Goal: Task Accomplishment & Management: Manage account settings

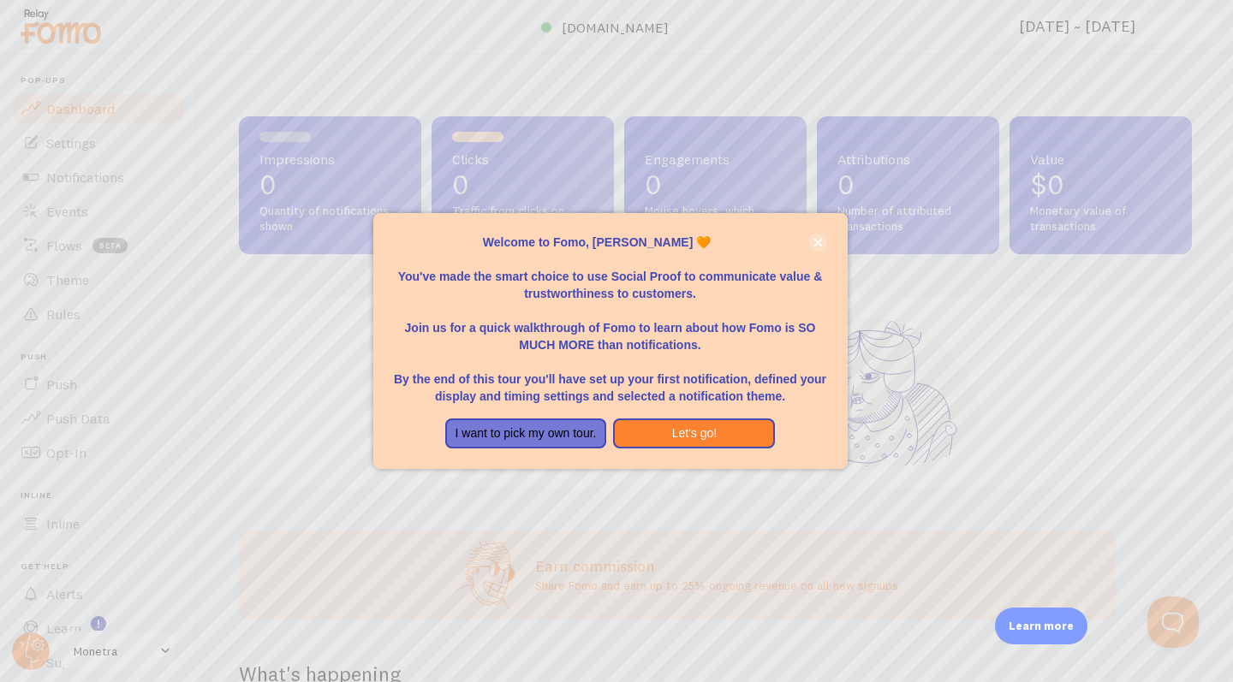
click at [816, 245] on icon "close," at bounding box center [817, 242] width 9 height 9
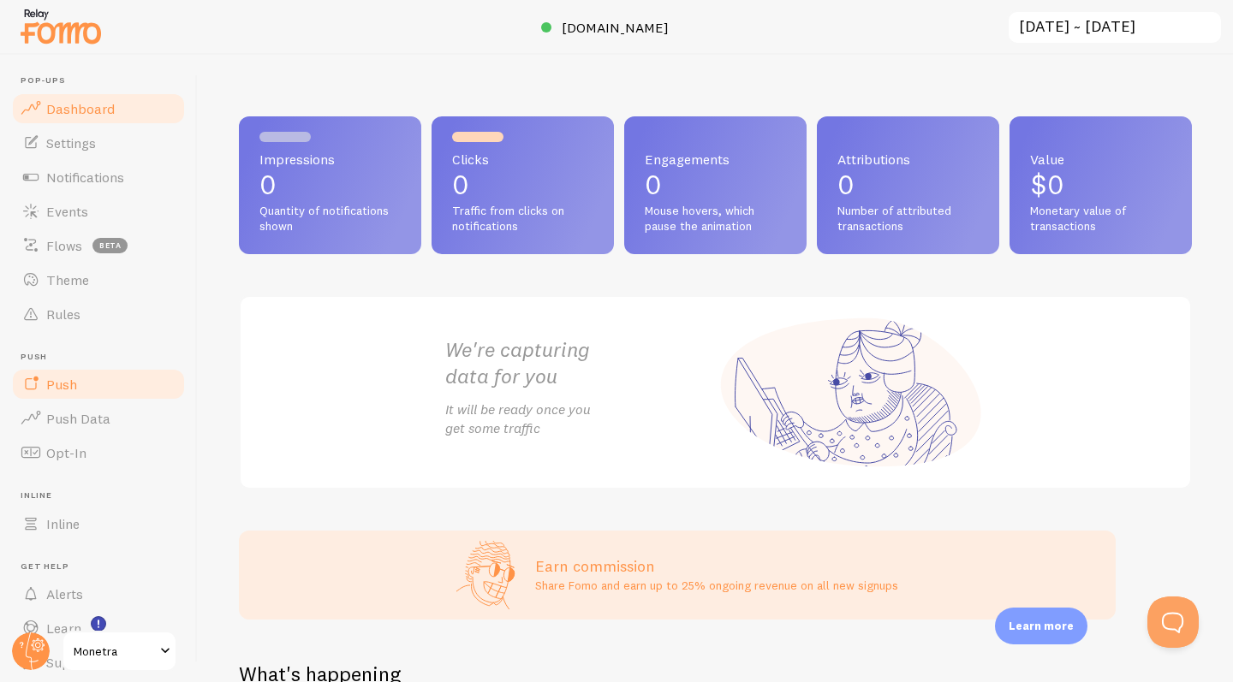
click at [89, 389] on link "Push" at bounding box center [98, 384] width 176 height 34
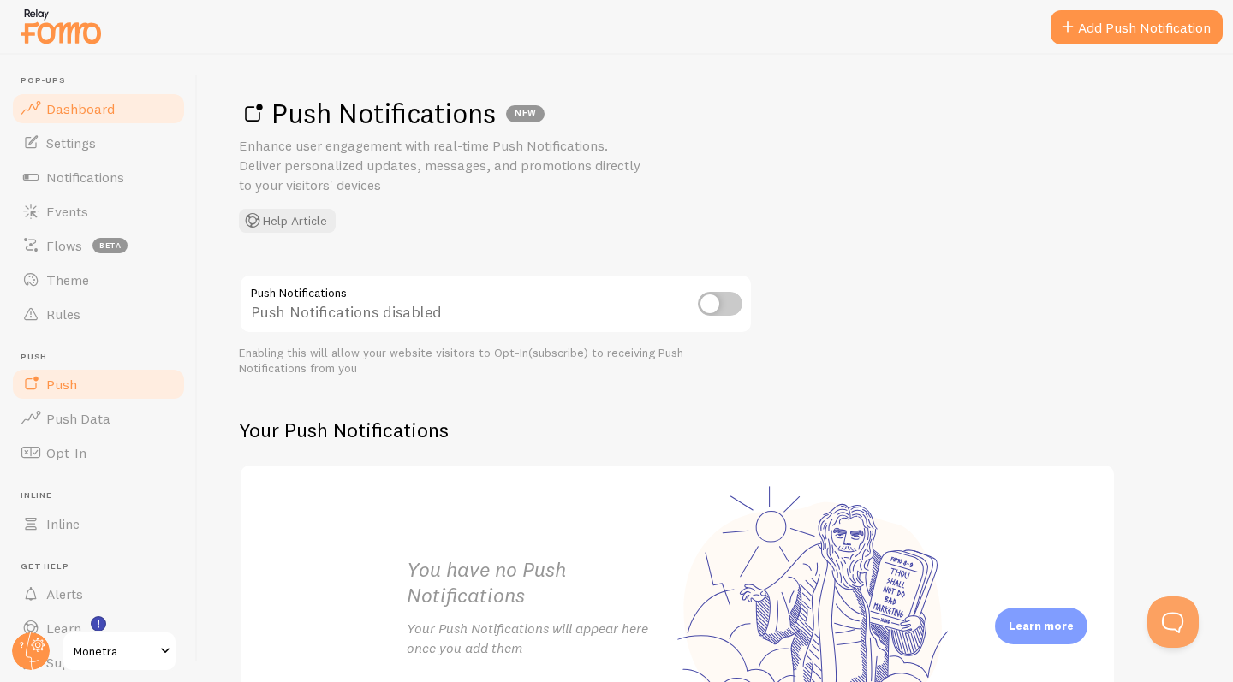
click at [94, 111] on span "Dashboard" at bounding box center [80, 108] width 68 height 17
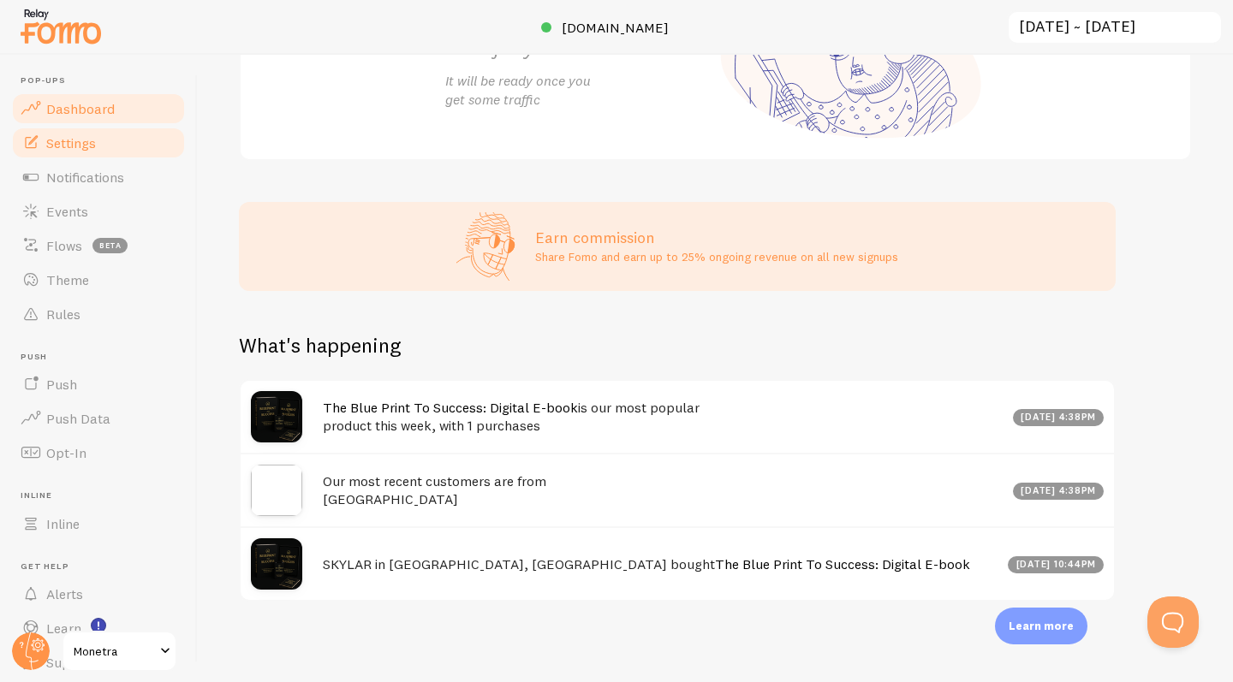
click at [80, 139] on span "Settings" at bounding box center [71, 142] width 50 height 17
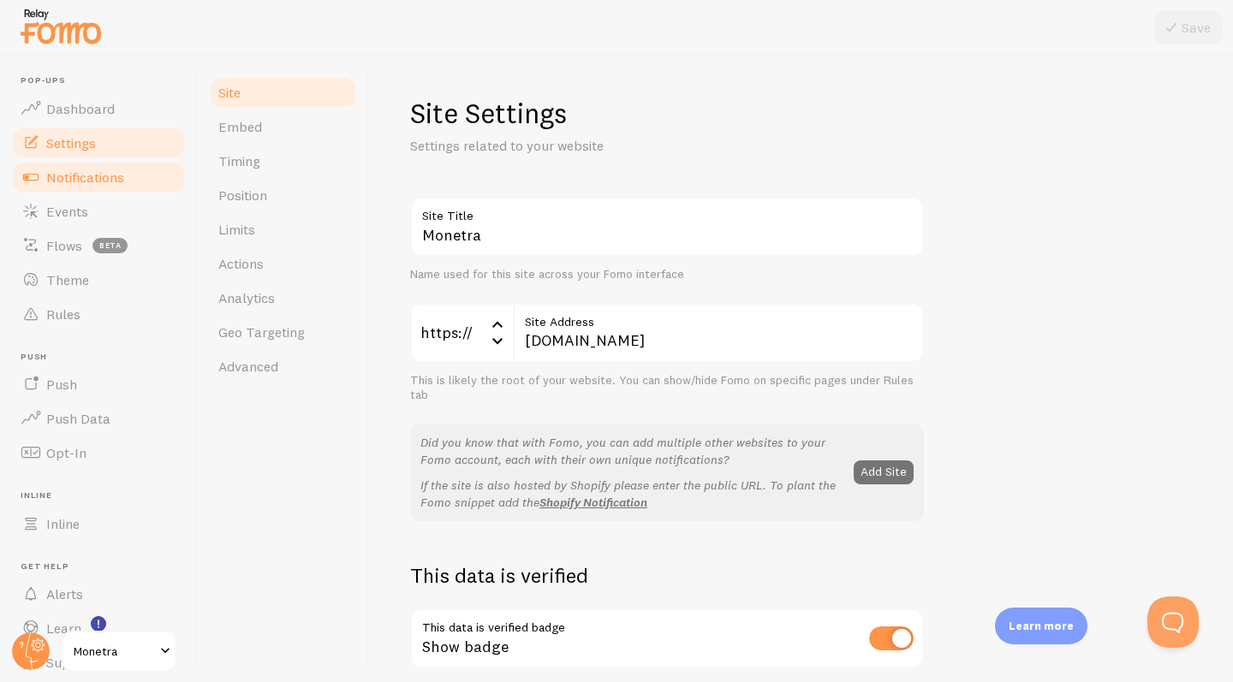
click at [83, 169] on span "Notifications" at bounding box center [85, 177] width 78 height 17
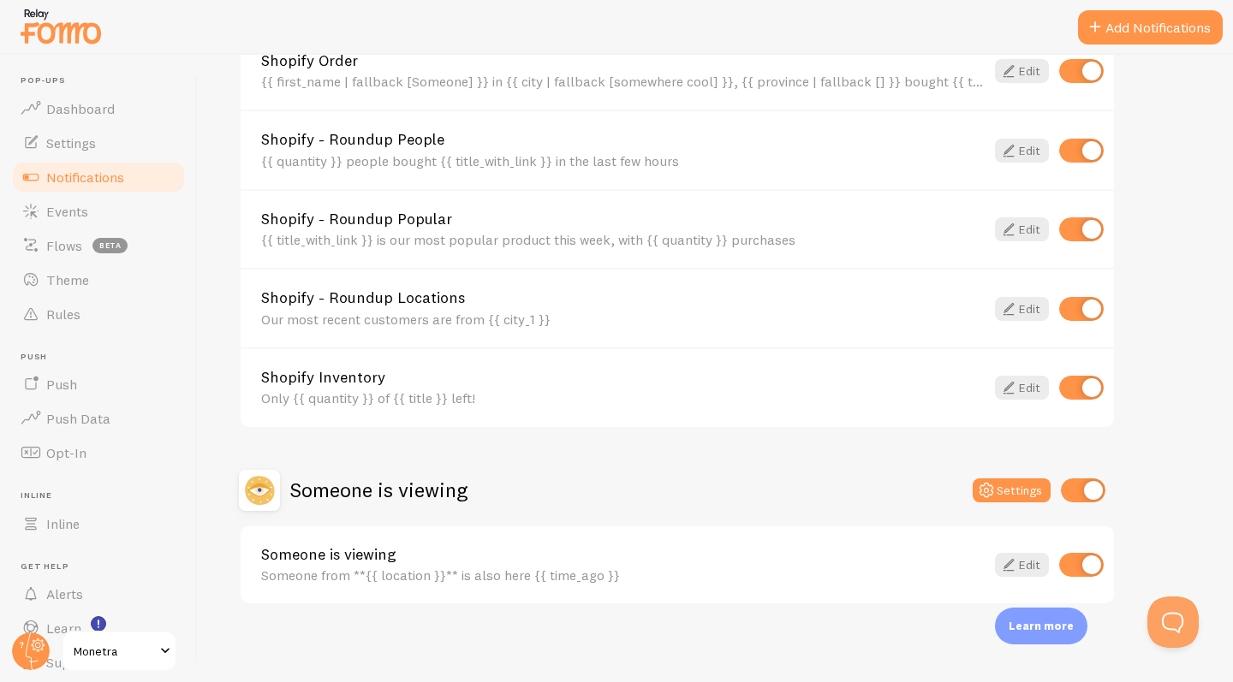
scroll to position [692, 0]
click at [644, 549] on link "Someone is viewing" at bounding box center [622, 554] width 723 height 15
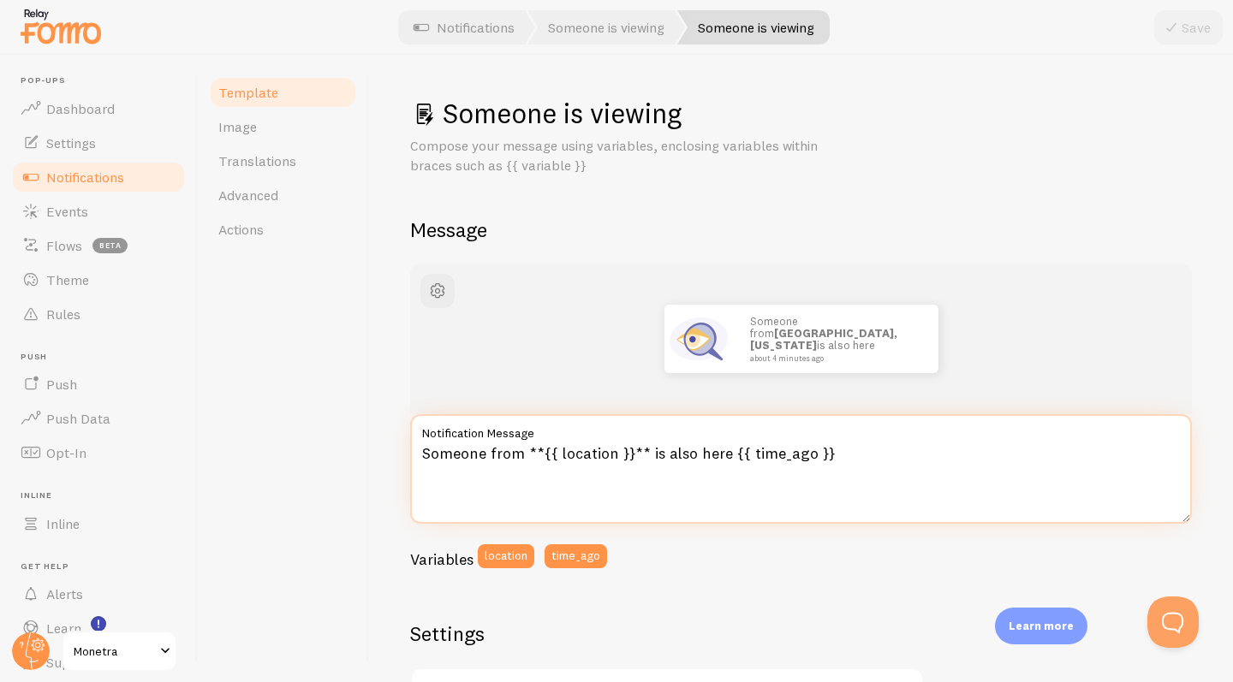
click at [559, 450] on textarea "Someone from **{{ location }}** is also here {{ time_ago }}" at bounding box center [801, 469] width 782 height 110
drag, startPoint x: 645, startPoint y: 449, endPoint x: 526, endPoint y: 444, distance: 120.0
click at [526, 444] on textarea "Someone from **{{ location }}** is also here {{ time_ago }}" at bounding box center [801, 469] width 782 height 110
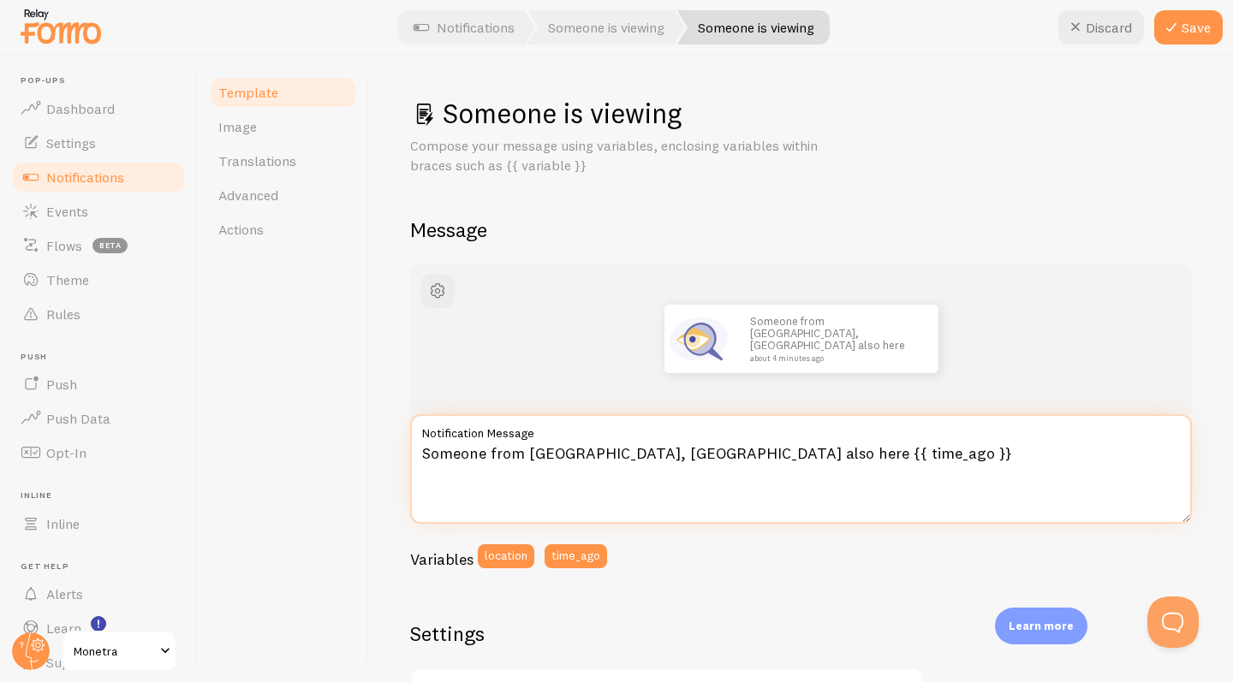
click at [606, 453] on textarea "Someone from Melbourne, Australiais also here {{ time_ago }}" at bounding box center [801, 469] width 782 height 110
click at [1000, 450] on textarea "Someone from Melbourne is viewing this product Australiais also here {{ time_ag…" at bounding box center [801, 469] width 782 height 110
drag, startPoint x: 1001, startPoint y: 456, endPoint x: 762, endPoint y: 454, distance: 238.9
click at [762, 454] on textarea "Someone from Melbourne is viewing this product Australiais also here {{ time_ag…" at bounding box center [801, 469] width 782 height 110
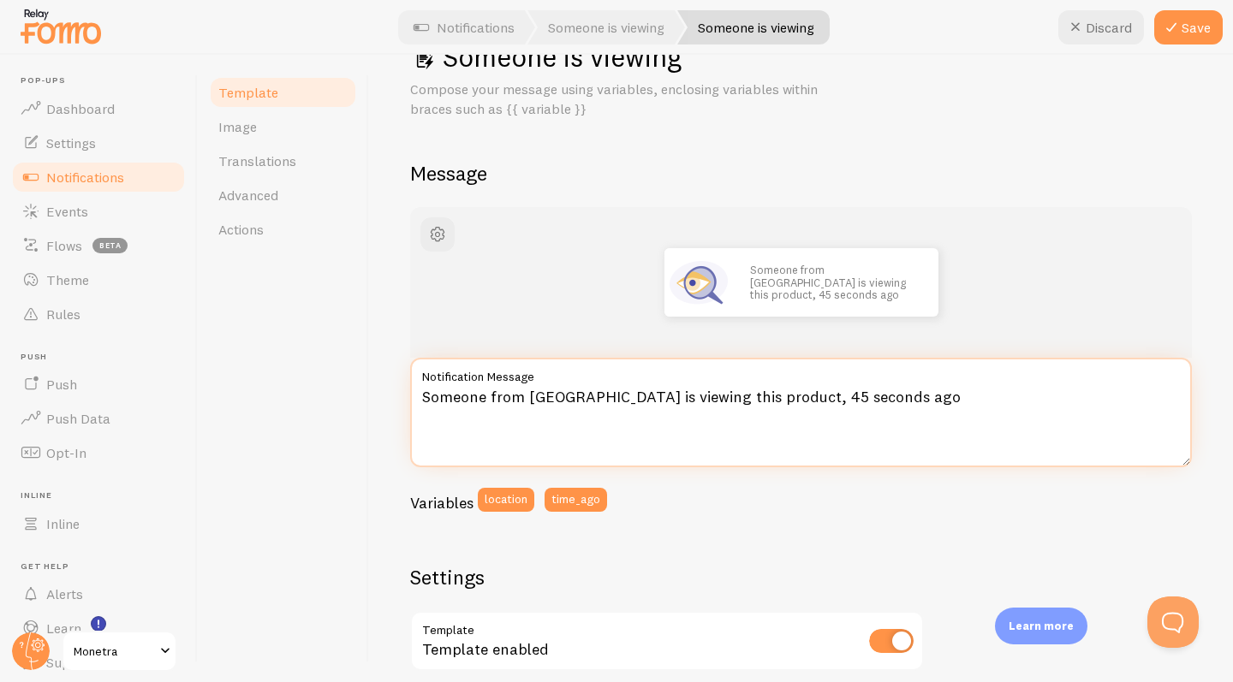
scroll to position [51, 0]
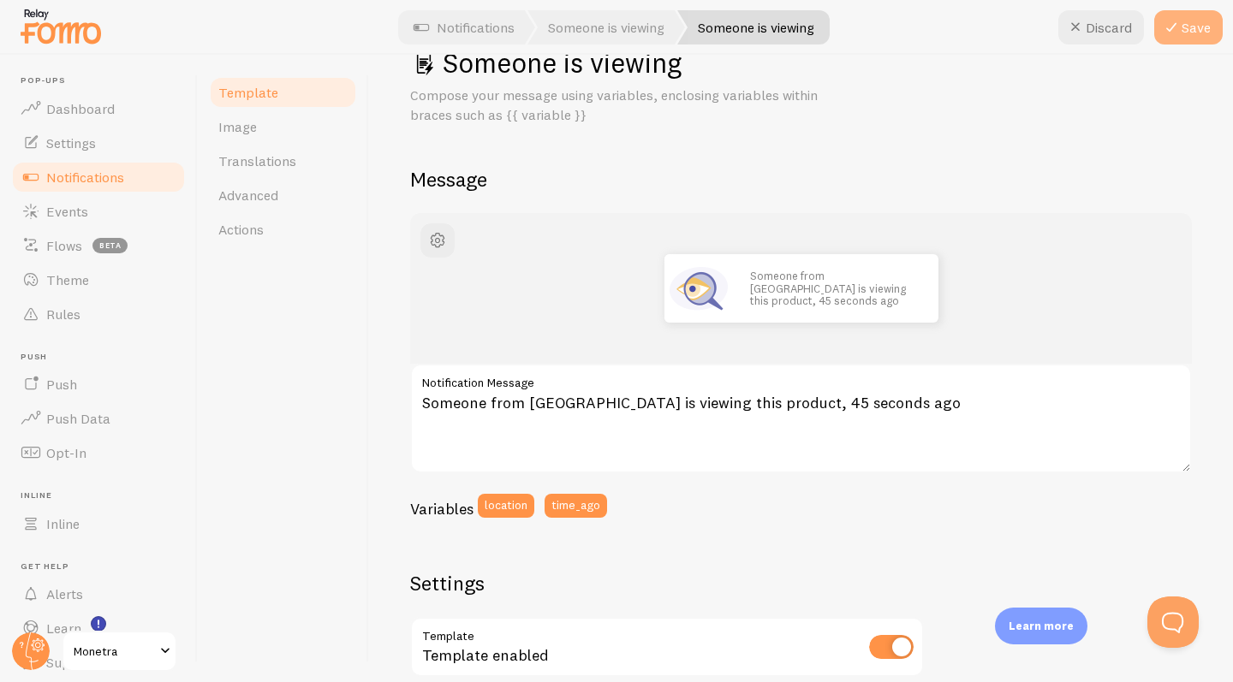
click at [1180, 39] on button "Save" at bounding box center [1188, 27] width 68 height 34
click at [429, 243] on span "button" at bounding box center [437, 240] width 21 height 21
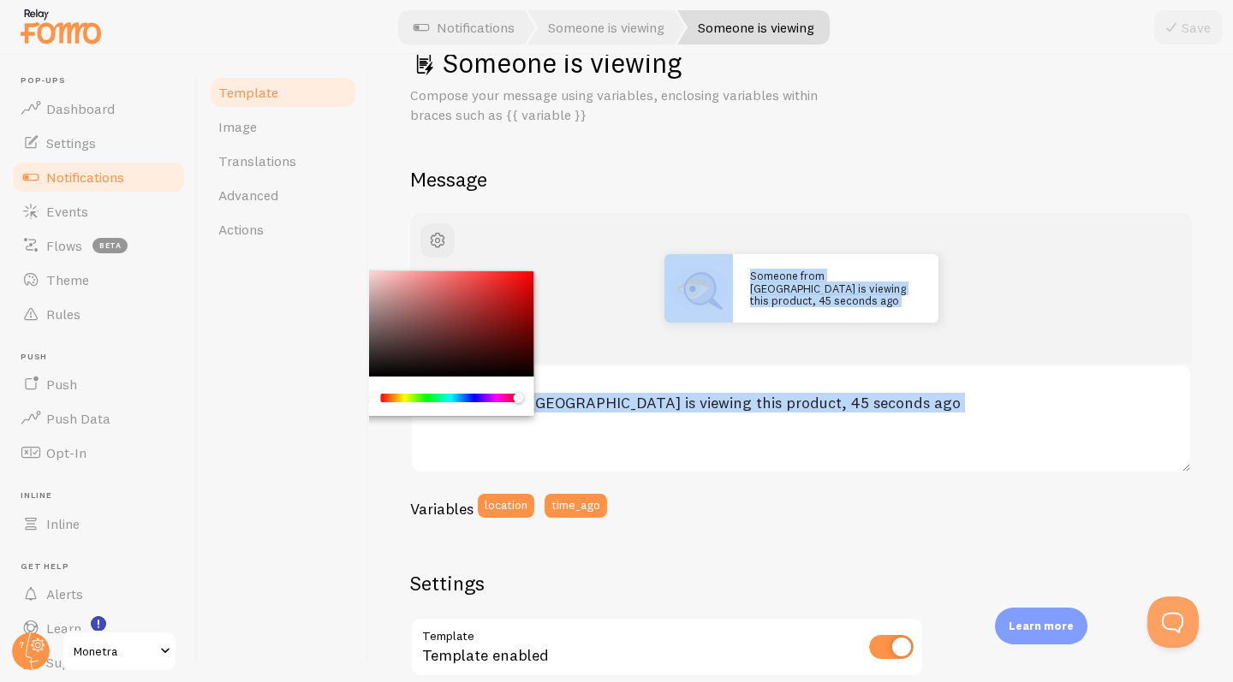
drag, startPoint x: 385, startPoint y: 399, endPoint x: 563, endPoint y: 382, distance: 178.9
click at [563, 382] on div "Someone from Melbourne is viewing this product, 45 seconds ago Someone from Mel…" at bounding box center [801, 371] width 782 height 317
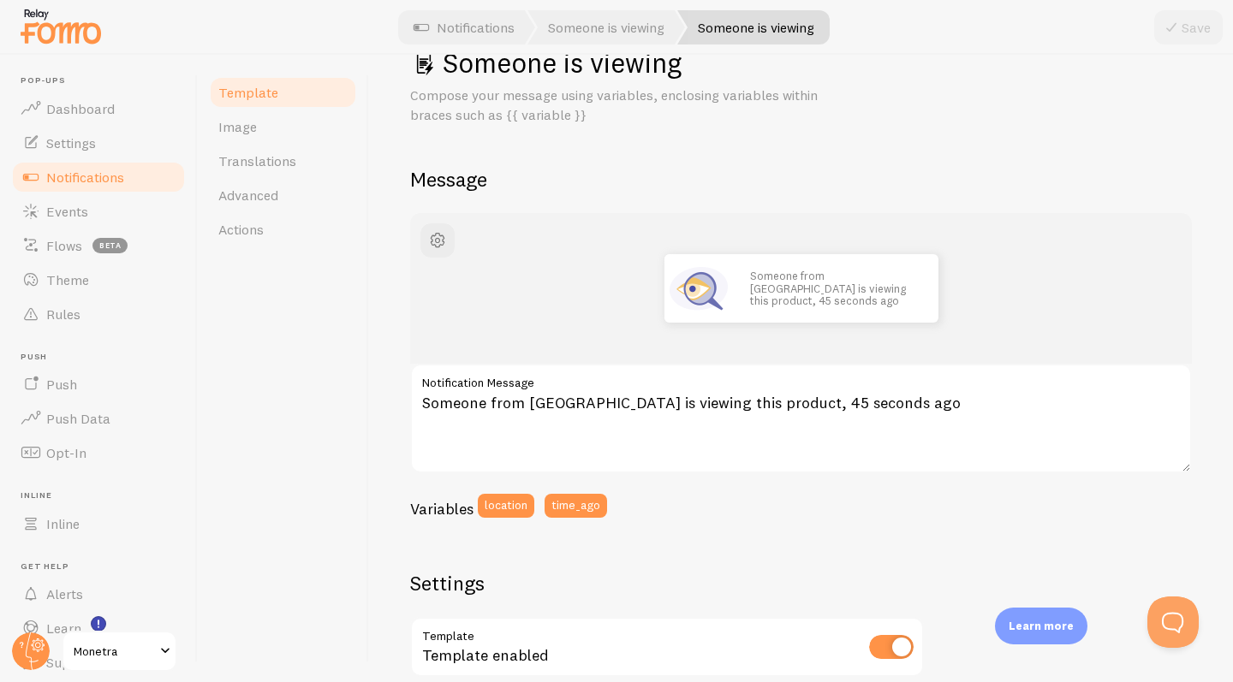
click at [744, 175] on h2 "Message" at bounding box center [801, 179] width 782 height 27
click at [443, 233] on span "button" at bounding box center [437, 240] width 21 height 21
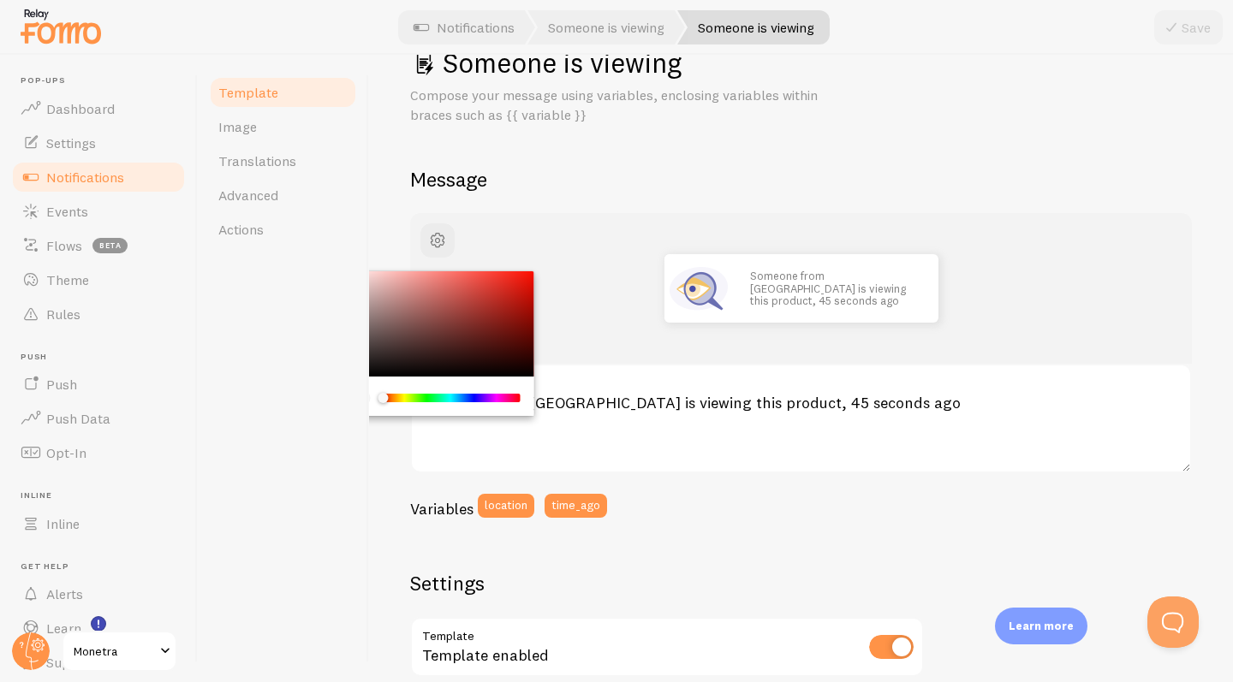
drag, startPoint x: 520, startPoint y: 396, endPoint x: 371, endPoint y: 387, distance: 149.2
click at [371, 387] on div "Chrome color picker" at bounding box center [438, 396] width 193 height 39
click at [372, 371] on div "Chrome color picker" at bounding box center [438, 324] width 193 height 106
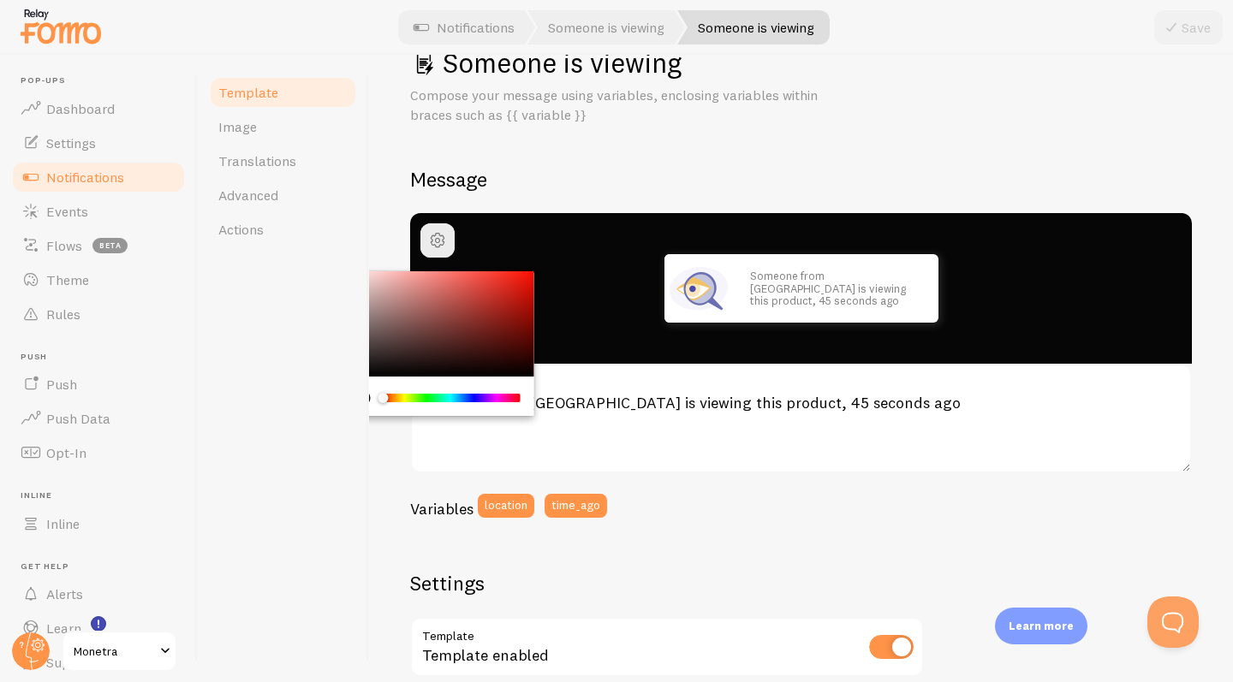
drag, startPoint x: 372, startPoint y: 371, endPoint x: 359, endPoint y: 372, distance: 13.8
click at [359, 372] on div "Template Image Translations Advanced Actions Someone is viewing Compose your me…" at bounding box center [715, 368] width 1035 height 627
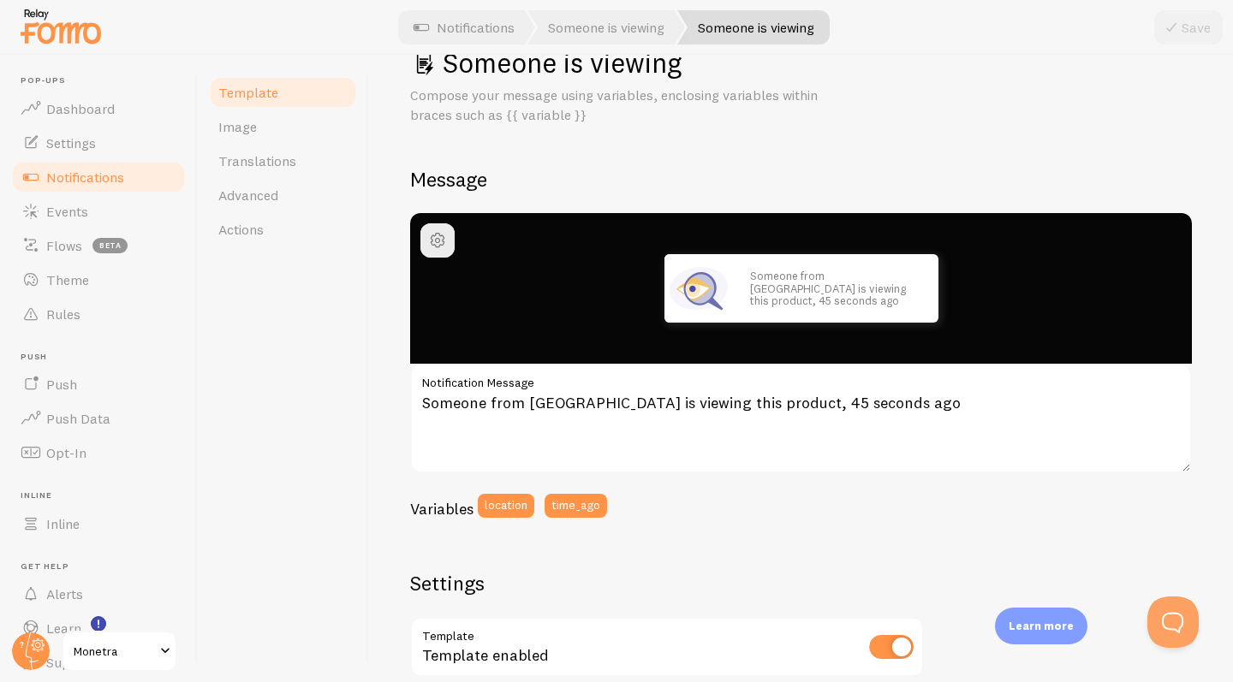
click at [599, 155] on div "Someone is viewing Compose your message using variables, enclosing variables wi…" at bounding box center [801, 579] width 782 height 1069
click at [838, 284] on p "Someone from Melbourne is viewing this product, 45 seconds ago" at bounding box center [835, 288] width 171 height 37
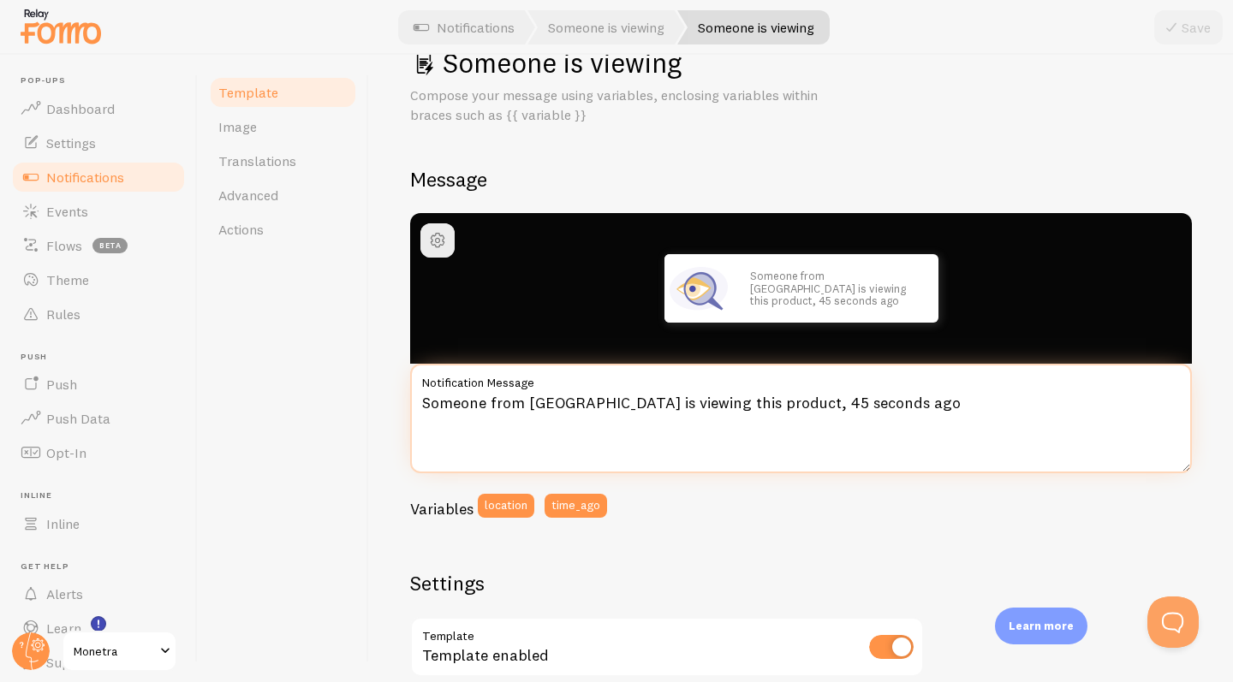
click at [763, 403] on textarea "Someone from Melbourne is viewing this product, 45 seconds ago" at bounding box center [801, 419] width 782 height 110
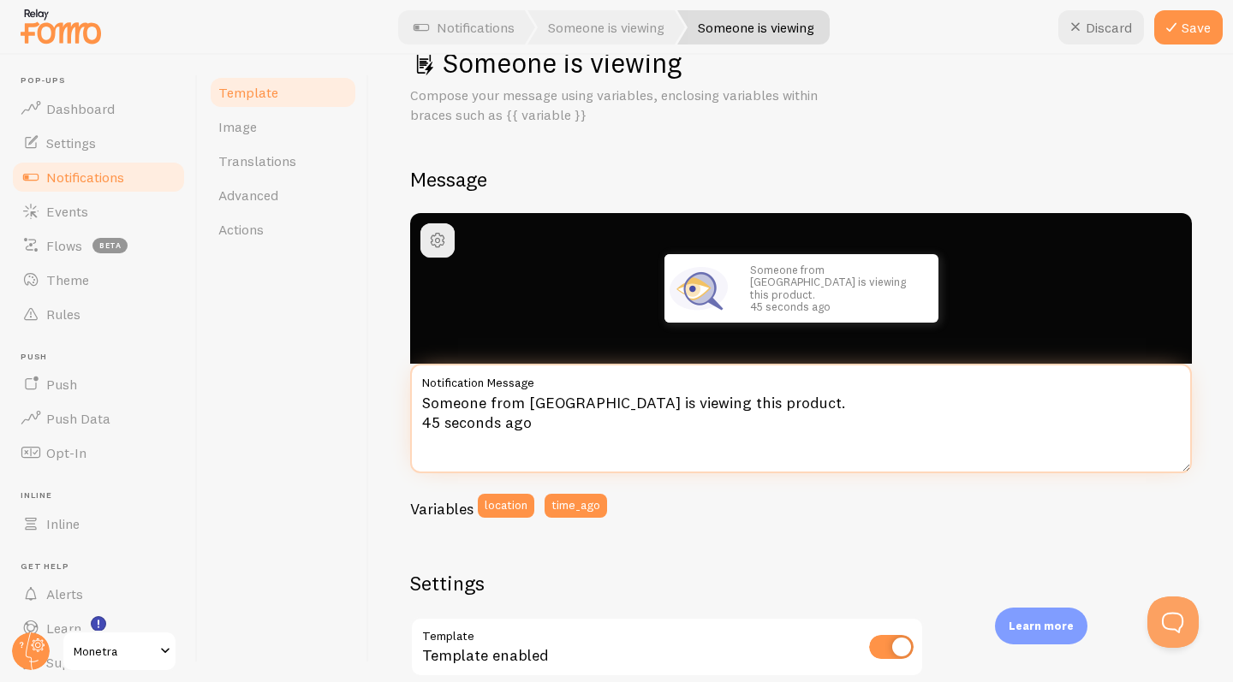
click at [539, 427] on textarea "Someone from Melbourne is viewing this product. 45 seconds ago" at bounding box center [801, 419] width 782 height 110
click at [424, 424] on textarea "Someone from Melbourne is viewing this product. 45 seconds ago." at bounding box center [801, 419] width 782 height 110
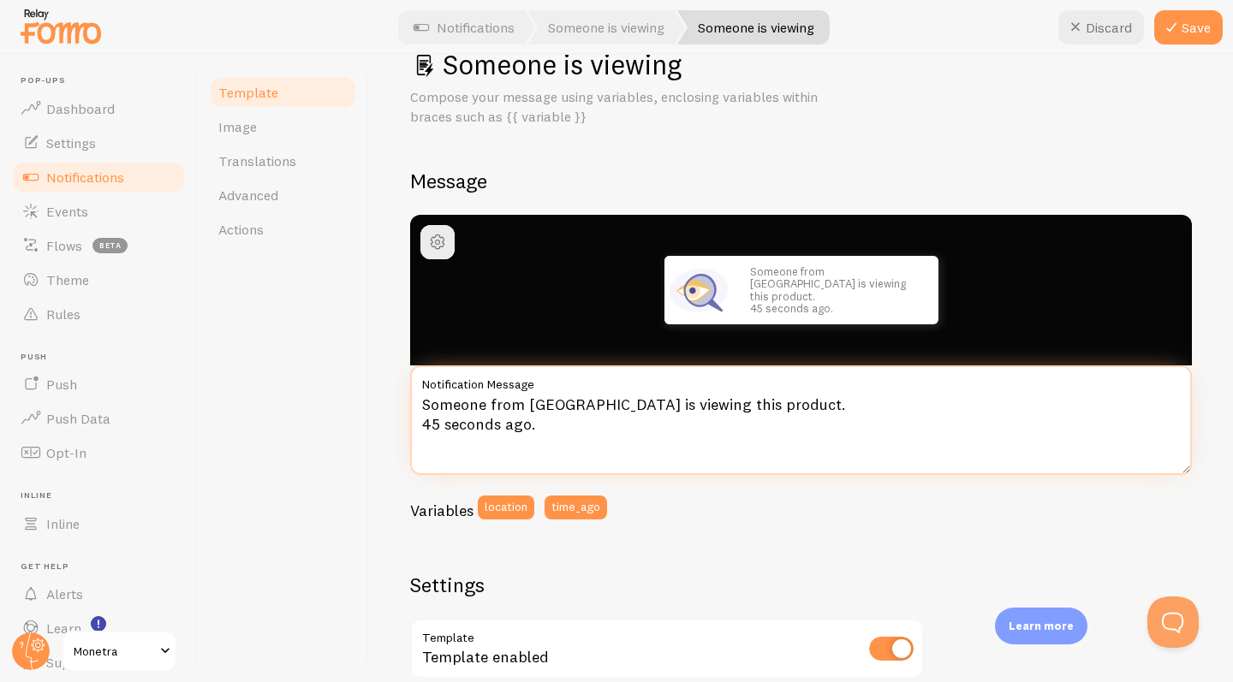
scroll to position [32, 0]
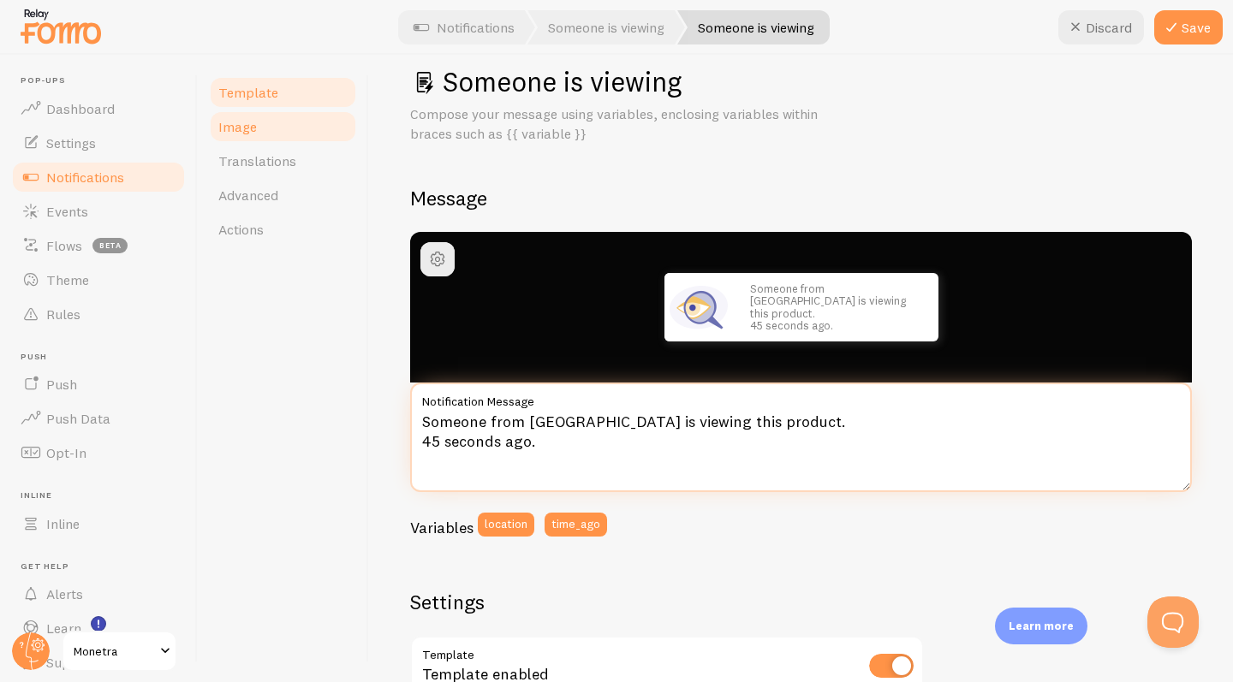
type textarea "Someone from Melbourne is viewing this product. 45 seconds ago."
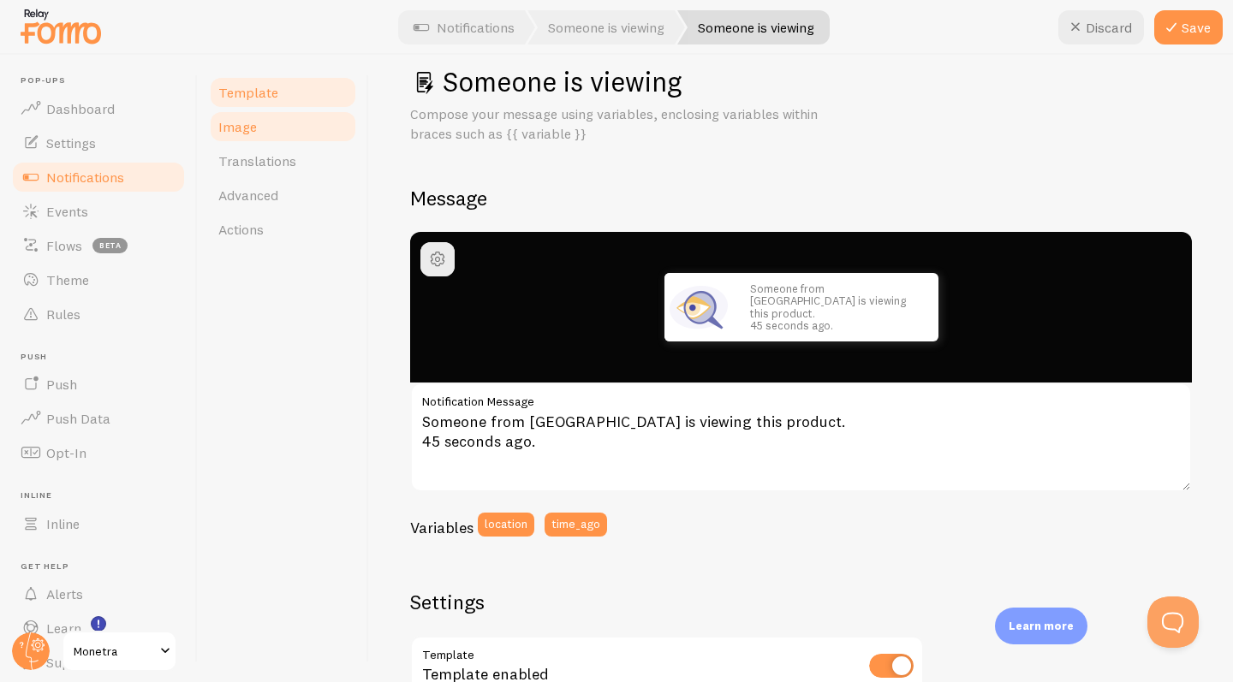
click at [266, 120] on link "Image" at bounding box center [283, 127] width 150 height 34
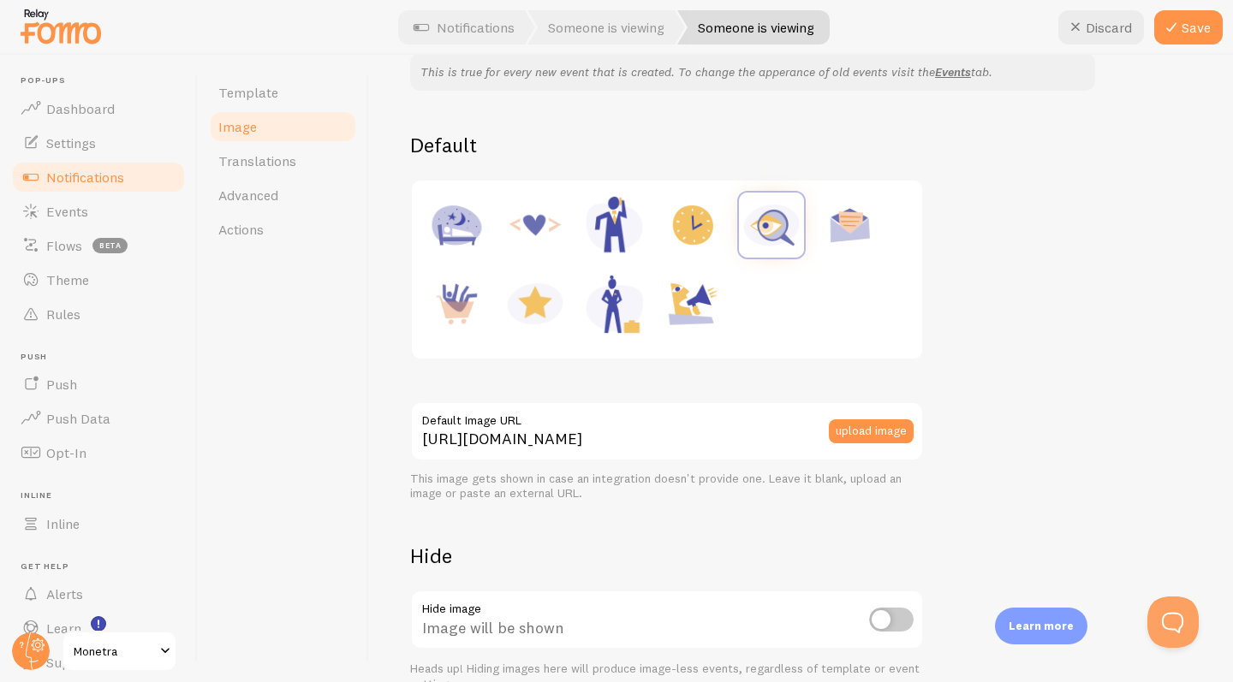
scroll to position [168, 0]
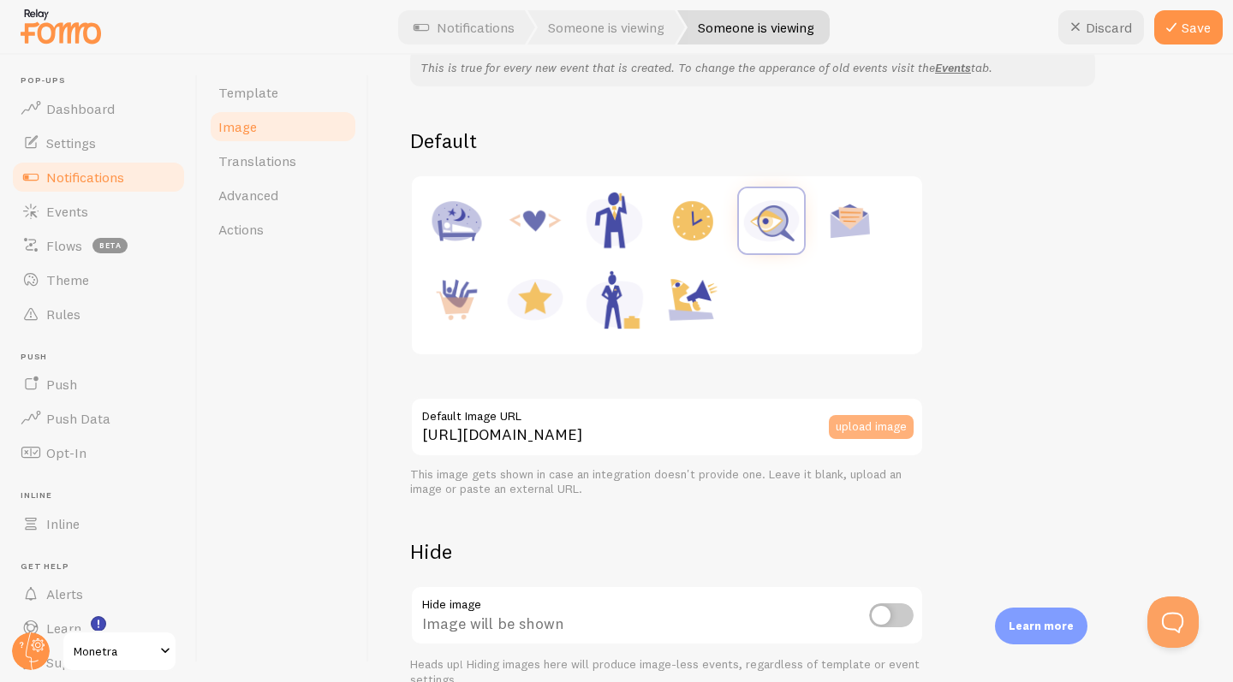
click at [871, 425] on button "upload image" at bounding box center [871, 427] width 85 height 24
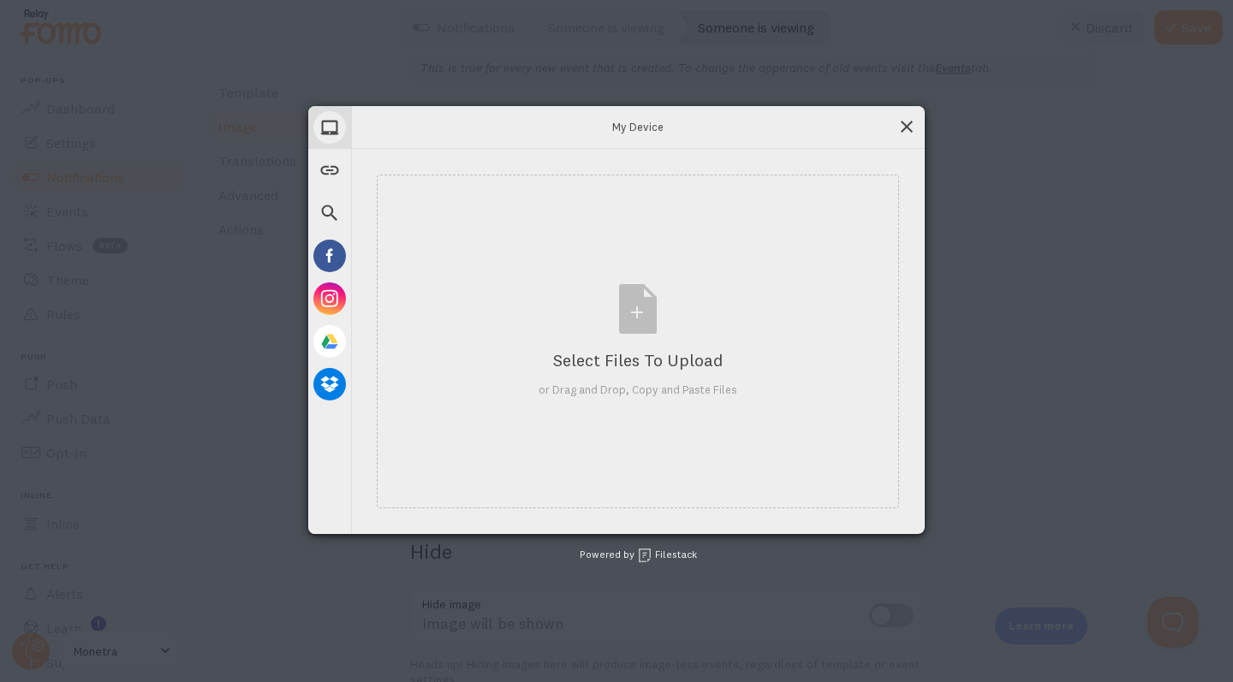
click at [906, 122] on span at bounding box center [906, 126] width 19 height 19
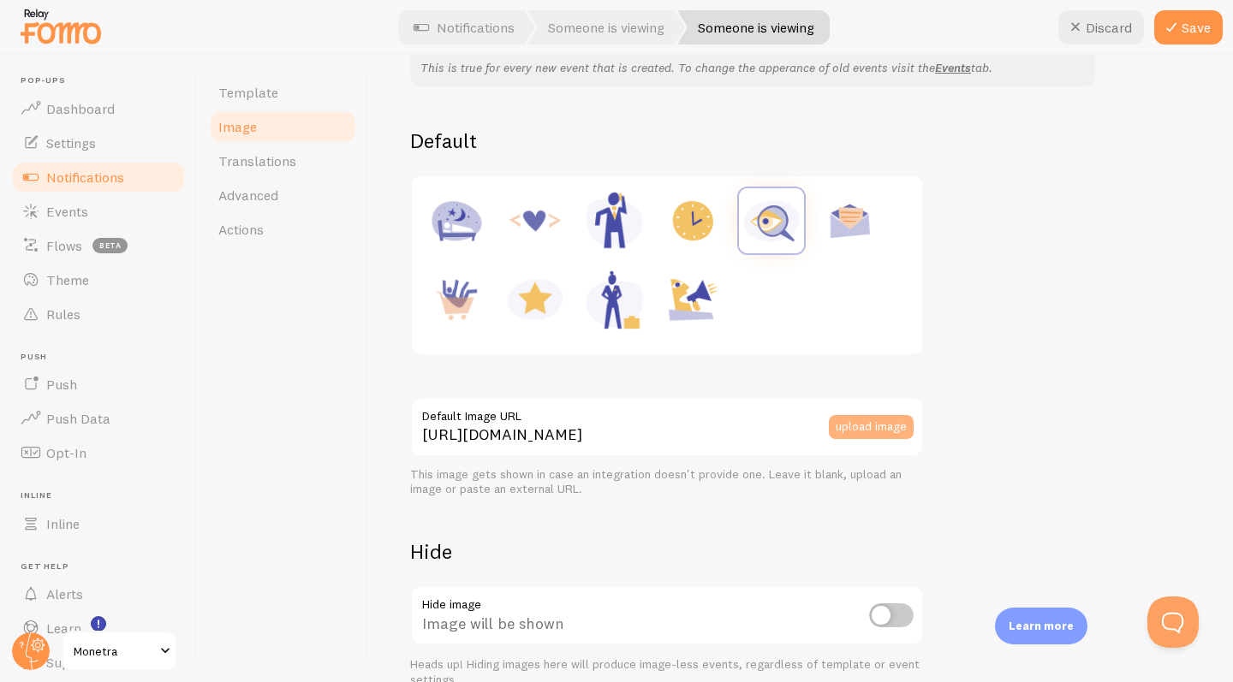
click at [842, 419] on button "upload image" at bounding box center [871, 427] width 85 height 24
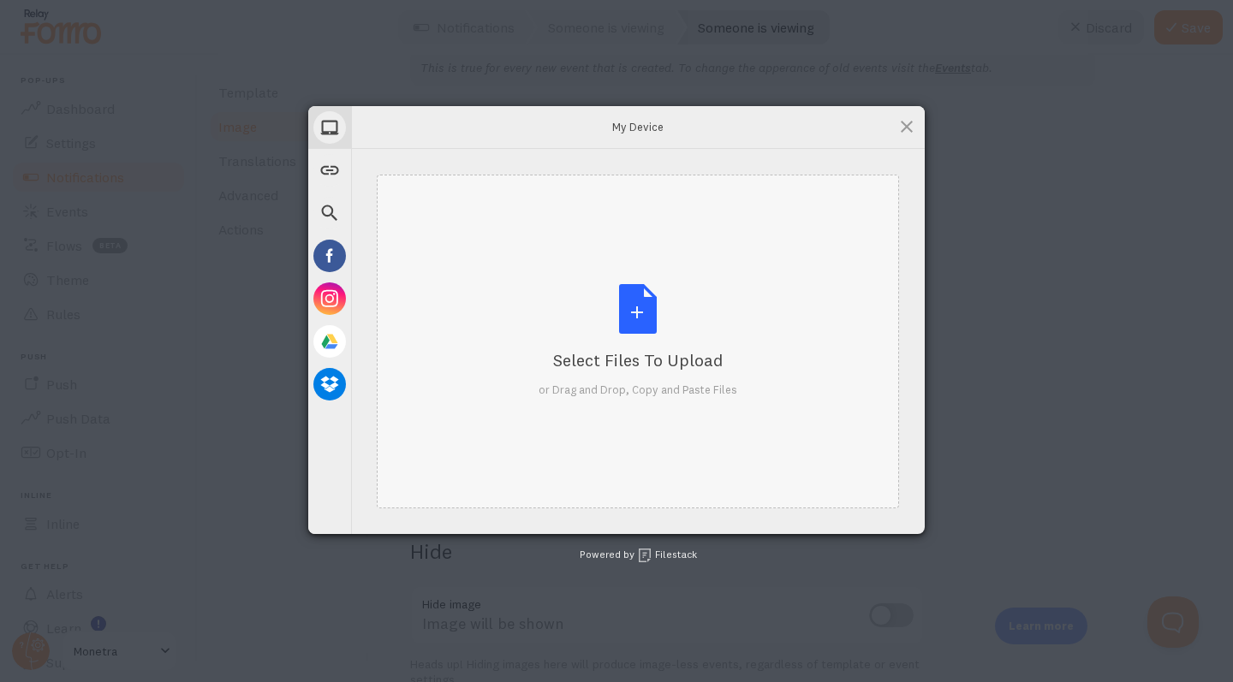
click at [647, 330] on div "Select Files to Upload or Drag and Drop, Copy and Paste Files" at bounding box center [637, 341] width 199 height 114
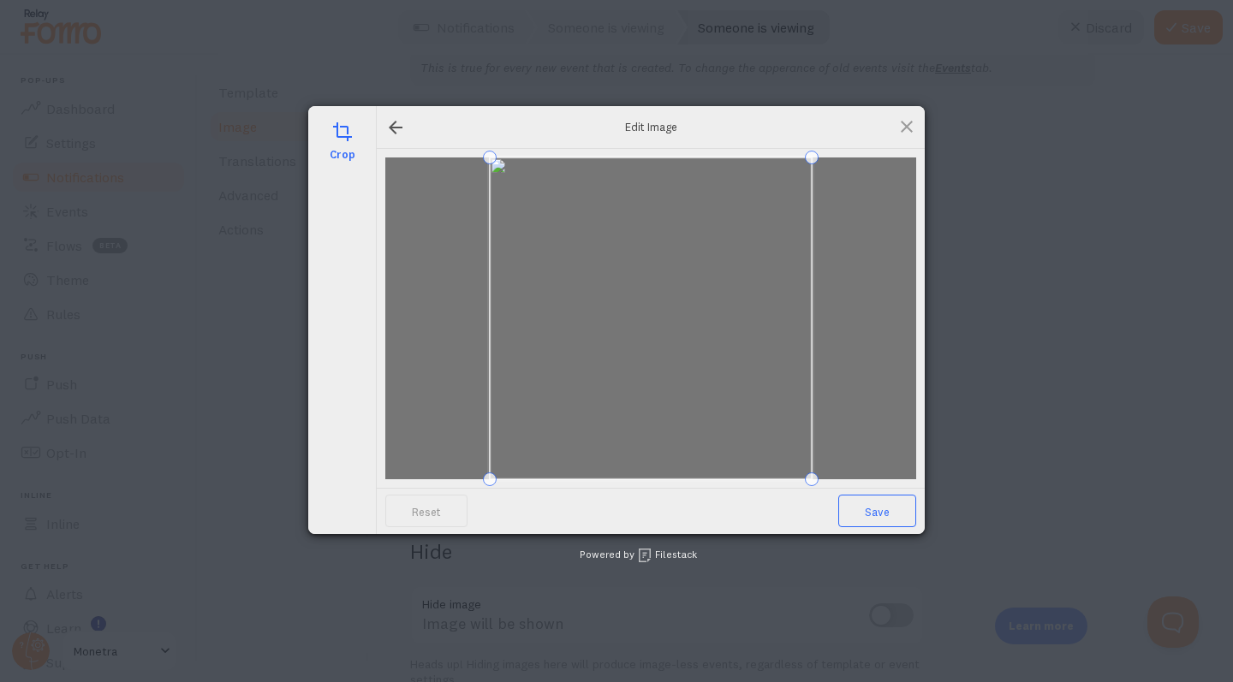
click at [863, 504] on span "Save" at bounding box center [877, 511] width 78 height 33
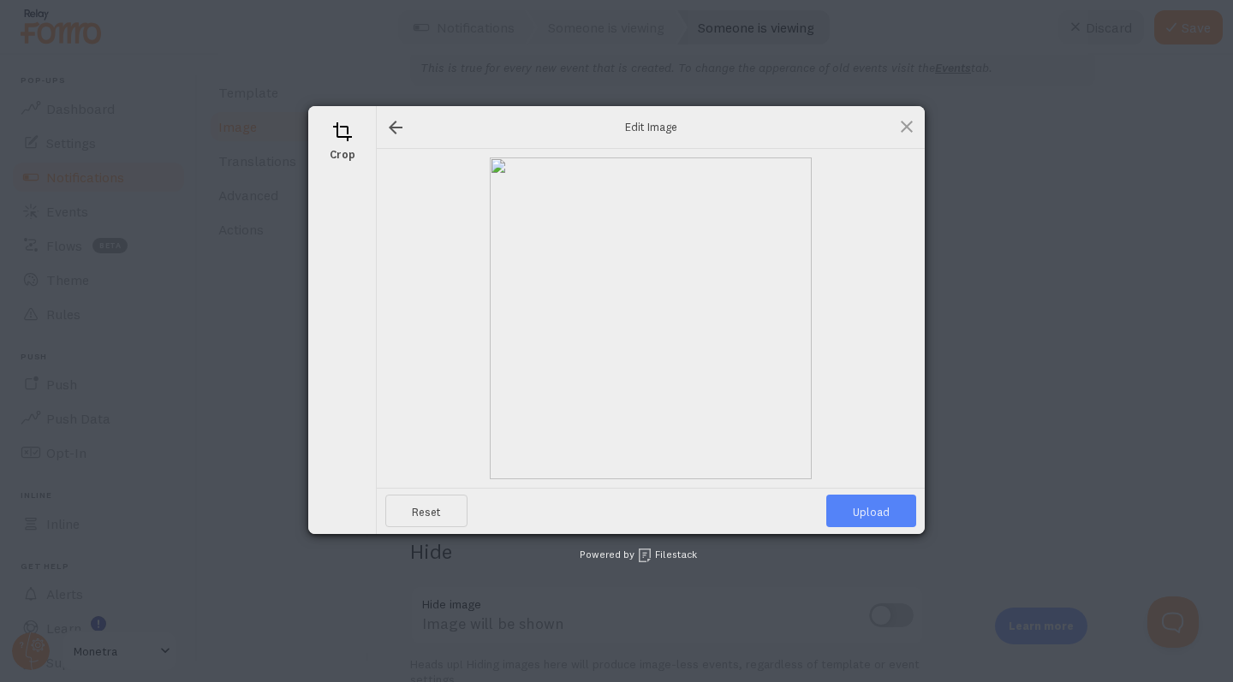
click at [885, 508] on span "Upload" at bounding box center [871, 511] width 90 height 33
type input "https://process.filestackapi.com/ApqhzE1ldTzuKSj33adqez/resize=width:170,height…"
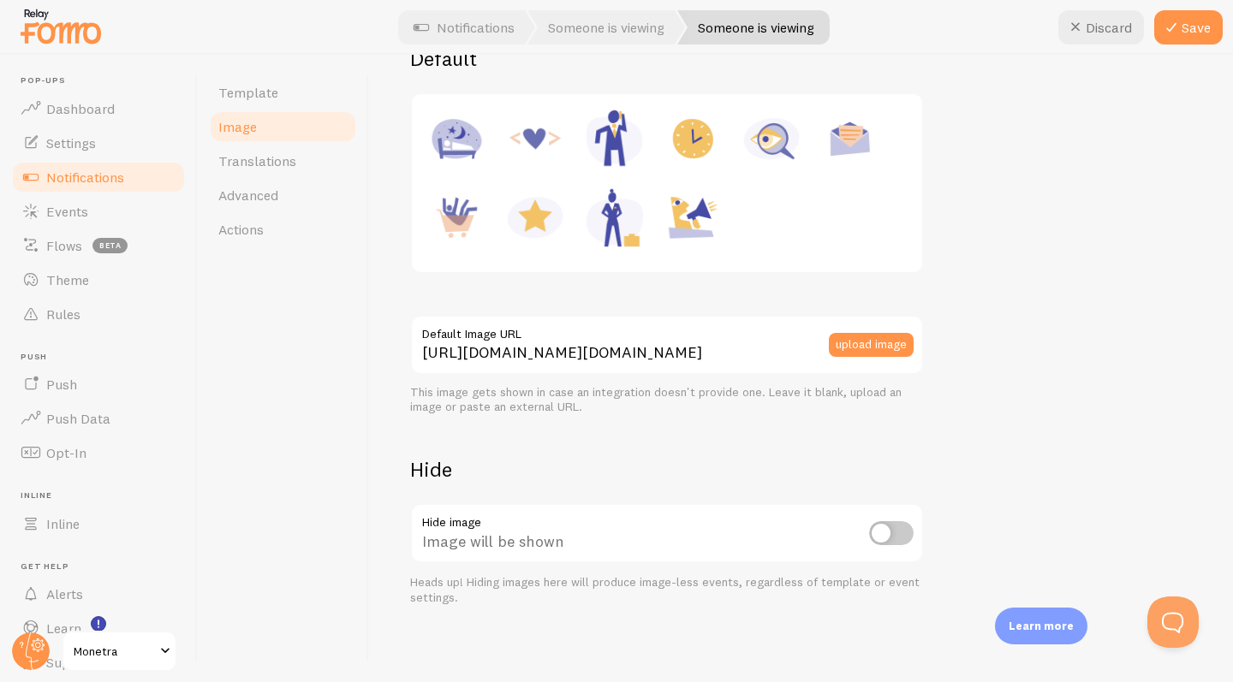
scroll to position [249, 0]
click at [882, 535] on input "checkbox" at bounding box center [891, 534] width 45 height 24
click at [889, 533] on input "checkbox" at bounding box center [891, 534] width 45 height 24
checkbox input "false"
click at [273, 86] on span "Template" at bounding box center [248, 92] width 60 height 17
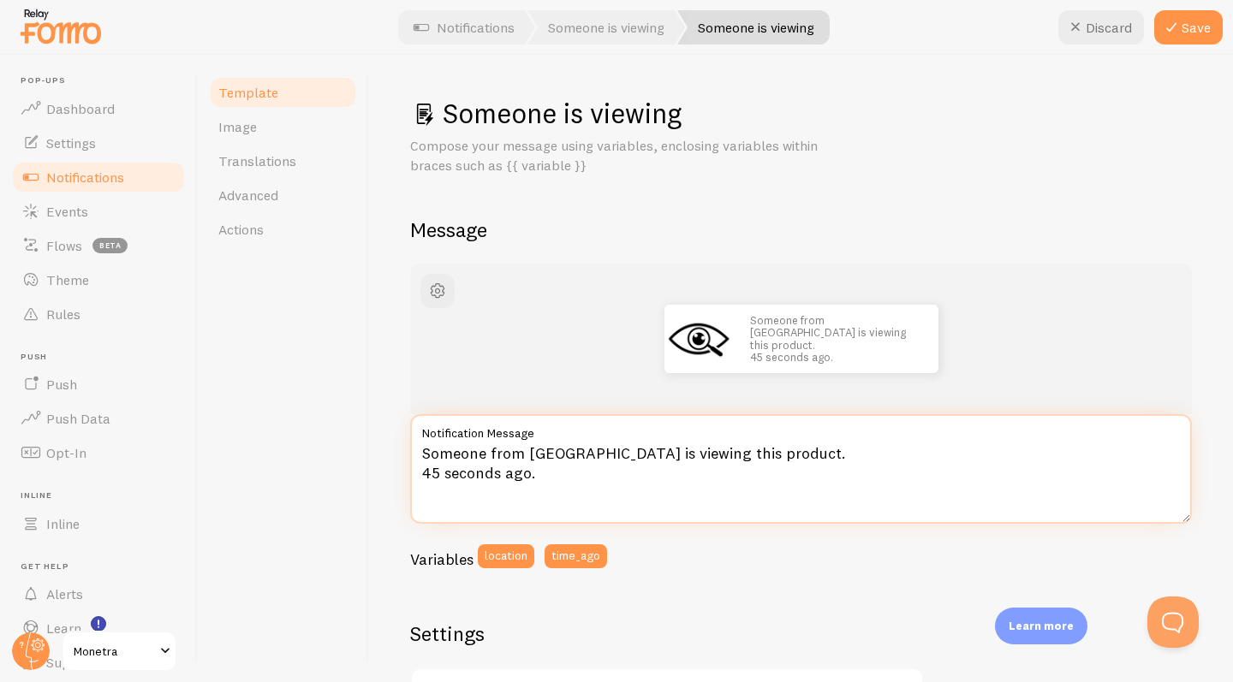
click at [535, 473] on textarea "Someone from Melbourne is viewing this product. 45 seconds ago." at bounding box center [801, 469] width 782 height 110
drag, startPoint x: 538, startPoint y: 474, endPoint x: 422, endPoint y: 445, distance: 120.0
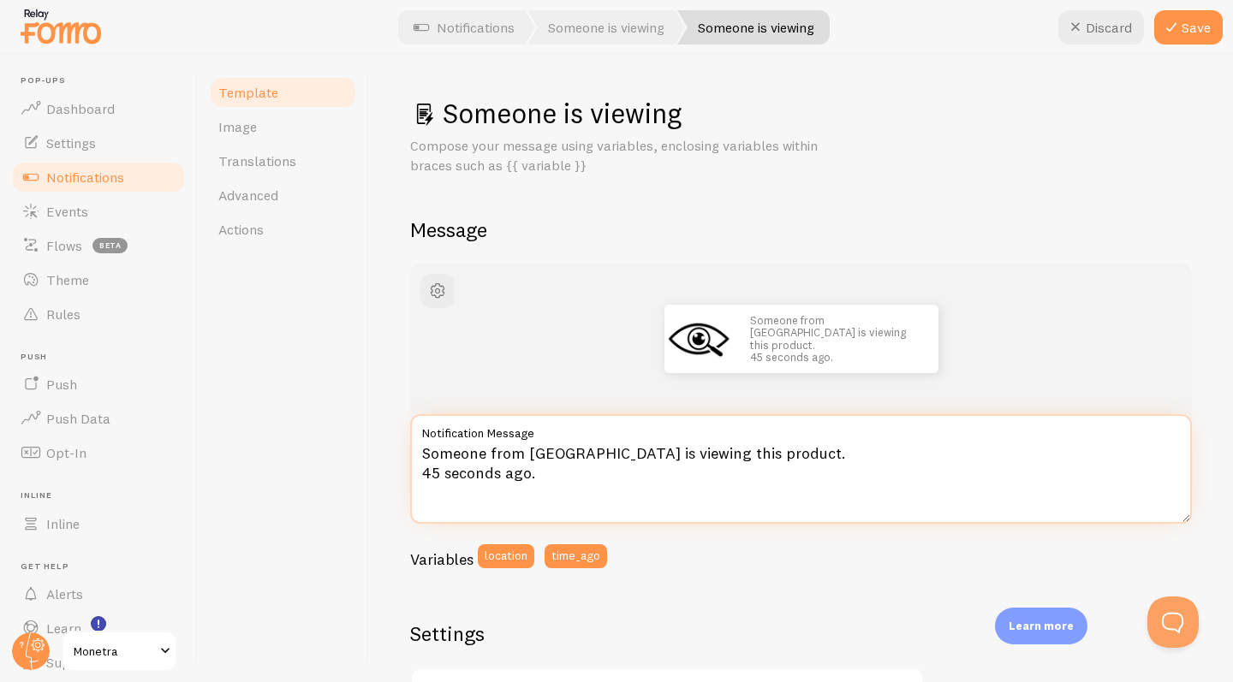
click at [422, 445] on textarea "Someone from Melbourne is viewing this product. 45 seconds ago." at bounding box center [801, 469] width 782 height 110
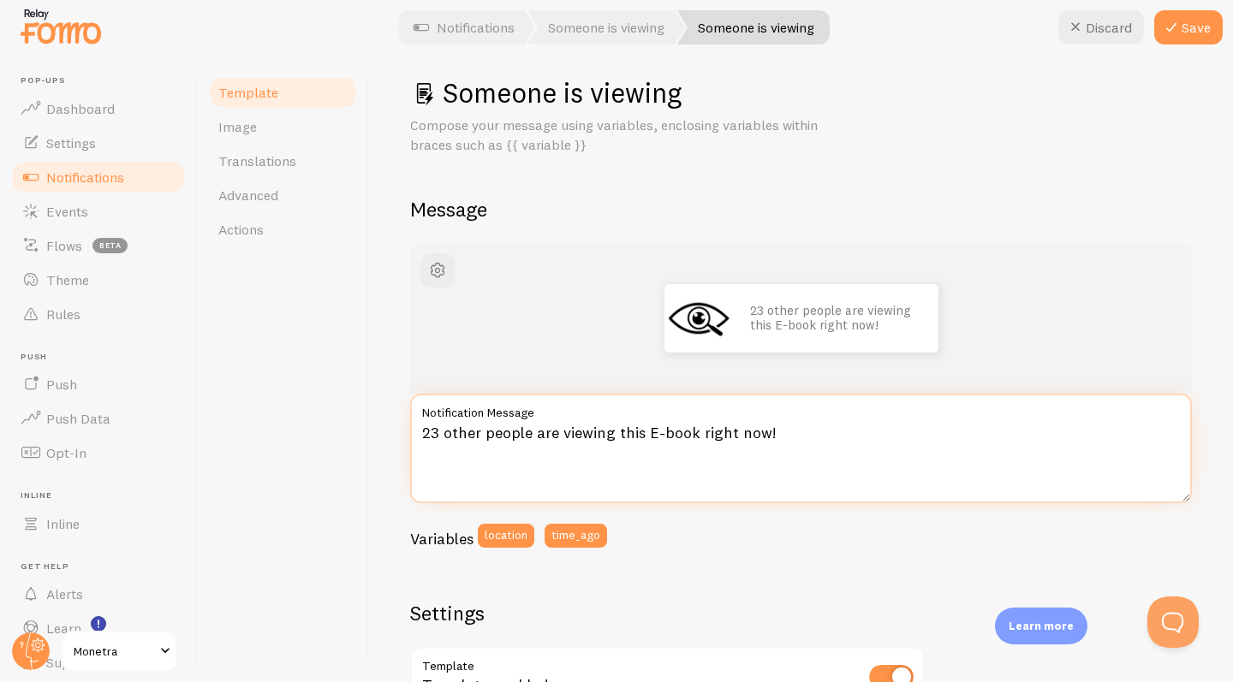
scroll to position [21, 0]
type textarea "23 other people are viewing this E-book right now!"
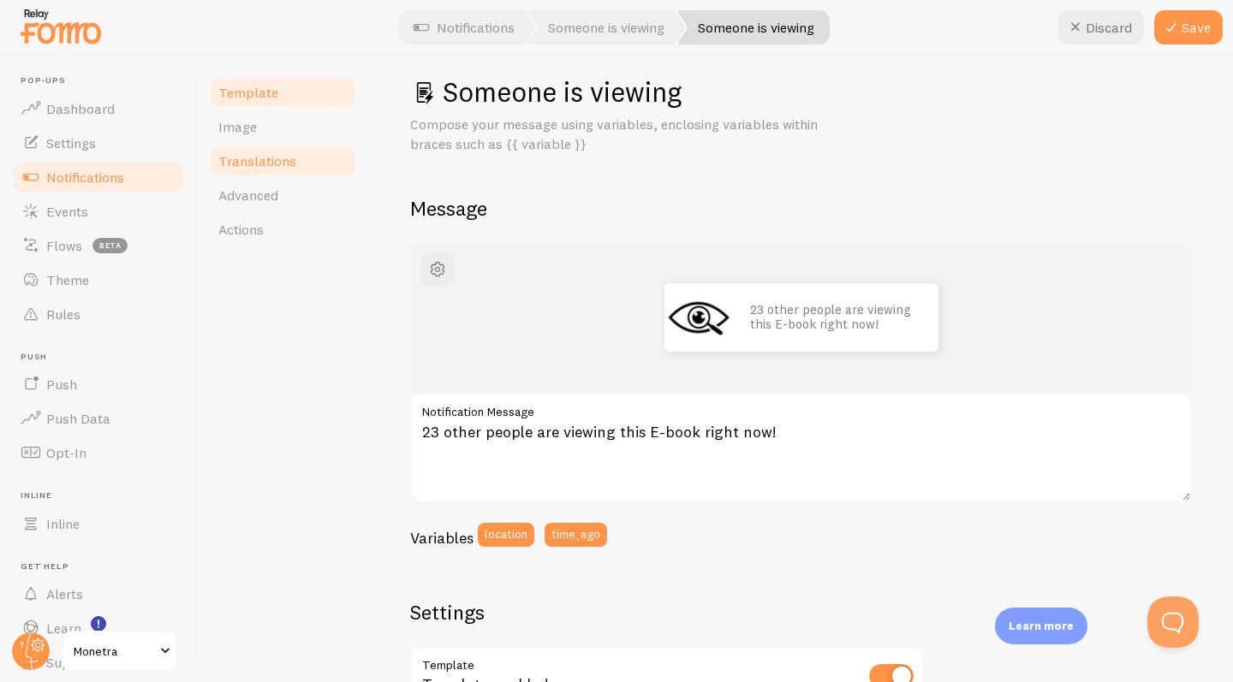
click at [272, 171] on link "Translations" at bounding box center [283, 161] width 150 height 34
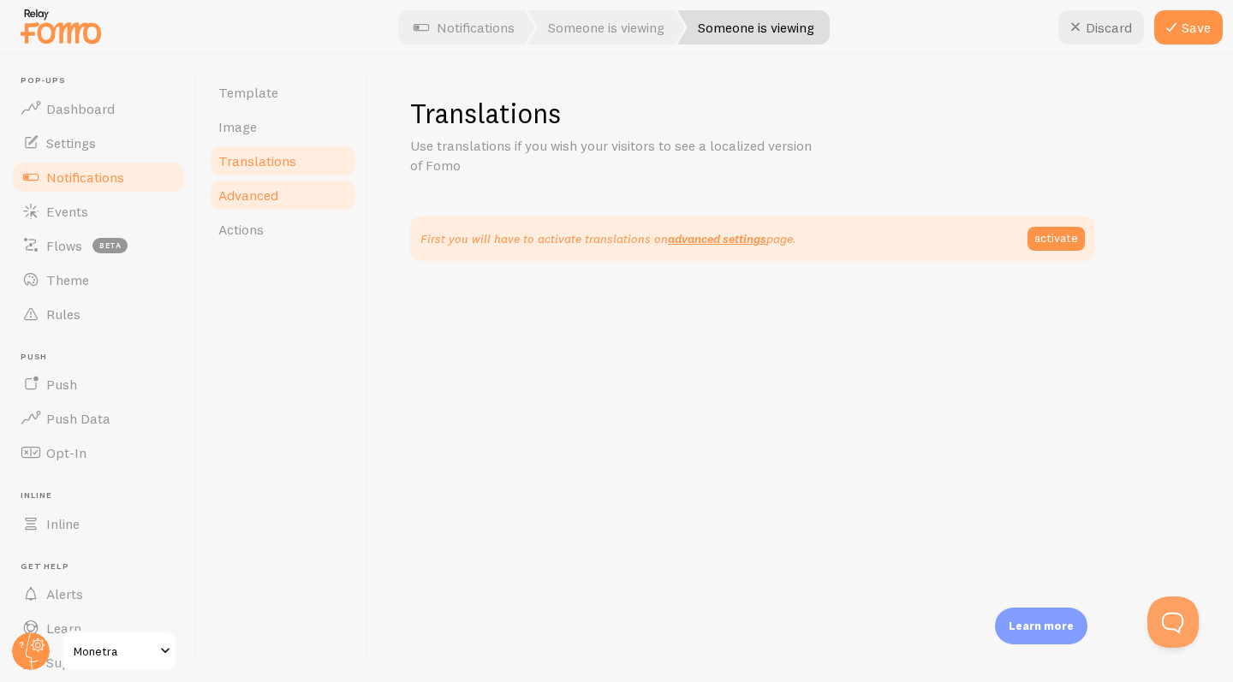
click at [265, 189] on span "Advanced" at bounding box center [248, 195] width 60 height 17
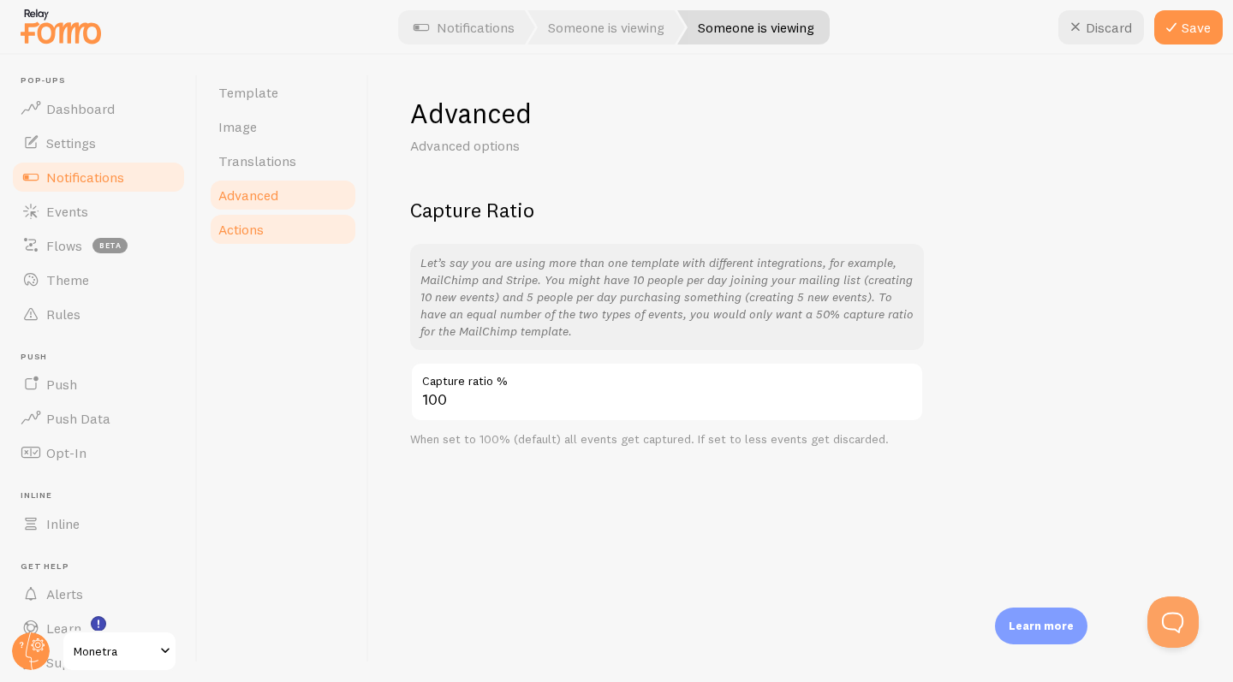
click at [276, 222] on link "Actions" at bounding box center [283, 229] width 150 height 34
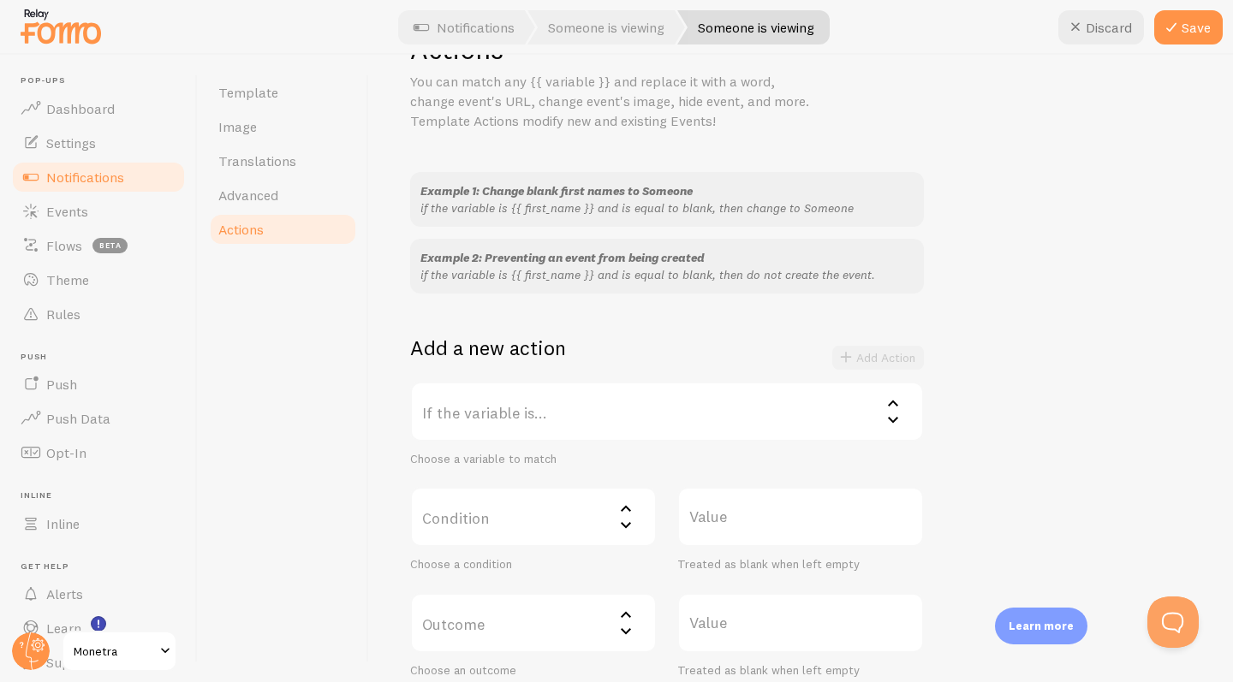
scroll to position [64, 0]
click at [882, 401] on label "If the variable is..." at bounding box center [667, 412] width 514 height 60
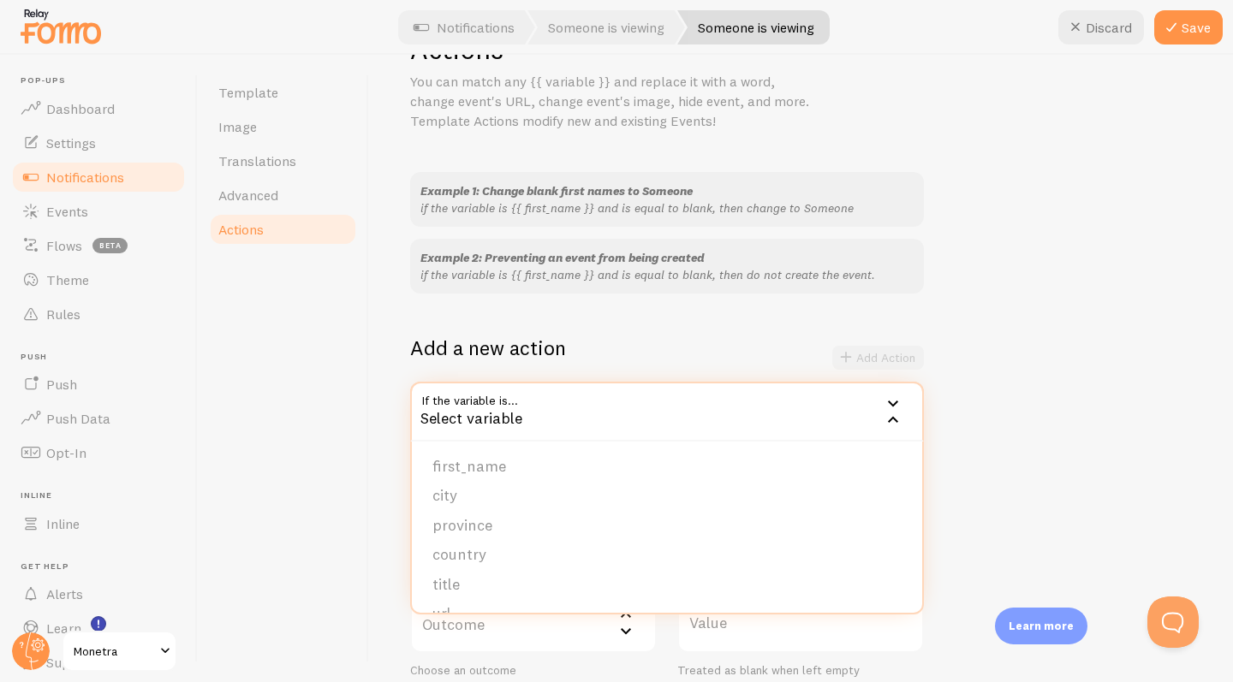
click at [882, 401] on div "Select variable" at bounding box center [667, 412] width 514 height 60
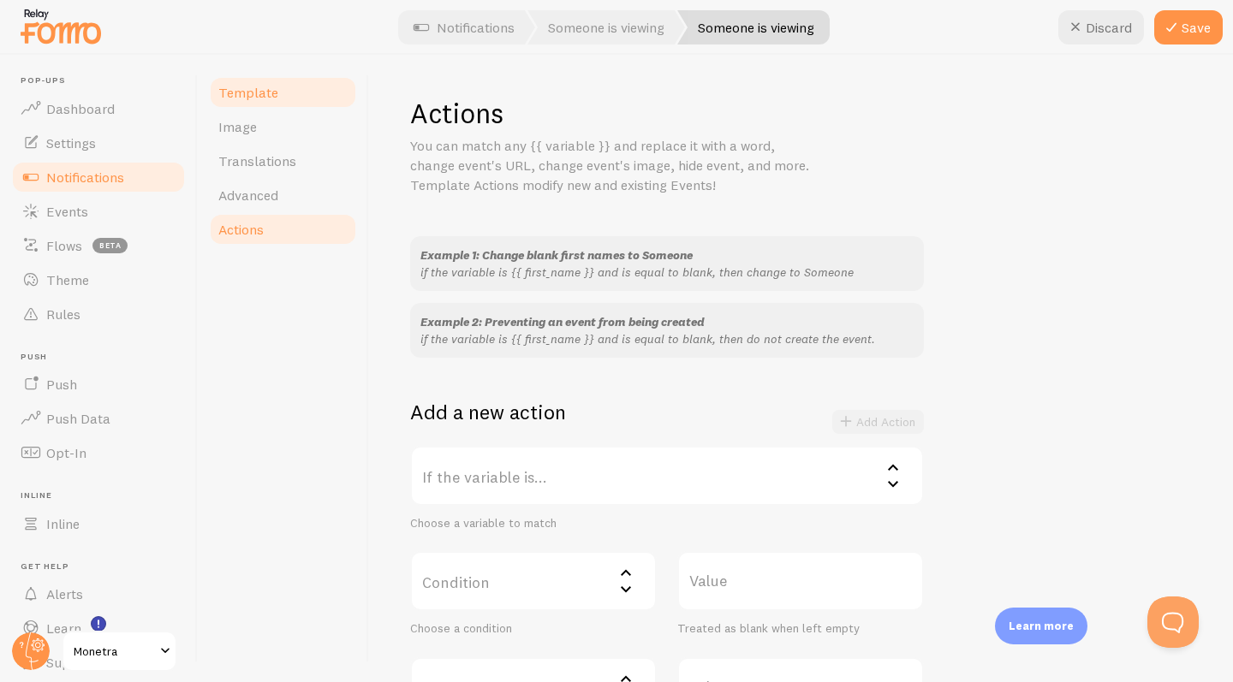
scroll to position [0, 0]
click at [265, 86] on span "Template" at bounding box center [248, 92] width 60 height 17
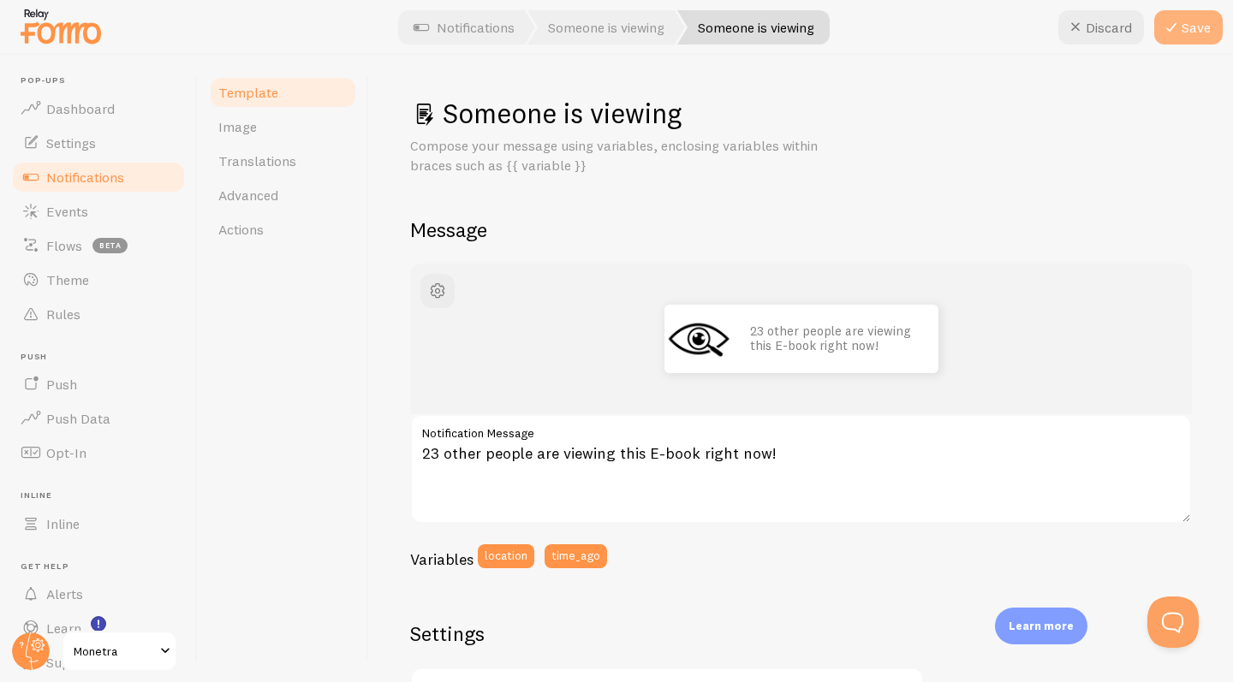
click at [1188, 21] on button "Save" at bounding box center [1188, 27] width 68 height 34
click at [81, 169] on span "Notifications" at bounding box center [85, 177] width 78 height 17
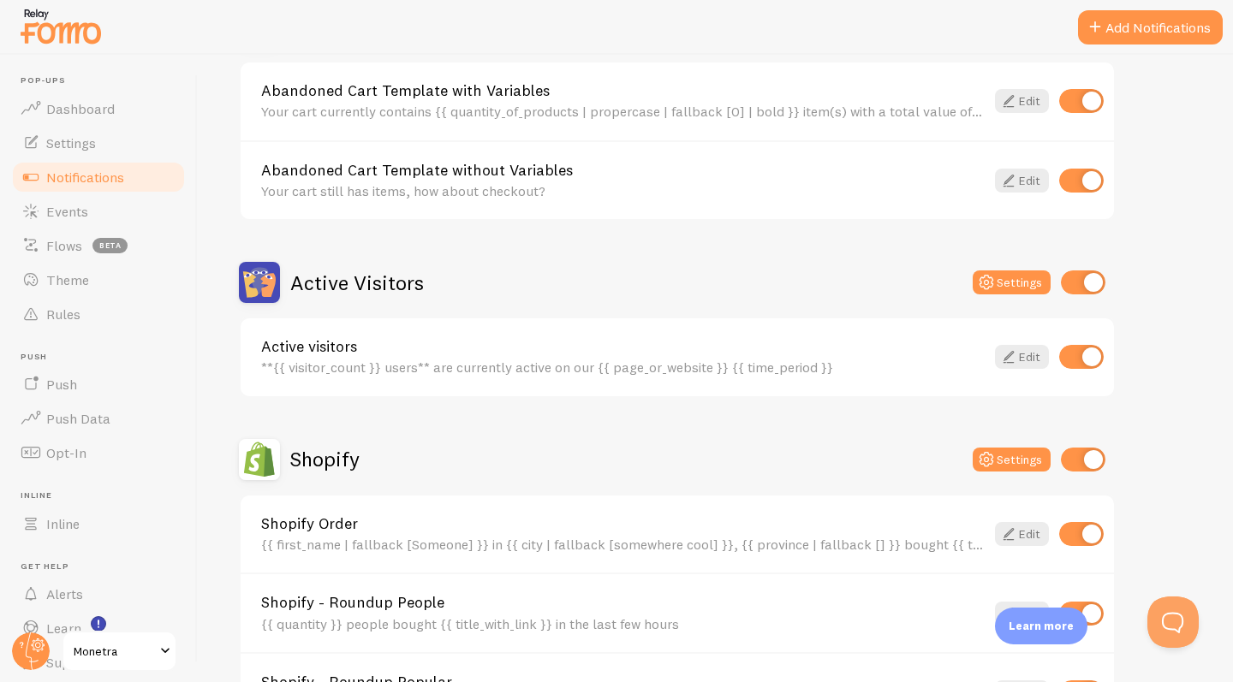
scroll to position [229, 0]
click at [391, 281] on h2 "Active Visitors" at bounding box center [357, 282] width 134 height 27
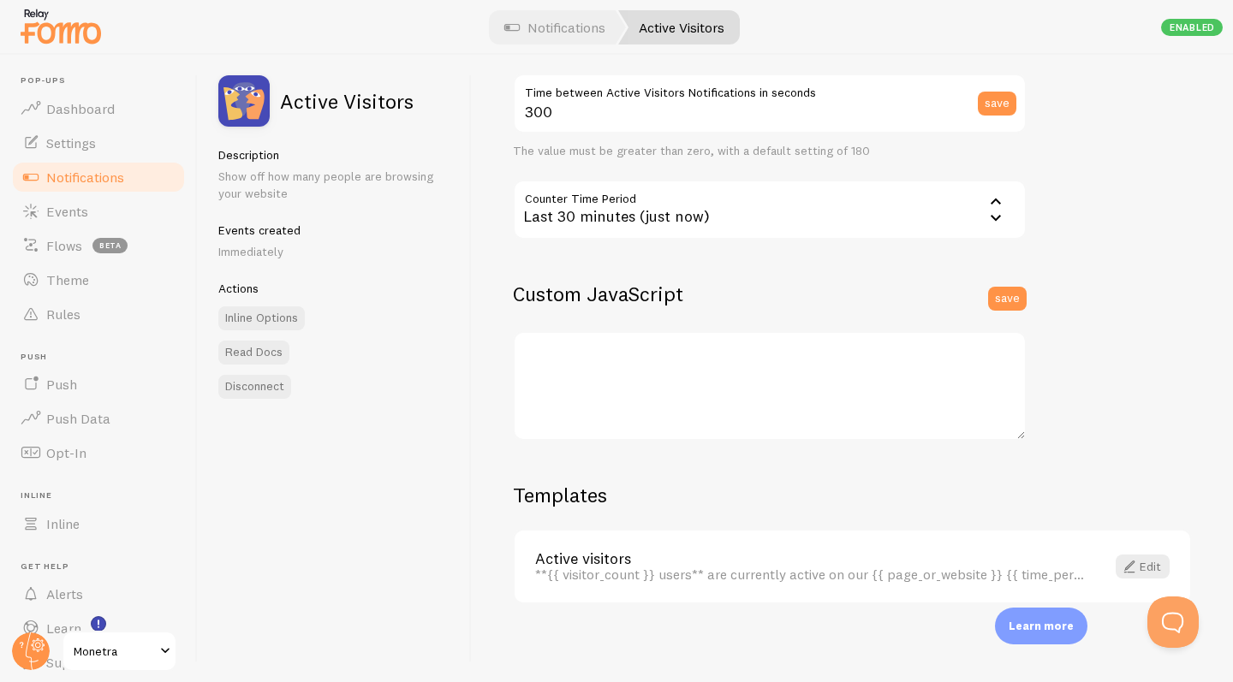
scroll to position [390, 0]
drag, startPoint x: 536, startPoint y: 568, endPoint x: 1051, endPoint y: 587, distance: 515.7
click at [1051, 587] on div "Active visitors **{{ visitor_count }} users** are currently active on our {{ pa…" at bounding box center [851, 568] width 675 height 73
click at [1125, 568] on span at bounding box center [1129, 567] width 21 height 21
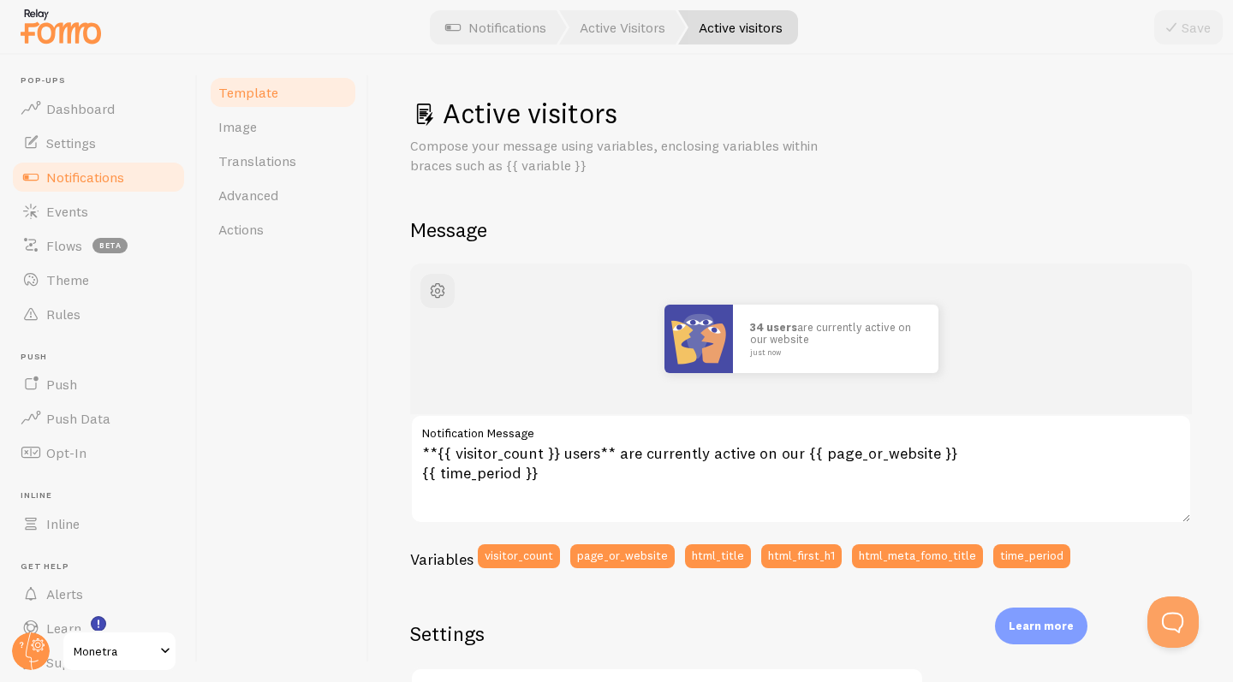
scroll to position [49, 0]
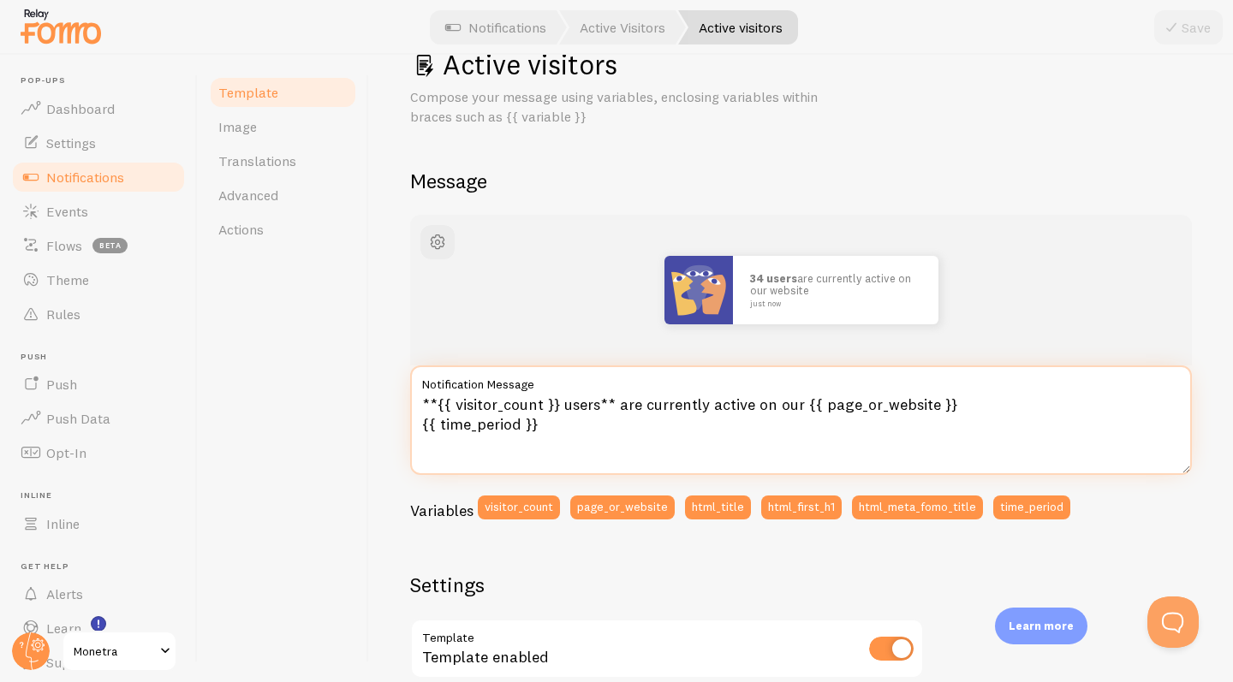
click at [619, 437] on textarea "**{{ visitor_count }} users** are currently active on our {{ page_or_website }}…" at bounding box center [801, 421] width 782 height 110
click at [602, 432] on textarea "**{{ visitor_count }} users** are currently active on our {{ page_or_website }}…" at bounding box center [801, 421] width 782 height 110
drag, startPoint x: 602, startPoint y: 432, endPoint x: 422, endPoint y: 396, distance: 183.3
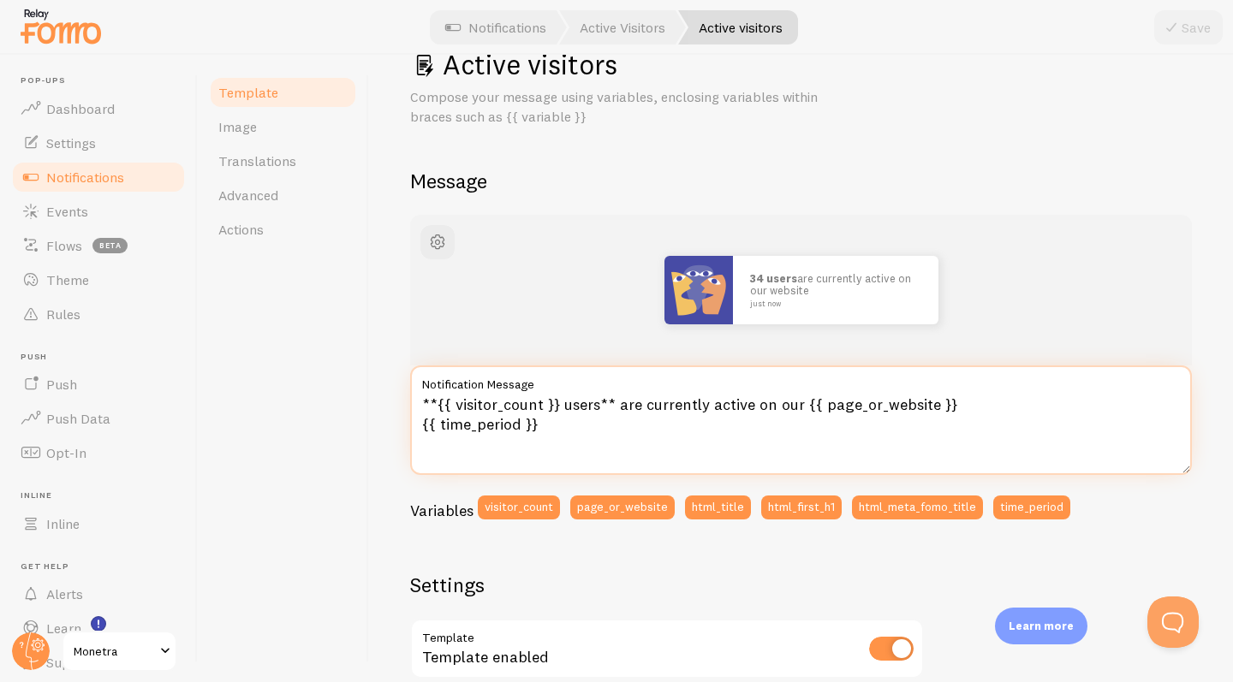
click at [422, 396] on textarea "**{{ visitor_count }} users** are currently active on our {{ page_or_website }}…" at bounding box center [801, 421] width 782 height 110
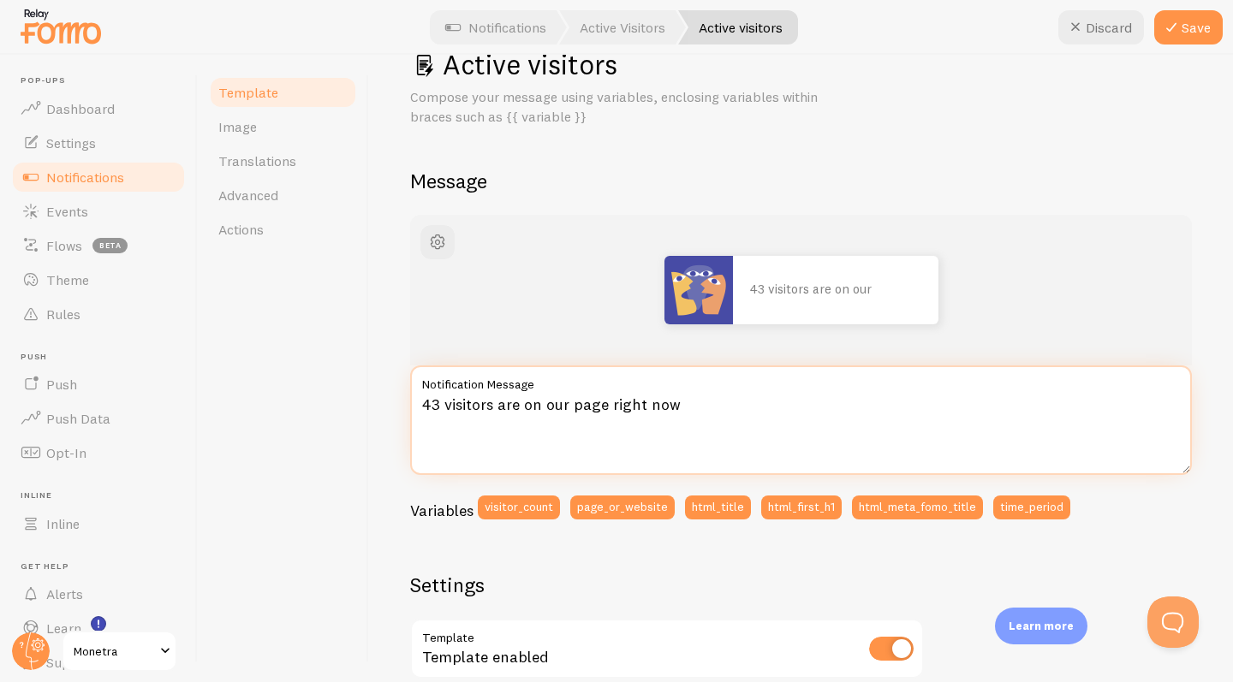
type textarea "43 visitors are on our page right now."
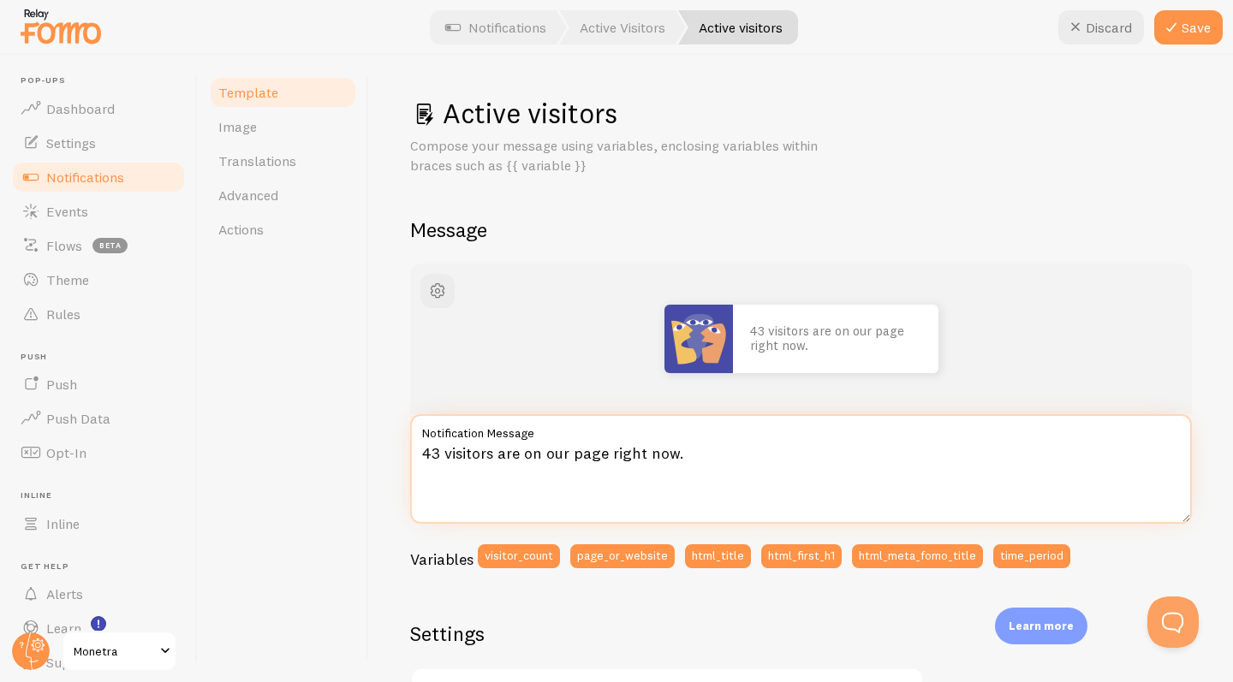
scroll to position [0, 0]
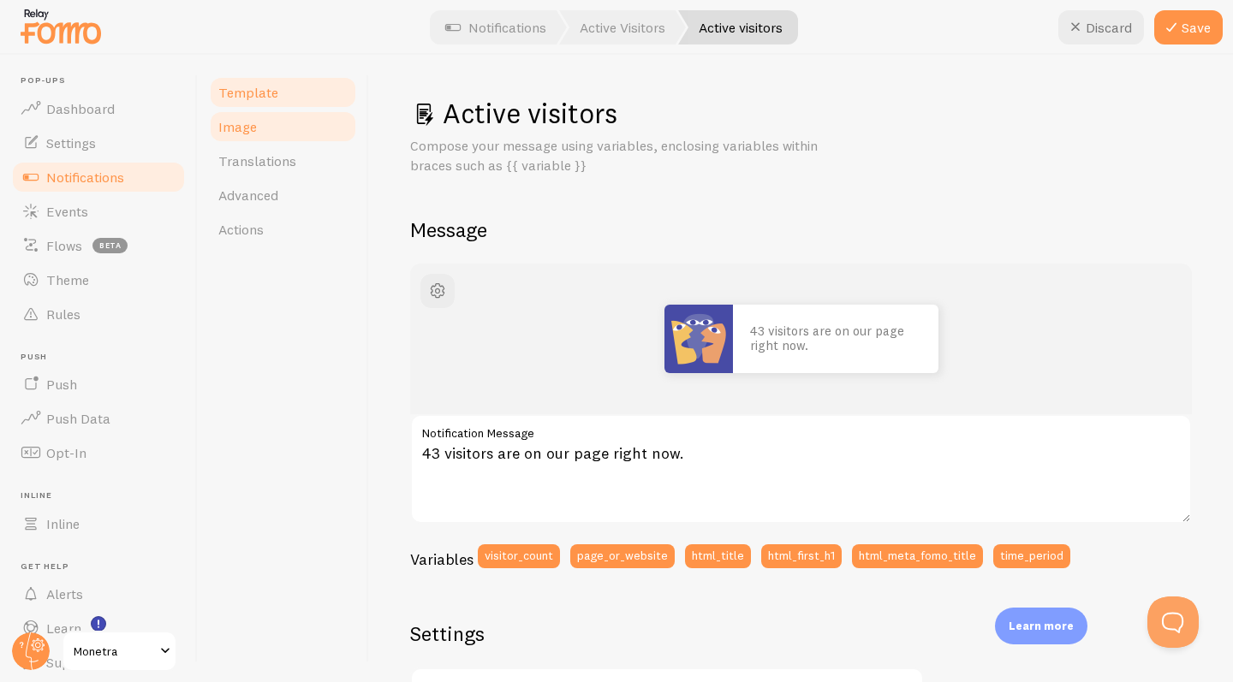
click at [288, 128] on link "Image" at bounding box center [283, 127] width 150 height 34
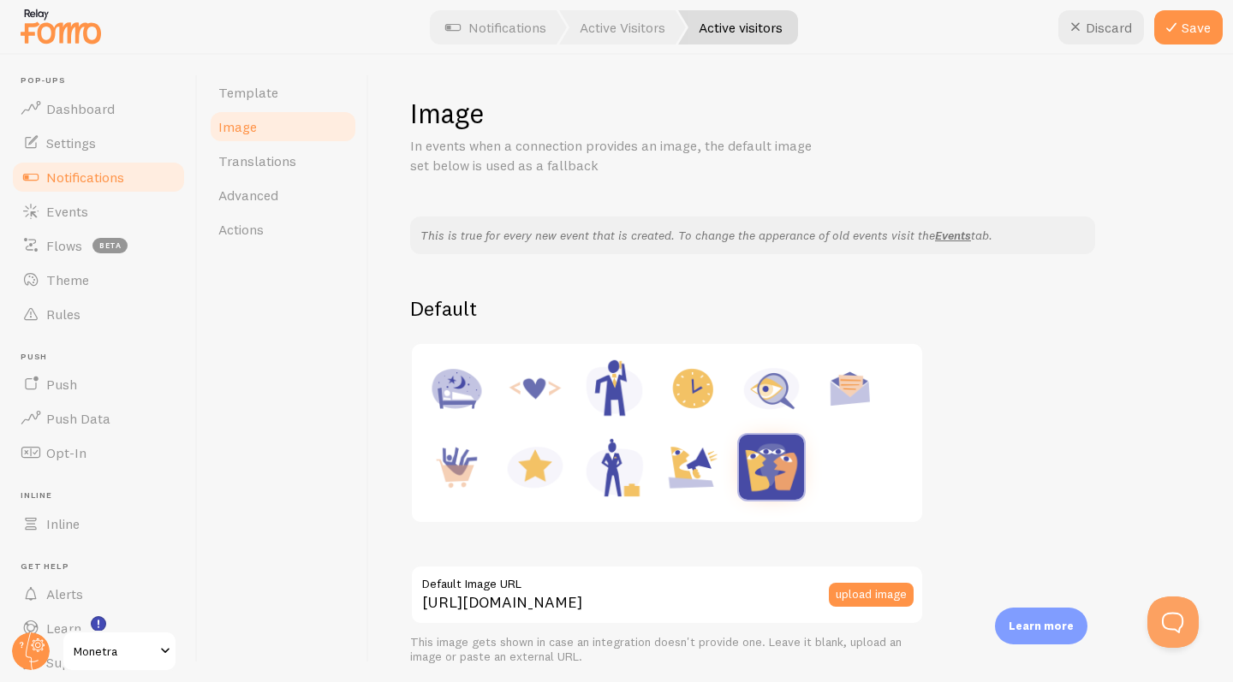
click at [619, 378] on img at bounding box center [613, 388] width 65 height 65
type input "https://fomo.com/images/widget/template_defaults/exec-m.jpg"
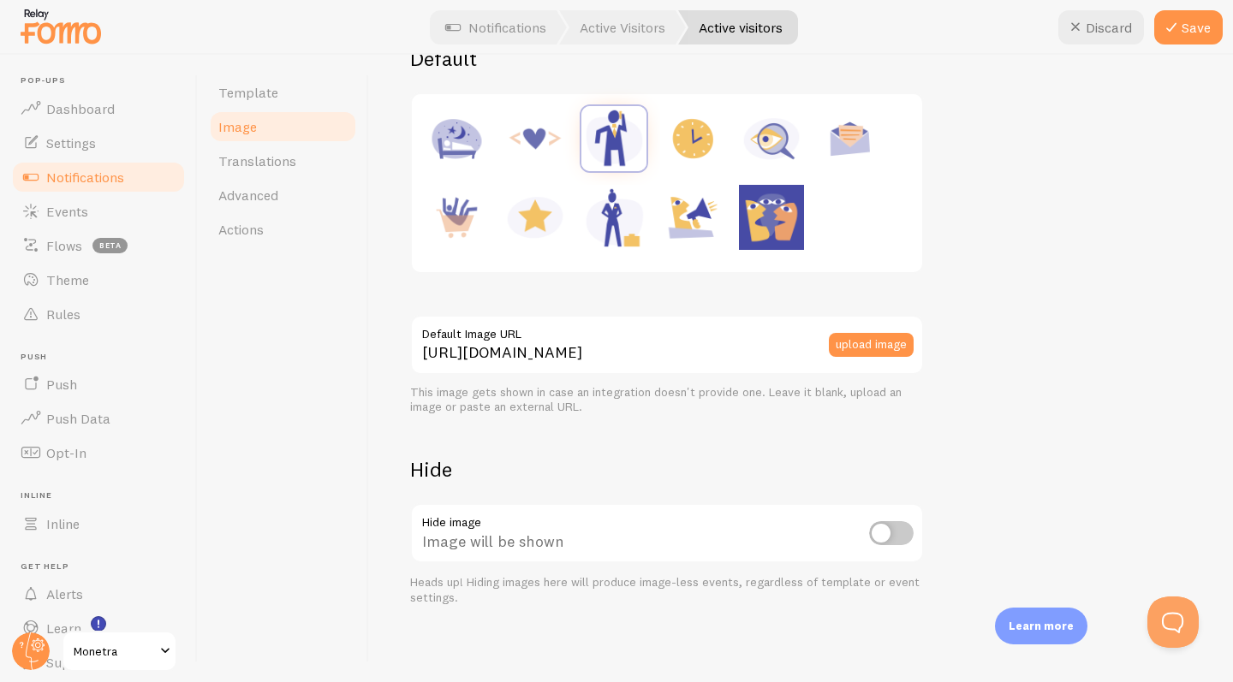
scroll to position [249, 0]
click at [889, 532] on input "checkbox" at bounding box center [891, 534] width 45 height 24
checkbox input "true"
click at [1185, 29] on button "Save" at bounding box center [1188, 27] width 68 height 34
click at [101, 176] on span "Notifications" at bounding box center [85, 177] width 78 height 17
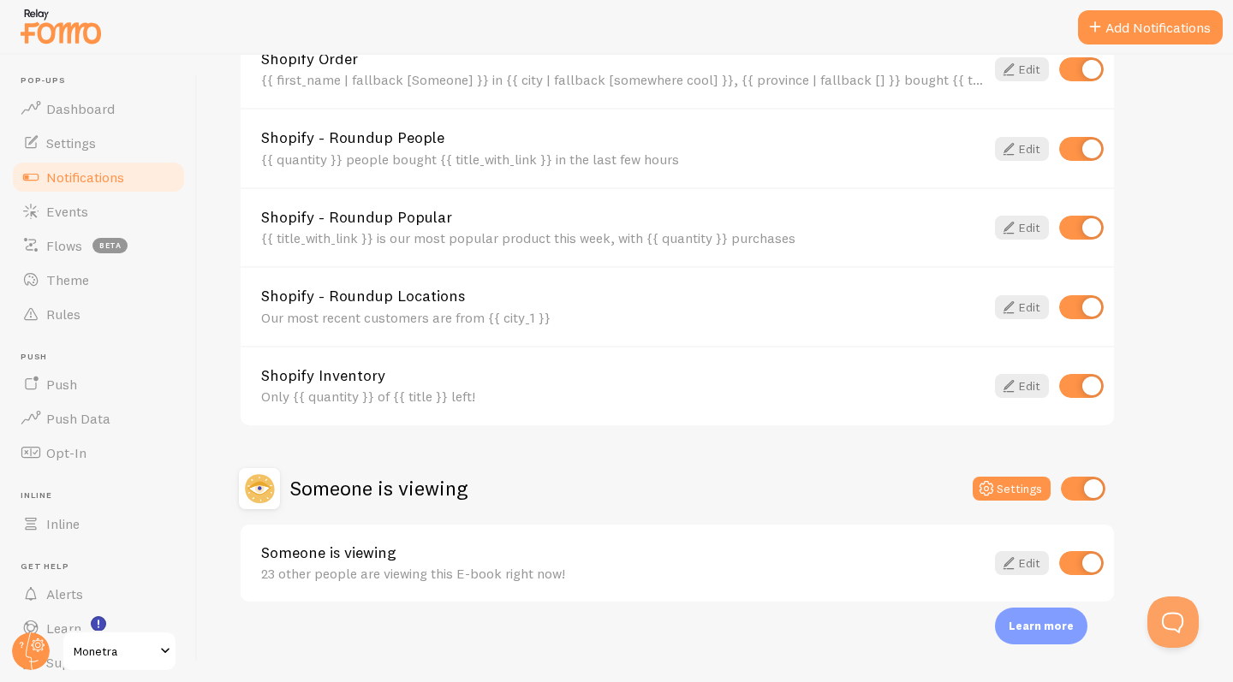
scroll to position [692, 0]
click at [1025, 494] on button "Settings" at bounding box center [1011, 491] width 78 height 24
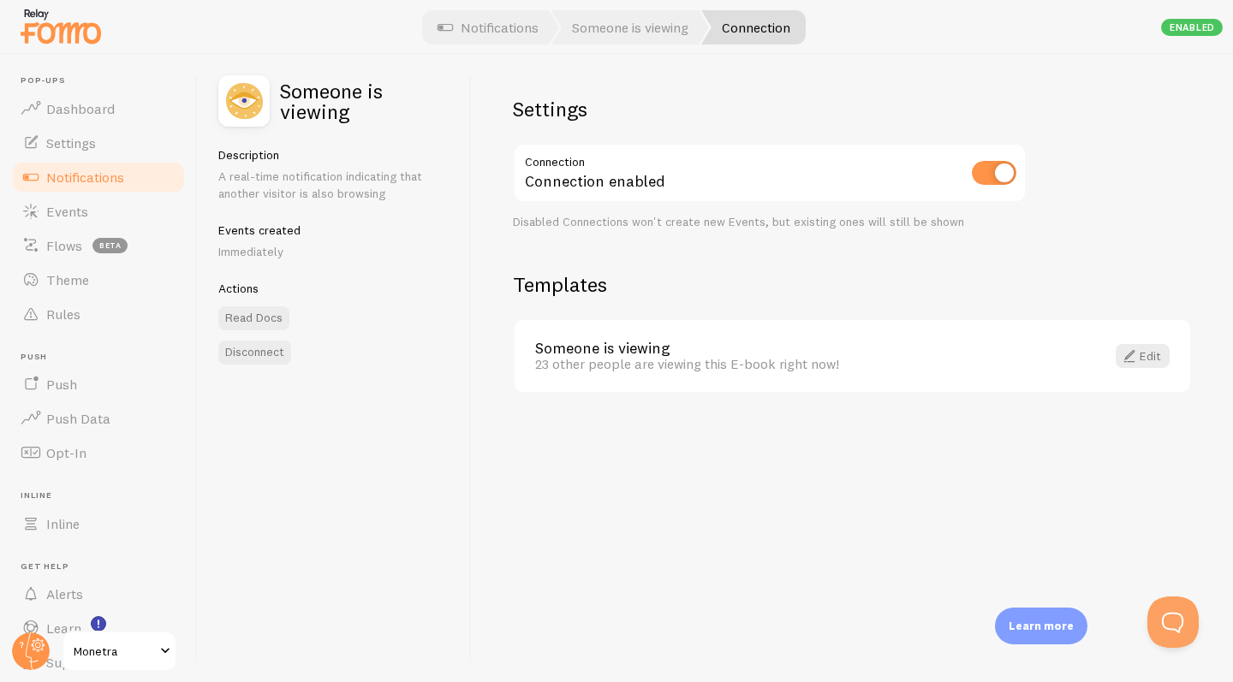
click at [149, 178] on link "Notifications" at bounding box center [98, 177] width 176 height 34
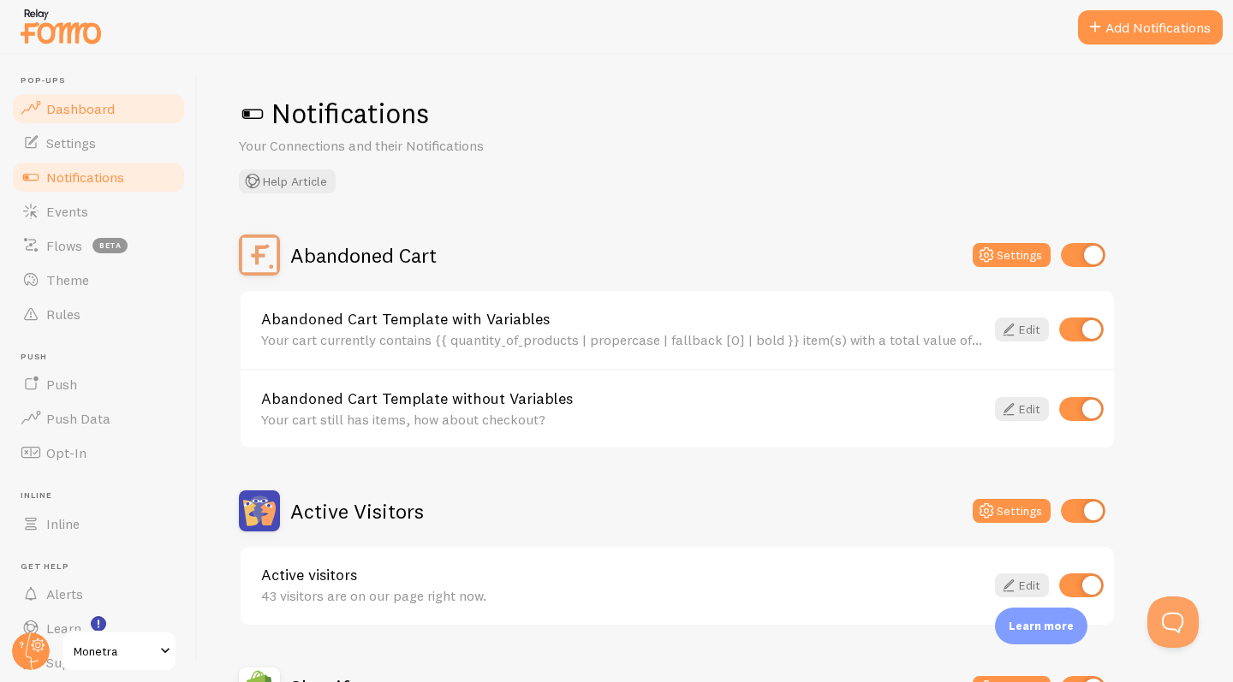
click at [108, 114] on span "Dashboard" at bounding box center [80, 108] width 68 height 17
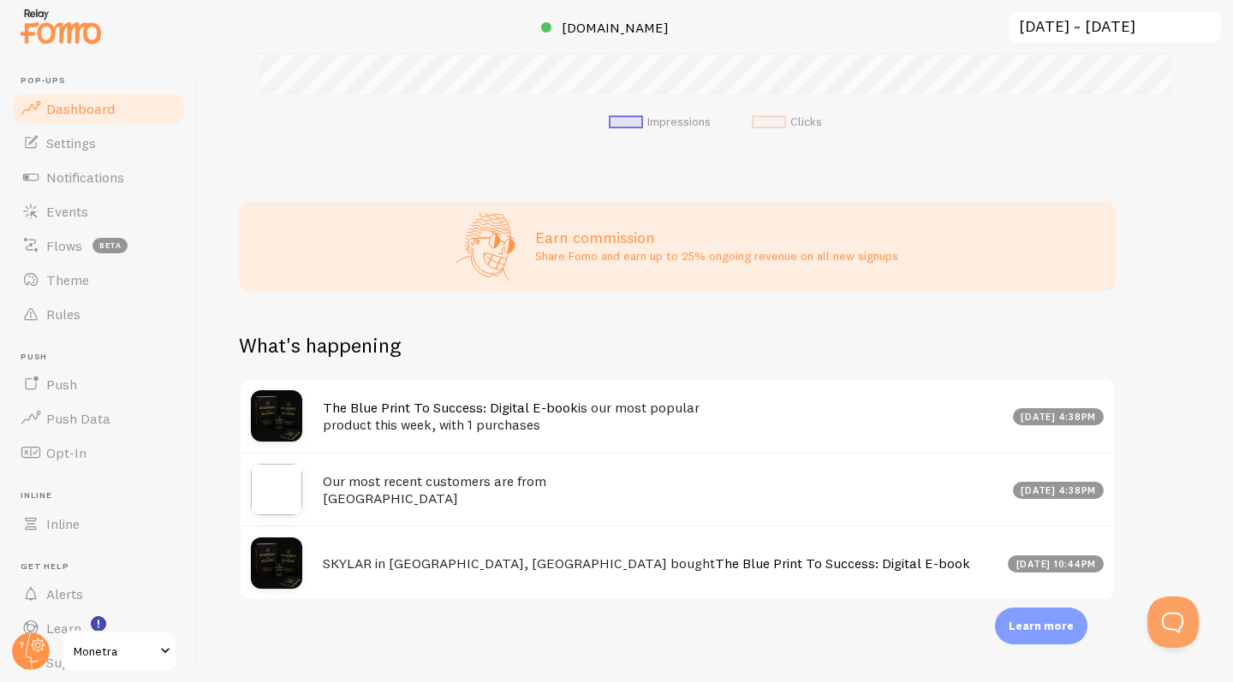
scroll to position [584, 0]
click at [287, 510] on img at bounding box center [276, 490] width 51 height 51
click at [359, 491] on h4 "Our most recent customers are from Palm Beach" at bounding box center [663, 490] width 680 height 35
click at [287, 555] on img at bounding box center [276, 563] width 51 height 51
click at [81, 134] on span "Settings" at bounding box center [71, 142] width 50 height 17
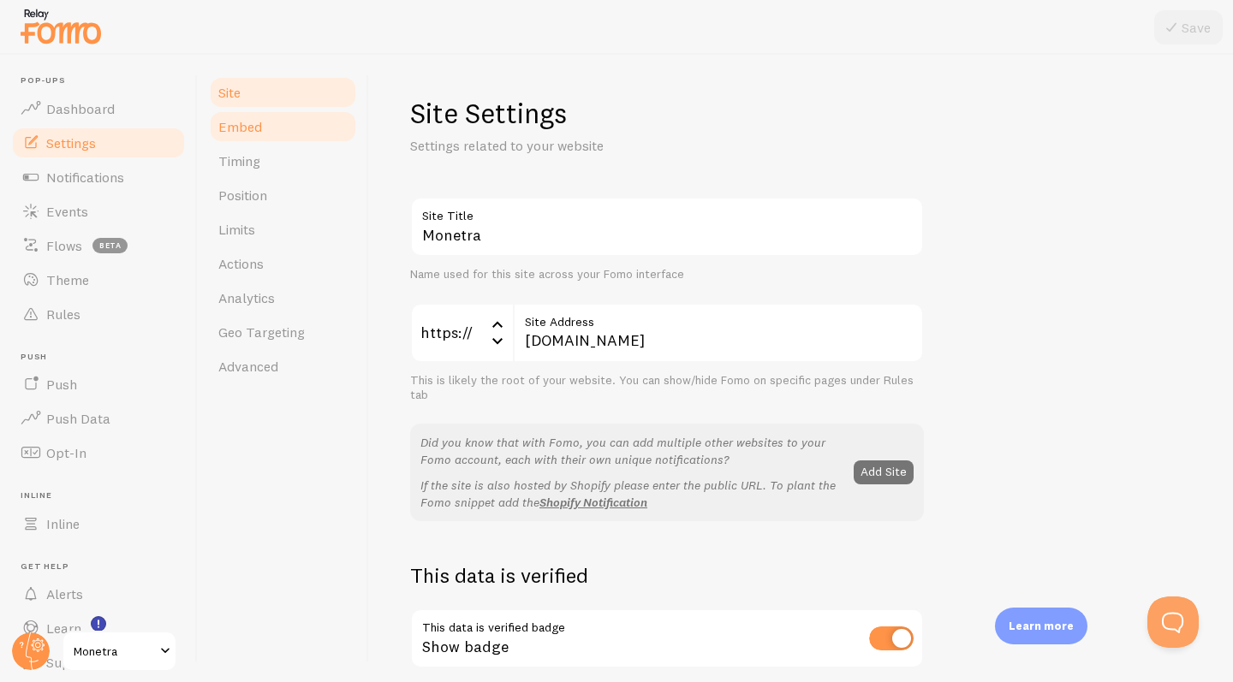
click at [246, 124] on span "Embed" at bounding box center [240, 126] width 44 height 17
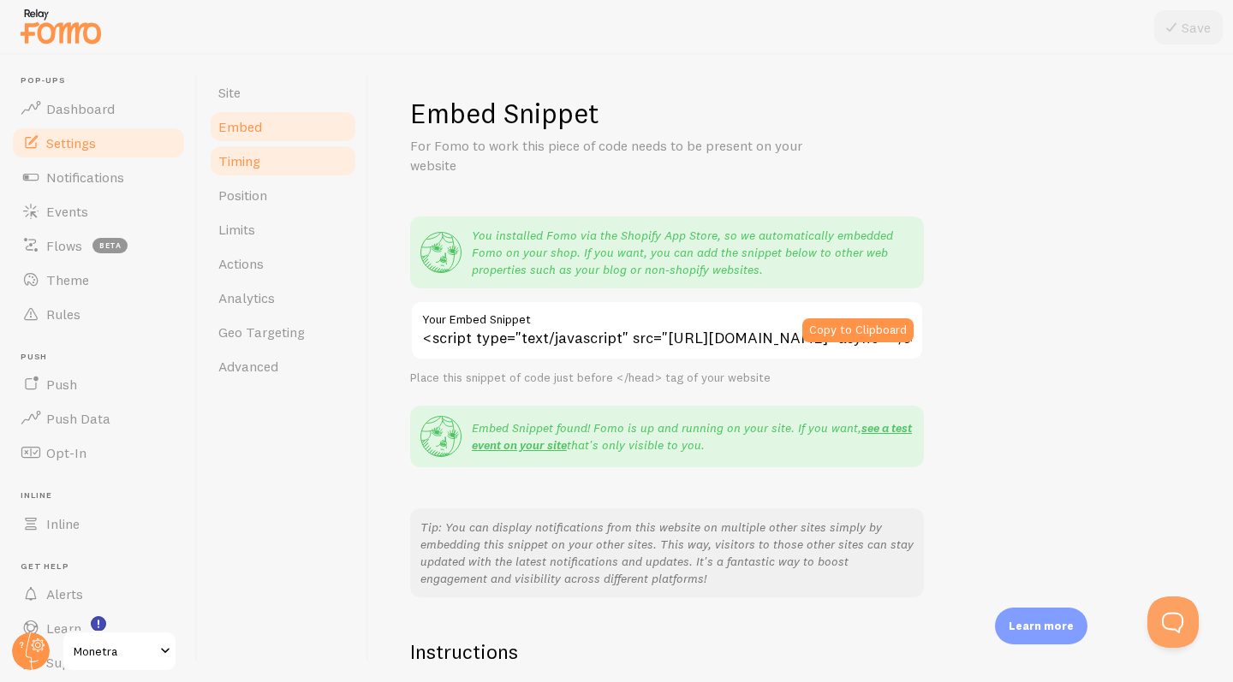
click at [253, 164] on span "Timing" at bounding box center [239, 160] width 42 height 17
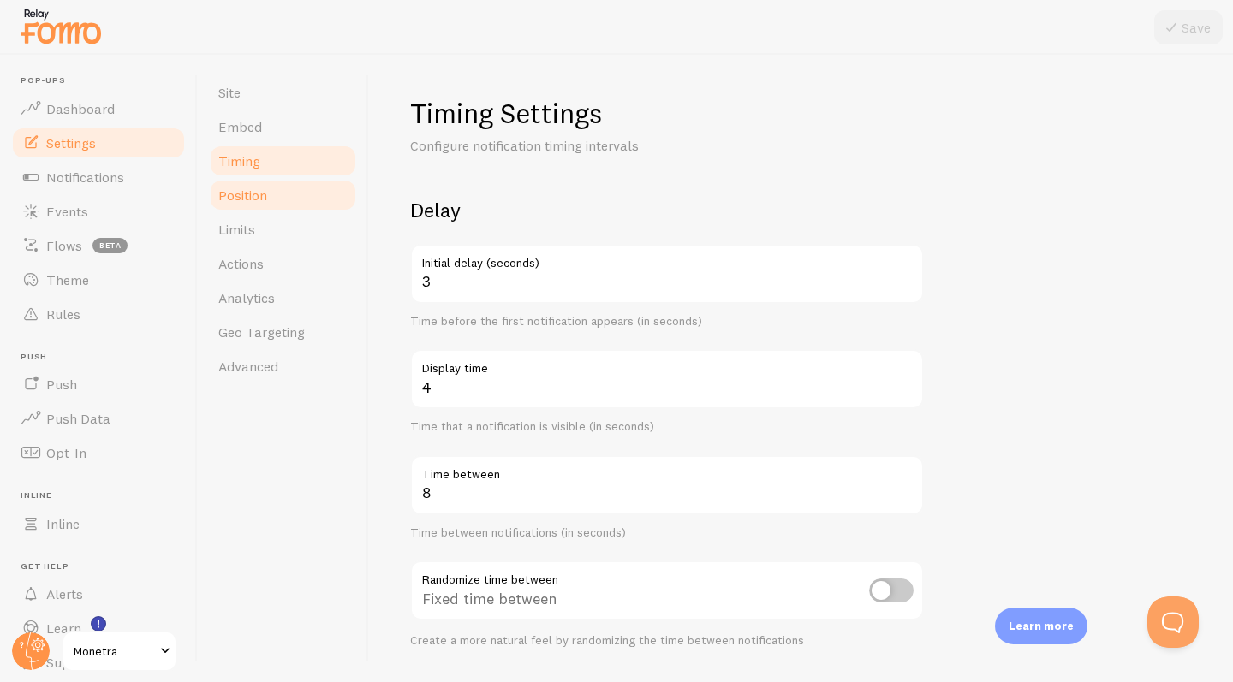
click at [271, 202] on link "Position" at bounding box center [283, 195] width 150 height 34
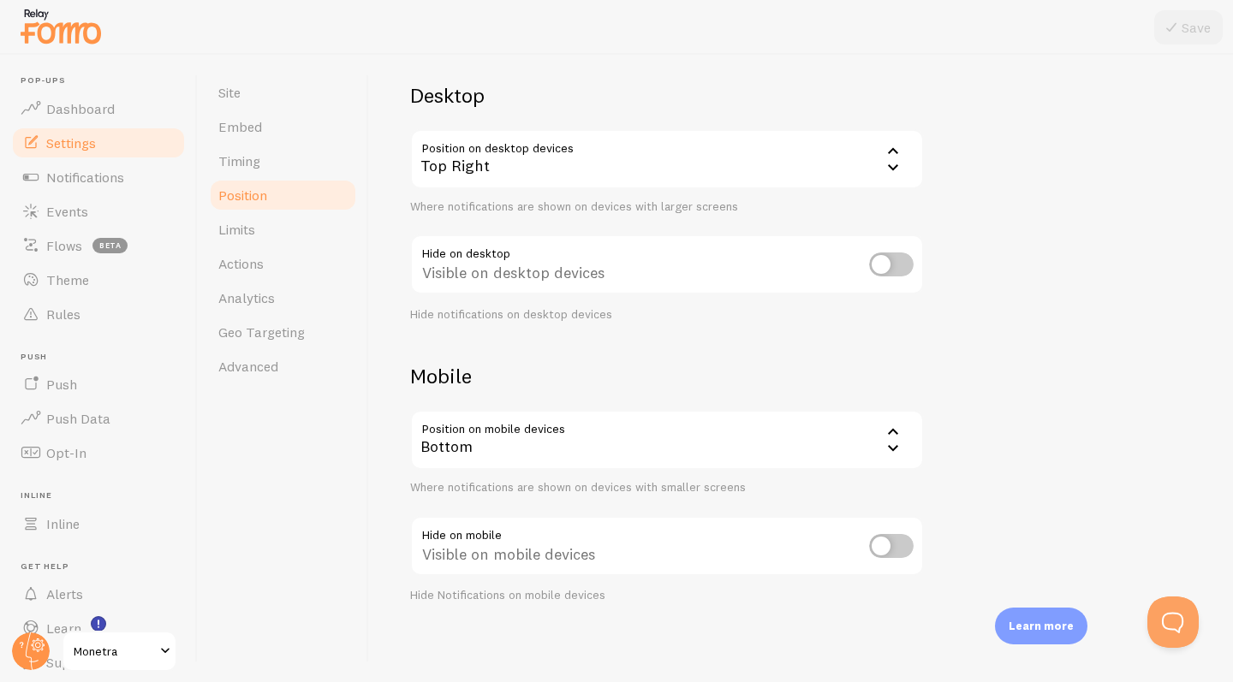
scroll to position [113, 0]
click at [856, 425] on div "Bottom" at bounding box center [667, 442] width 514 height 60
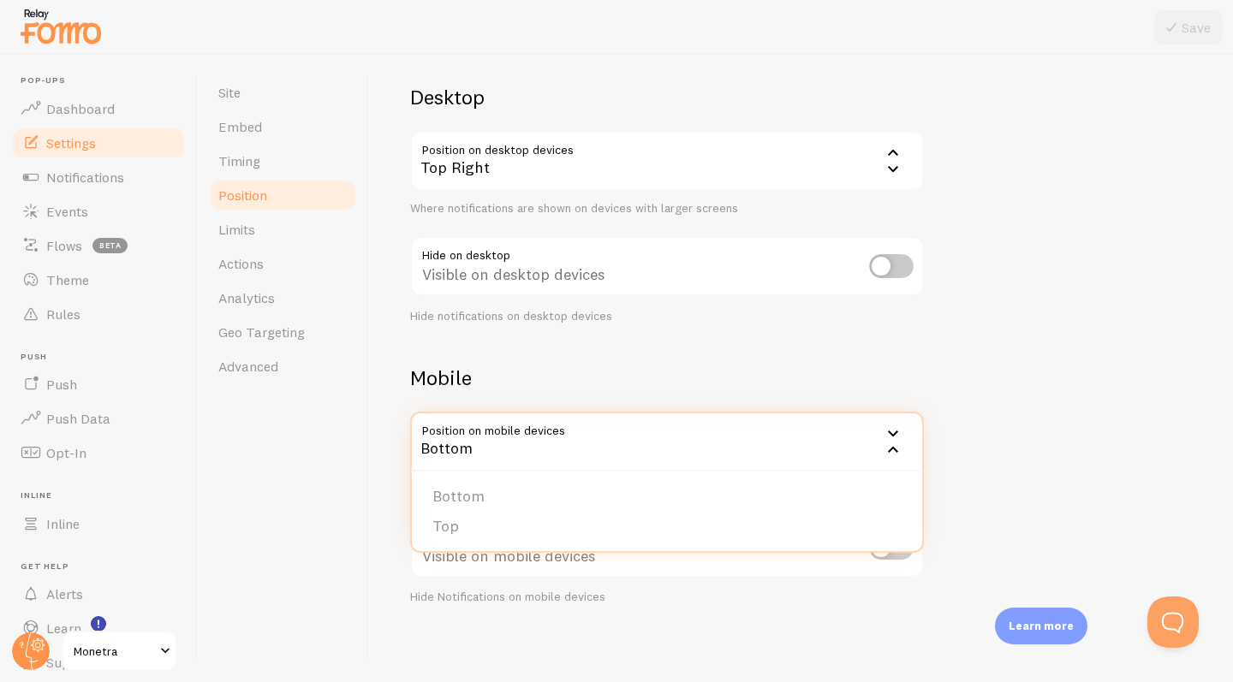
click at [729, 378] on h2 "Mobile" at bounding box center [667, 378] width 514 height 27
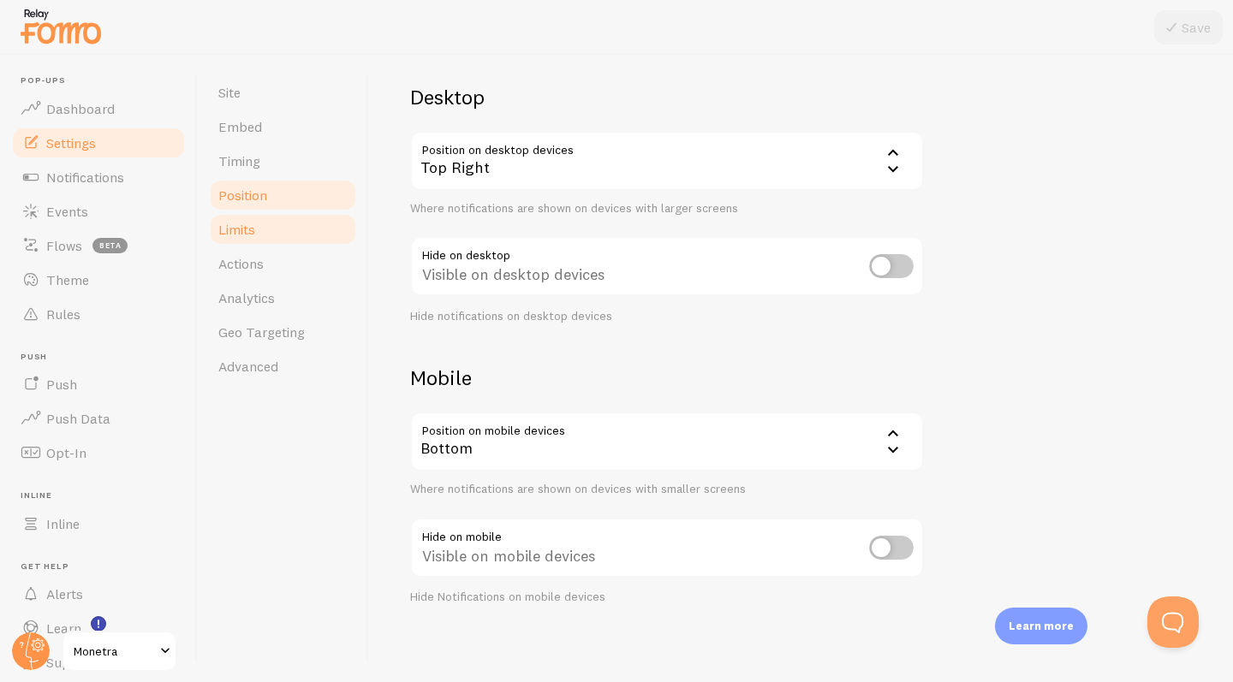
click at [297, 236] on link "Limits" at bounding box center [283, 229] width 150 height 34
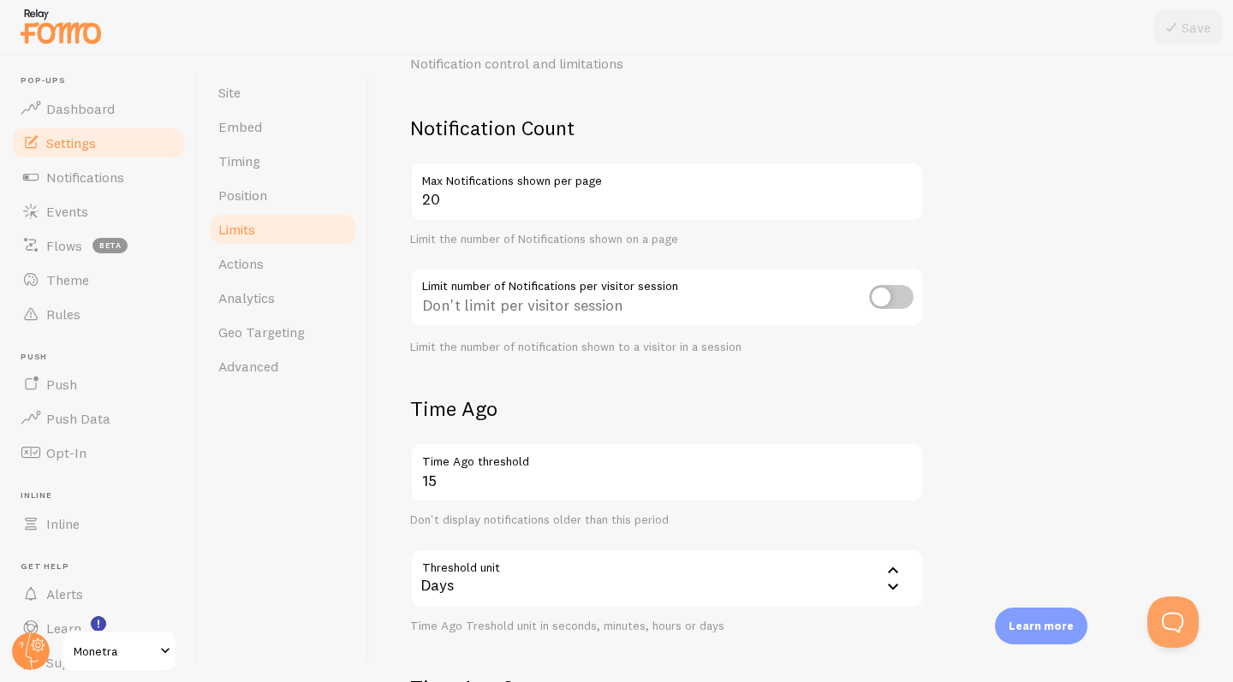
scroll to position [93, 0]
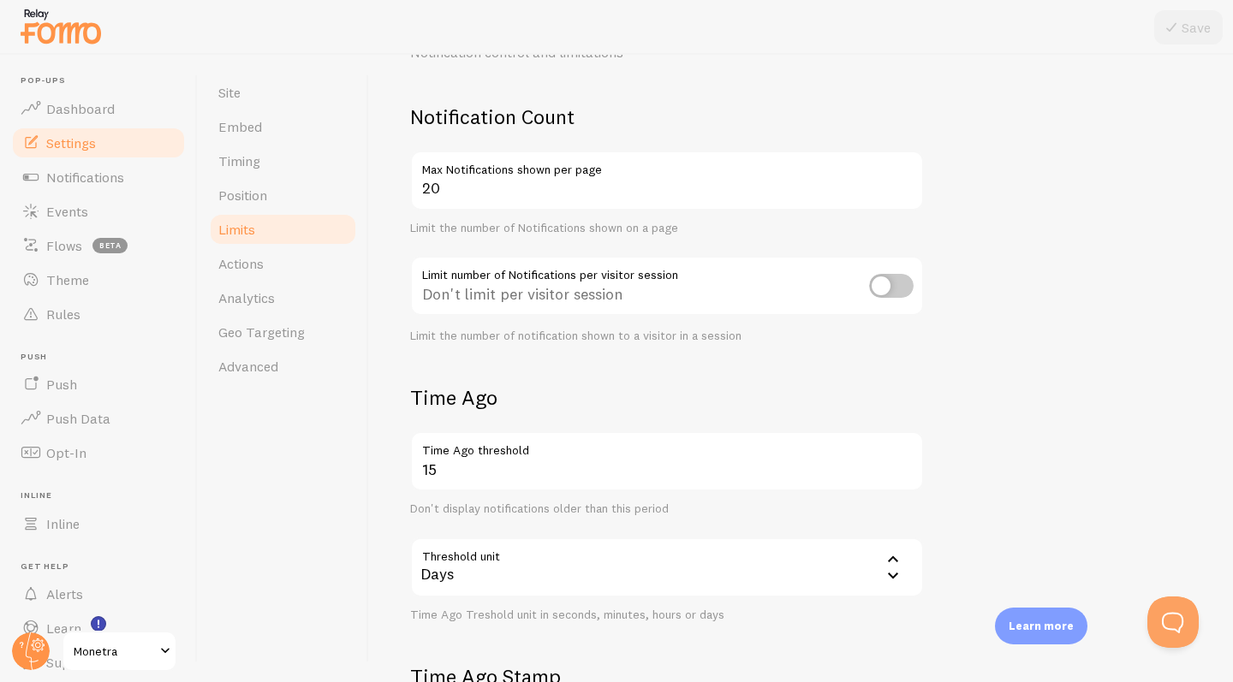
click at [770, 176] on label "Max Notifications shown per page" at bounding box center [667, 165] width 514 height 29
click at [770, 176] on input "20" at bounding box center [667, 181] width 514 height 60
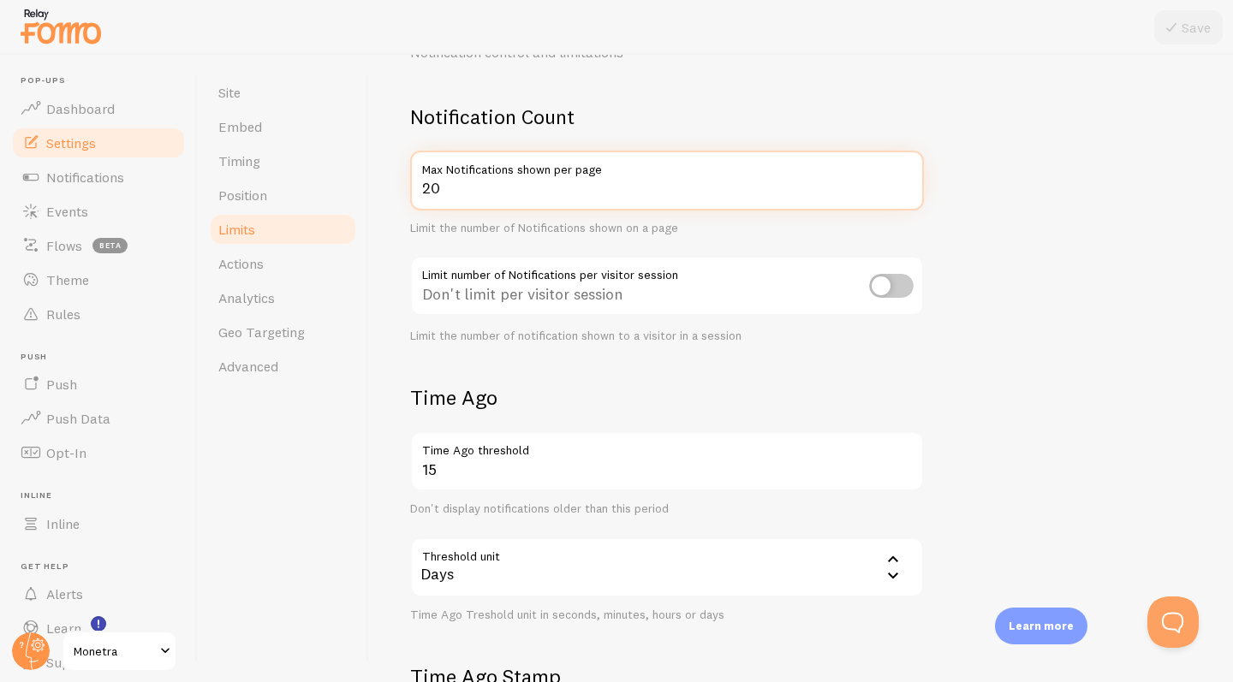
scroll to position [173, 0]
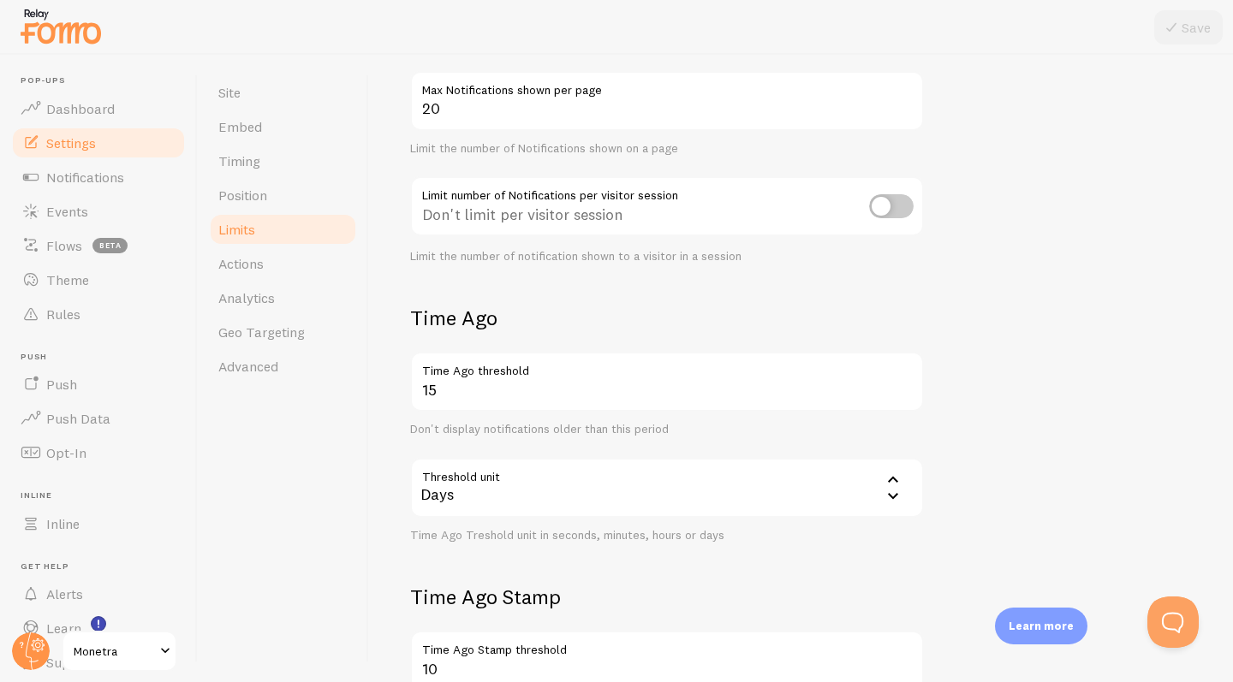
click at [645, 319] on h2 "Time Ago" at bounding box center [667, 318] width 514 height 27
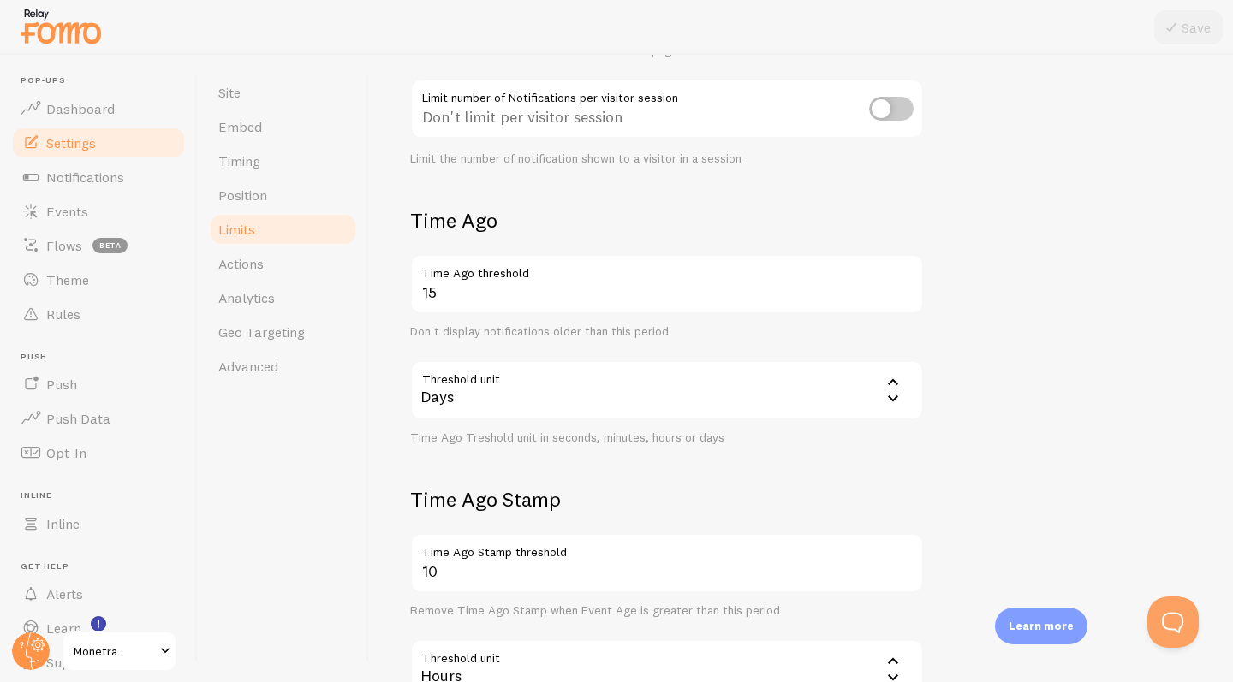
scroll to position [403, 0]
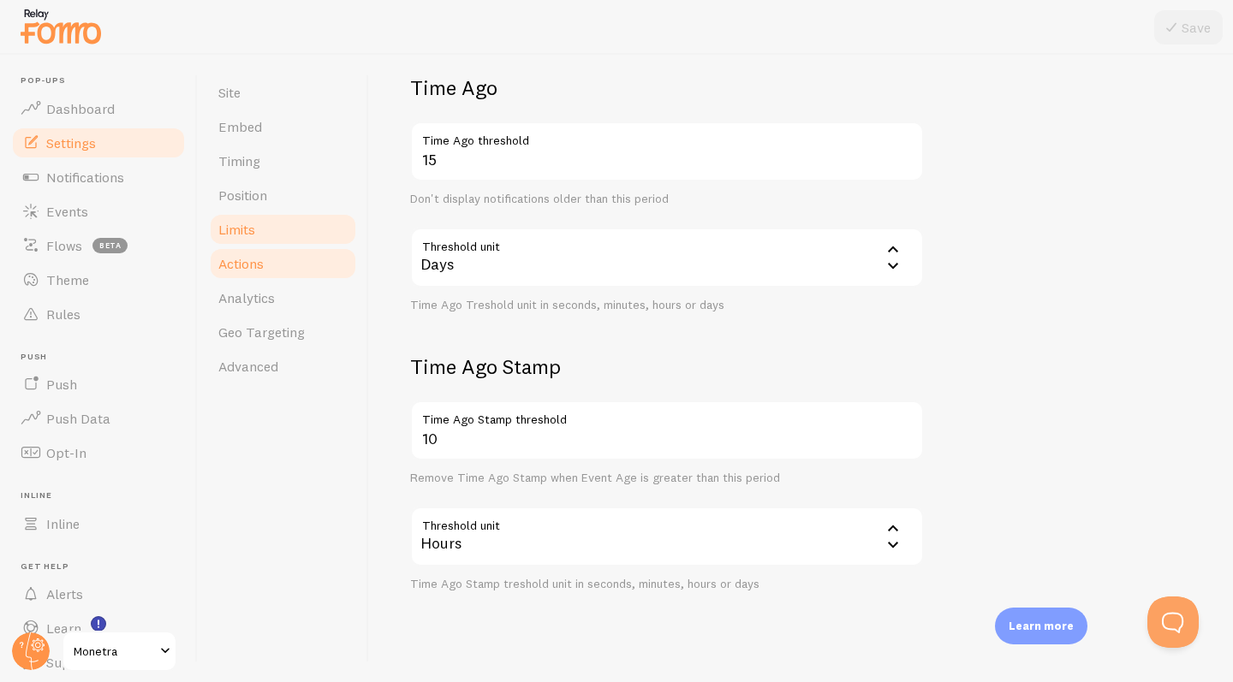
click at [247, 260] on span "Actions" at bounding box center [240, 263] width 45 height 17
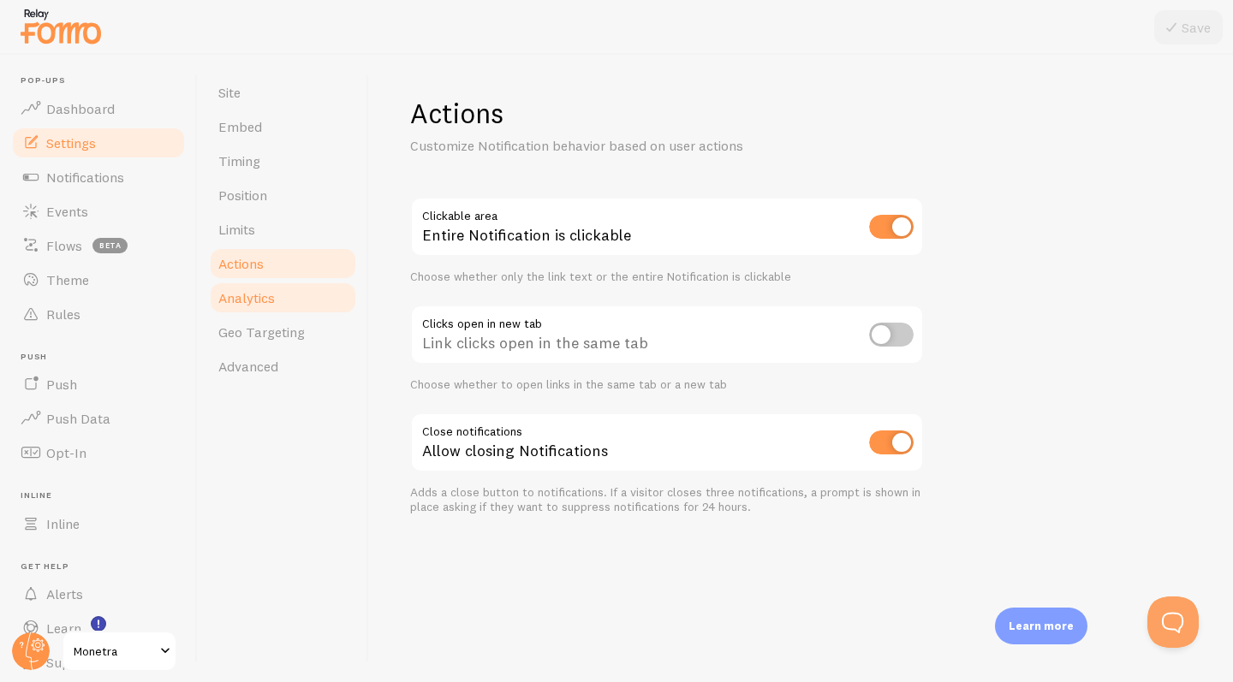
click at [256, 300] on span "Analytics" at bounding box center [246, 297] width 57 height 17
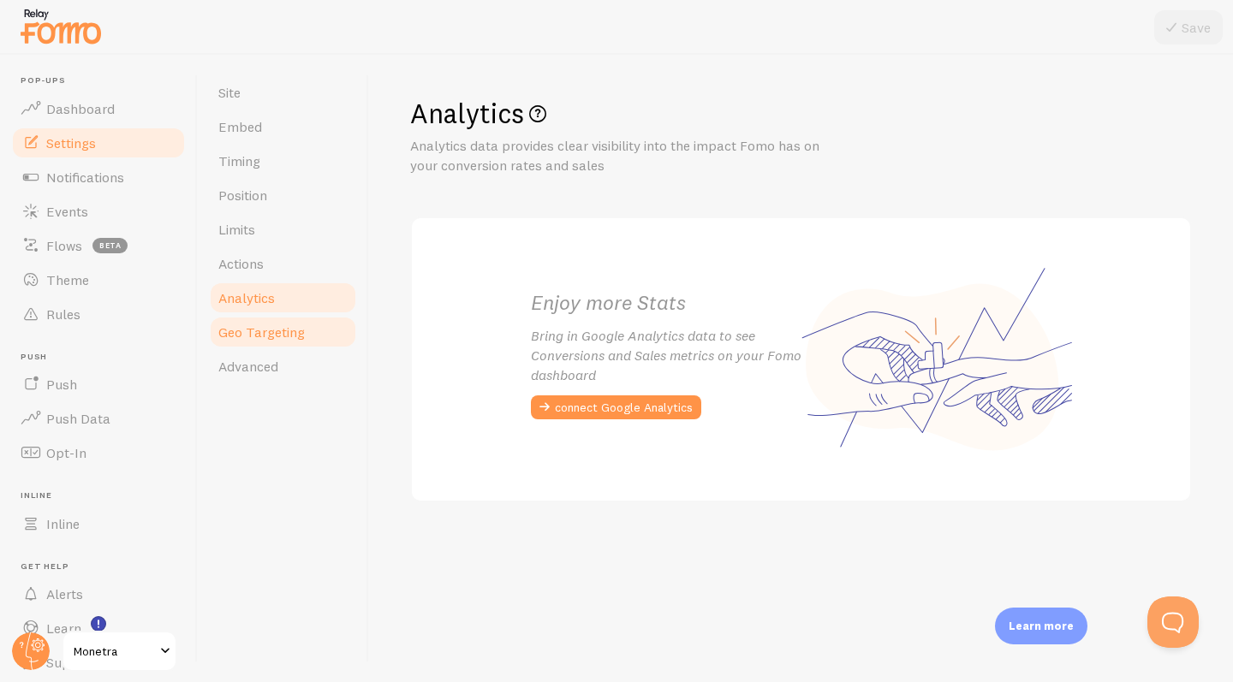
click at [264, 331] on span "Geo Targeting" at bounding box center [261, 332] width 86 height 17
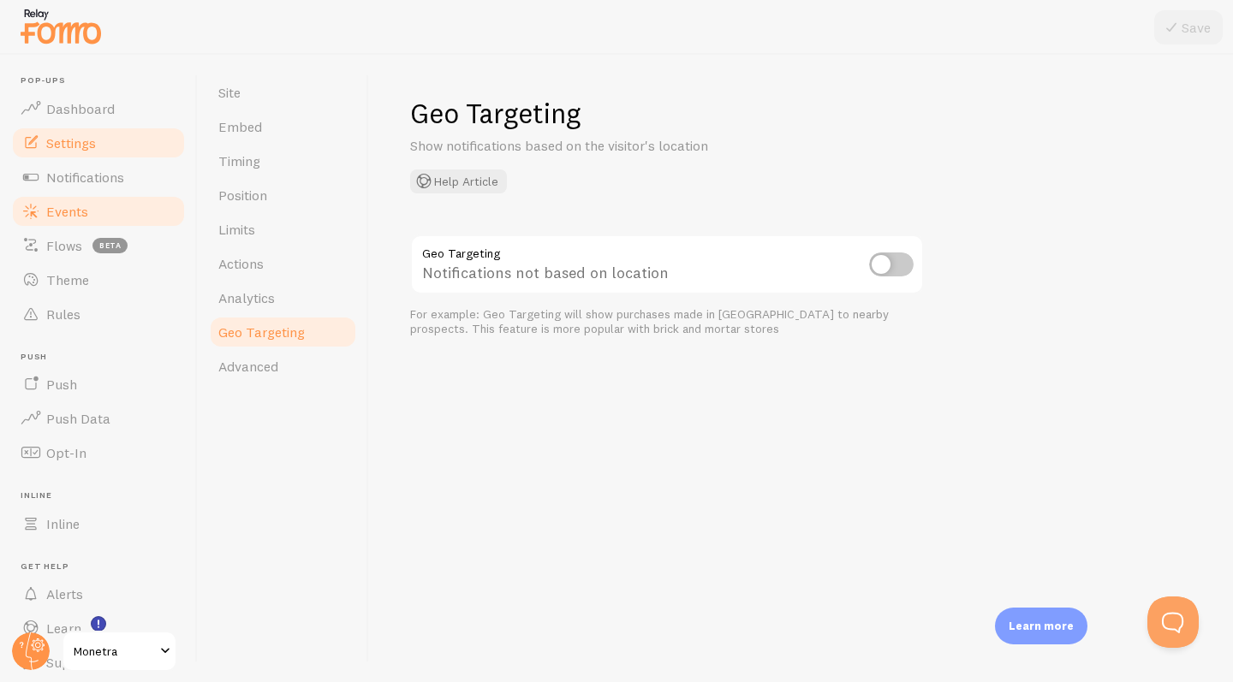
click at [99, 221] on link "Events" at bounding box center [98, 211] width 176 height 34
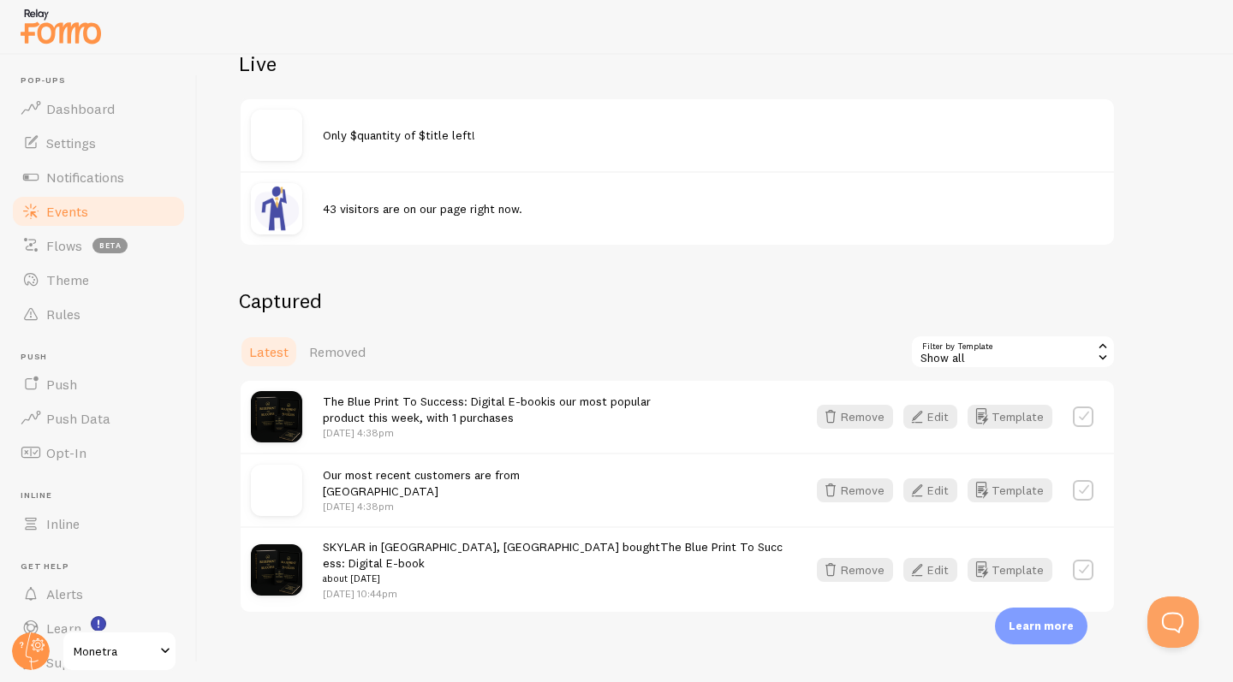
scroll to position [202, 0]
click at [939, 490] on button "Edit" at bounding box center [930, 492] width 54 height 24
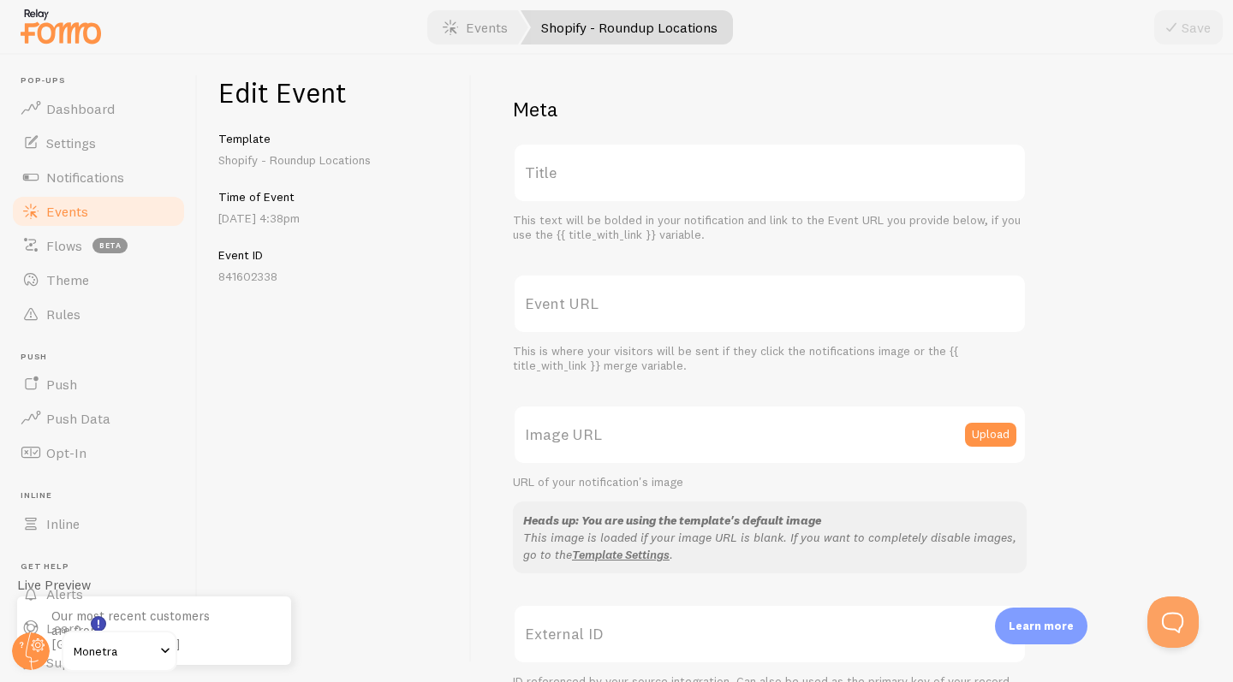
click at [543, 170] on label "Title" at bounding box center [770, 173] width 514 height 60
click at [543, 170] on input "Title" at bounding box center [770, 173] width 514 height 60
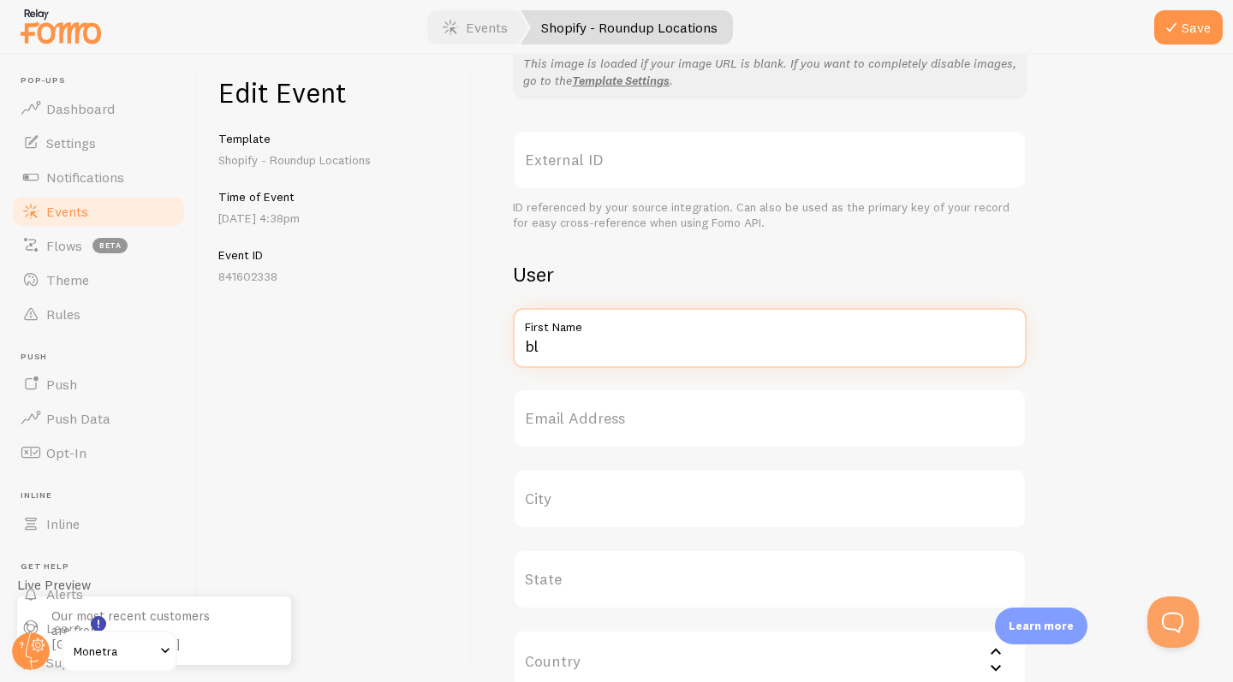
type input "b"
type input "[PERSON_NAME]"
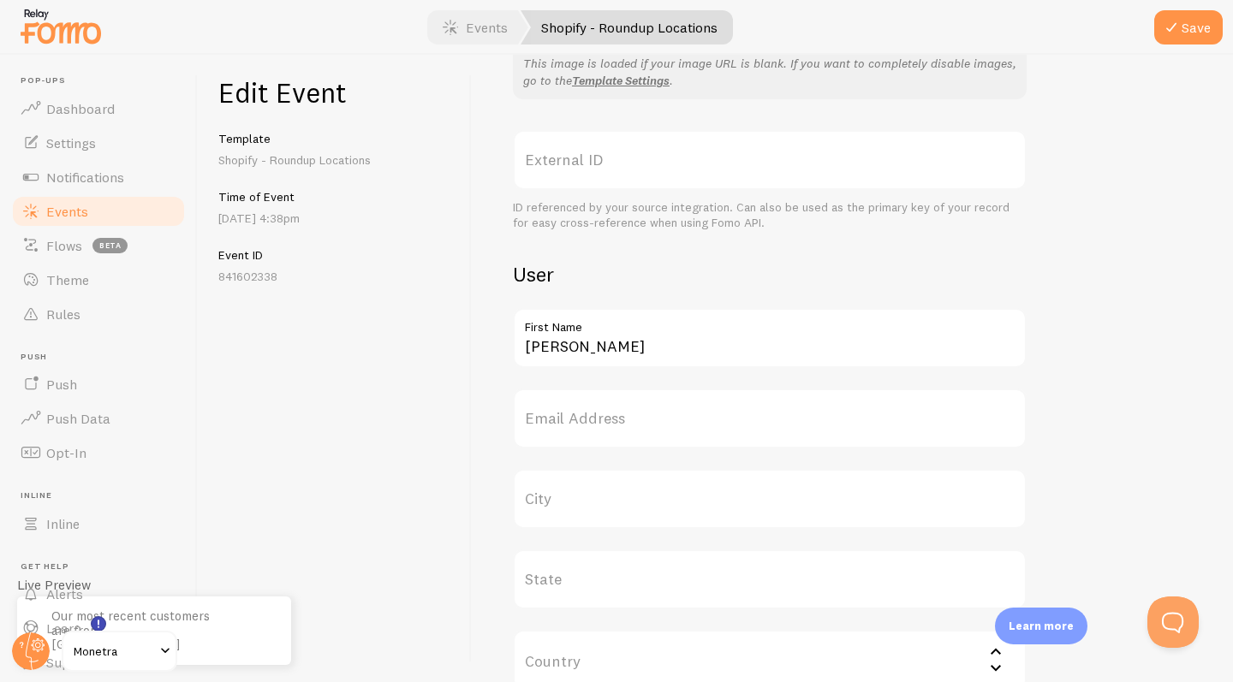
click at [662, 430] on label "Email Address" at bounding box center [770, 419] width 514 height 60
click at [662, 430] on input "Email Address" at bounding box center [770, 419] width 514 height 60
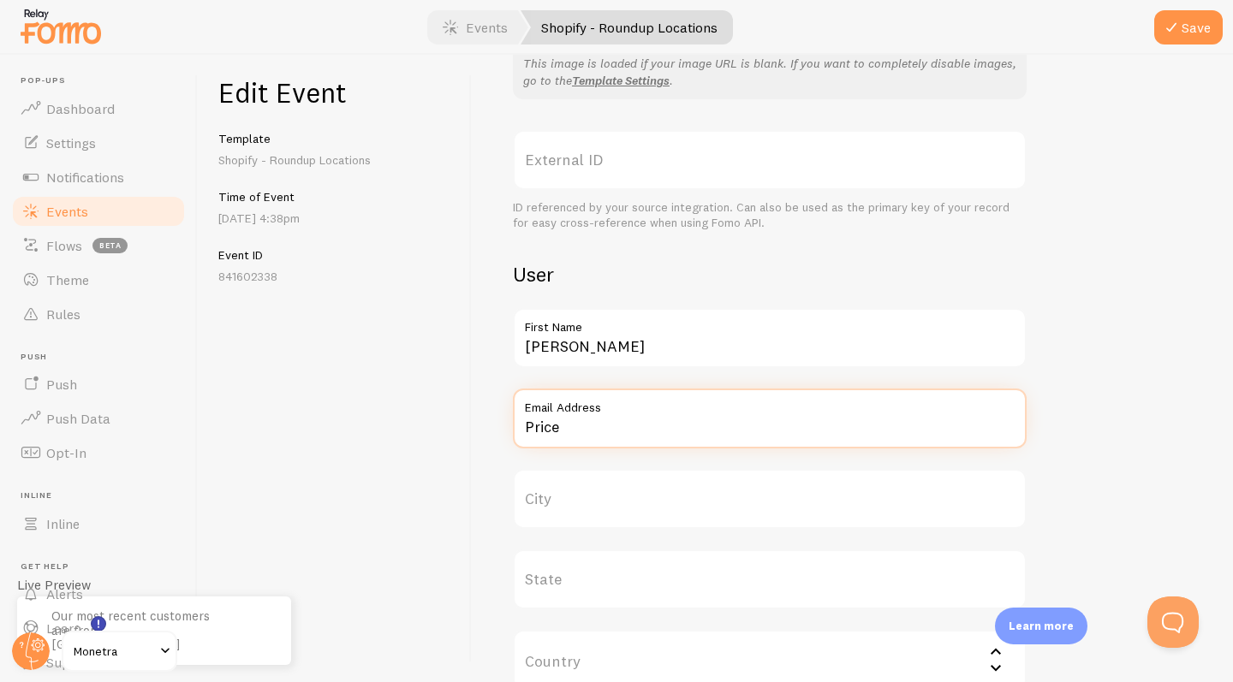
type input "Price"
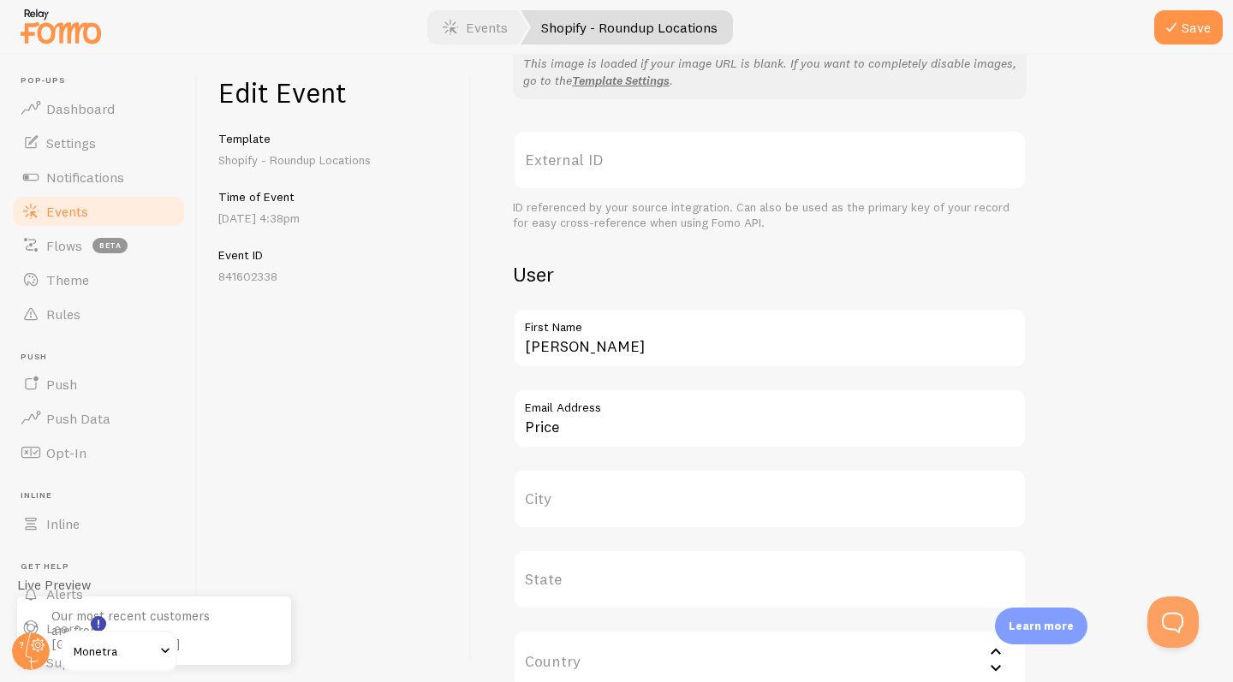
click at [626, 496] on label "City" at bounding box center [770, 499] width 514 height 60
click at [626, 496] on input "City" at bounding box center [770, 499] width 514 height 60
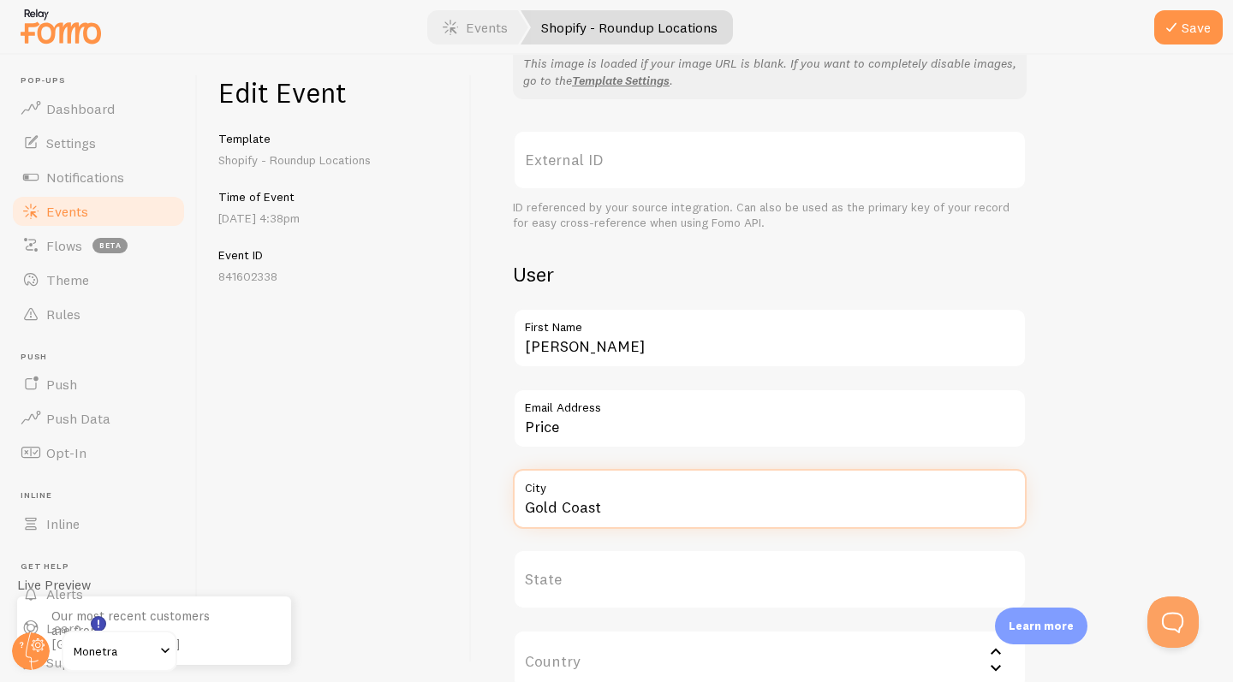
type input "Gold Coast"
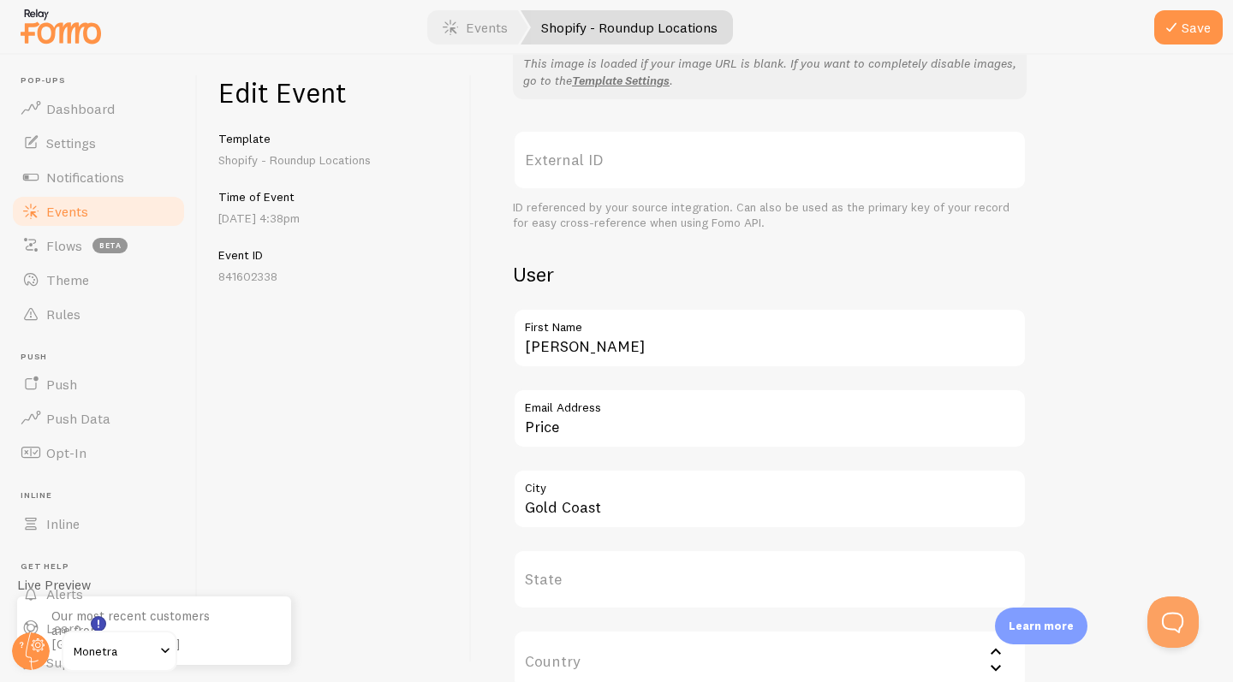
click at [611, 587] on label "State" at bounding box center [770, 580] width 514 height 60
click at [611, 587] on input "State" at bounding box center [770, 580] width 514 height 60
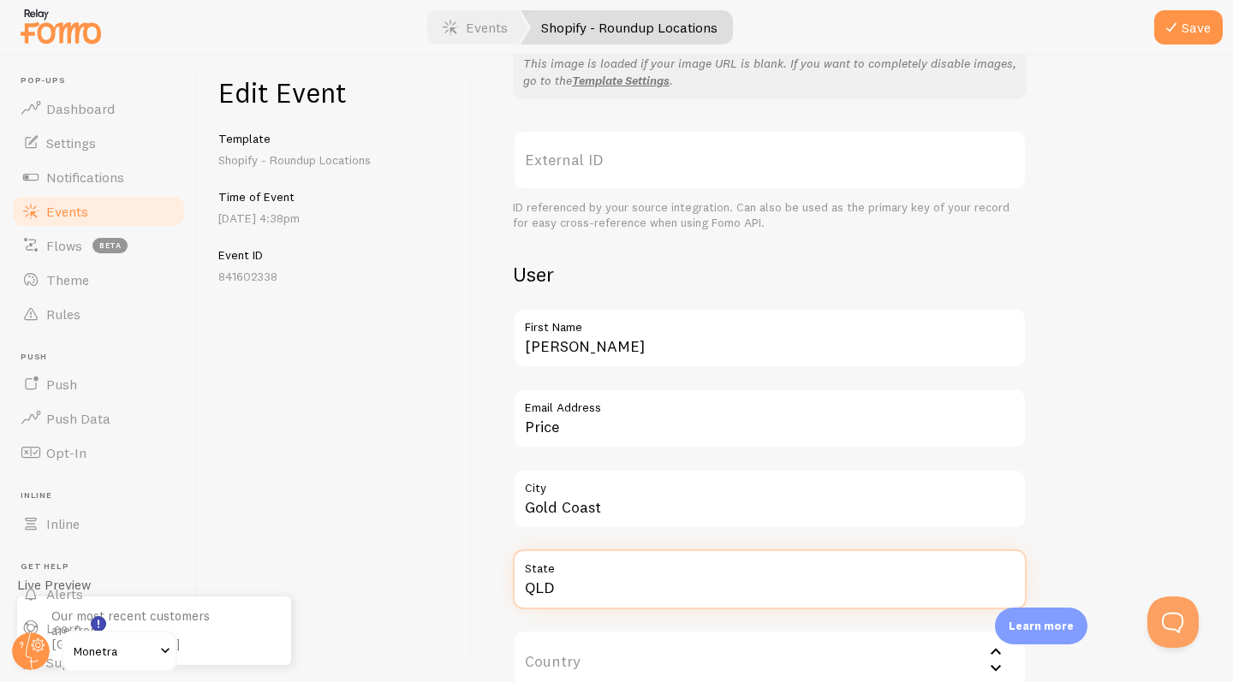
type input "QLD"
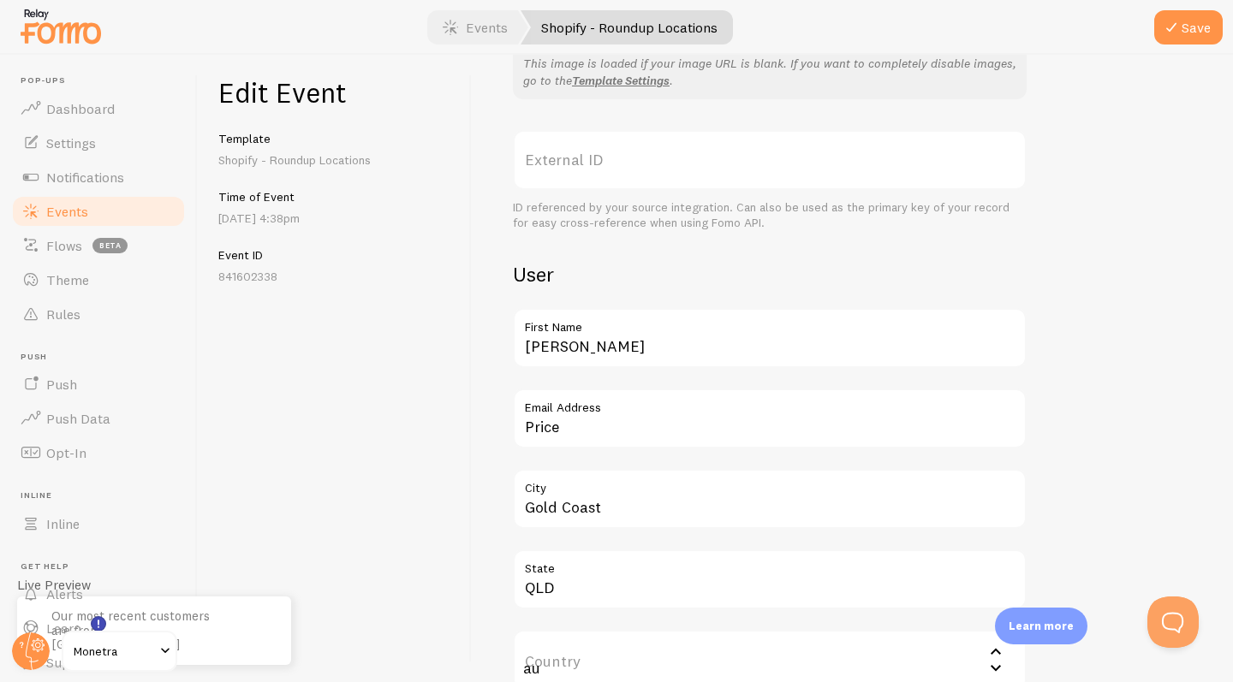
type input "a"
click at [994, 630] on input "Country" at bounding box center [770, 660] width 514 height 60
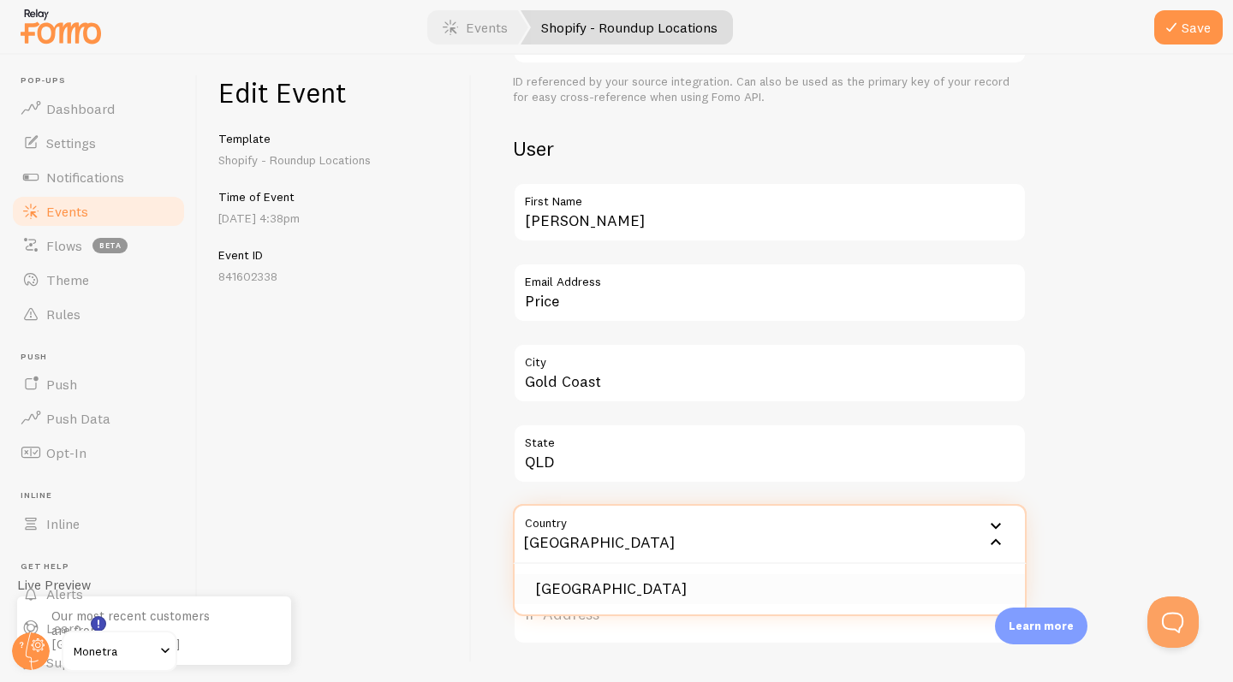
type input "[GEOGRAPHIC_DATA]"
click at [695, 580] on li "[GEOGRAPHIC_DATA]" at bounding box center [769, 589] width 510 height 30
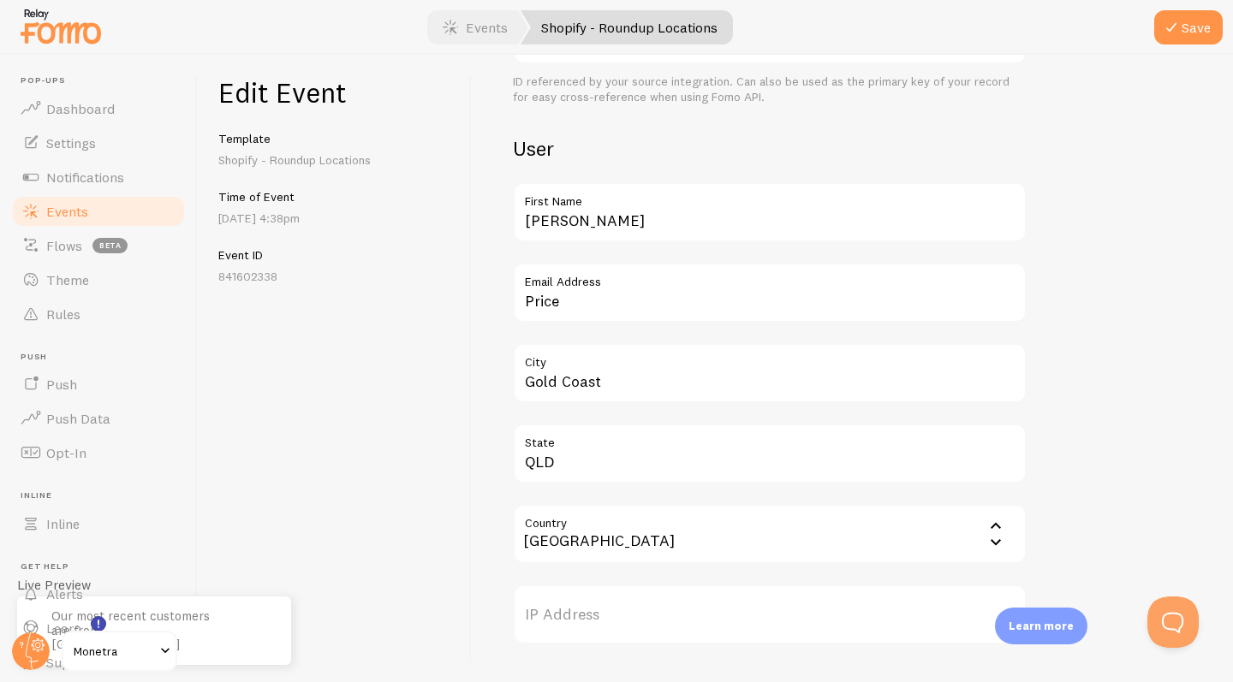
click at [568, 585] on label "IP Address" at bounding box center [770, 615] width 514 height 60
click at [568, 585] on input "IP Address" at bounding box center [770, 615] width 514 height 60
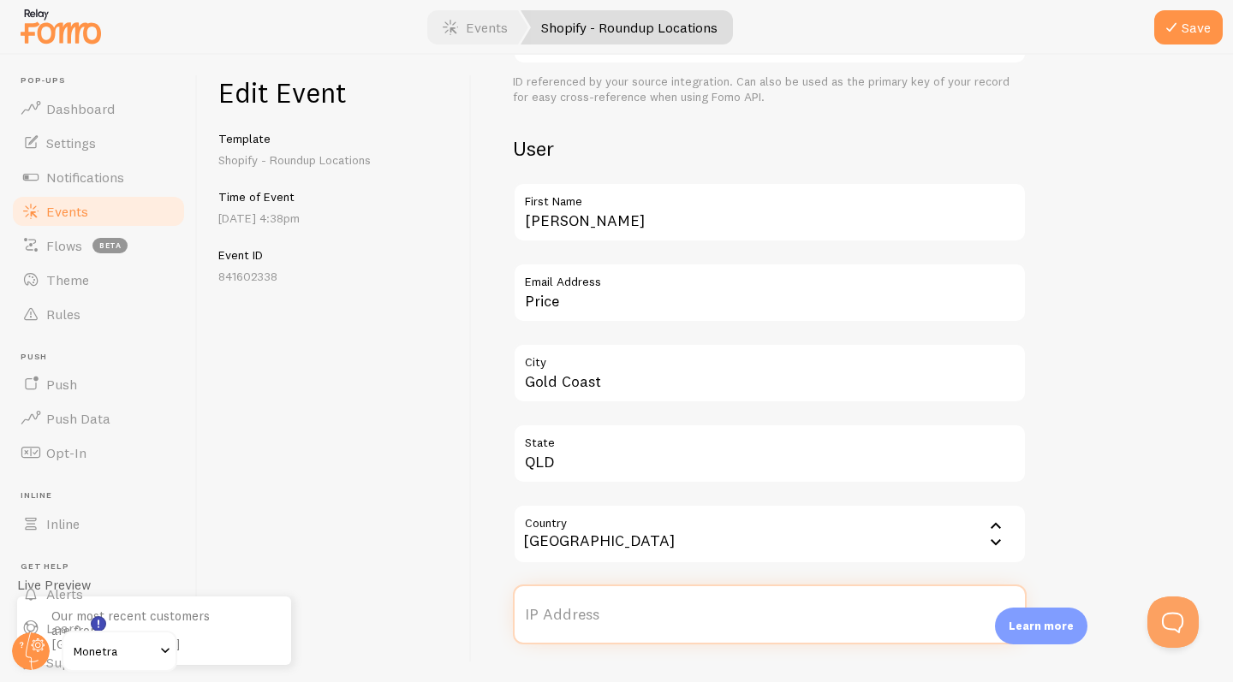
scroll to position [845, 0]
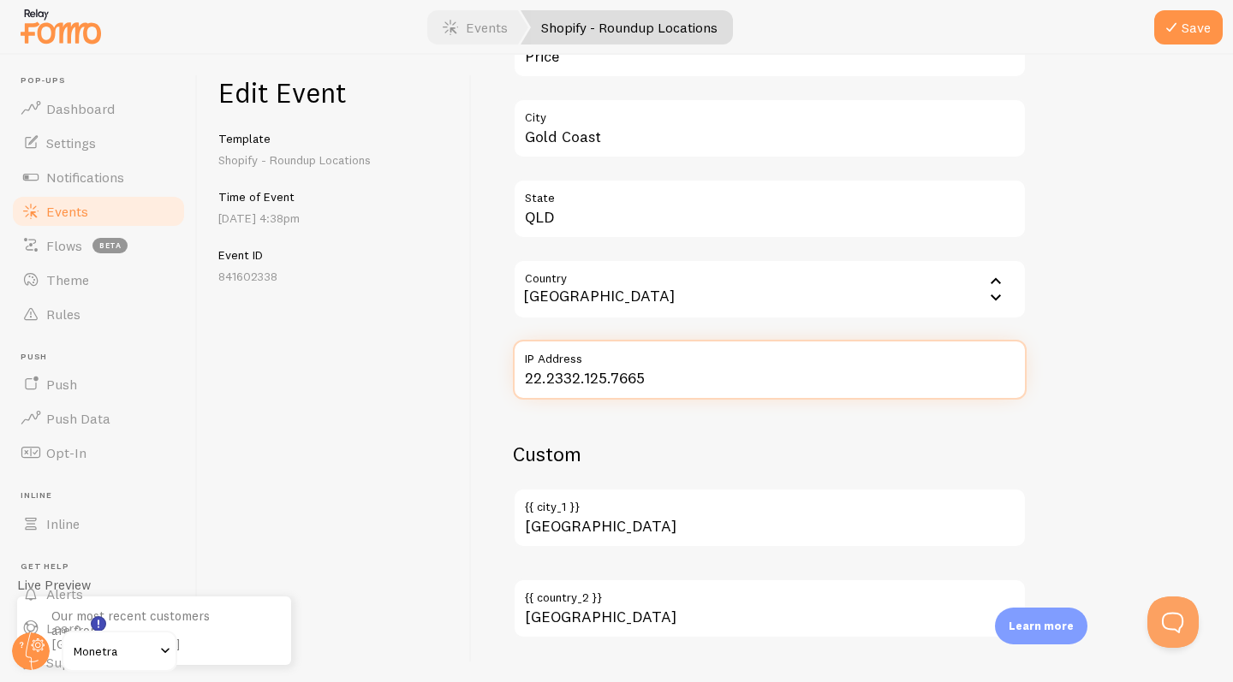
click at [1010, 368] on input "22.2332.125.7665" at bounding box center [770, 370] width 514 height 60
type input "22.2332.125.7665"
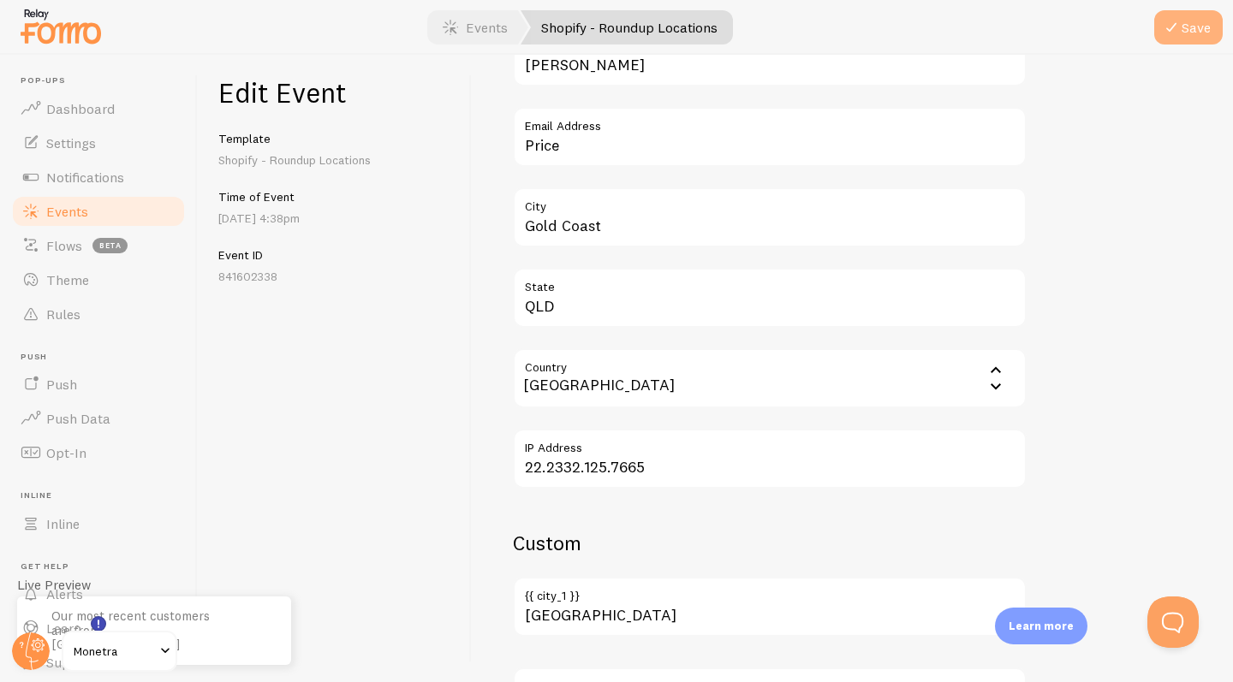
click at [1177, 23] on icon "submit" at bounding box center [1171, 27] width 21 height 21
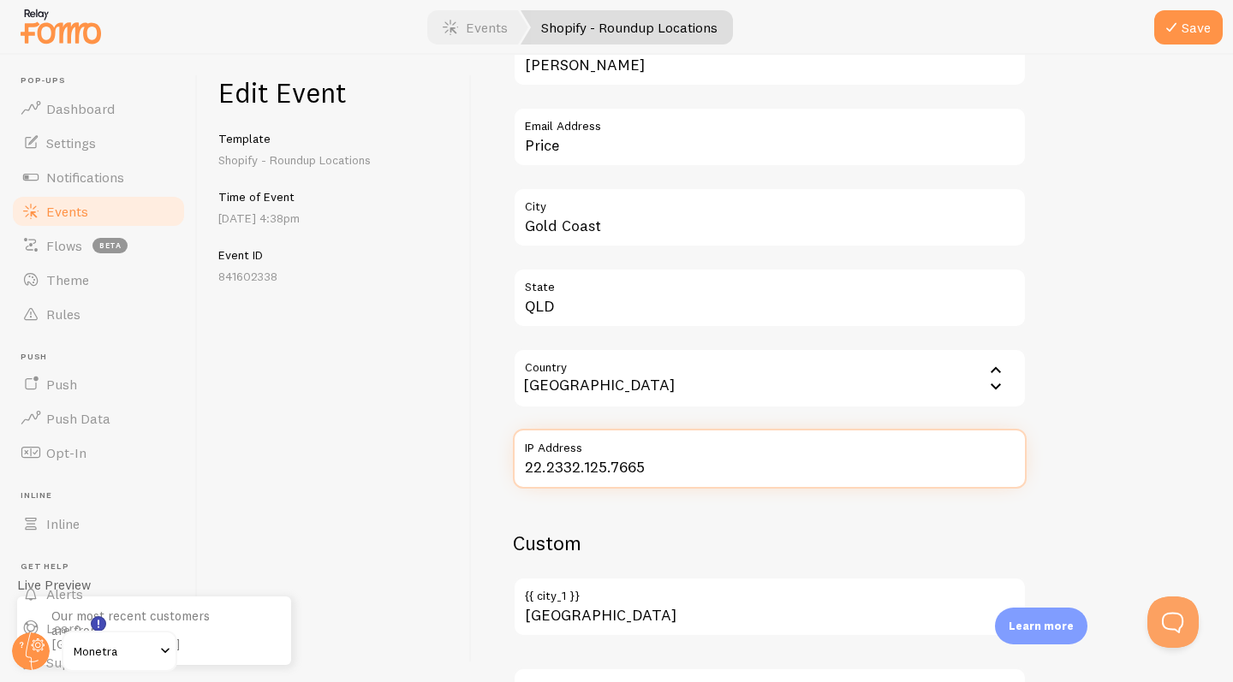
click at [664, 461] on input "22.2332.125.7665" at bounding box center [770, 459] width 514 height 60
drag, startPoint x: 664, startPoint y: 461, endPoint x: 528, endPoint y: 456, distance: 136.2
click at [528, 457] on input "22.2332.125.7665" at bounding box center [770, 459] width 514 height 60
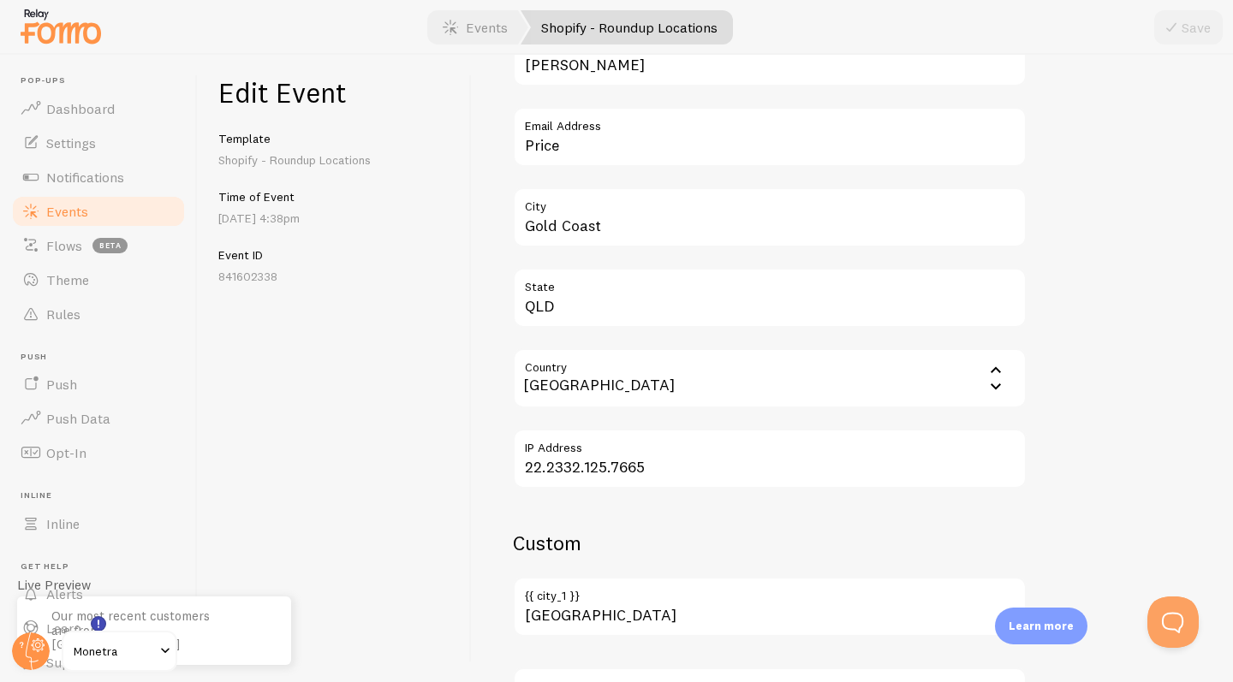
click at [126, 211] on link "Events" at bounding box center [98, 211] width 176 height 34
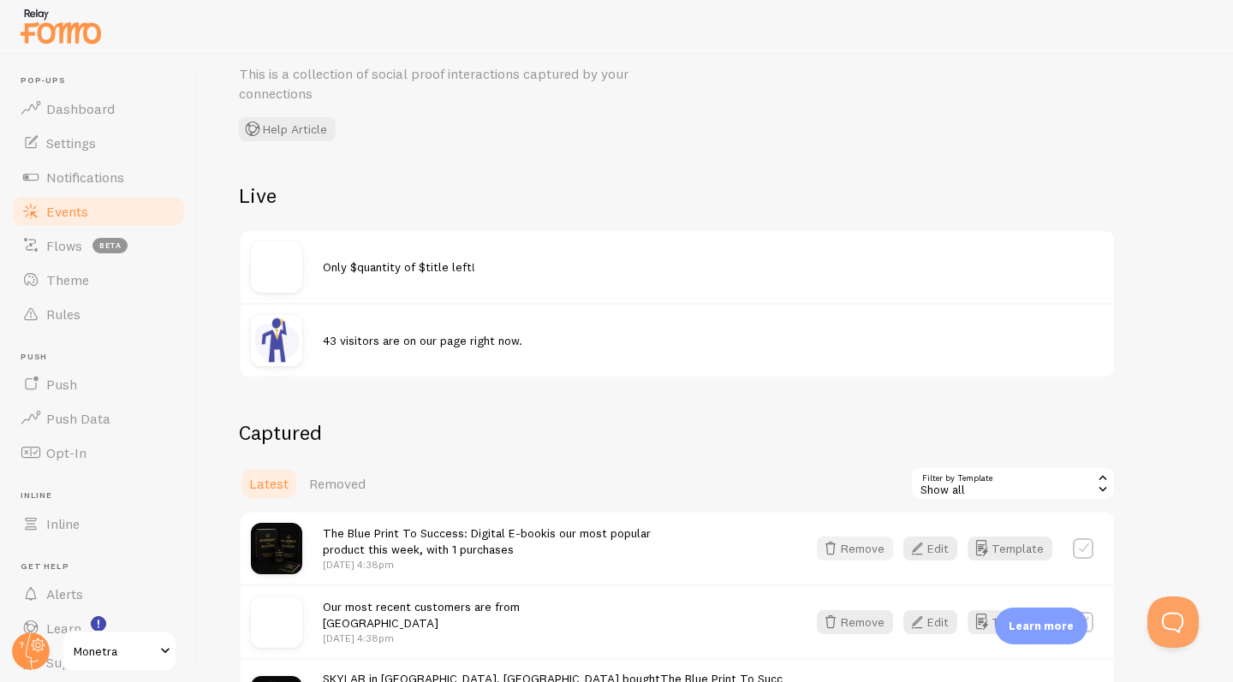
scroll to position [202, 0]
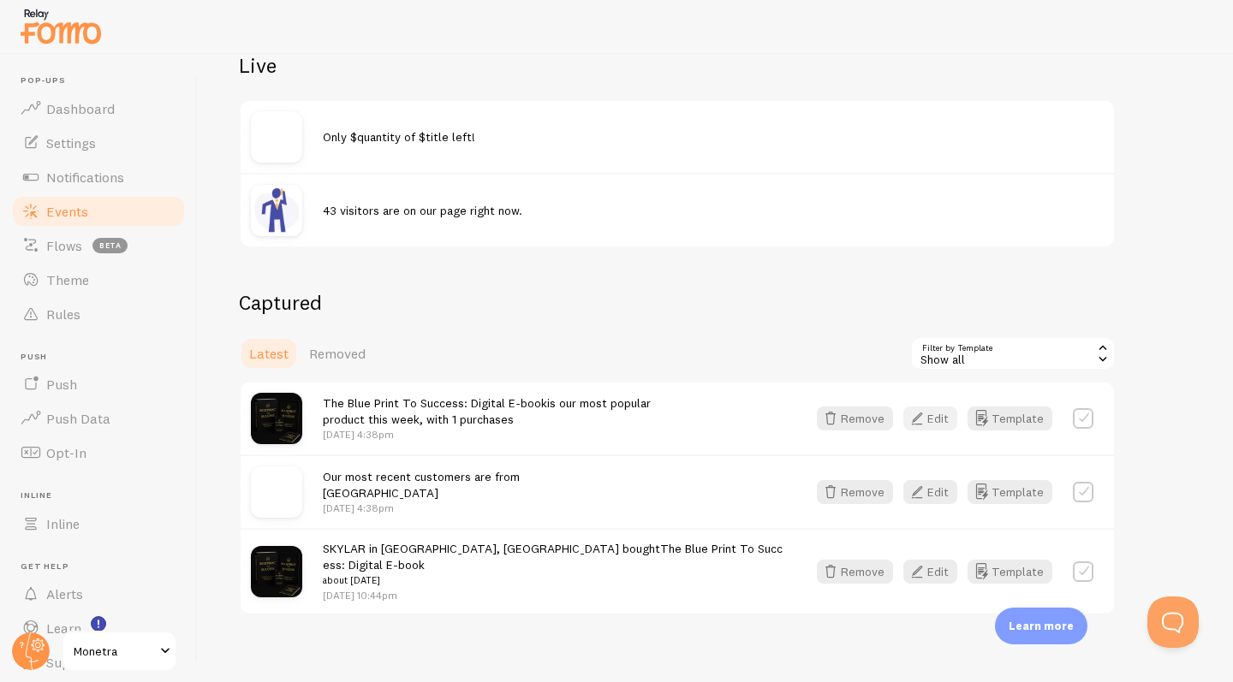
click at [943, 416] on button "Edit" at bounding box center [930, 419] width 54 height 24
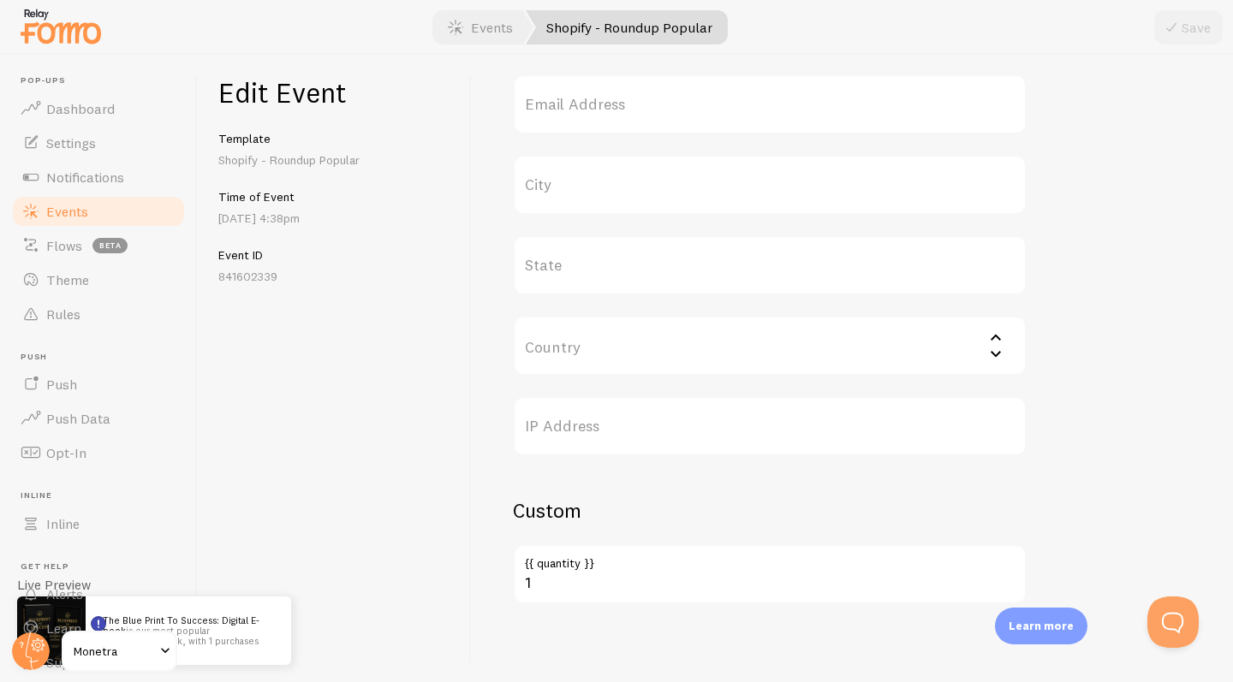
scroll to position [704, 0]
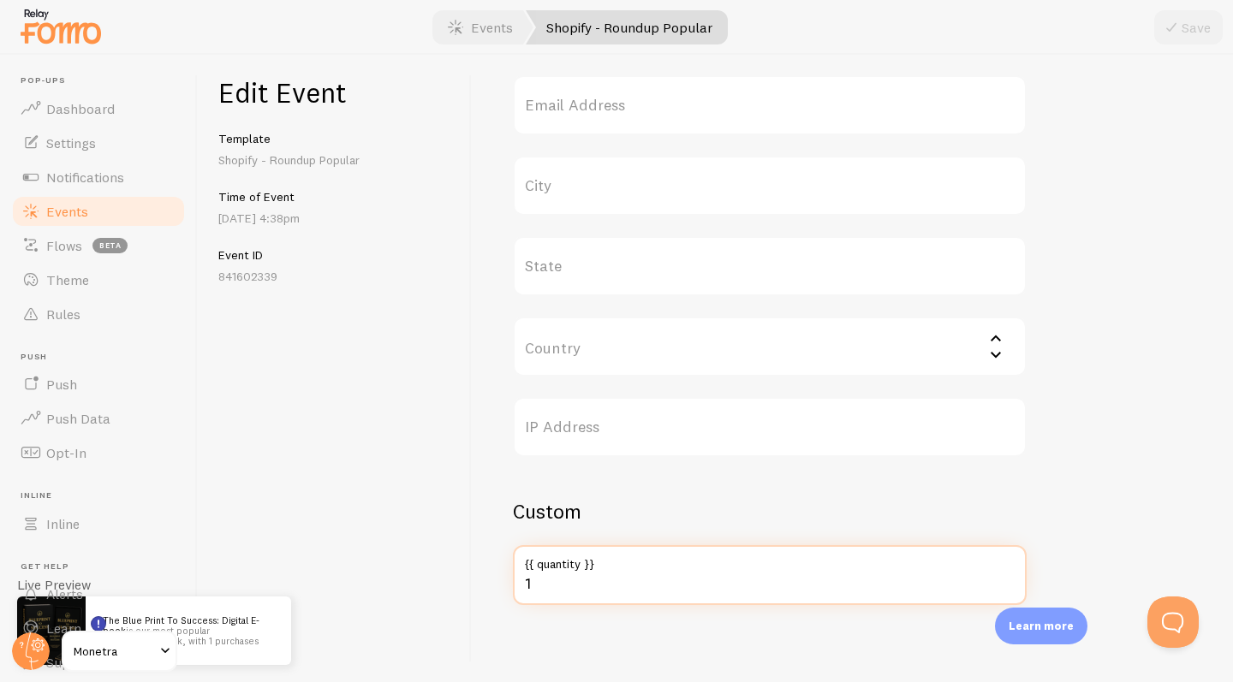
click at [557, 592] on input "1" at bounding box center [770, 575] width 514 height 60
type input "13"
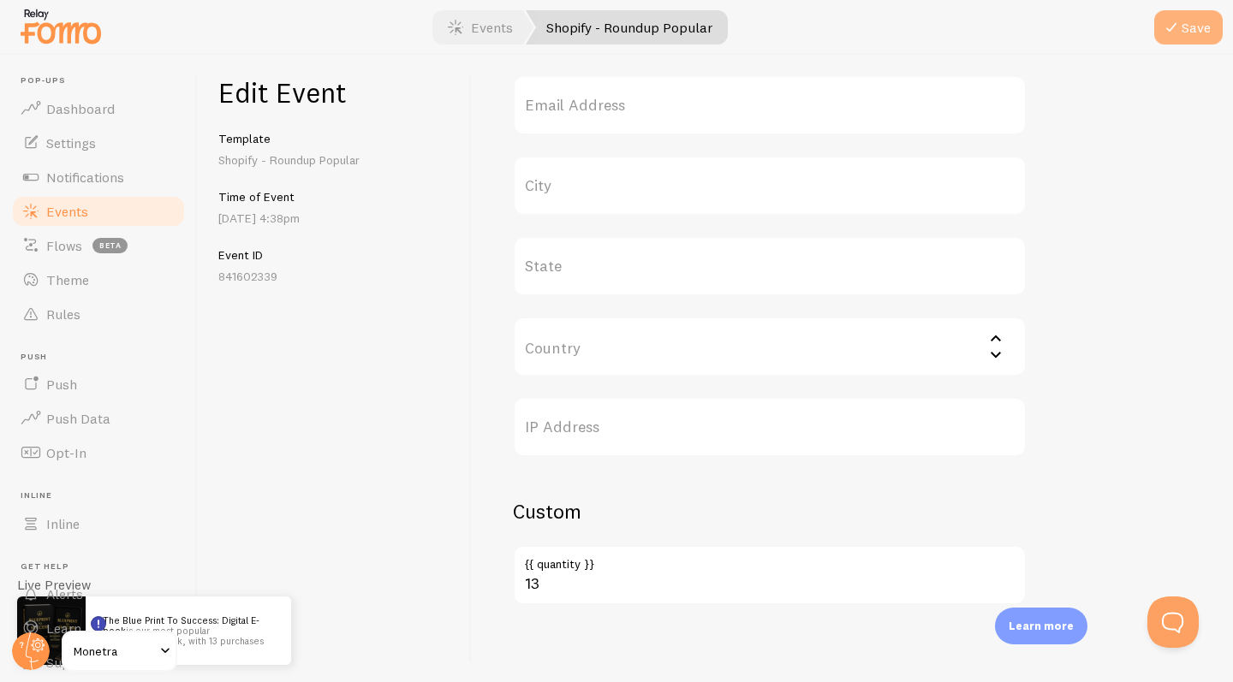
click at [1176, 32] on icon "submit" at bounding box center [1171, 27] width 21 height 21
click at [151, 218] on link "Events" at bounding box center [98, 211] width 176 height 34
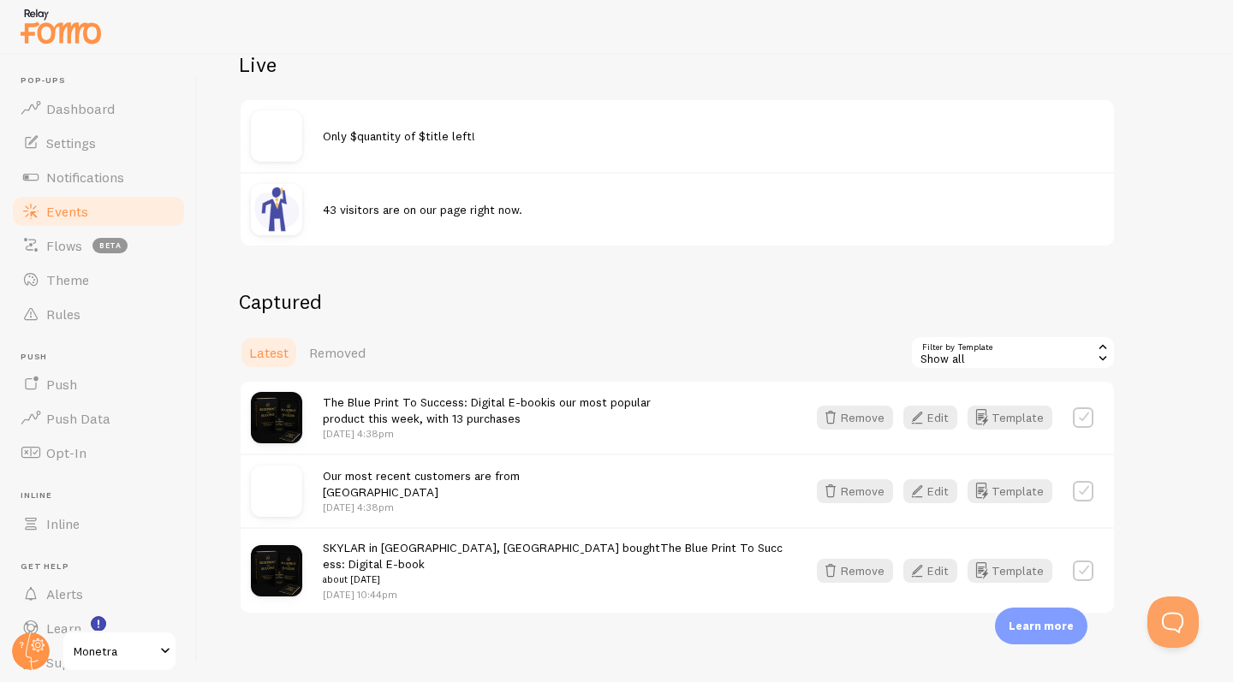
scroll to position [202, 0]
click at [943, 568] on button "Edit" at bounding box center [930, 572] width 54 height 24
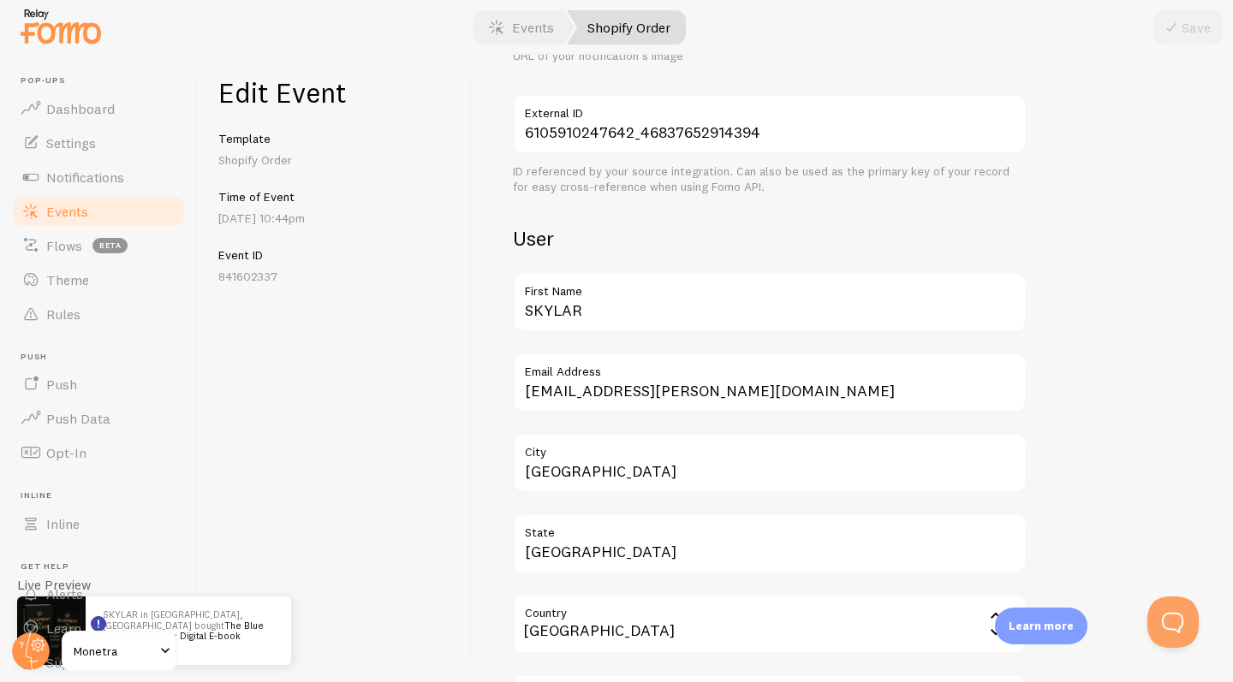
scroll to position [495, 0]
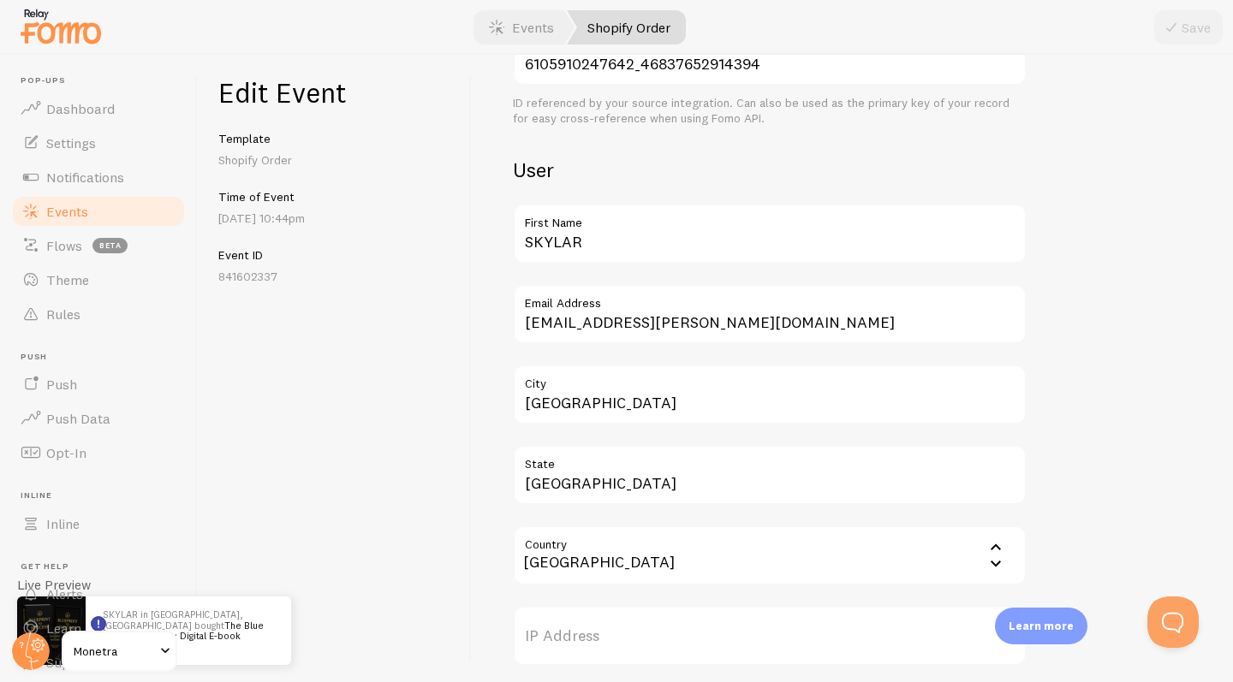
click at [591, 223] on label "First Name" at bounding box center [770, 218] width 514 height 29
click at [591, 223] on input "SKYLAR" at bounding box center [770, 234] width 514 height 60
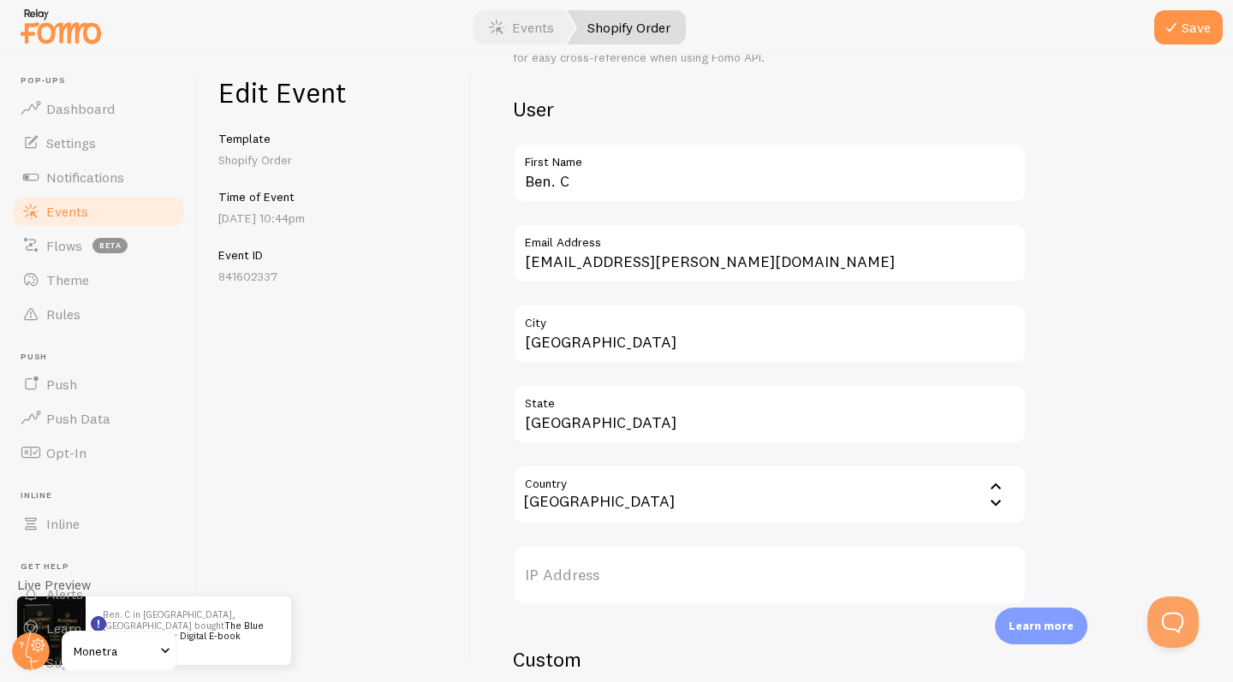
type input "Ben. C"
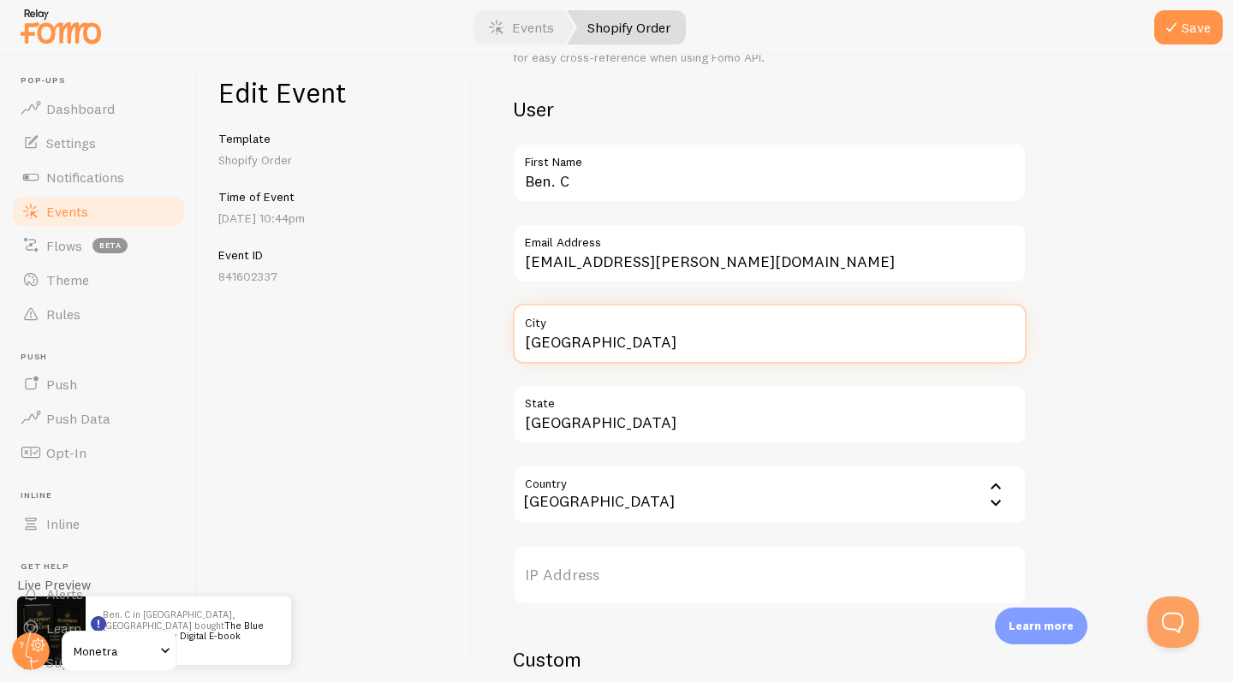
click at [611, 336] on input "[GEOGRAPHIC_DATA]" at bounding box center [770, 334] width 514 height 60
type input "m"
type input "[GEOGRAPHIC_DATA]"
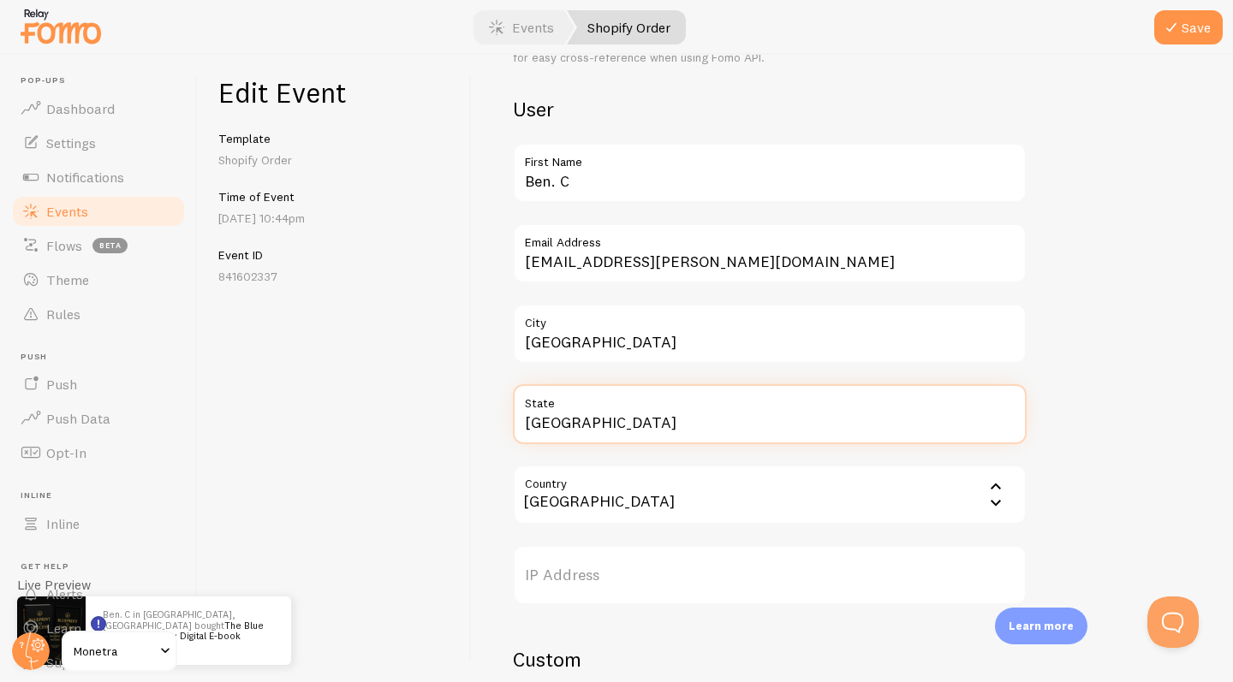
click at [629, 418] on input "[GEOGRAPHIC_DATA]" at bounding box center [770, 414] width 514 height 60
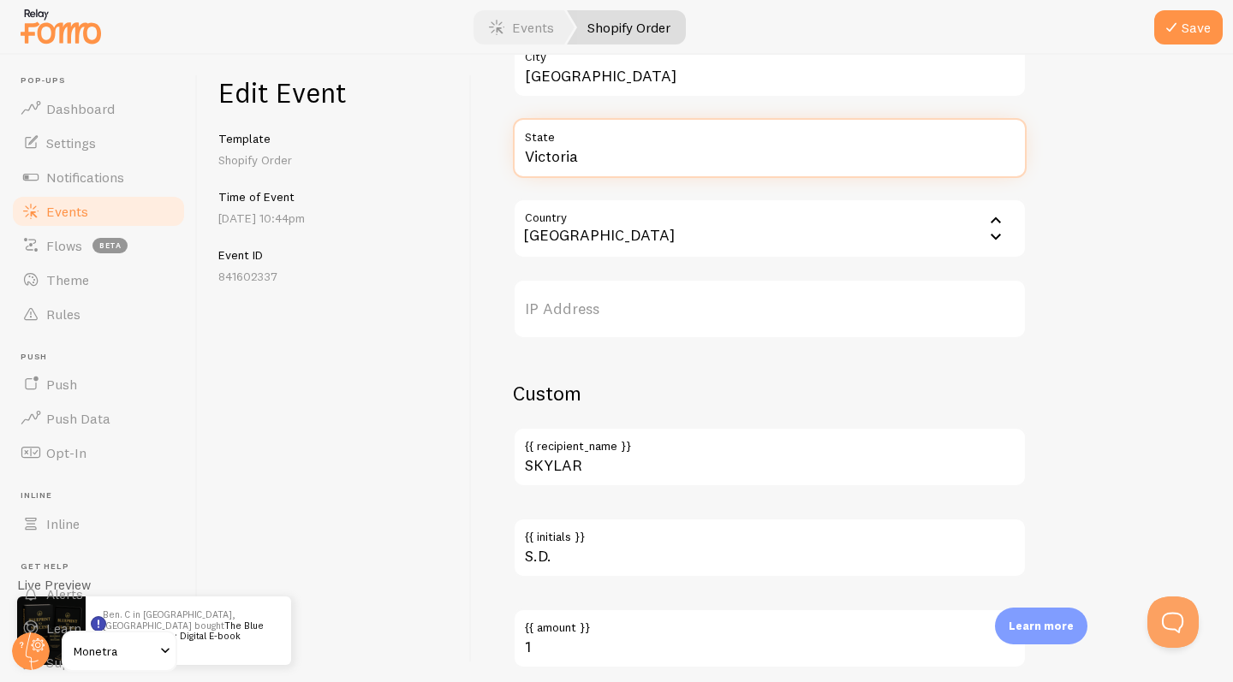
scroll to position [882, 0]
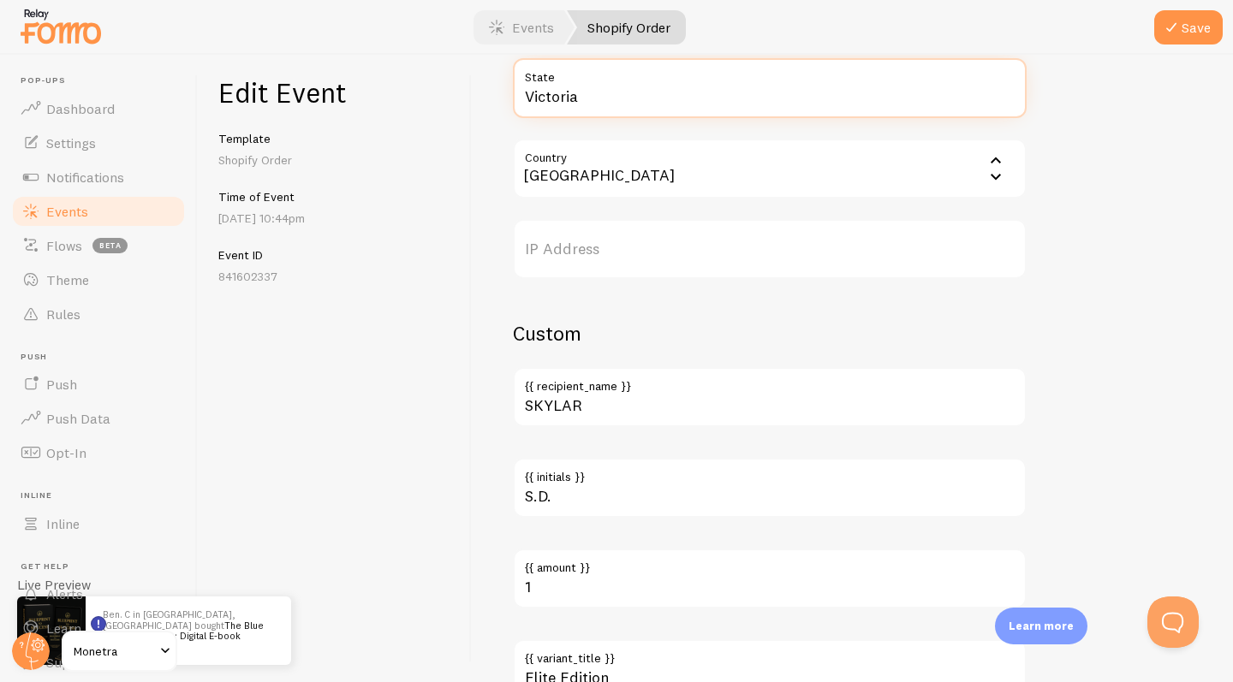
type input "Victoria"
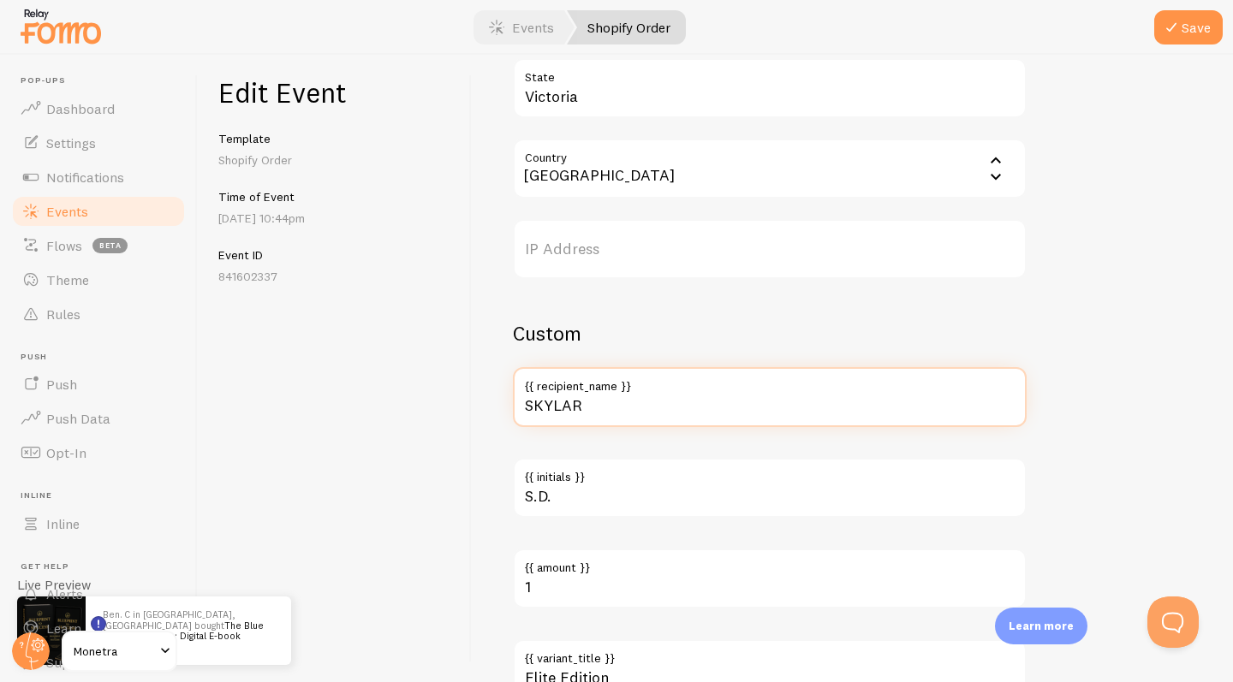
click at [592, 408] on input "SKYLAR" at bounding box center [770, 397] width 514 height 60
type input "Ben"
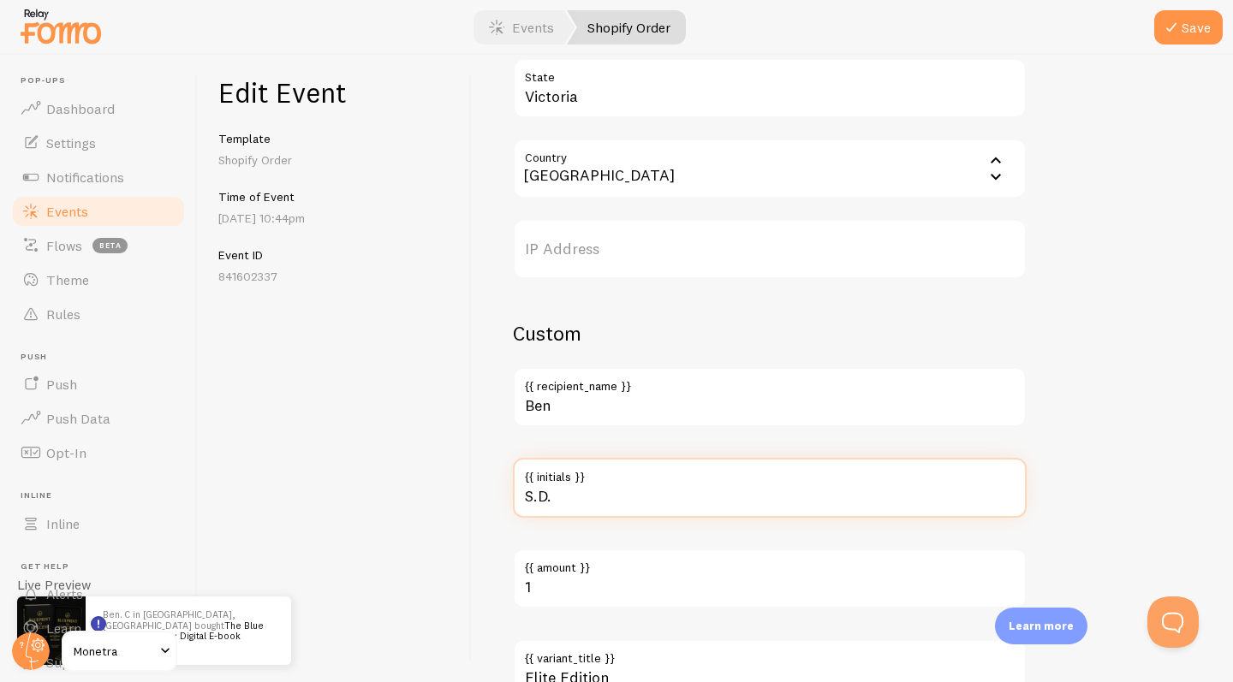
click at [584, 494] on input "S.D." at bounding box center [770, 488] width 514 height 60
type input "B.P"
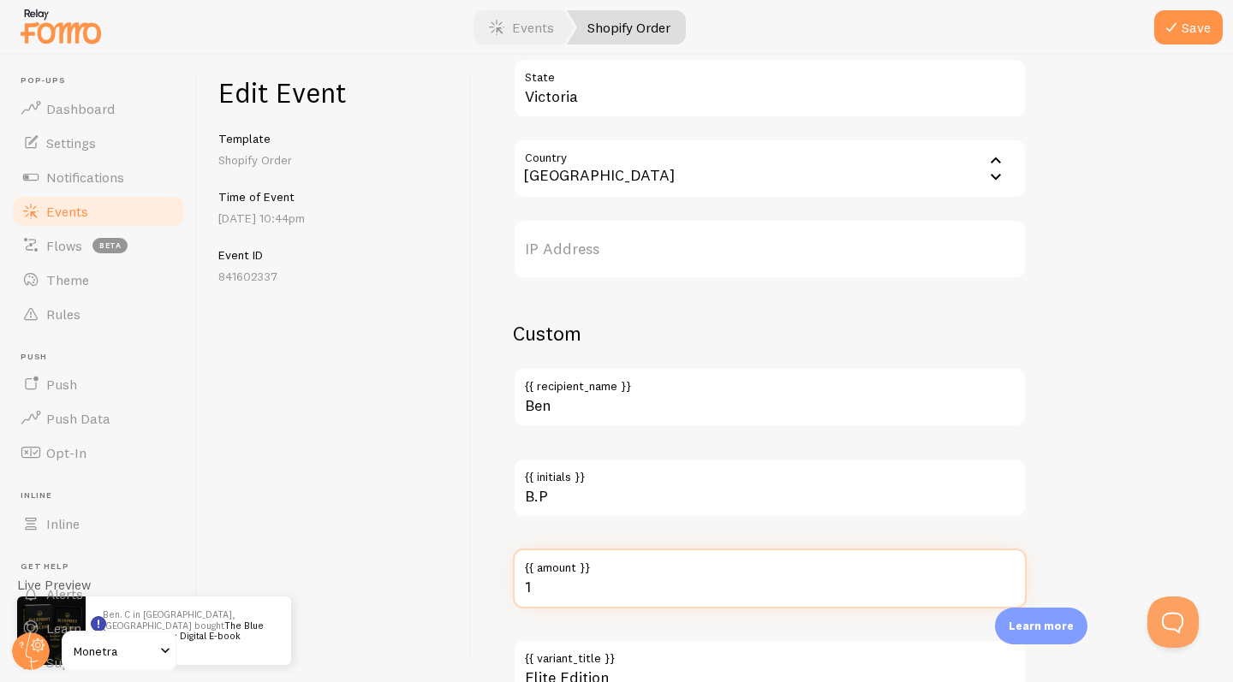
click at [558, 586] on input "1" at bounding box center [770, 579] width 514 height 60
type input "2"
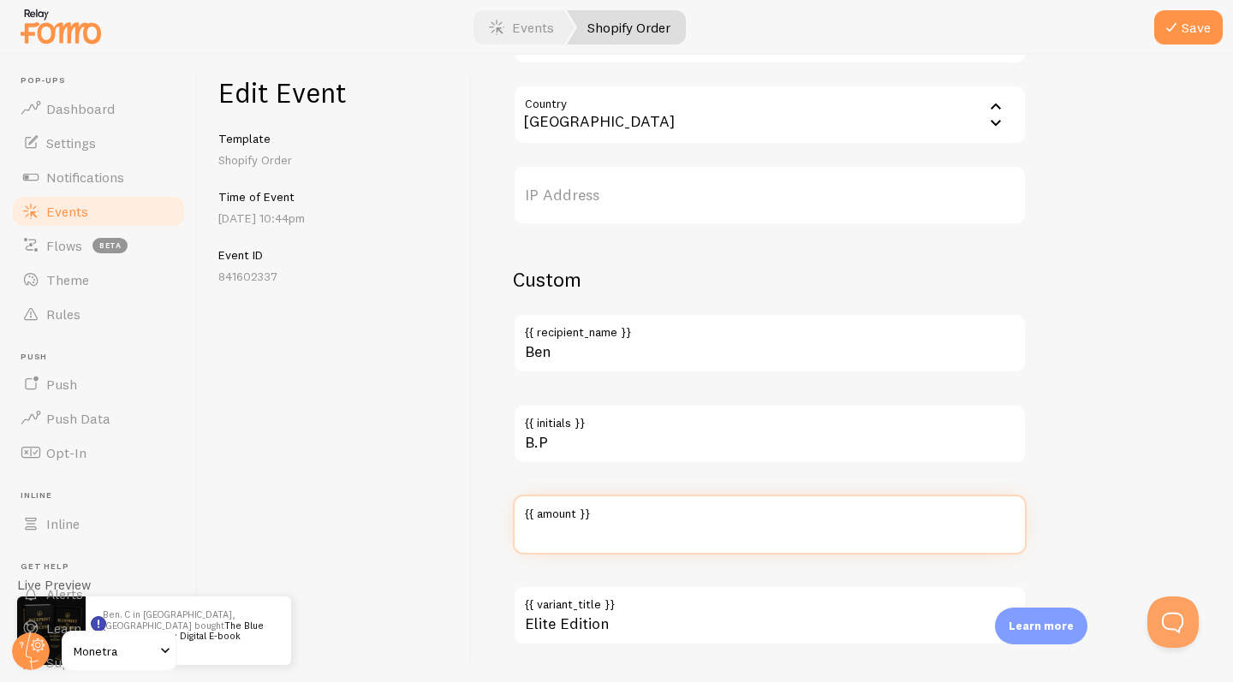
type input "1"
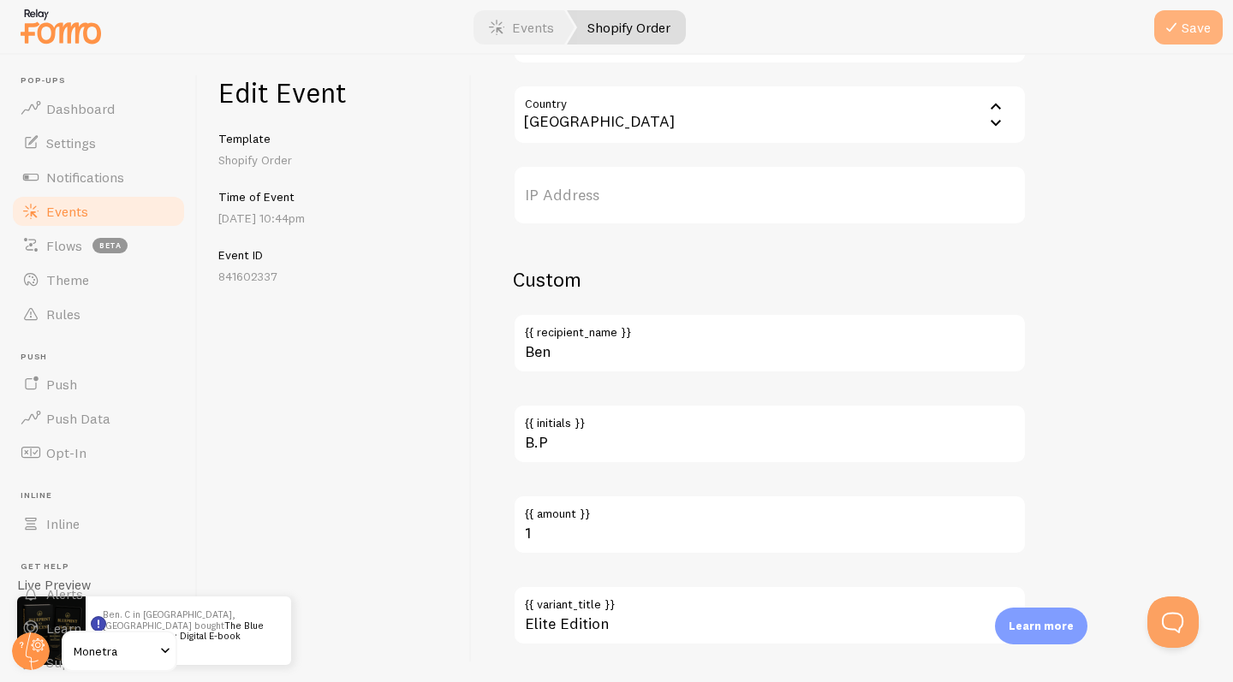
click at [1173, 41] on button "Save" at bounding box center [1188, 27] width 68 height 34
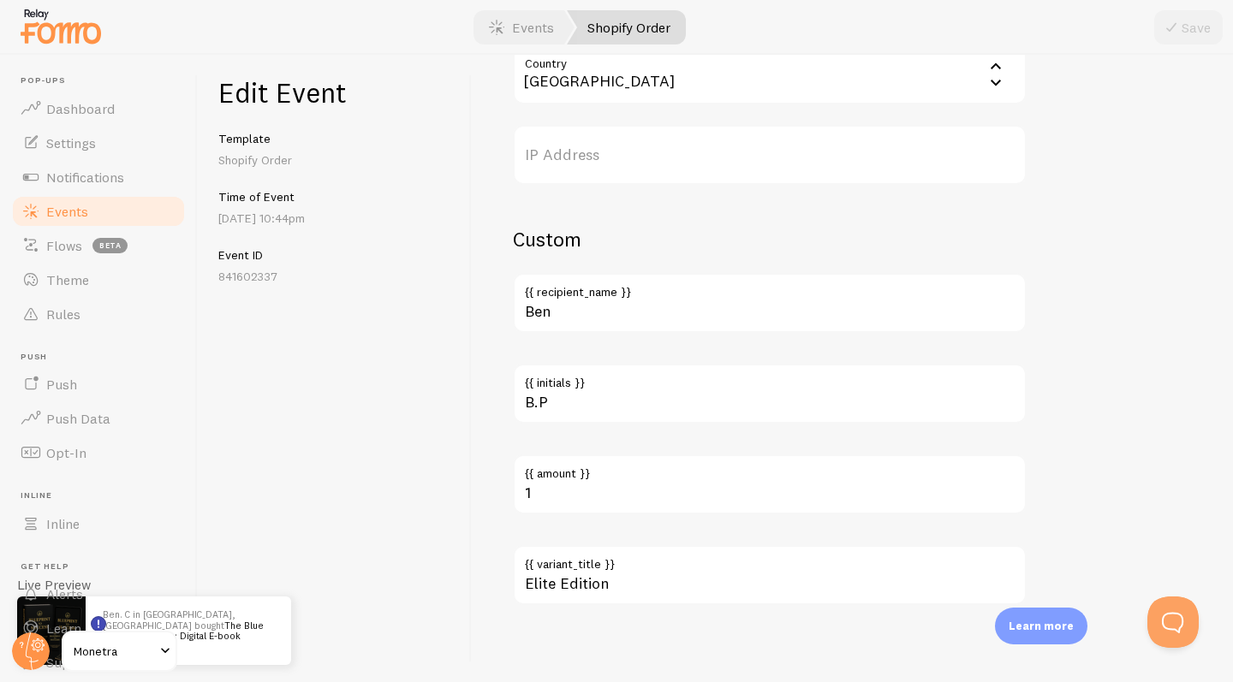
click at [127, 217] on link "Events" at bounding box center [98, 211] width 176 height 34
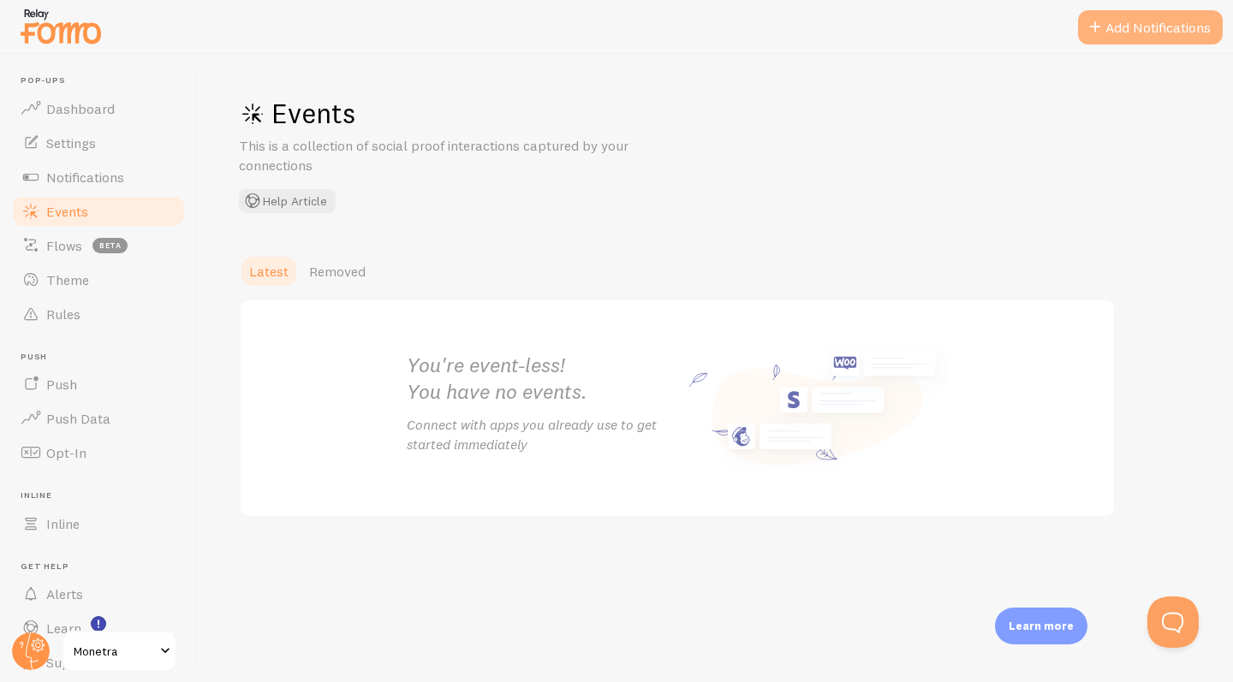
click at [1098, 35] on span at bounding box center [1095, 27] width 21 height 21
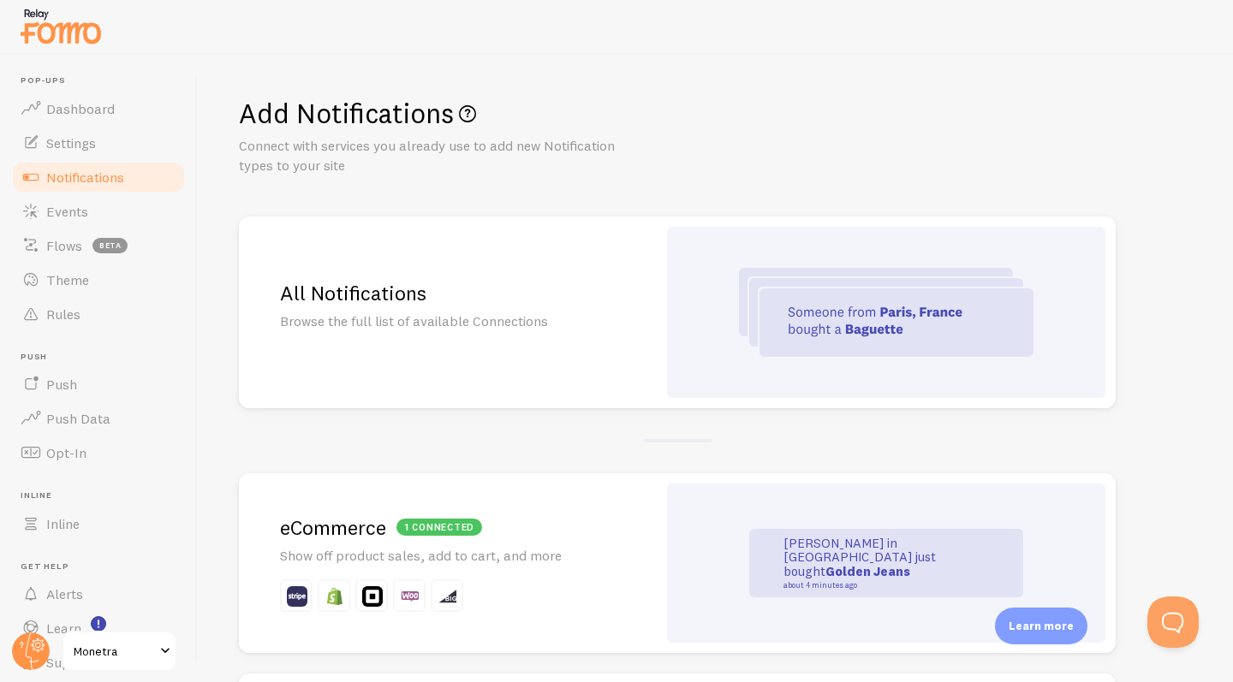
click at [646, 294] on div "All Notifications Browse the full list of available Connections" at bounding box center [448, 313] width 418 height 192
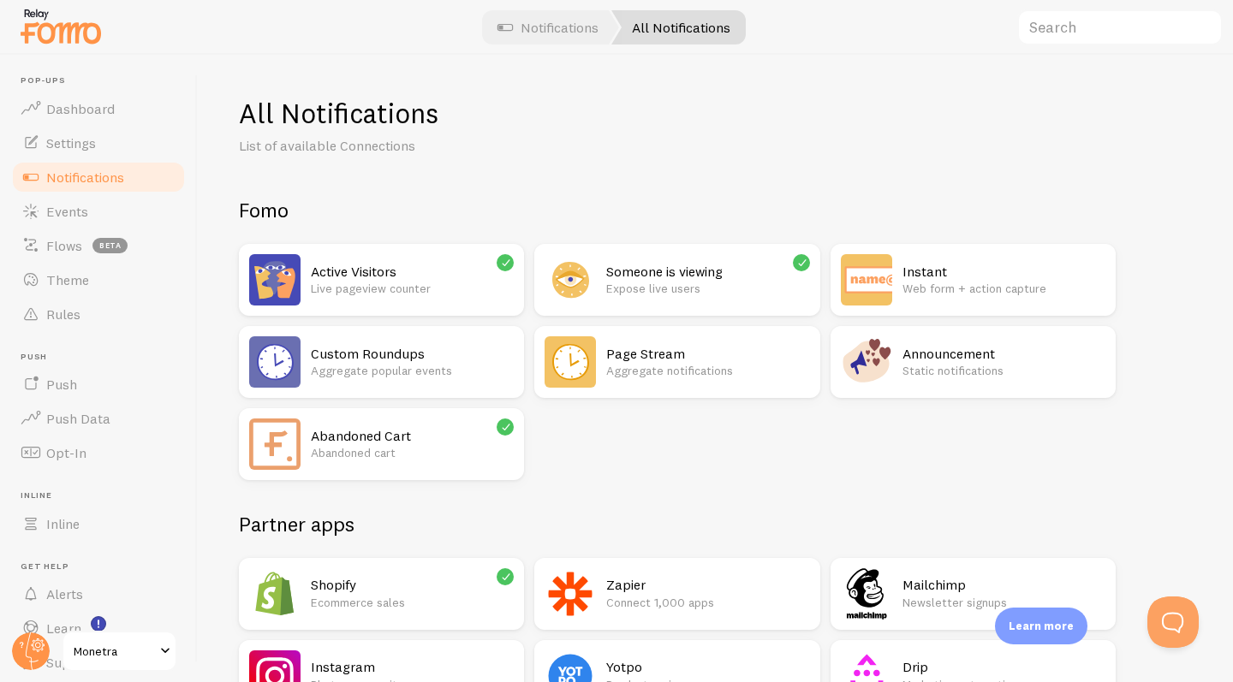
click at [494, 273] on h2 "Active Visitors" at bounding box center [412, 272] width 203 height 18
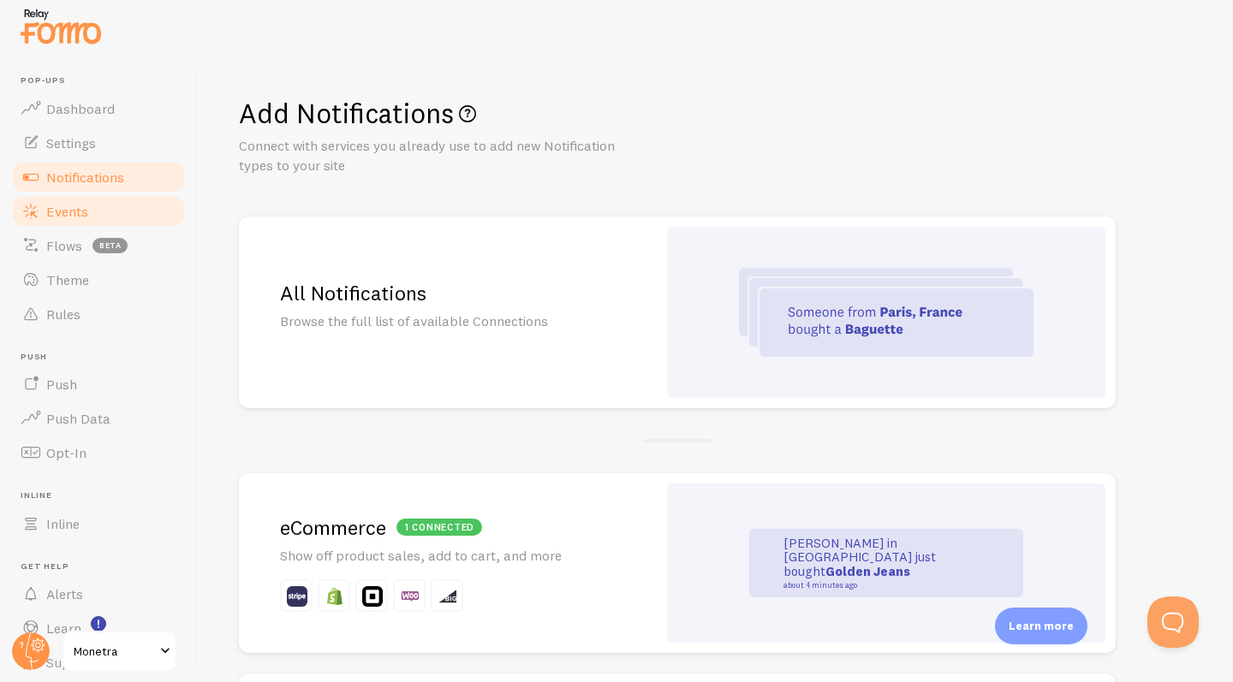
click at [96, 199] on link "Events" at bounding box center [98, 211] width 176 height 34
click at [88, 202] on link "Events" at bounding box center [98, 211] width 176 height 34
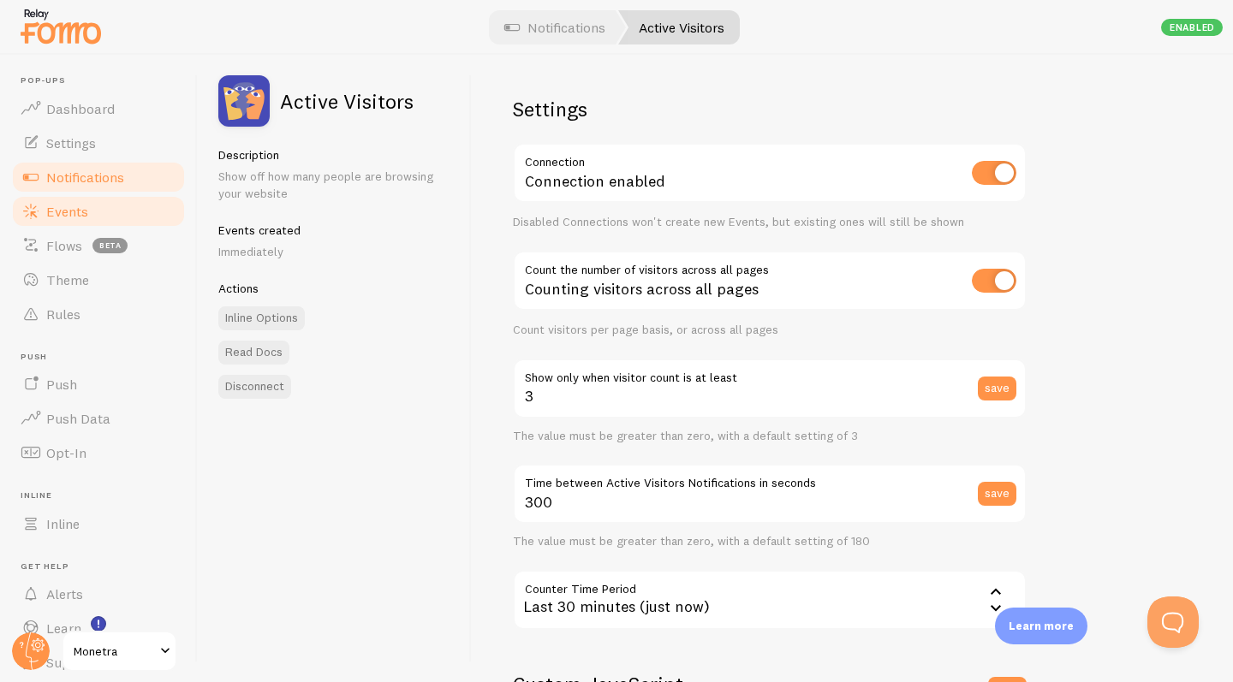
click at [49, 209] on span "Events" at bounding box center [67, 211] width 42 height 17
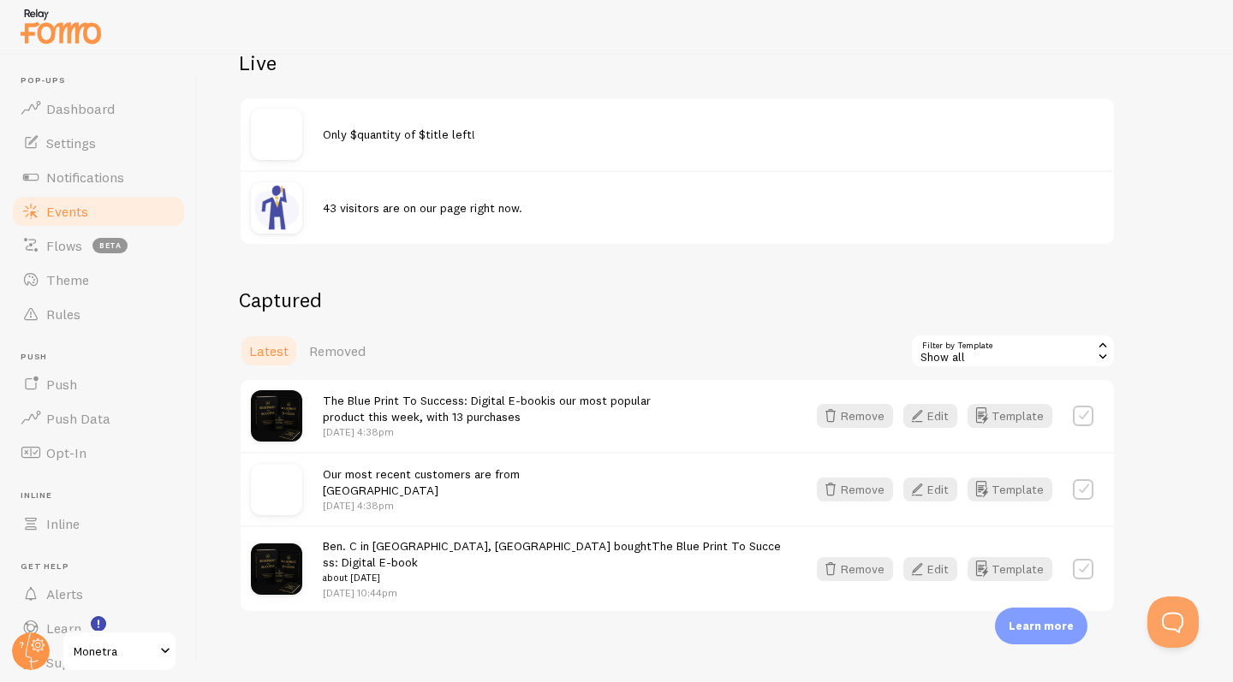
scroll to position [202, 0]
click at [922, 493] on icon "button" at bounding box center [917, 492] width 21 height 21
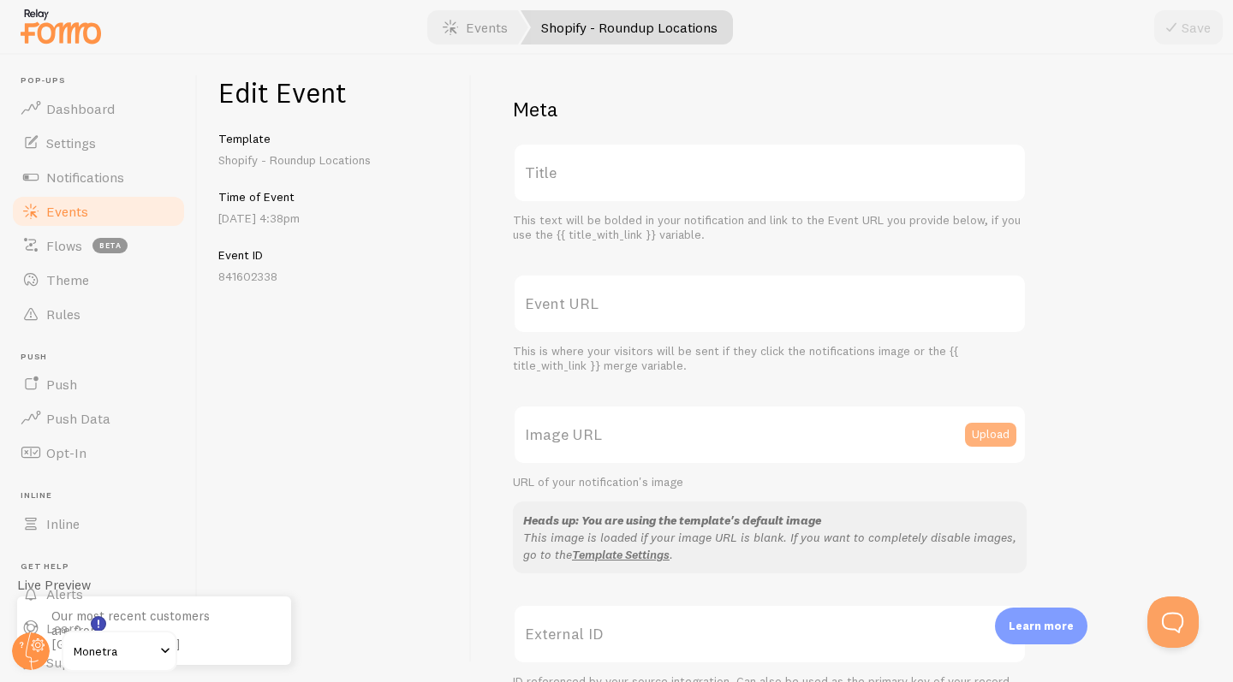
click at [984, 442] on button "Upload" at bounding box center [990, 435] width 51 height 24
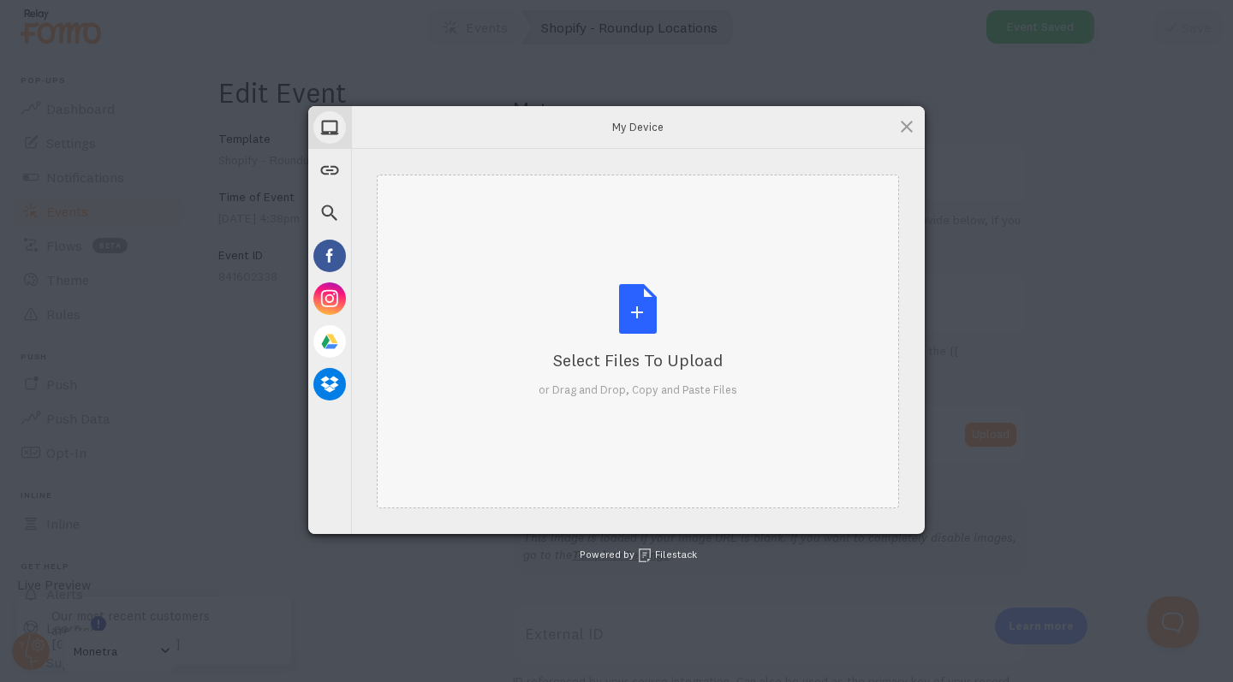
click at [623, 309] on div "Select Files to Upload or Drag and Drop, Copy and Paste Files" at bounding box center [637, 341] width 199 height 114
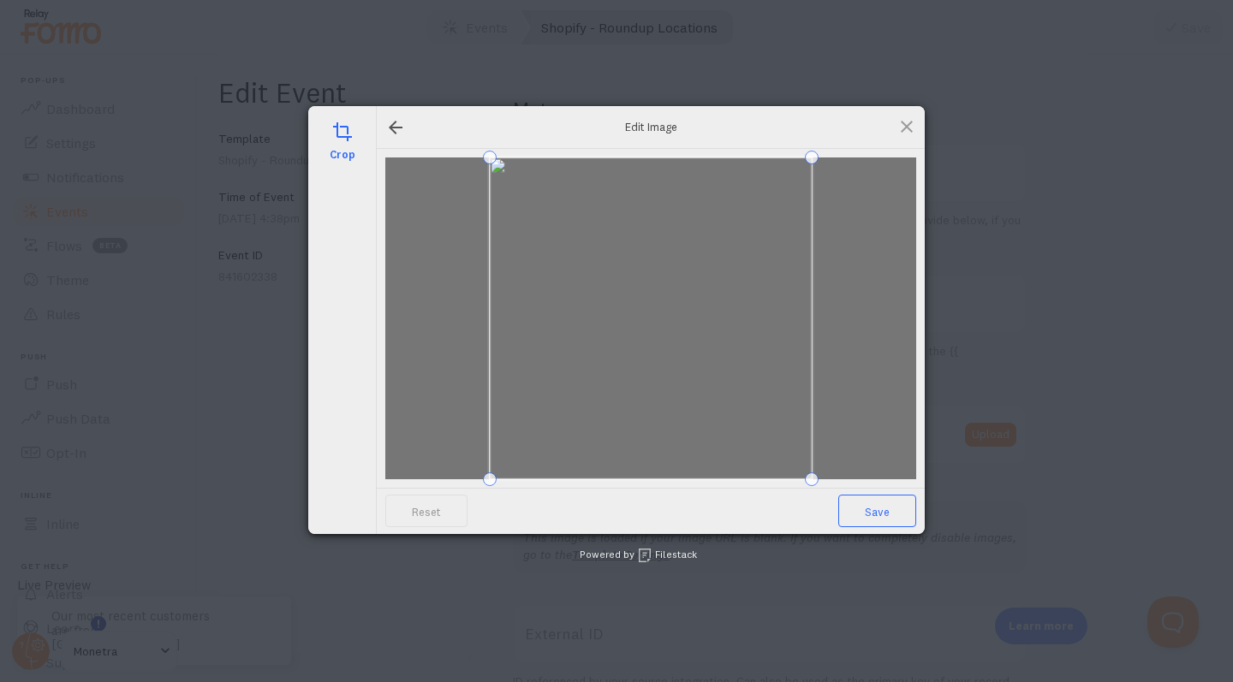
click at [871, 504] on span "Save" at bounding box center [877, 511] width 78 height 33
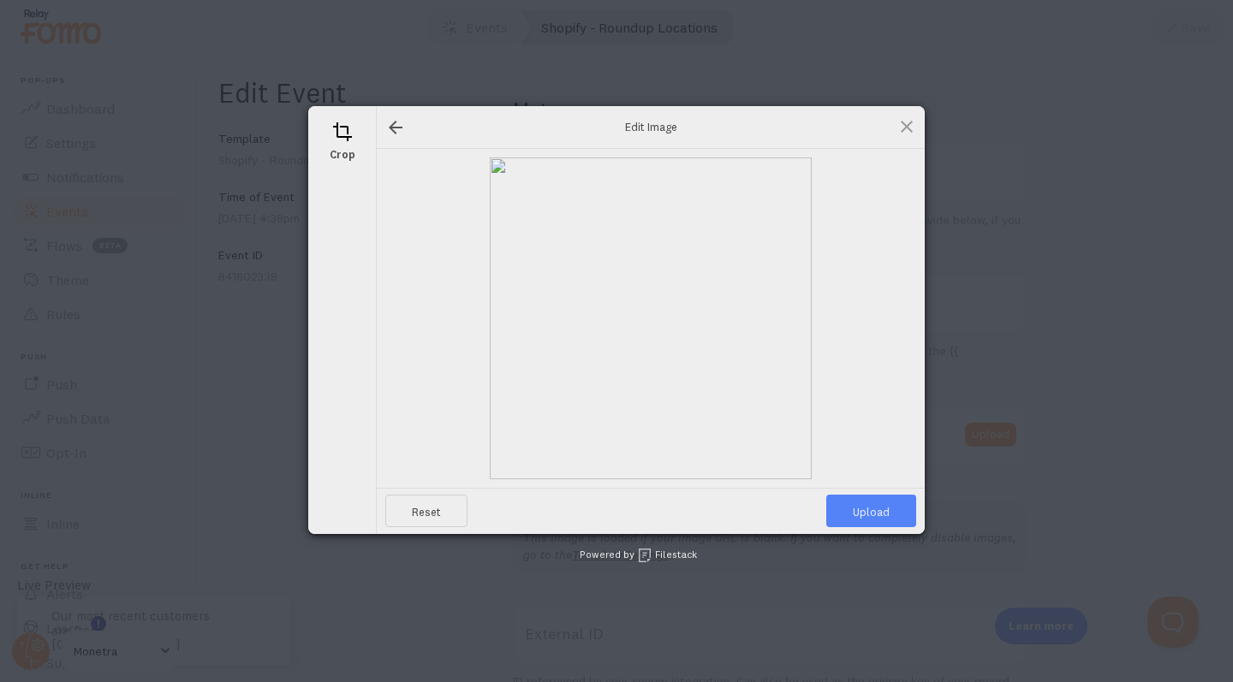
click at [875, 504] on span "Upload" at bounding box center [871, 511] width 90 height 33
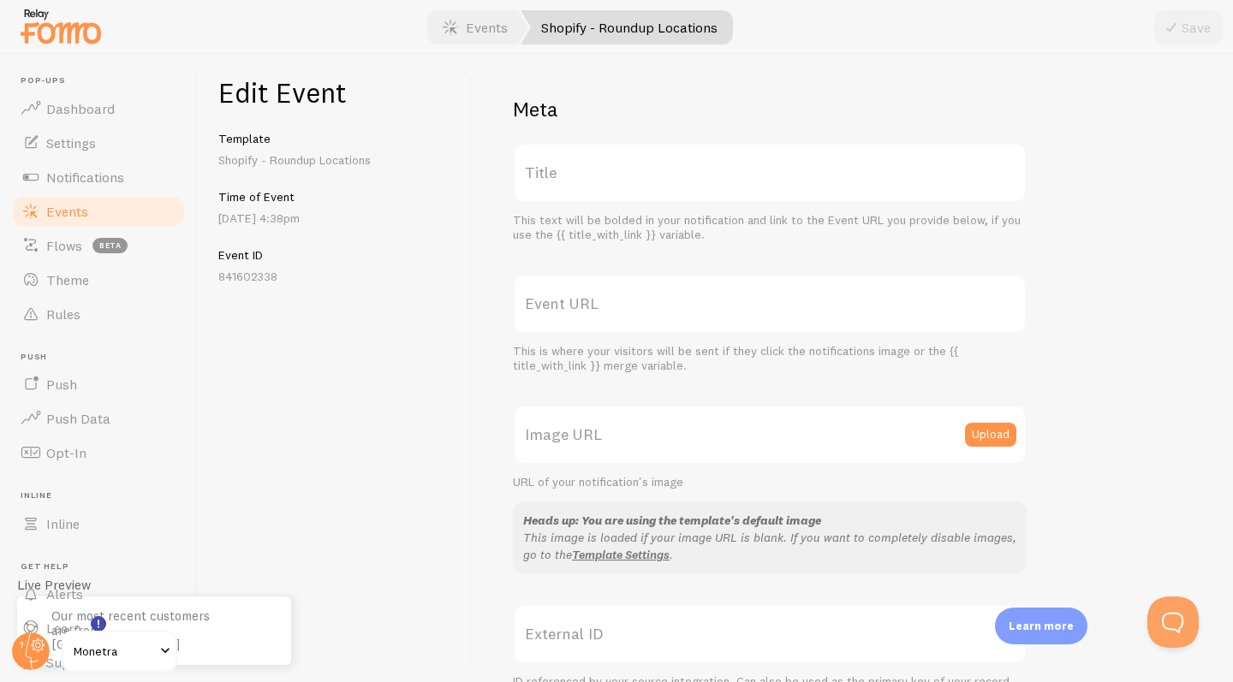
scroll to position [112, 0]
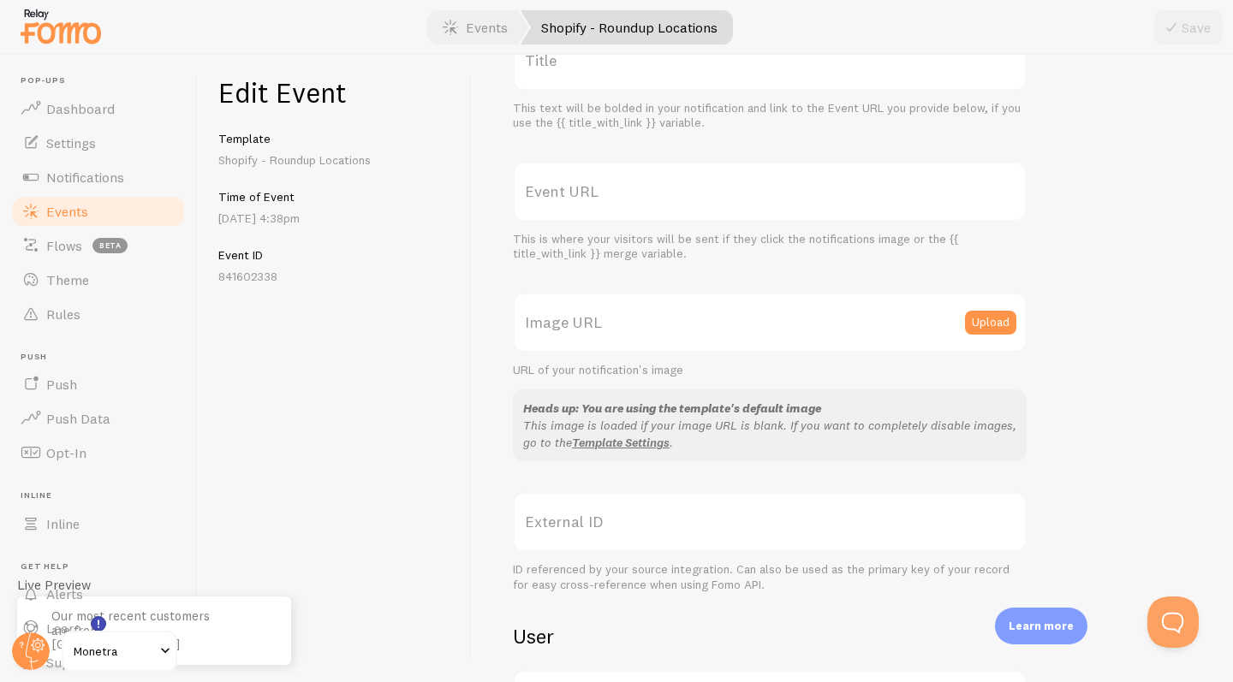
click at [108, 208] on link "Events" at bounding box center [98, 211] width 176 height 34
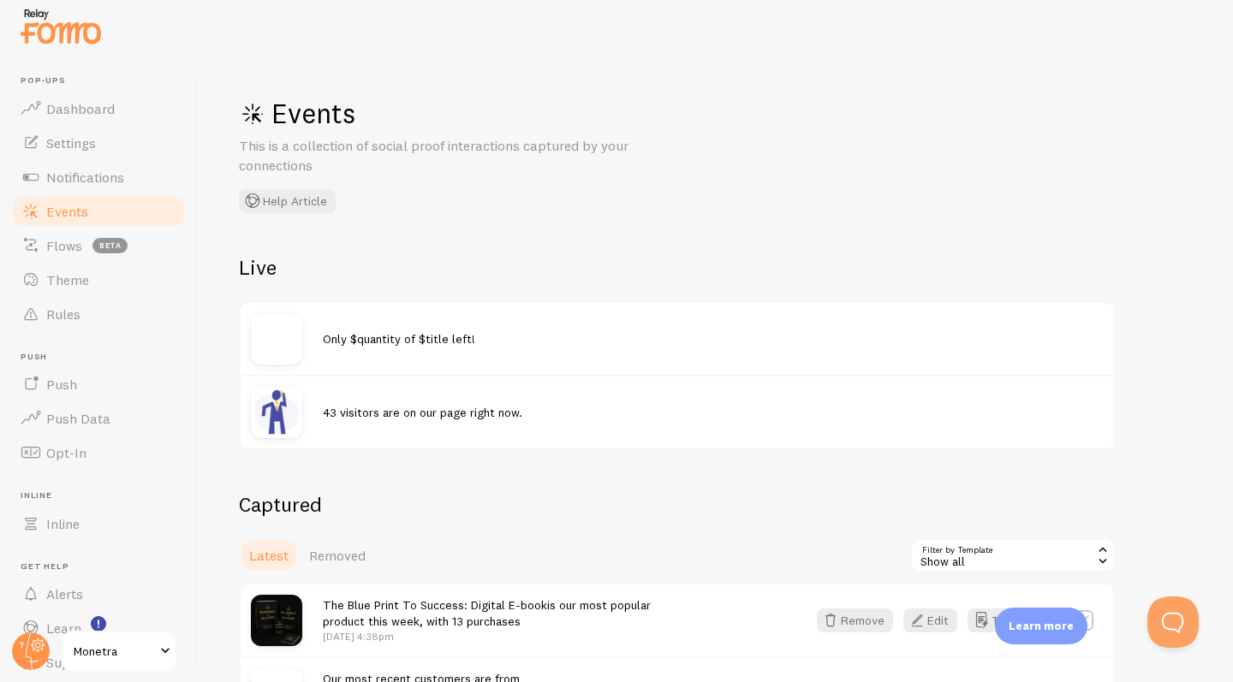
click at [937, 681] on button "Edit" at bounding box center [930, 694] width 54 height 24
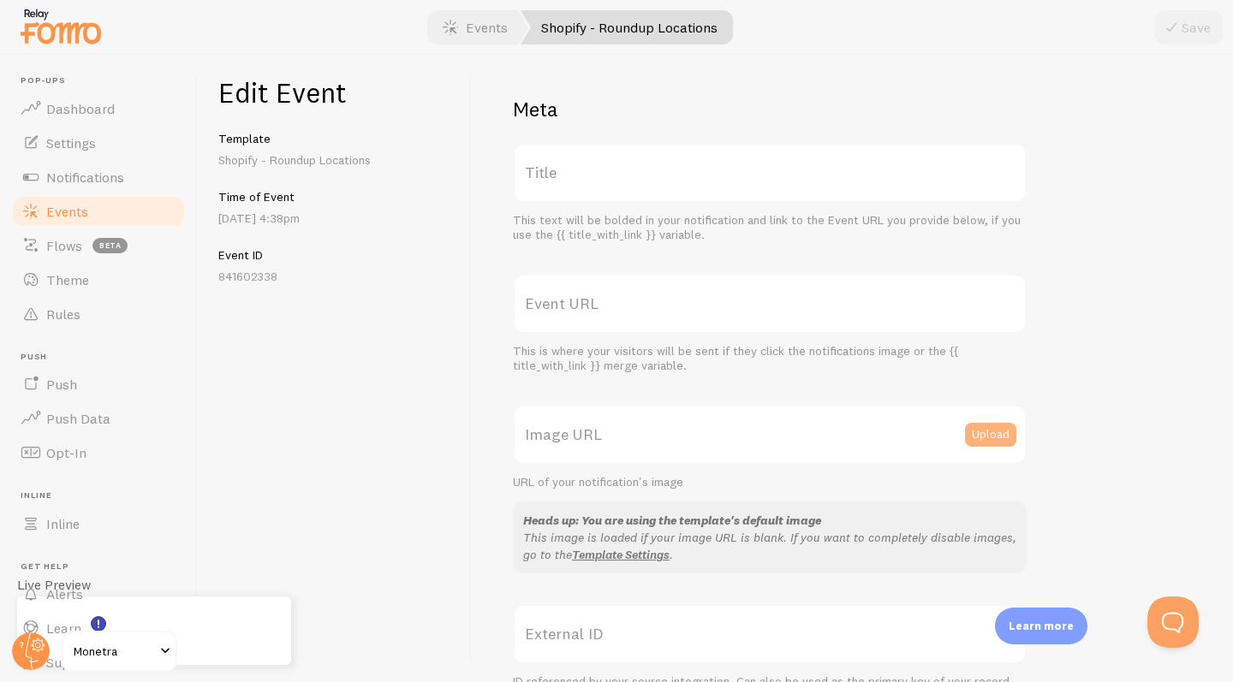
click at [968, 423] on button "Upload" at bounding box center [990, 435] width 51 height 24
click at [731, 403] on div "Select Files to Upload or Drag and Drop, Copy and Paste Files" at bounding box center [638, 342] width 522 height 334
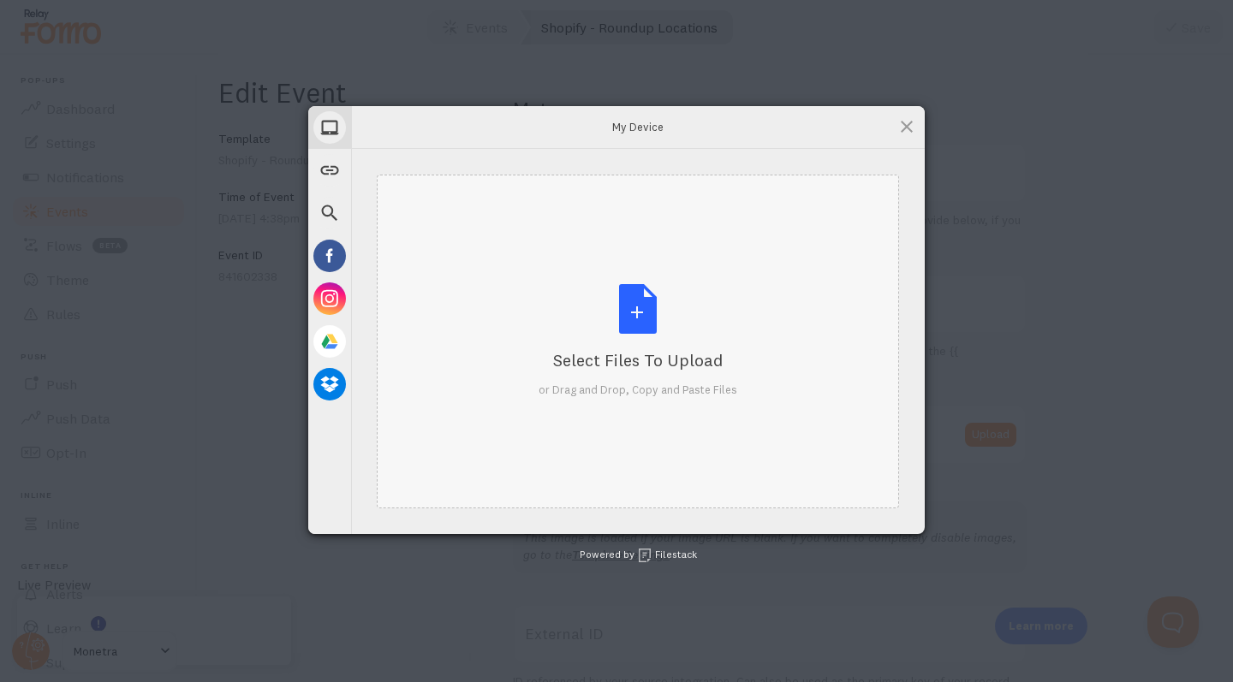
scroll to position [22, 0]
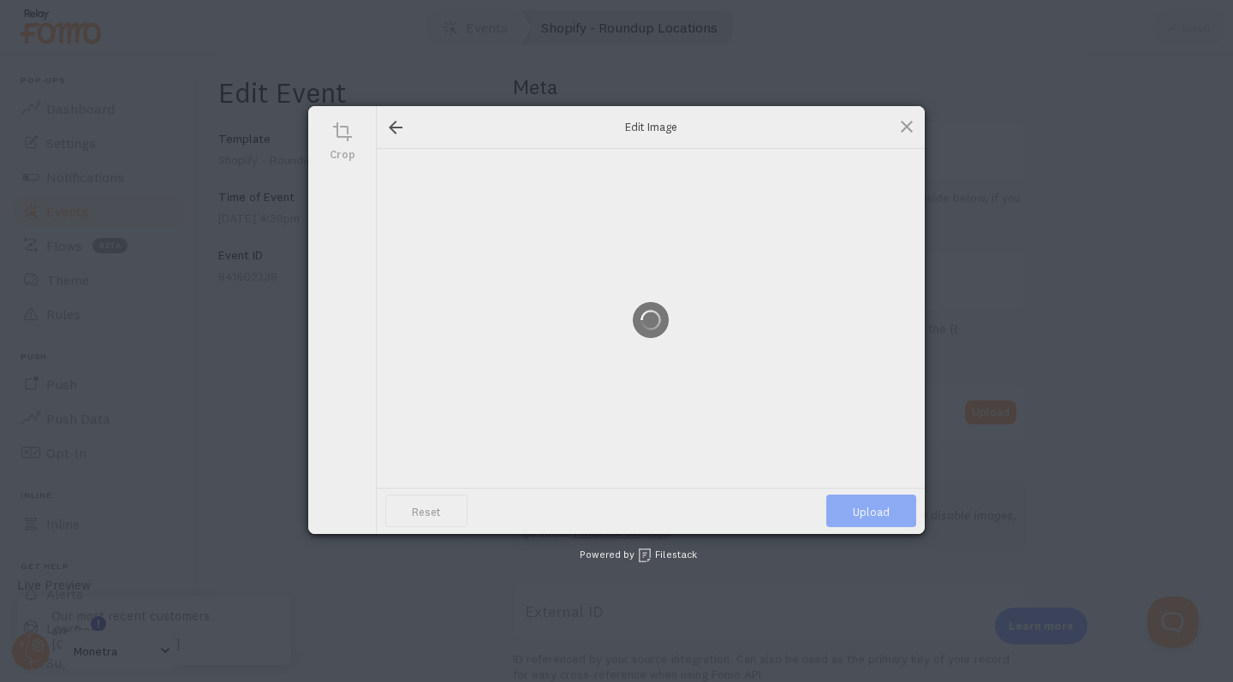
click at [641, 289] on div at bounding box center [651, 320] width 548 height 385
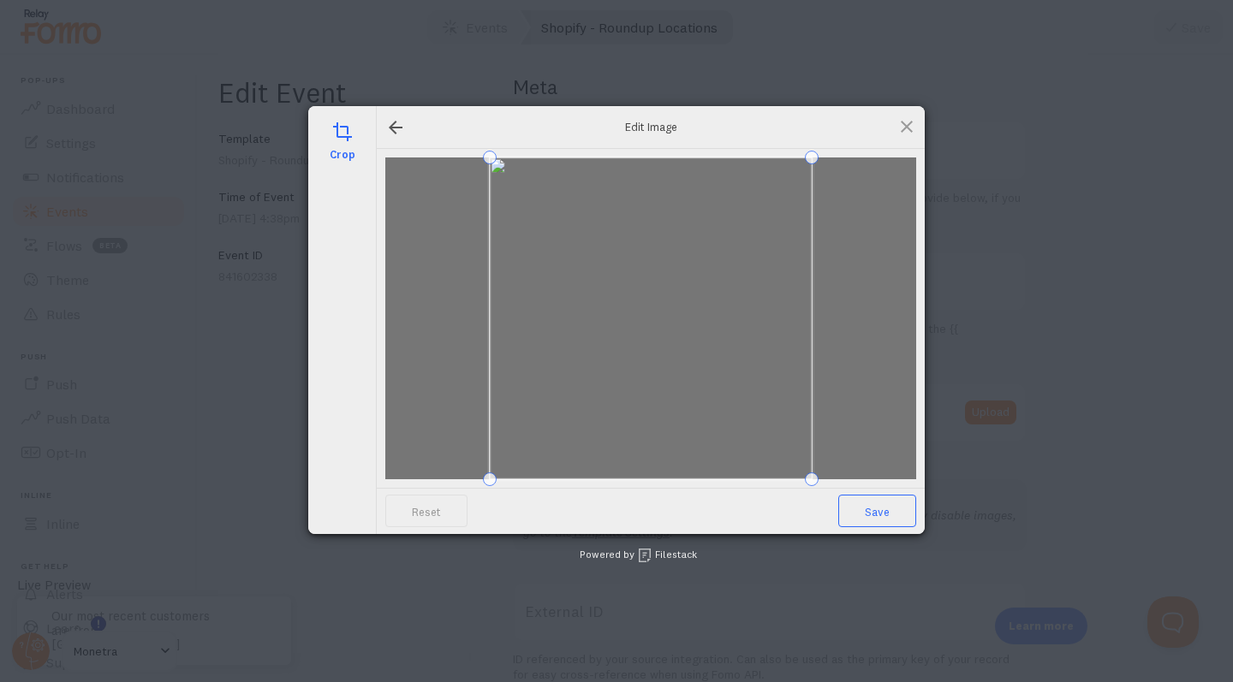
click at [886, 506] on span "Save" at bounding box center [877, 511] width 78 height 33
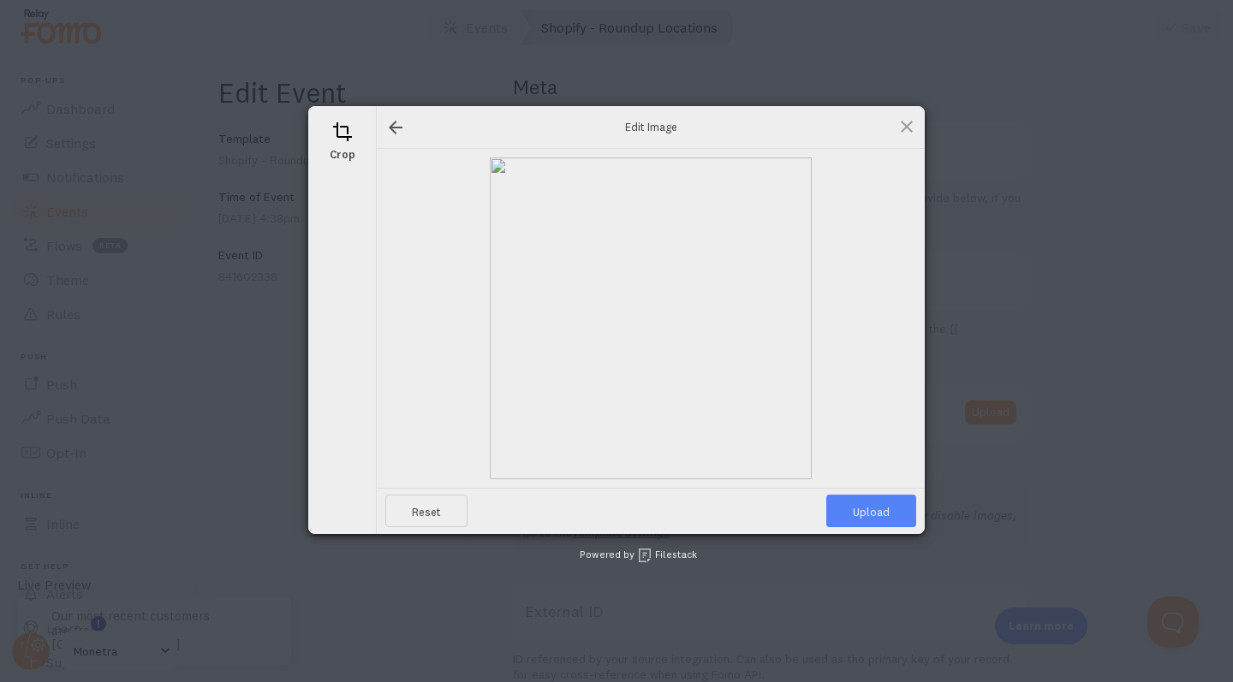
click at [874, 500] on span "Upload" at bounding box center [871, 511] width 90 height 33
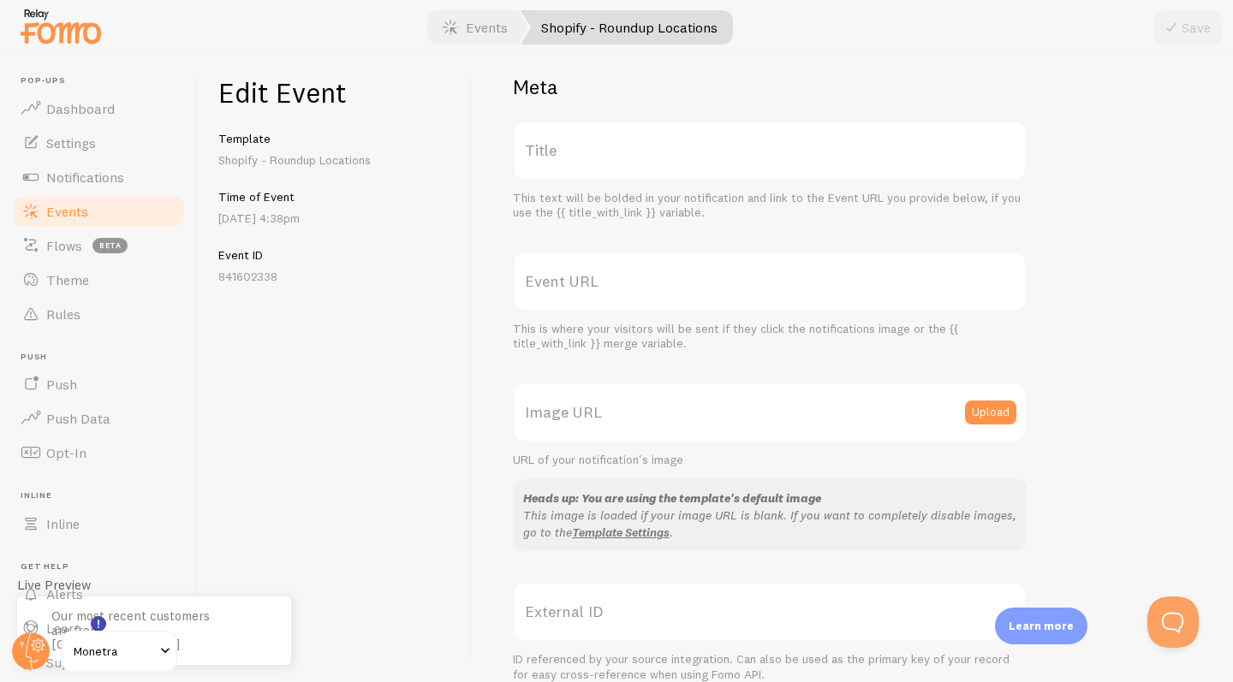
click at [142, 206] on link "Events" at bounding box center [98, 211] width 176 height 34
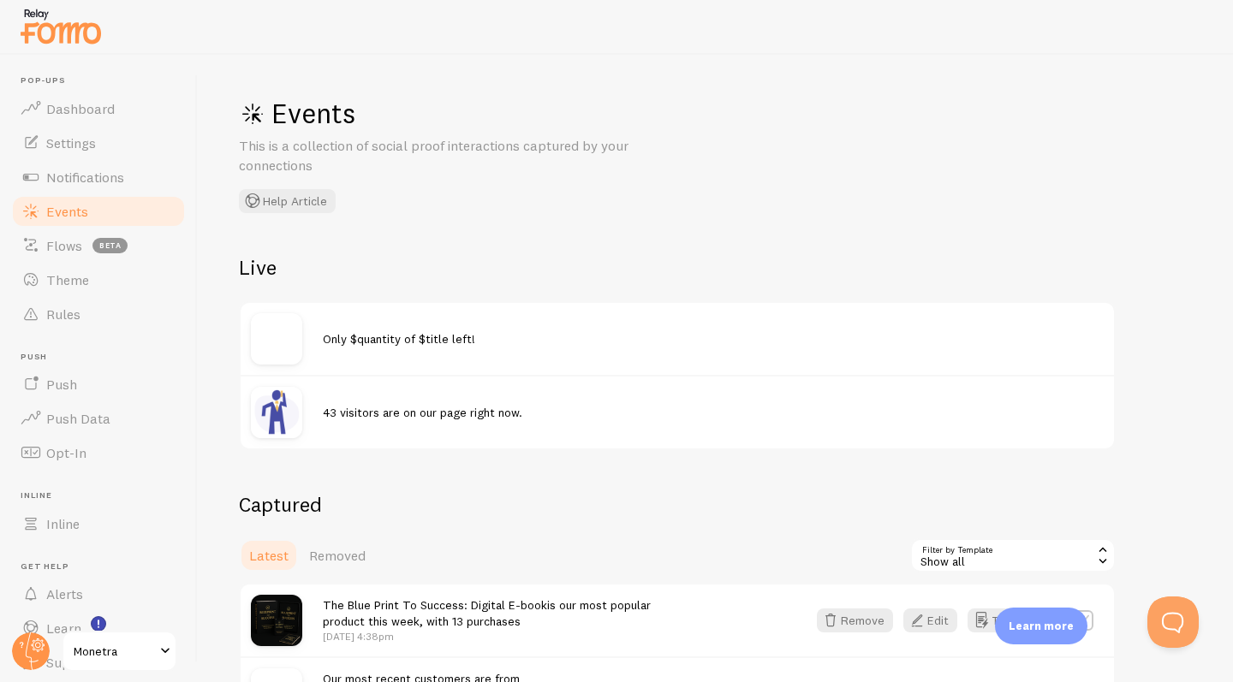
scroll to position [202, 0]
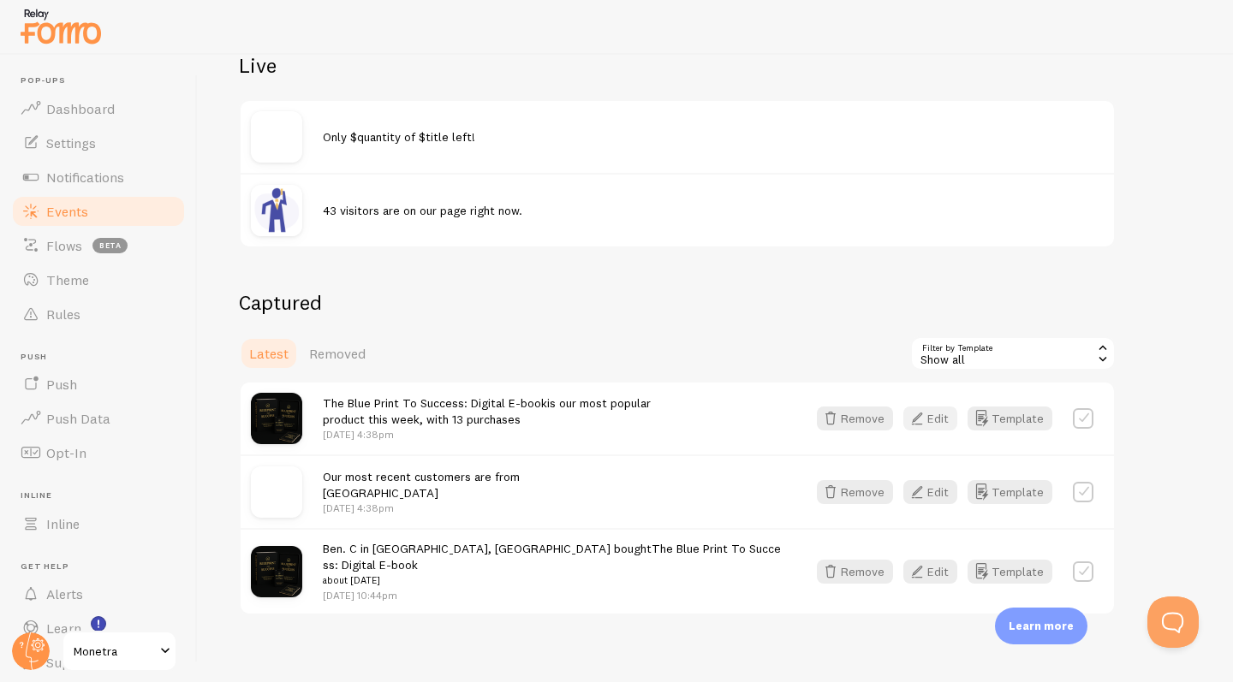
click at [918, 408] on icon "button" at bounding box center [917, 418] width 21 height 21
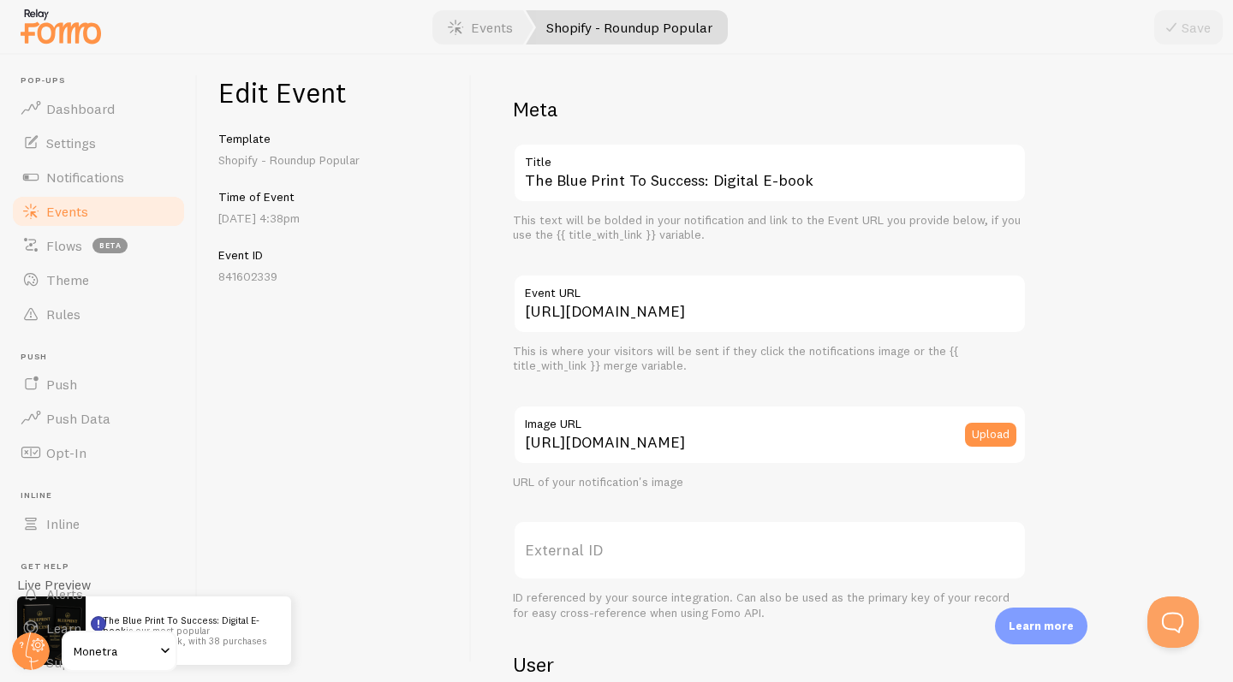
click at [104, 210] on link "Events" at bounding box center [98, 211] width 176 height 34
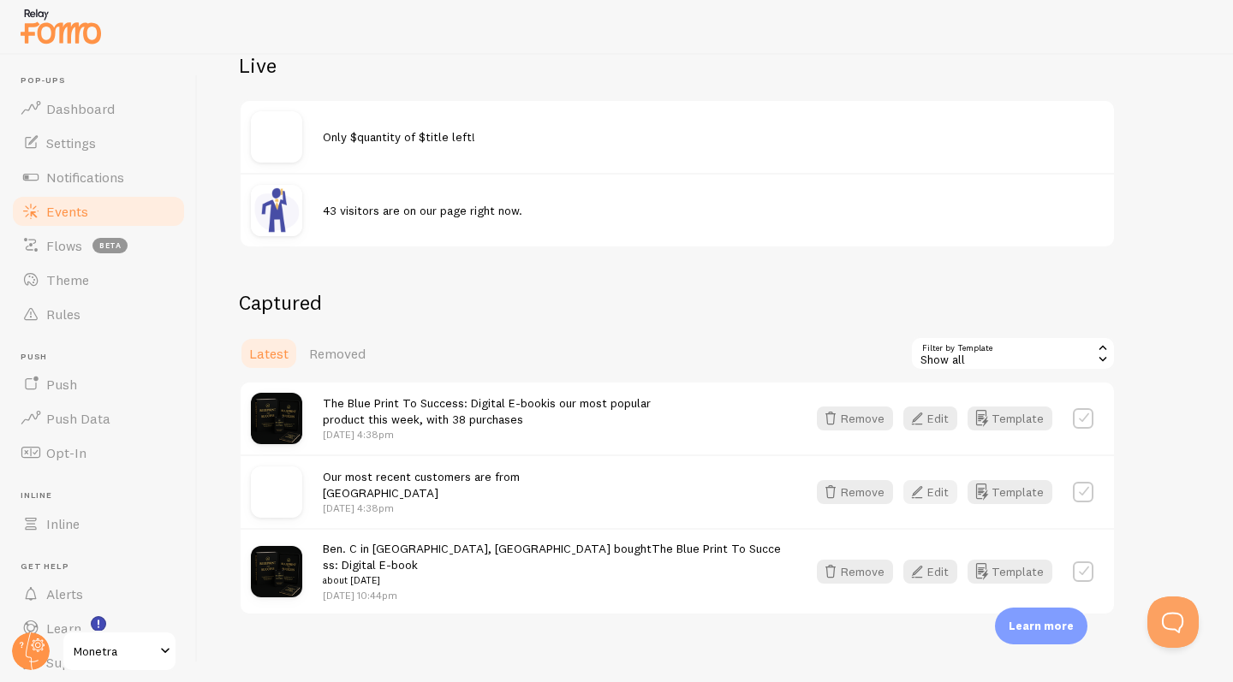
click at [923, 488] on icon "button" at bounding box center [917, 492] width 21 height 21
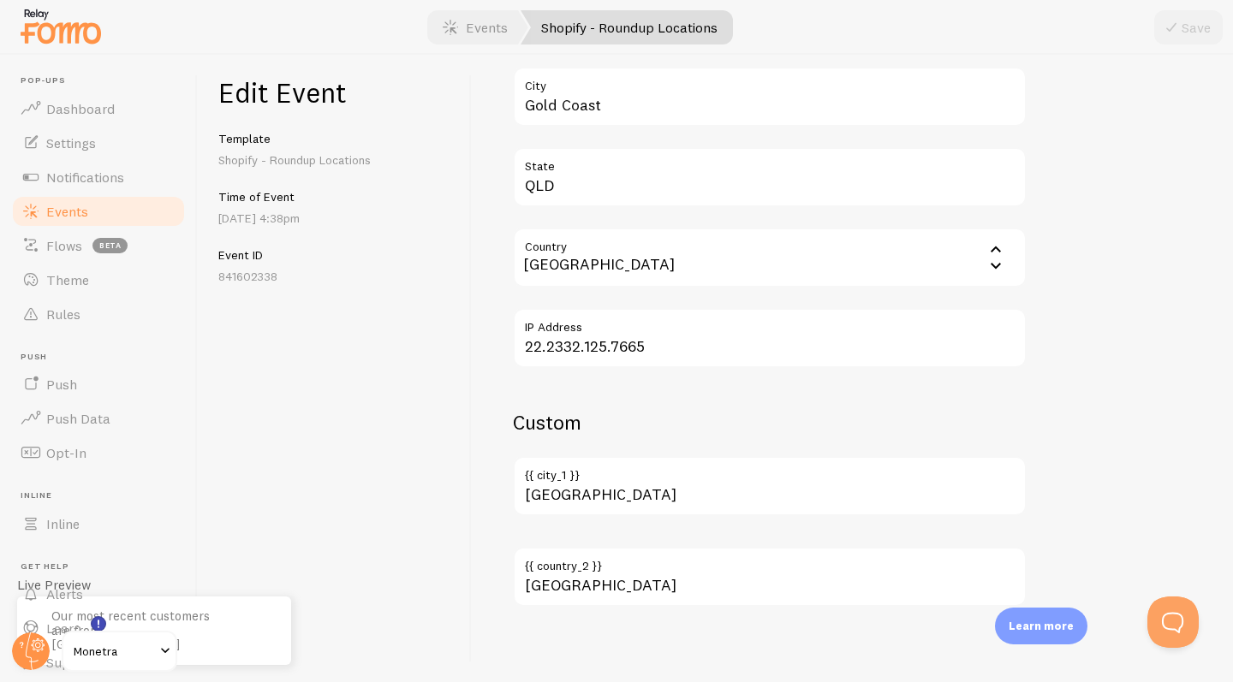
scroll to position [876, 0]
click at [632, 471] on label "{{ city_1 }}" at bounding box center [770, 471] width 514 height 29
click at [632, 471] on input "[GEOGRAPHIC_DATA]" at bounding box center [770, 487] width 514 height 60
click at [1173, 37] on icon "submit" at bounding box center [1171, 27] width 21 height 21
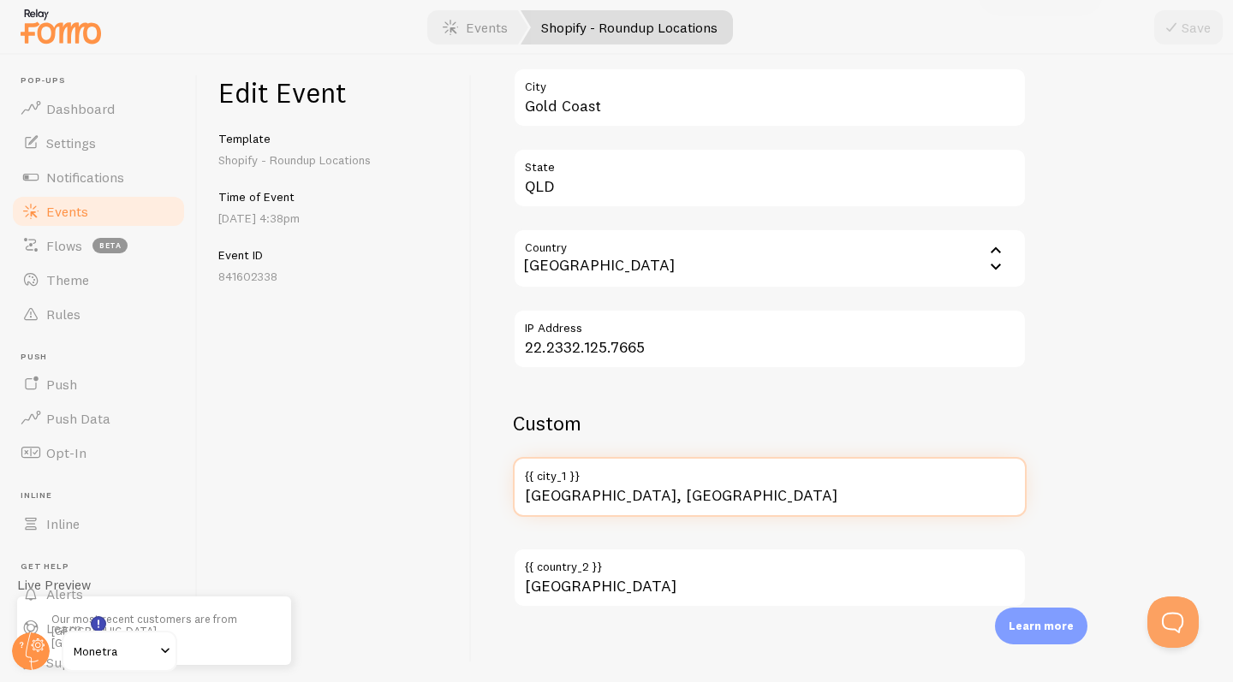
click at [682, 485] on input "Palm Beach, Australia" at bounding box center [770, 487] width 514 height 60
drag, startPoint x: 682, startPoint y: 485, endPoint x: 639, endPoint y: 481, distance: 43.0
click at [639, 481] on input "Palm Beach, Australia" at bounding box center [770, 487] width 514 height 60
type input "Palm Beach, Goldcoast"
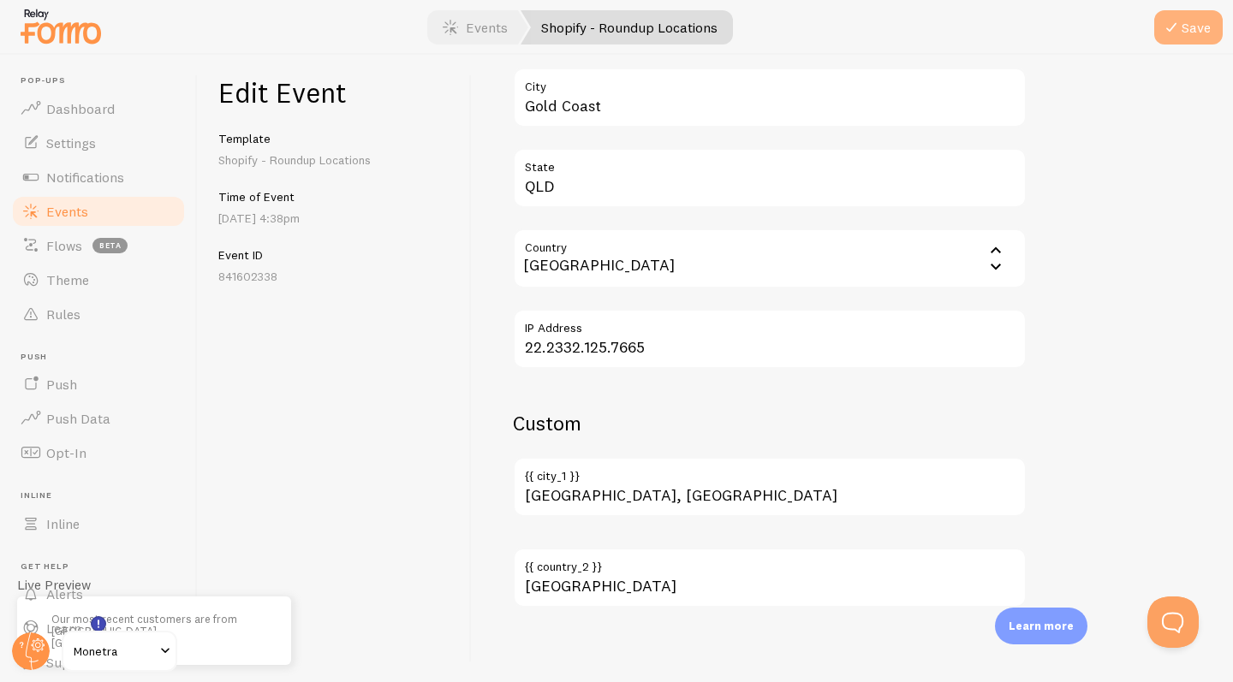
click at [1174, 37] on icon "submit" at bounding box center [1171, 27] width 21 height 21
click at [79, 201] on link "Events" at bounding box center [98, 211] width 176 height 34
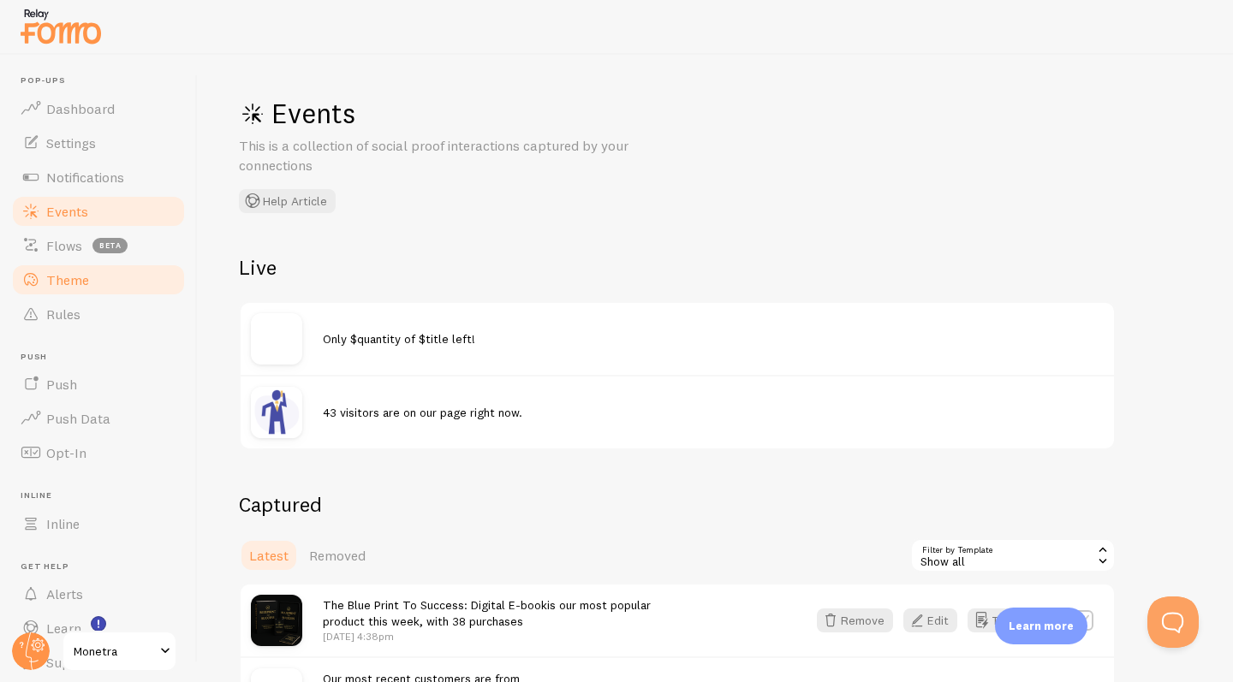
click at [68, 290] on link "Theme" at bounding box center [98, 280] width 176 height 34
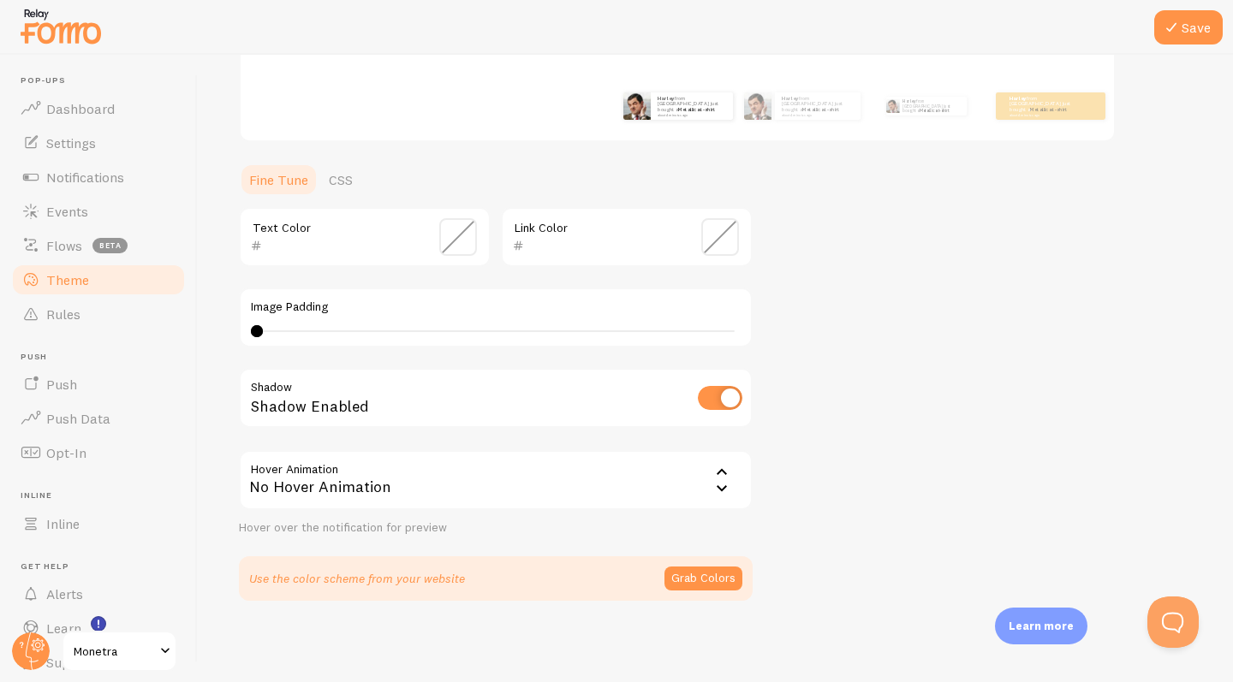
scroll to position [306, 0]
click at [727, 468] on icon at bounding box center [721, 474] width 21 height 21
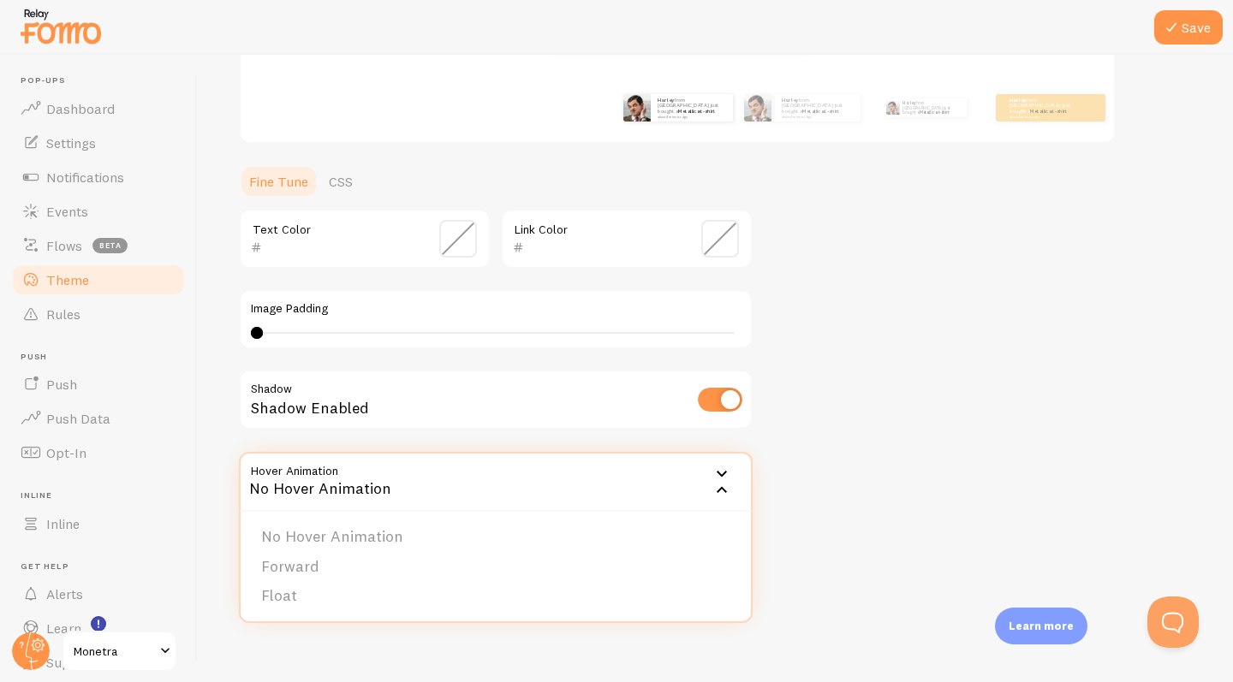
click at [727, 468] on icon at bounding box center [721, 474] width 21 height 21
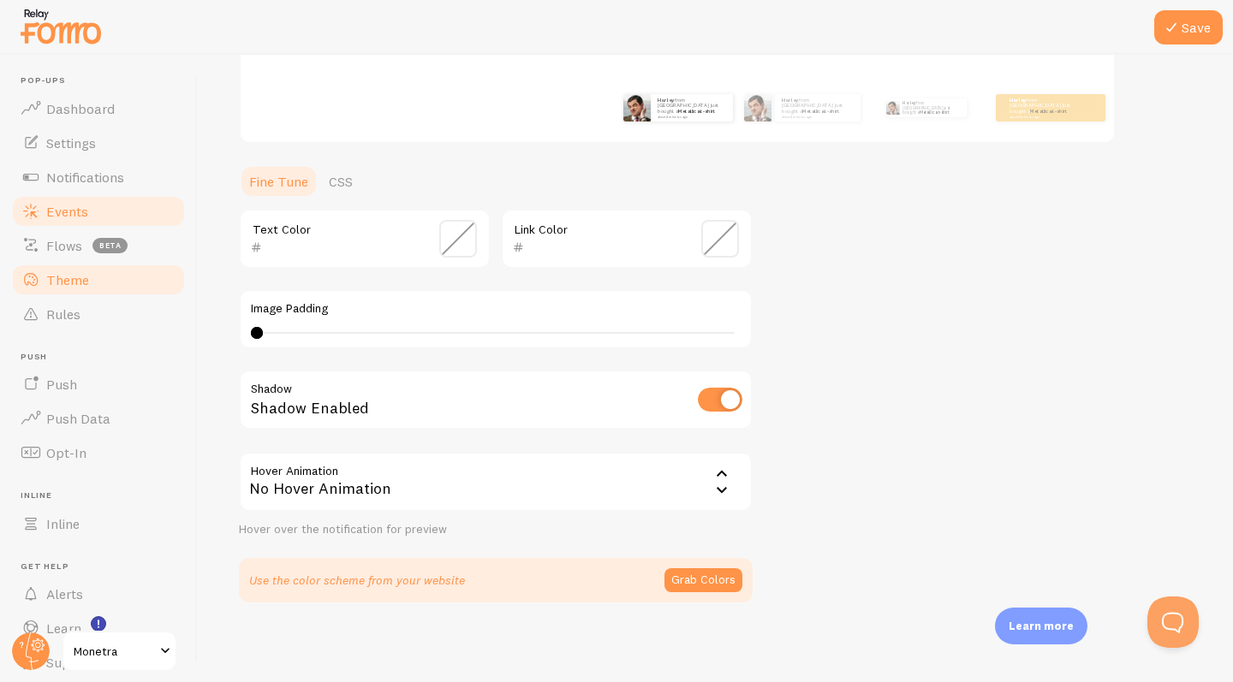
click at [56, 210] on span "Events" at bounding box center [67, 211] width 42 height 17
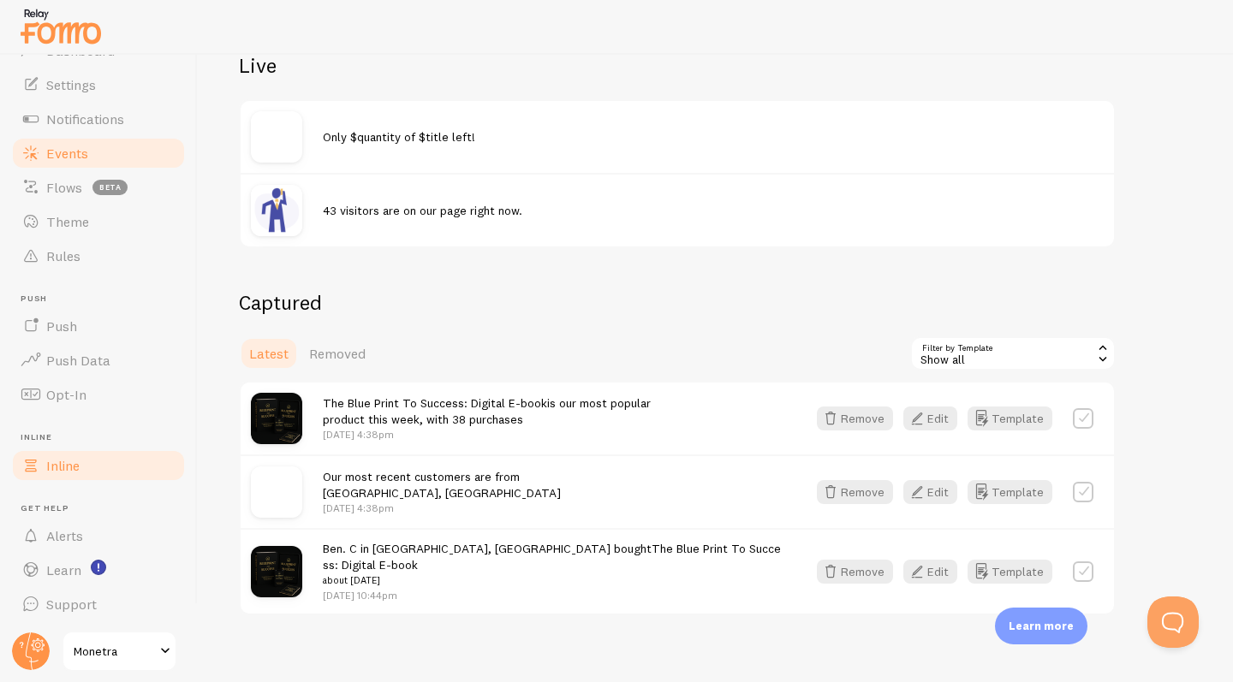
scroll to position [57, 0]
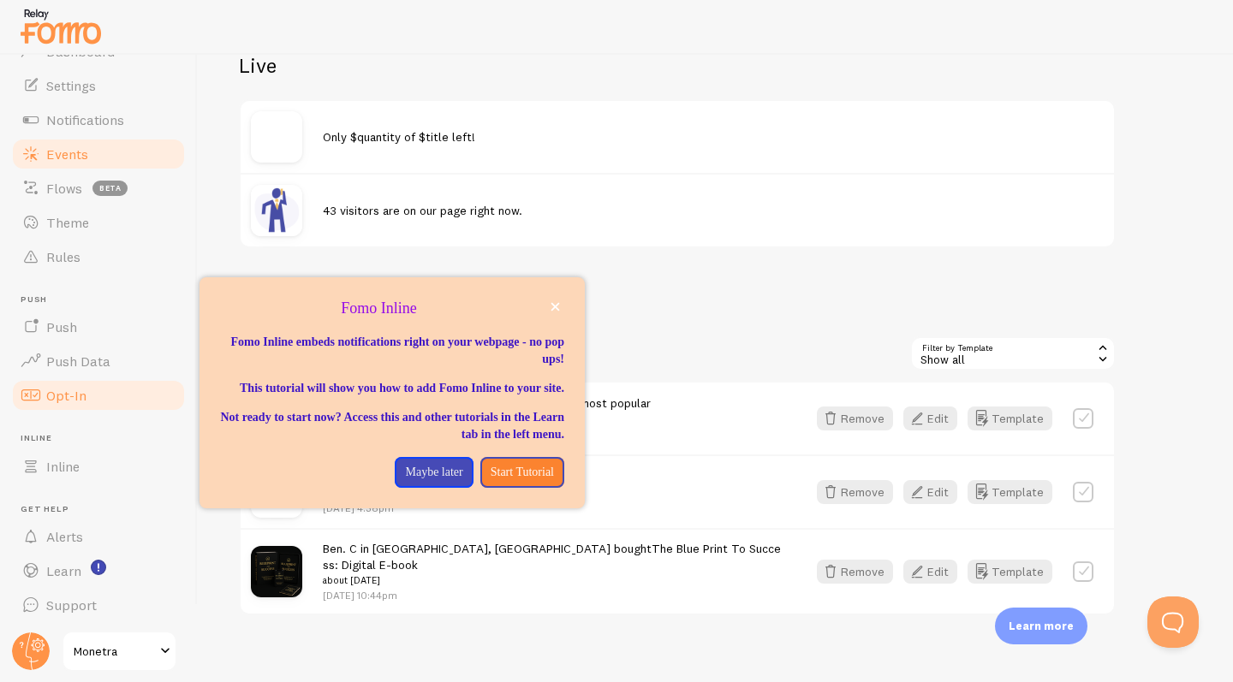
click at [72, 391] on span "Opt-In" at bounding box center [66, 395] width 40 height 17
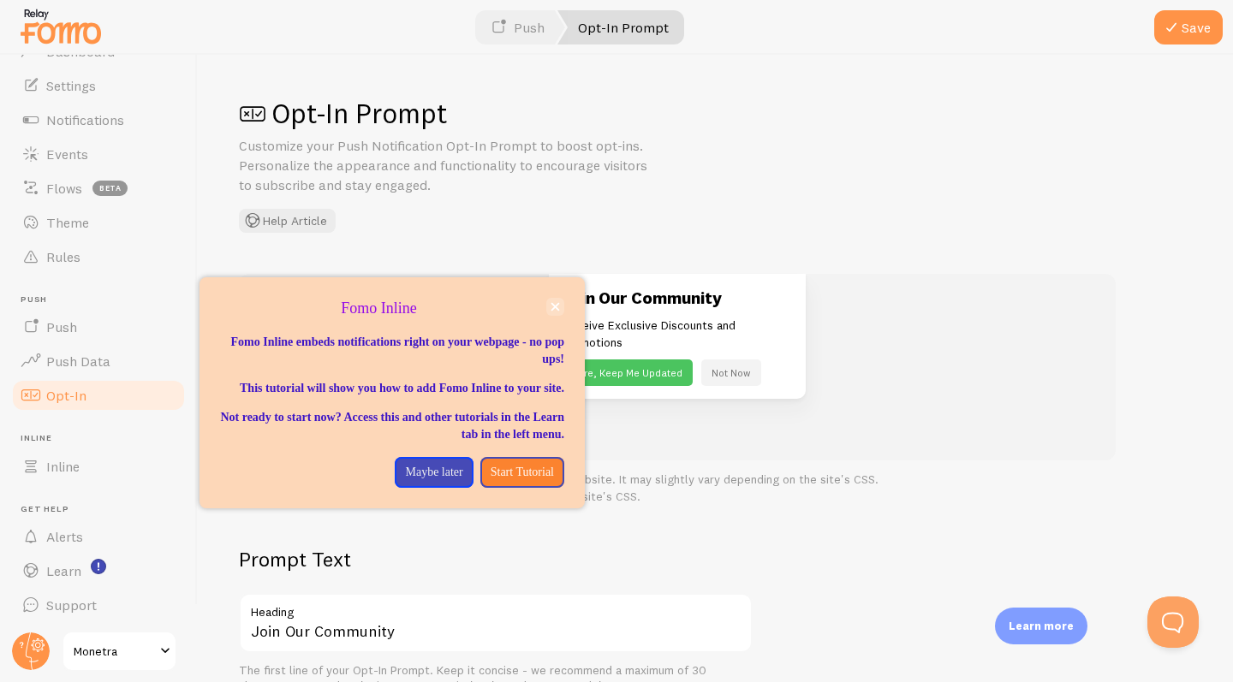
click at [556, 303] on icon "close," at bounding box center [554, 306] width 9 height 9
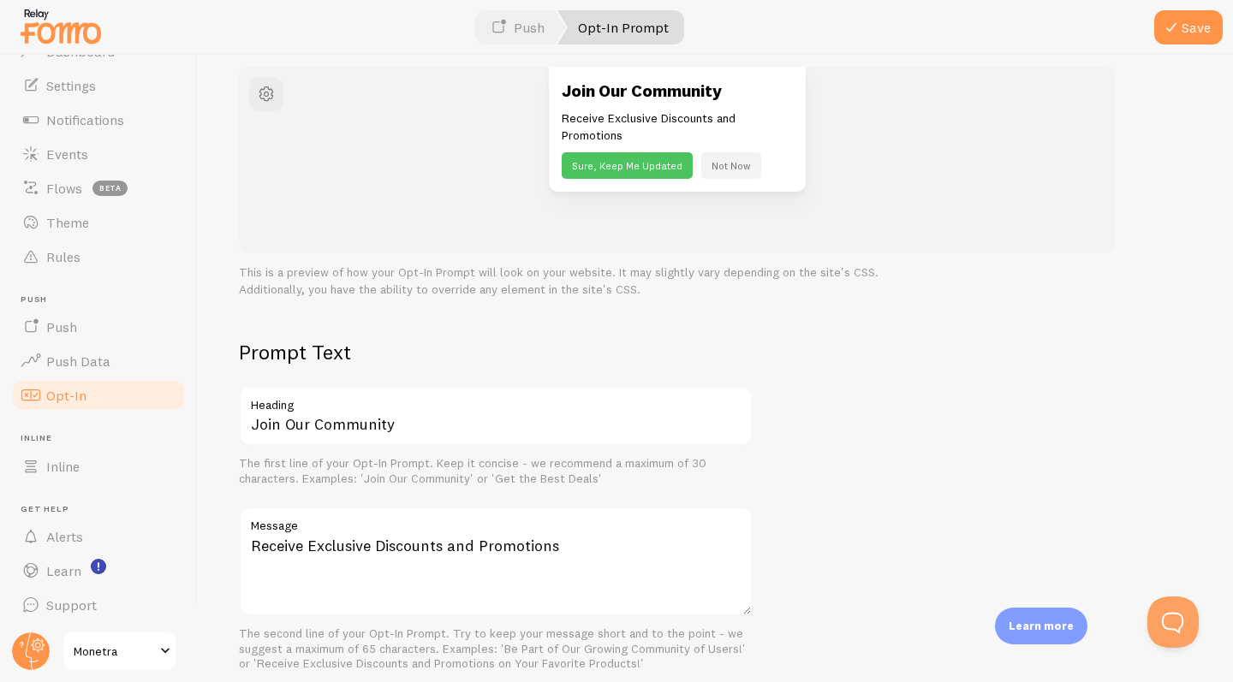
scroll to position [213, 0]
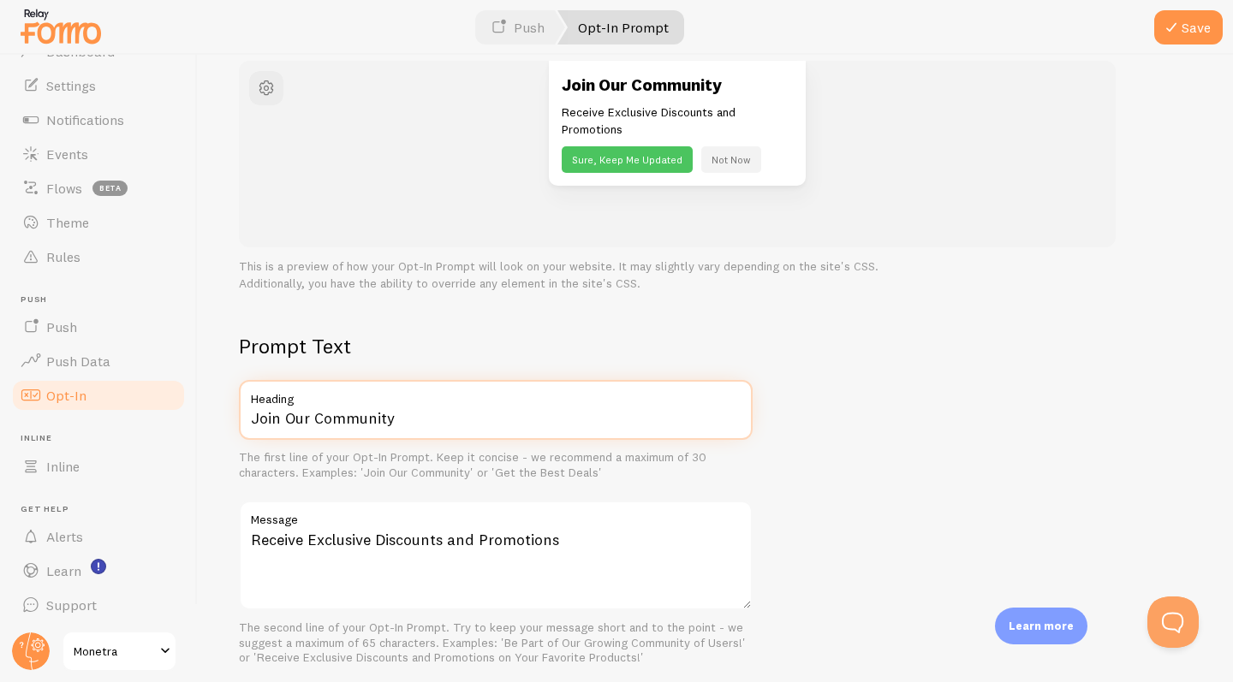
click at [397, 415] on input "Join Our Community" at bounding box center [496, 410] width 514 height 60
type input "Follow us on TikTok!"
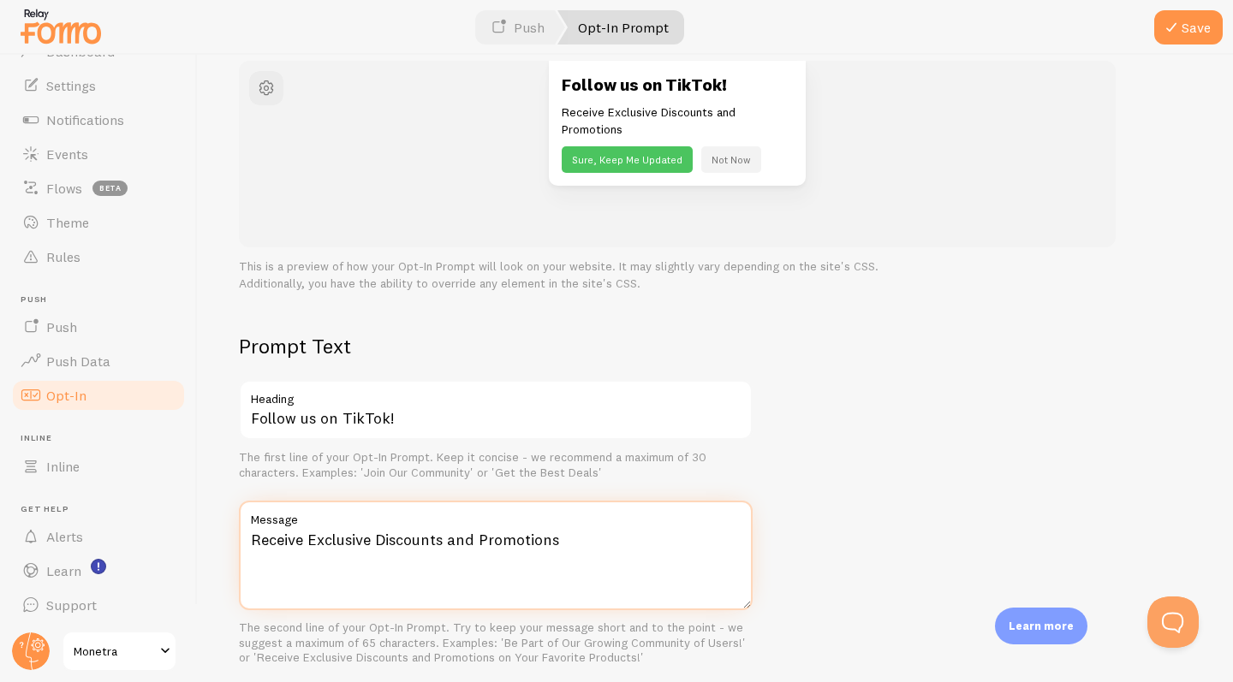
click at [573, 529] on textarea "Receive Exclusive Discounts and Promotions" at bounding box center [496, 556] width 514 height 110
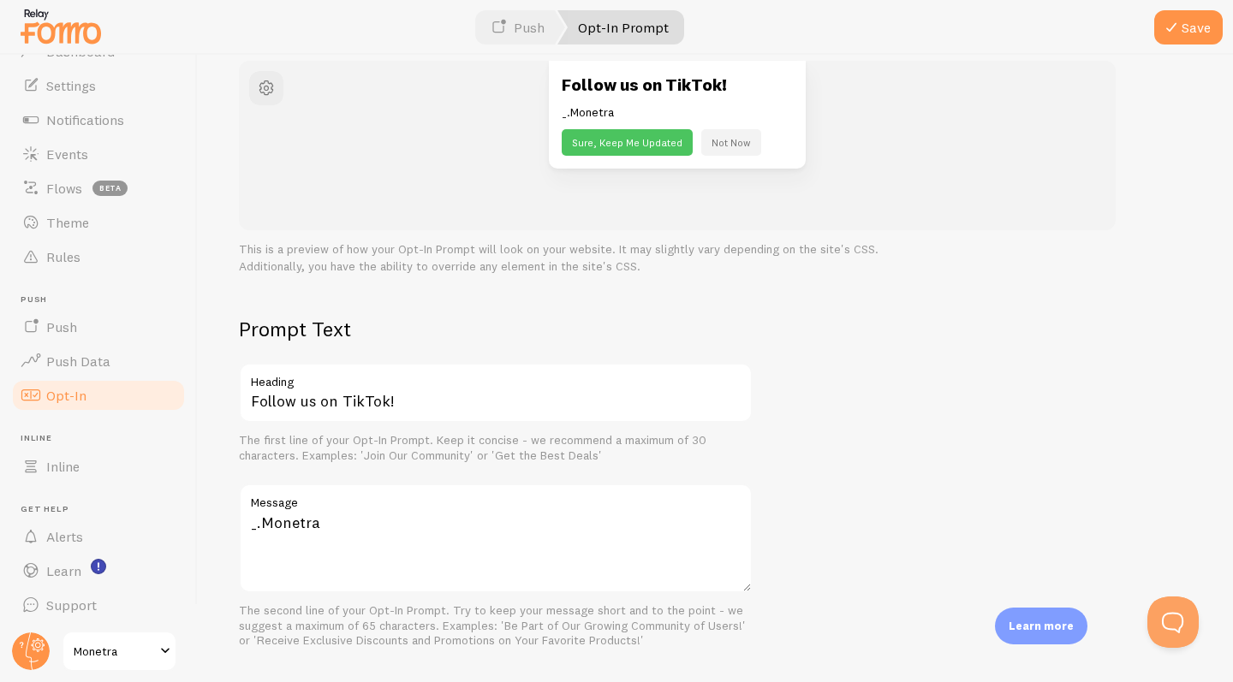
click at [430, 495] on label "Message" at bounding box center [496, 498] width 514 height 29
click at [430, 495] on textarea "_.Monetra" at bounding box center [496, 539] width 514 height 110
click at [430, 495] on label "Message" at bounding box center [496, 498] width 514 height 29
click at [430, 495] on textarea "_.Monetra" at bounding box center [496, 539] width 514 height 110
click at [430, 495] on label "Message" at bounding box center [496, 498] width 514 height 29
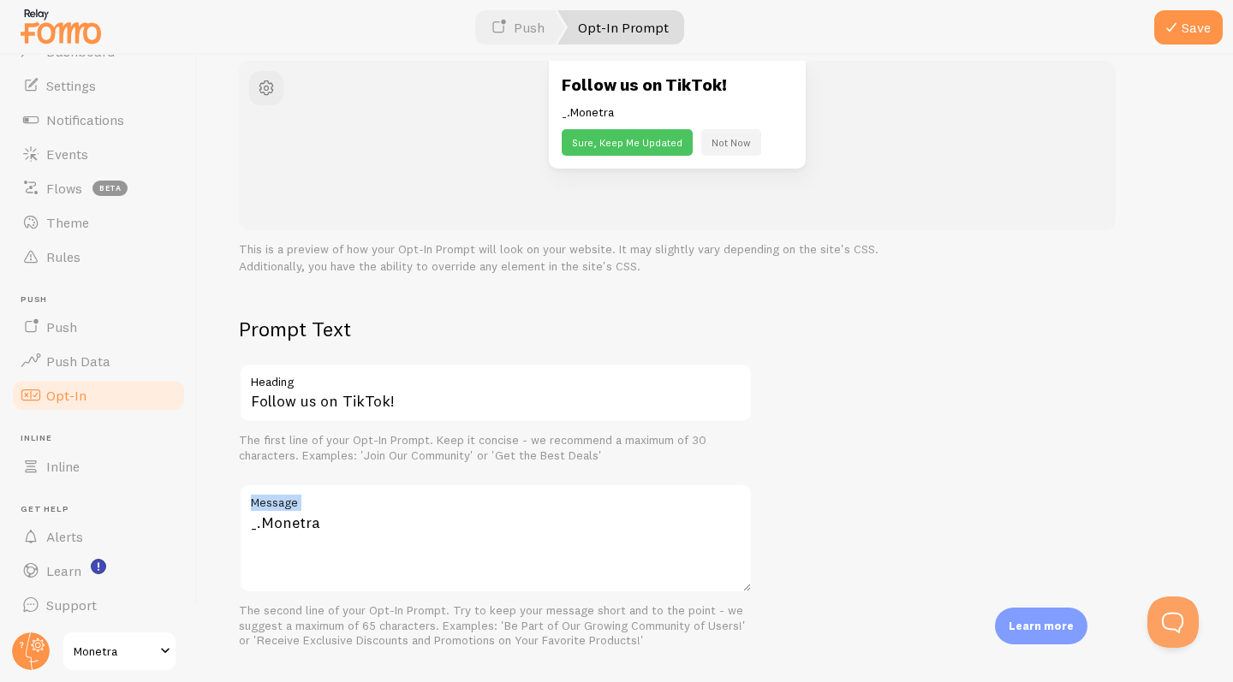
click at [430, 495] on textarea "_.Monetra" at bounding box center [496, 539] width 514 height 110
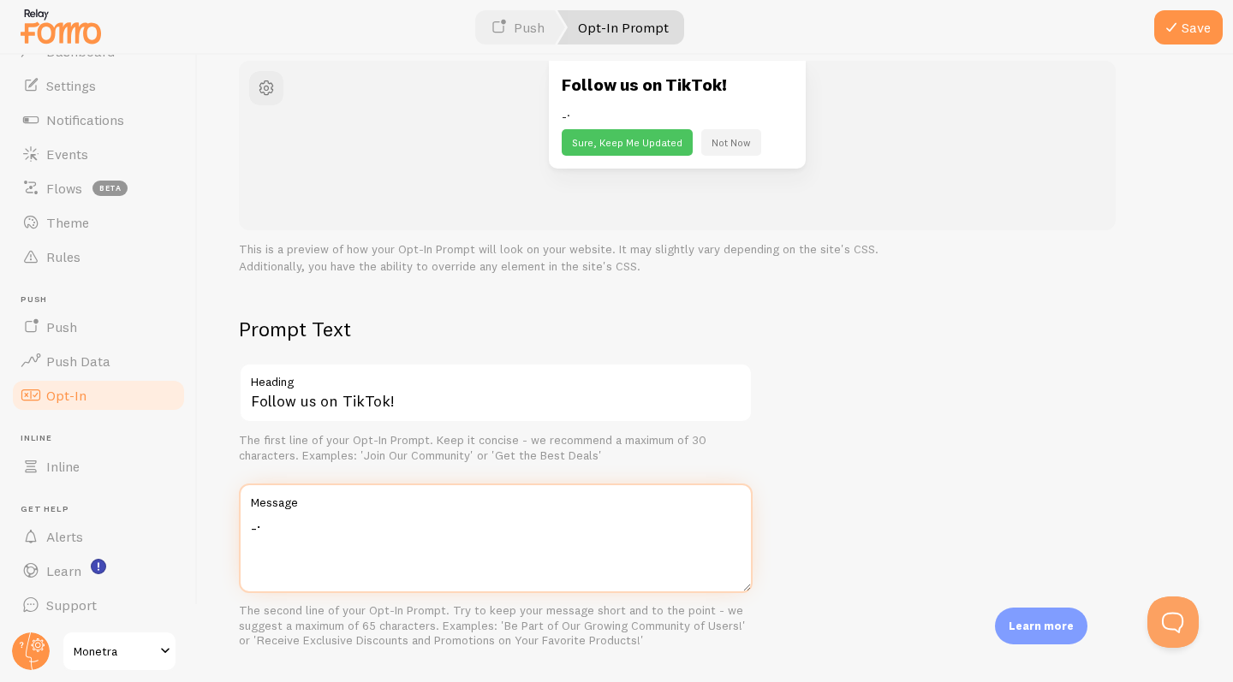
type textarea "_"
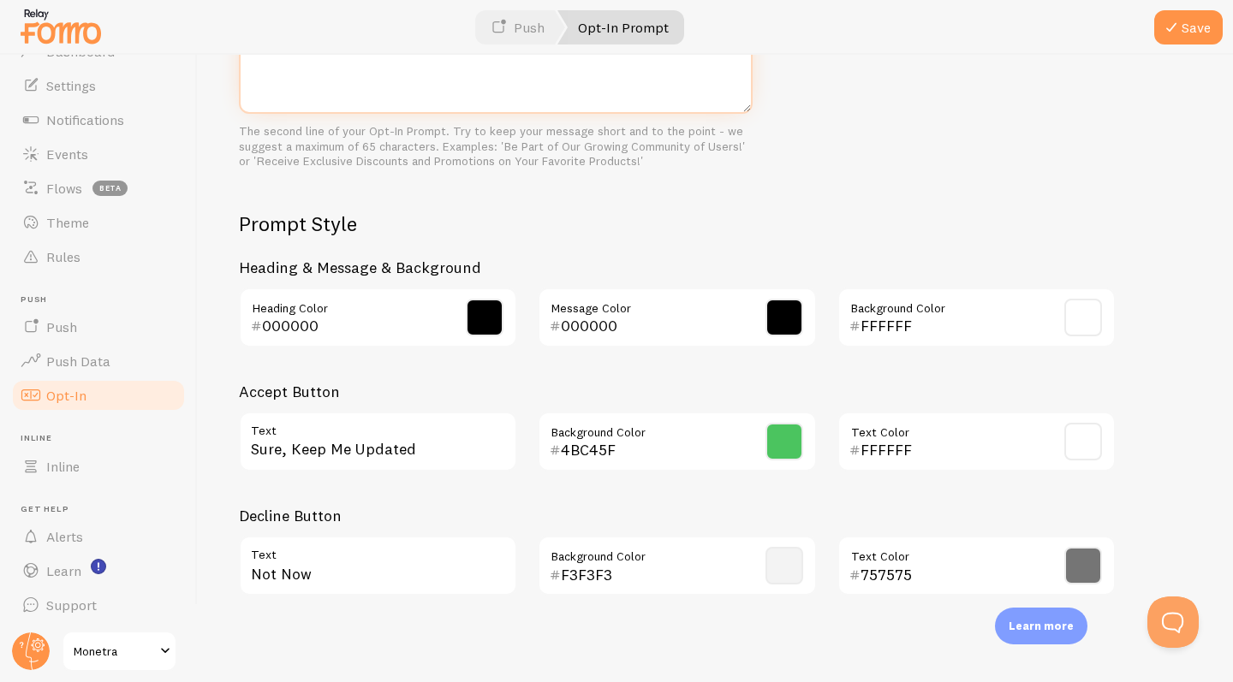
scroll to position [0, 0]
type textarea "Monetra_."
click at [774, 437] on span at bounding box center [784, 442] width 38 height 38
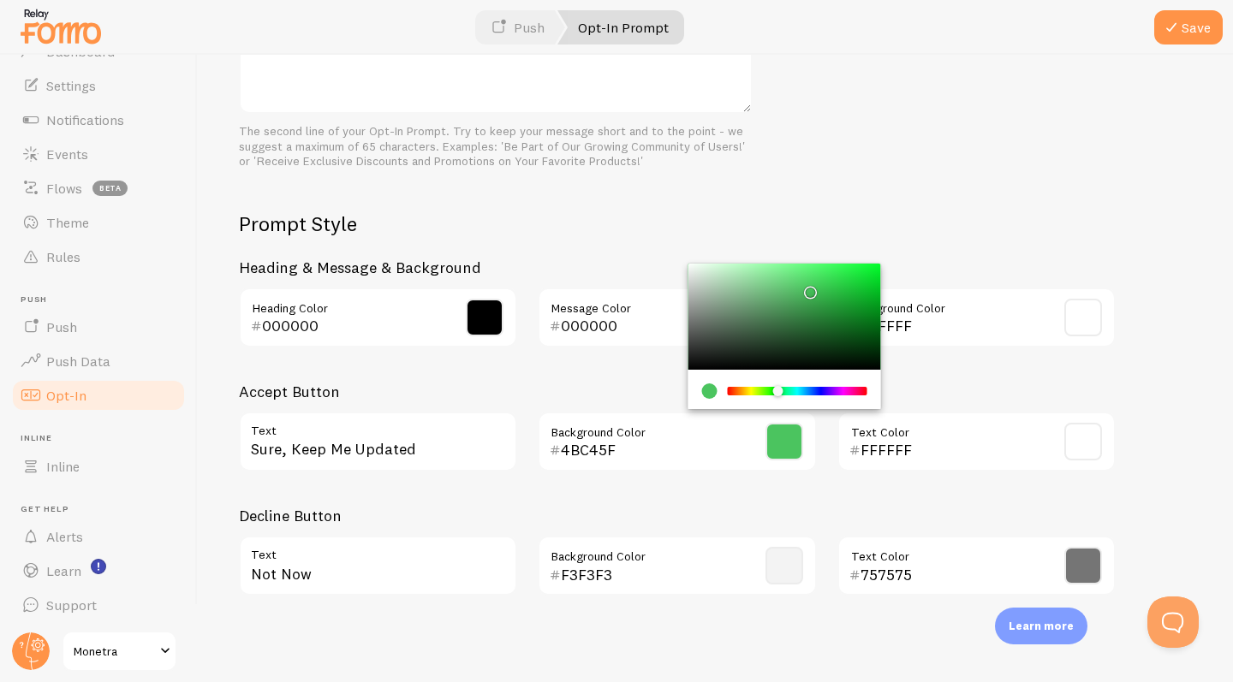
click at [866, 189] on div "Prompt Text Follow us on TikTok! Heading The first line of your Opt-In Prompt. …" at bounding box center [715, 222] width 953 height 773
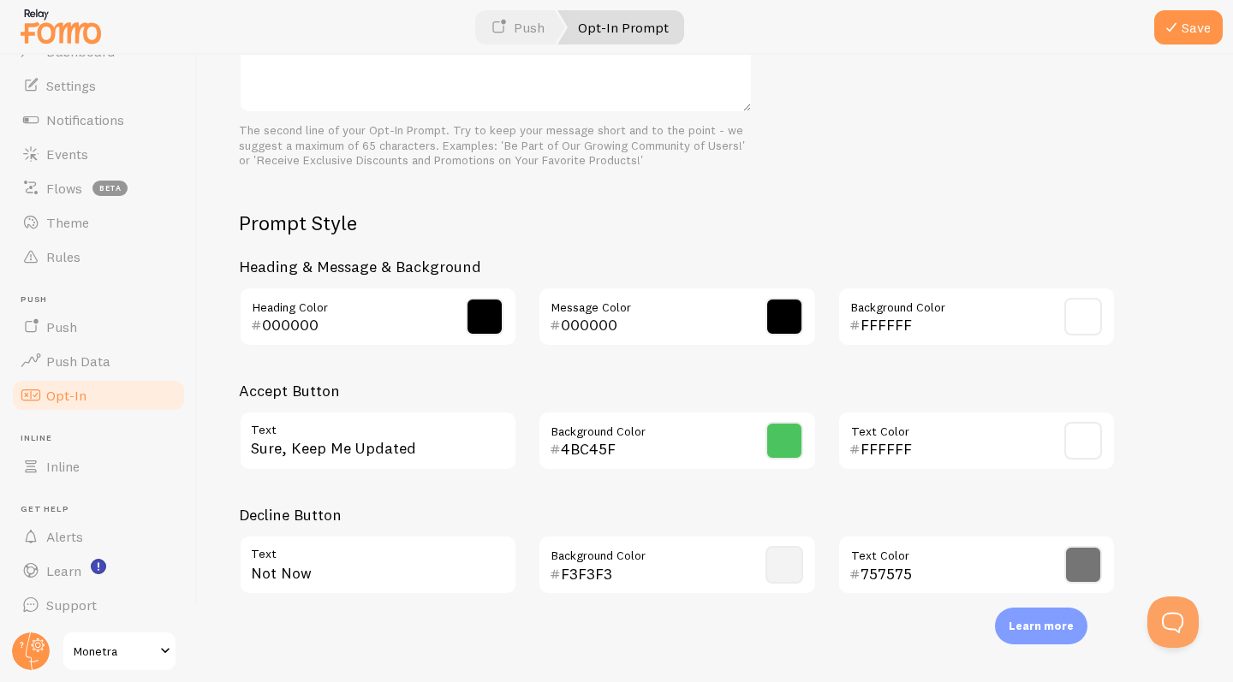
scroll to position [693, 0]
click at [779, 431] on span at bounding box center [784, 442] width 38 height 38
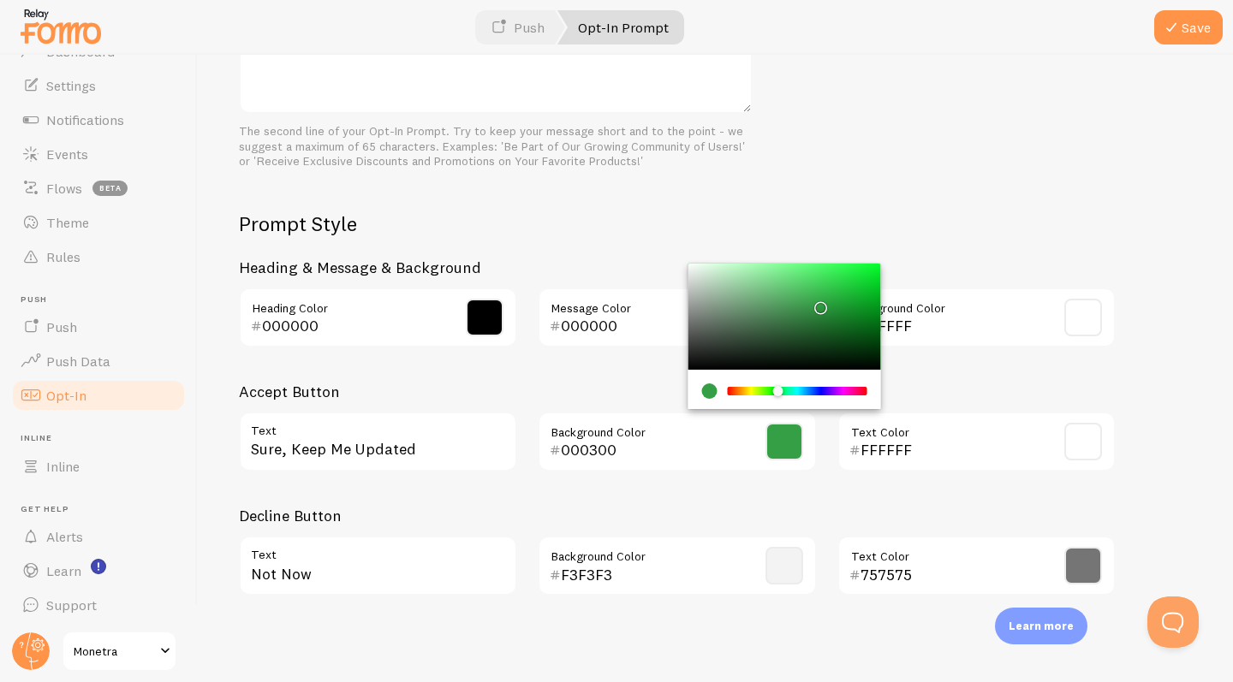
type input "000000"
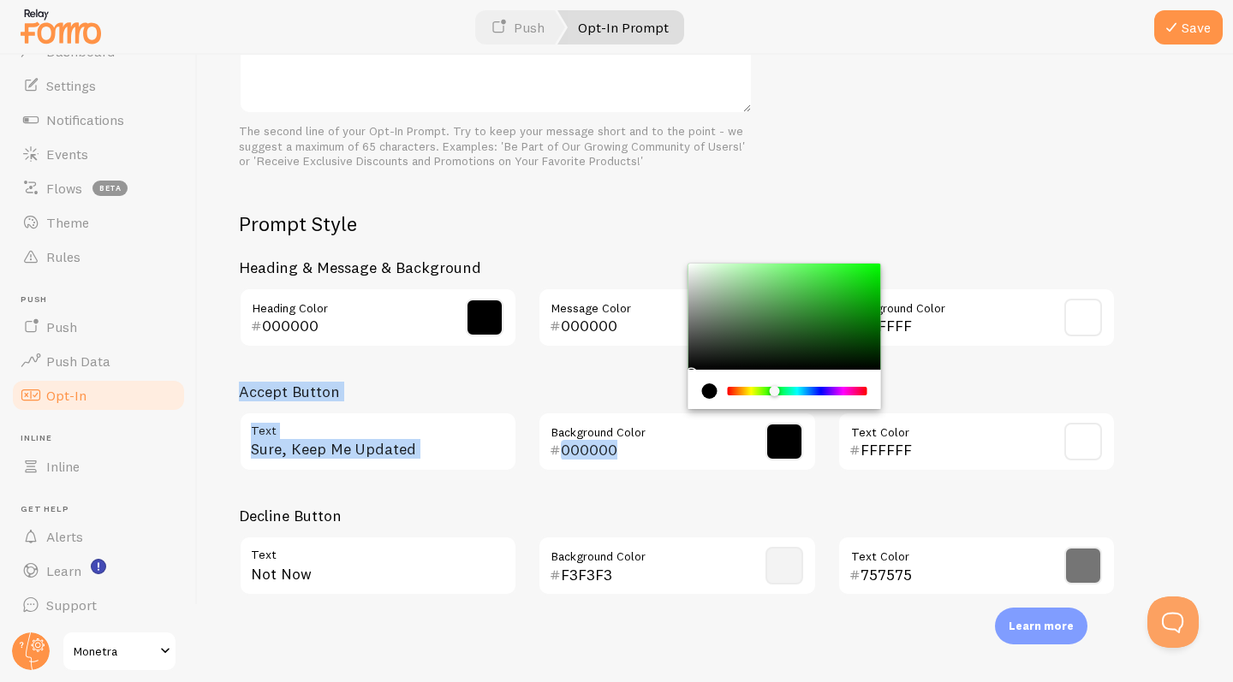
drag, startPoint x: 812, startPoint y: 283, endPoint x: 891, endPoint y: 368, distance: 116.3
click at [891, 368] on div "Prompt Style Heading & Message & Background 000000 Heading Color 000000 Message…" at bounding box center [677, 410] width 877 height 399
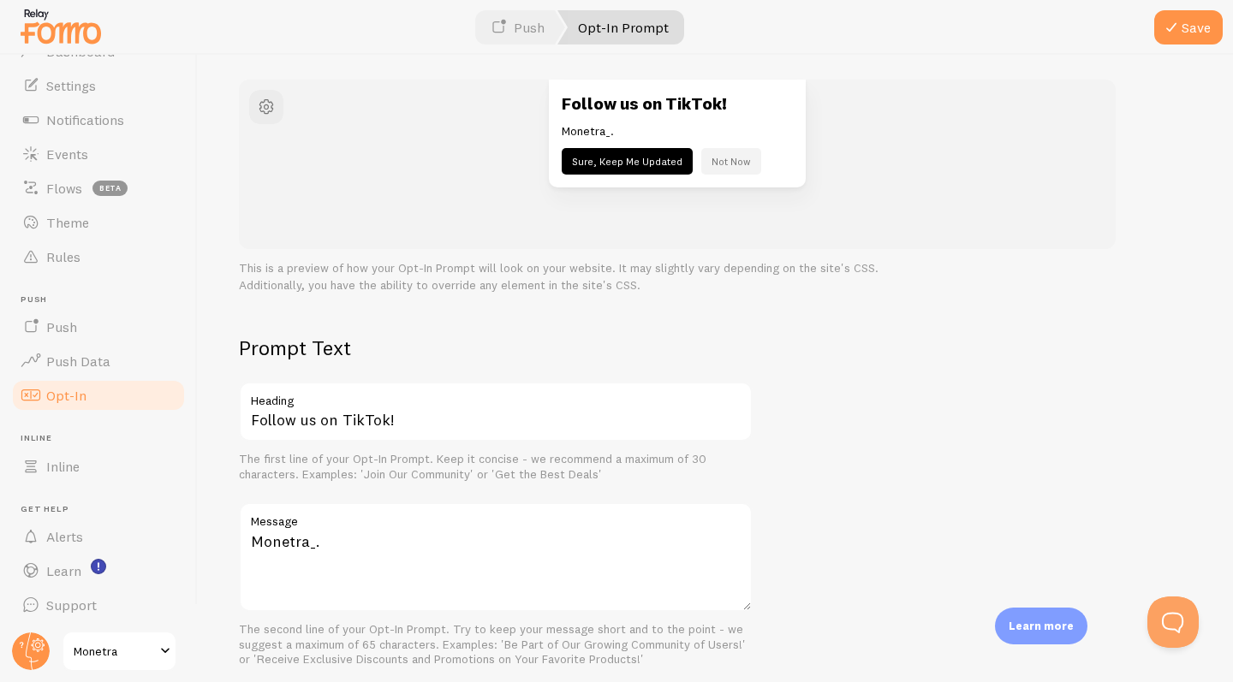
scroll to position [25, 0]
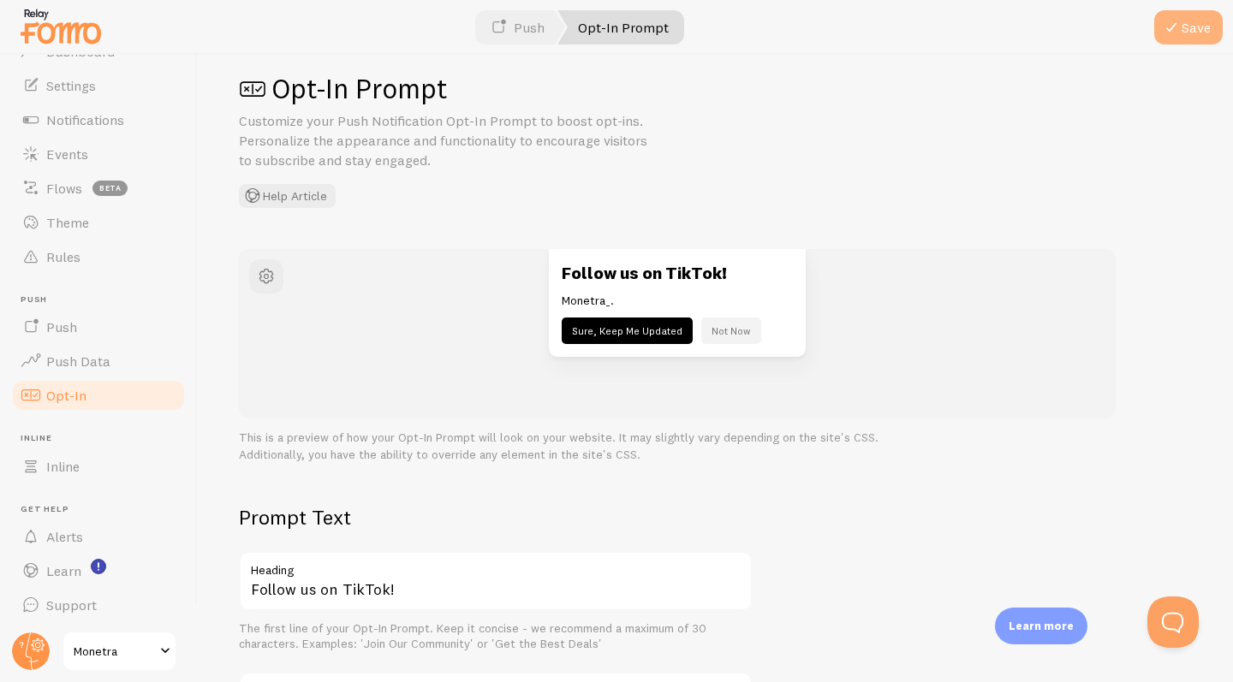
click at [1187, 26] on button "Save" at bounding box center [1188, 27] width 68 height 34
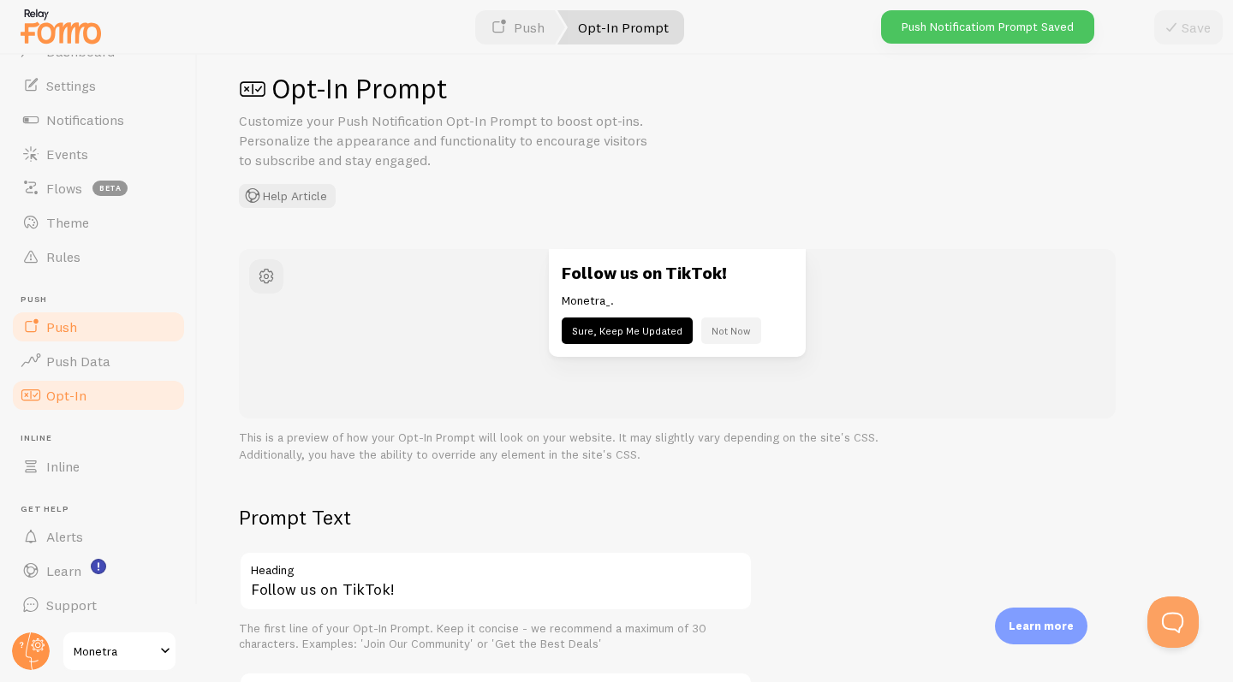
click at [118, 317] on link "Push" at bounding box center [98, 327] width 176 height 34
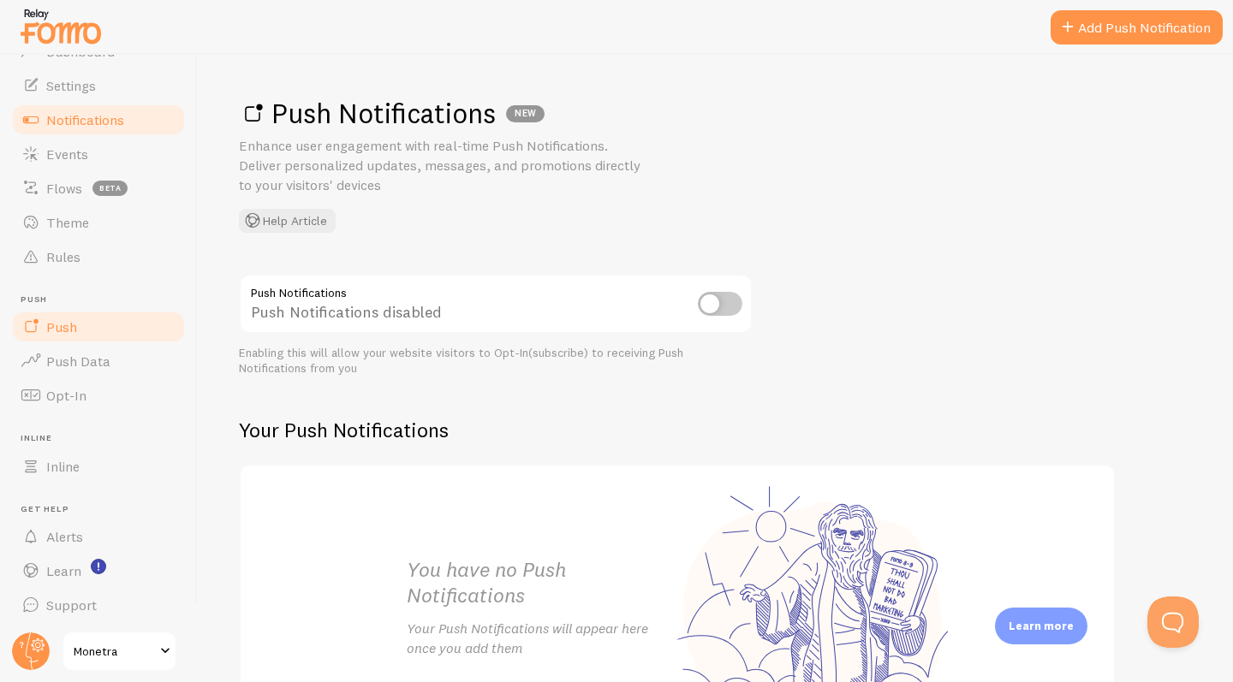
click at [63, 121] on span "Notifications" at bounding box center [85, 119] width 78 height 17
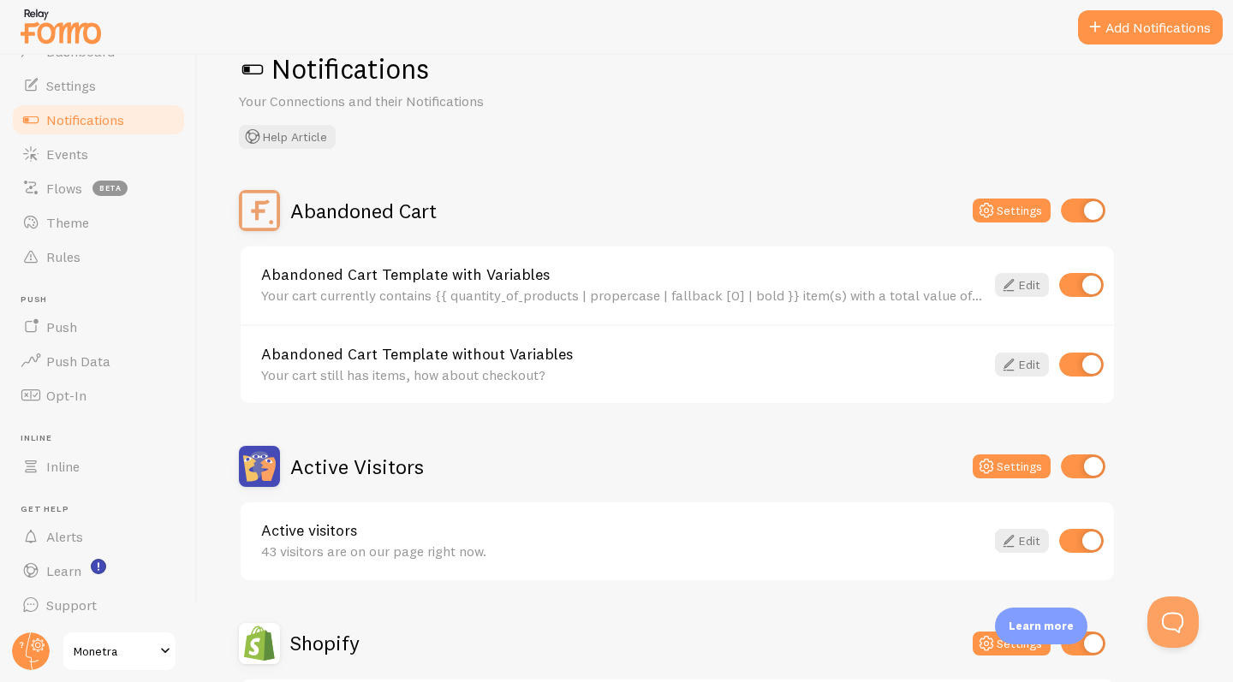
scroll to position [44, 0]
click at [1031, 285] on link "Edit" at bounding box center [1022, 286] width 54 height 24
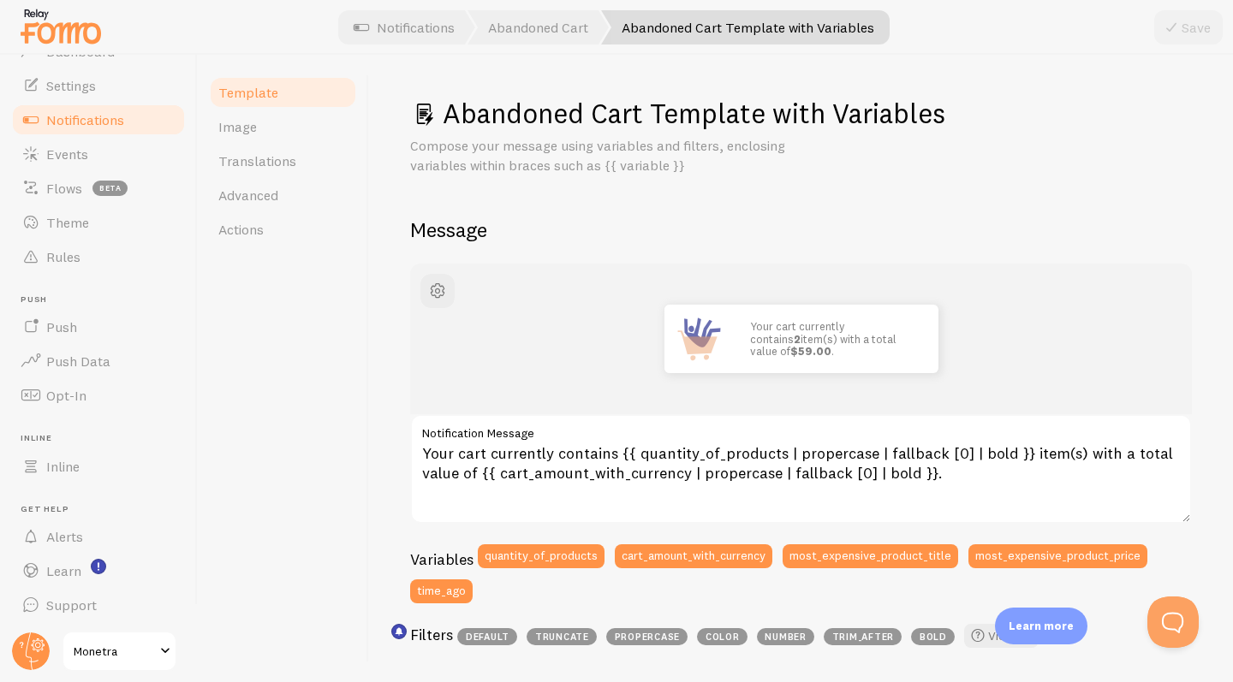
click at [117, 116] on span "Notifications" at bounding box center [85, 119] width 78 height 17
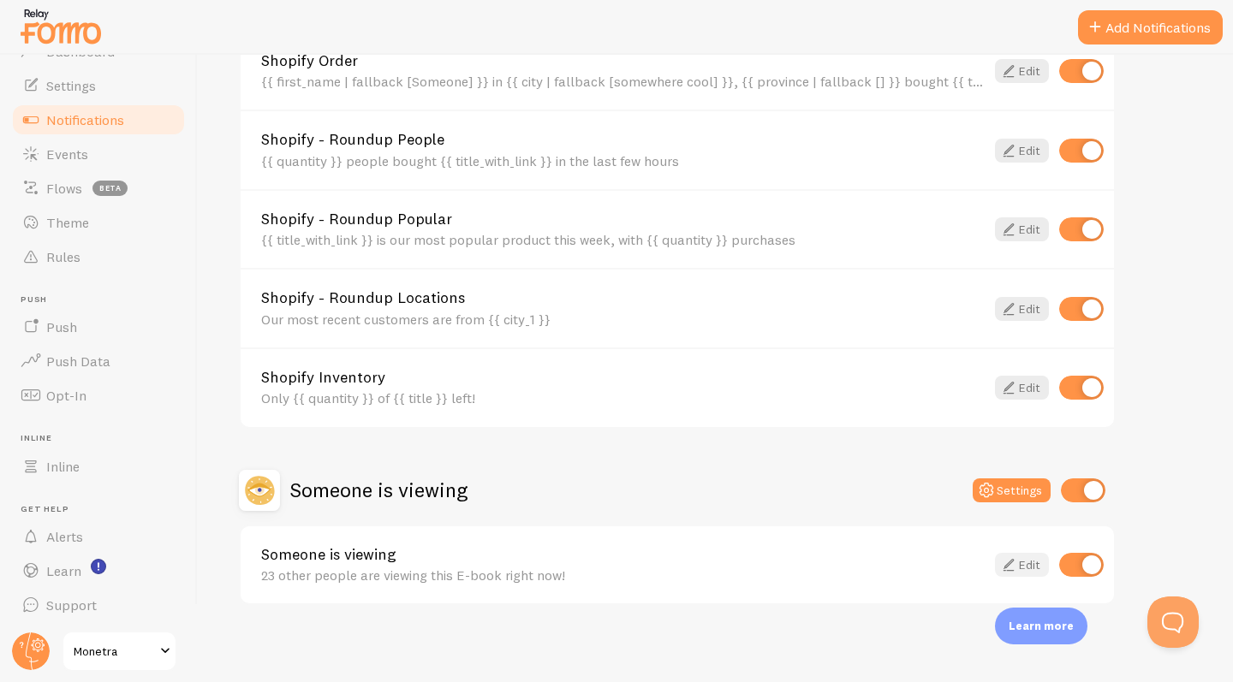
click at [1014, 555] on icon at bounding box center [1008, 565] width 21 height 21
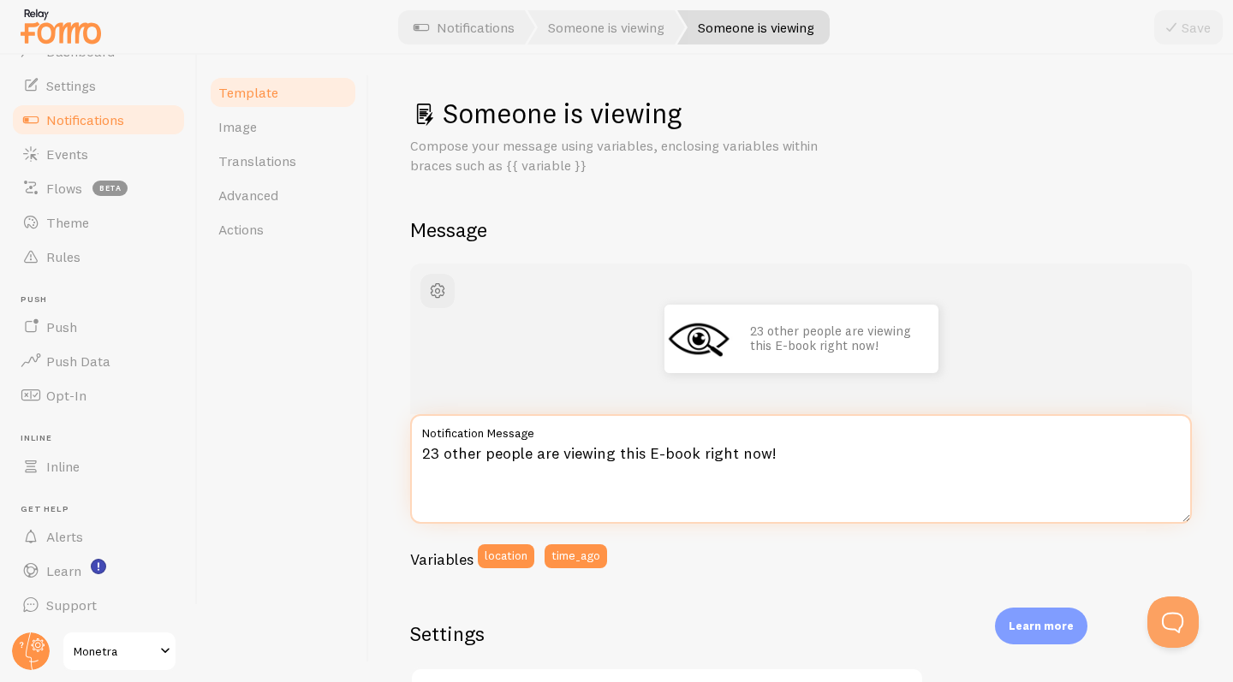
click at [435, 451] on textarea "23 other people are viewing this E-book right now!" at bounding box center [801, 469] width 782 height 110
type textarea "13 other people are viewing this E-book right now!"
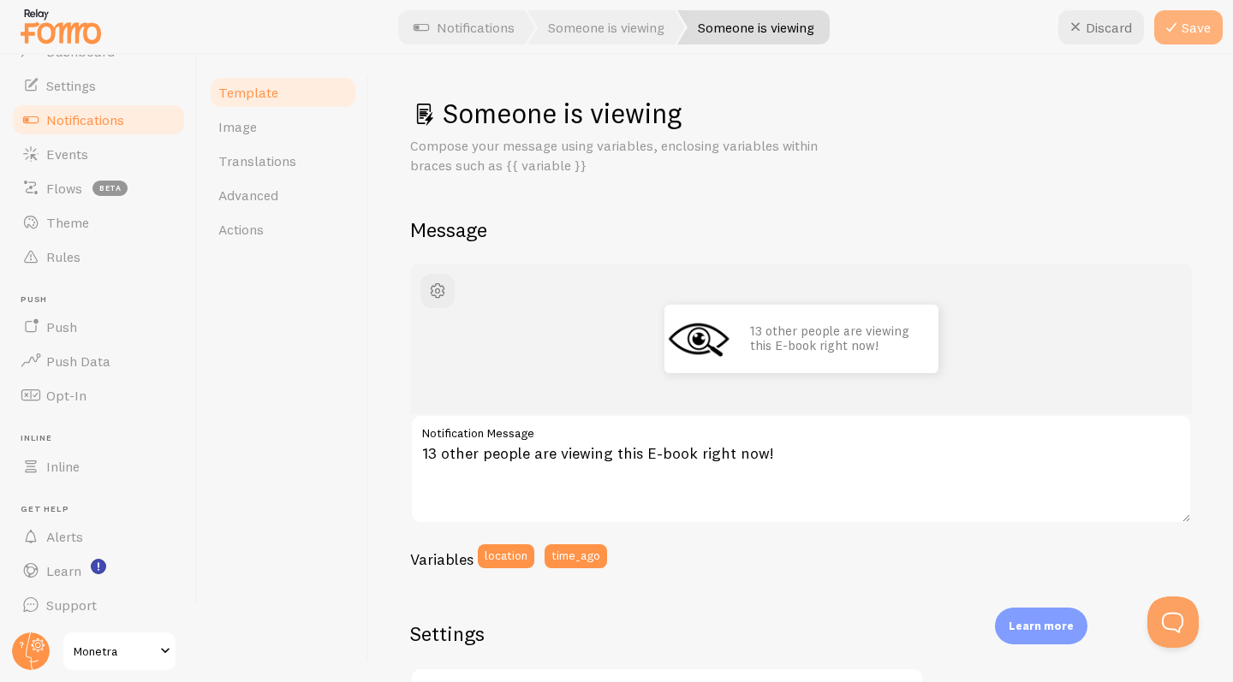
click at [1180, 26] on icon at bounding box center [1171, 27] width 21 height 21
click at [73, 397] on span "Opt-In" at bounding box center [66, 395] width 40 height 17
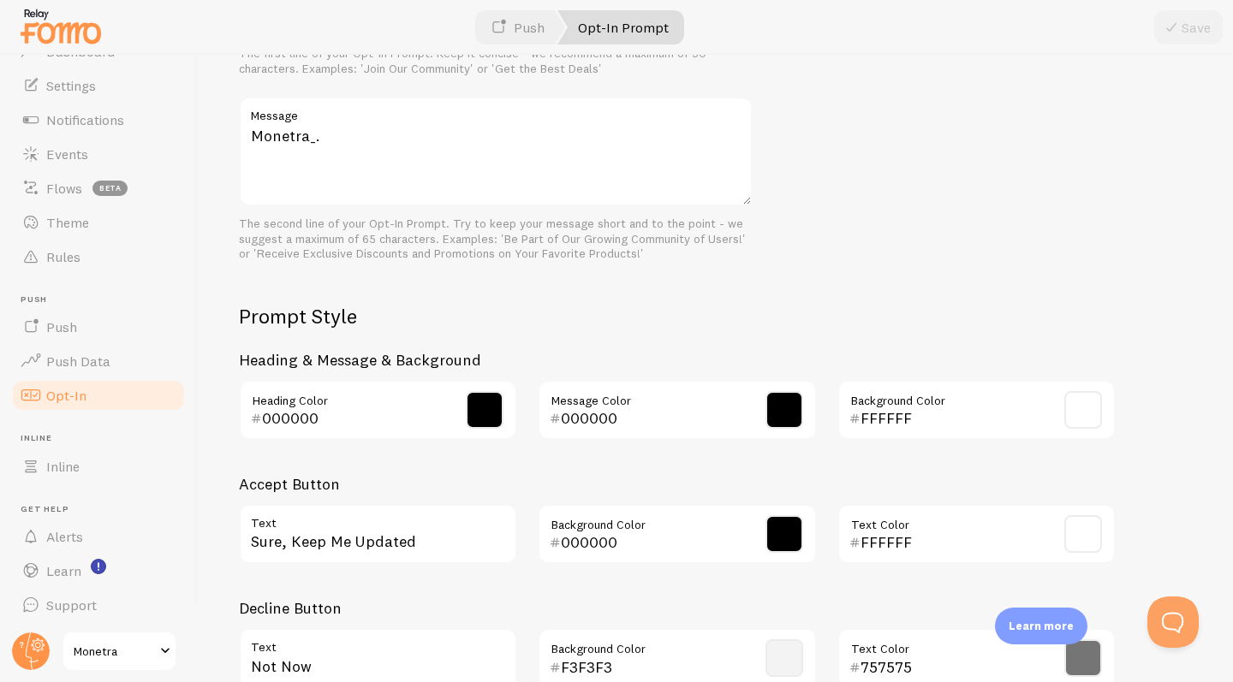
scroll to position [606, 0]
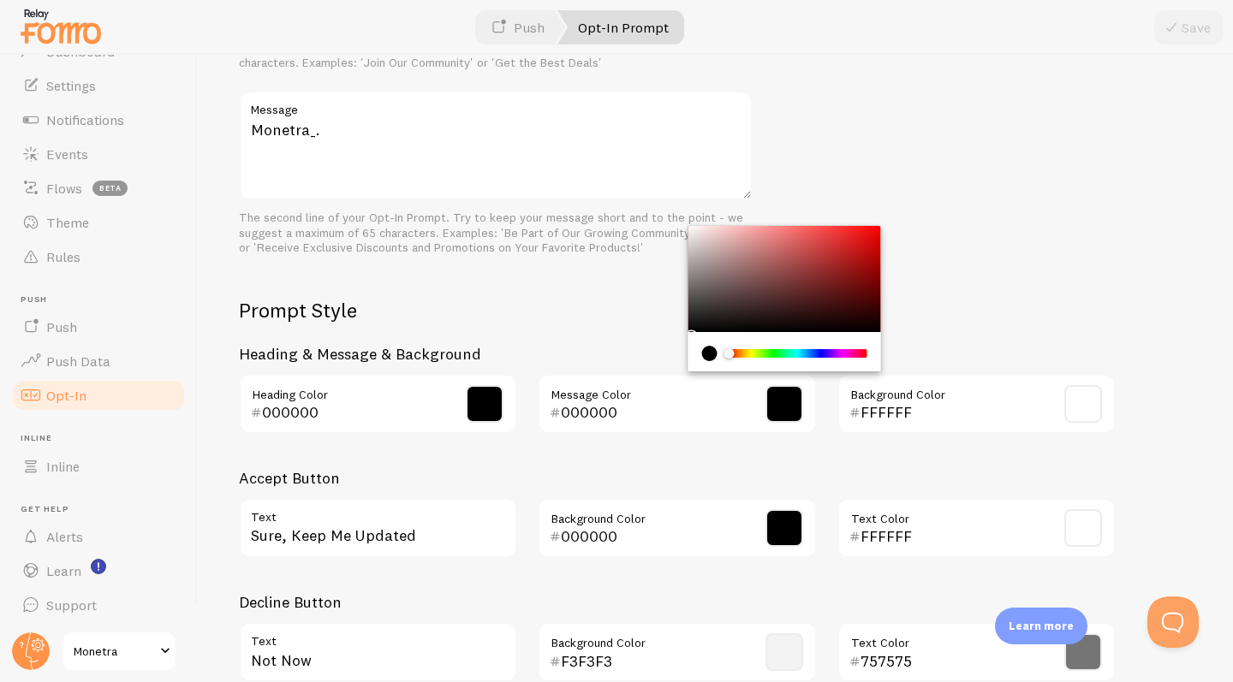
drag, startPoint x: 628, startPoint y: 409, endPoint x: 565, endPoint y: 407, distance: 63.4
click at [565, 407] on input "000000" at bounding box center [652, 412] width 183 height 21
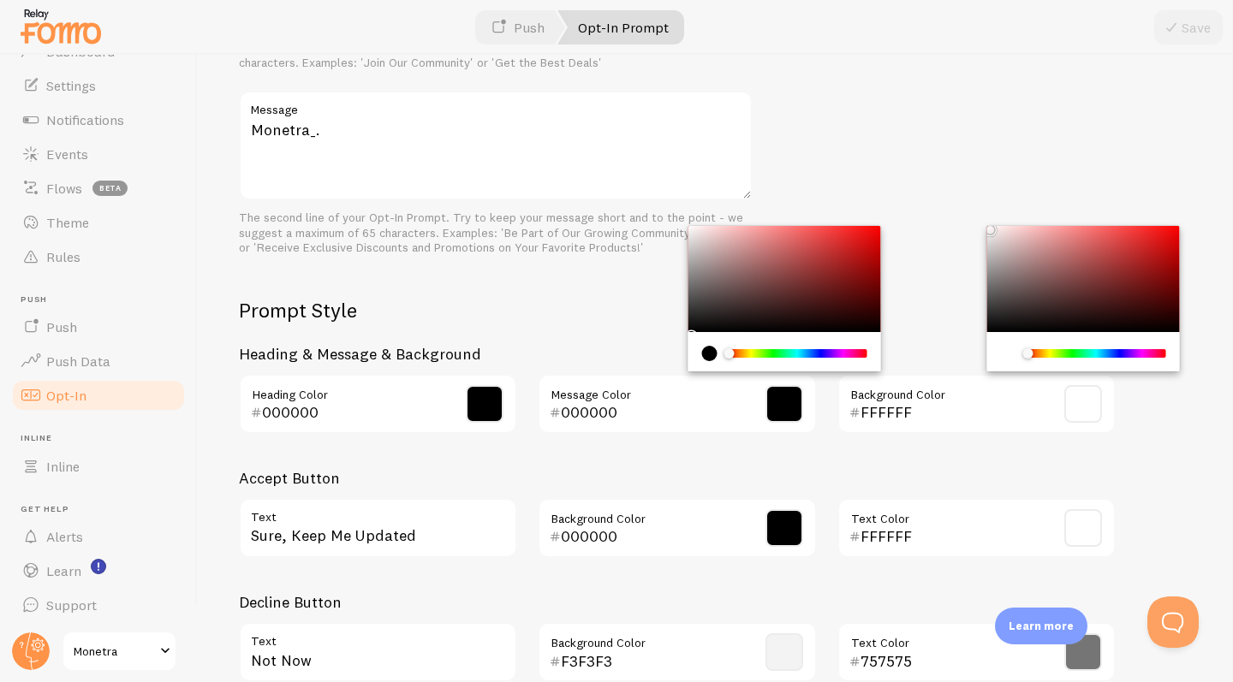
drag, startPoint x: 925, startPoint y: 407, endPoint x: 860, endPoint y: 403, distance: 65.2
click at [860, 403] on input "FFFFFF" at bounding box center [951, 412] width 183 height 21
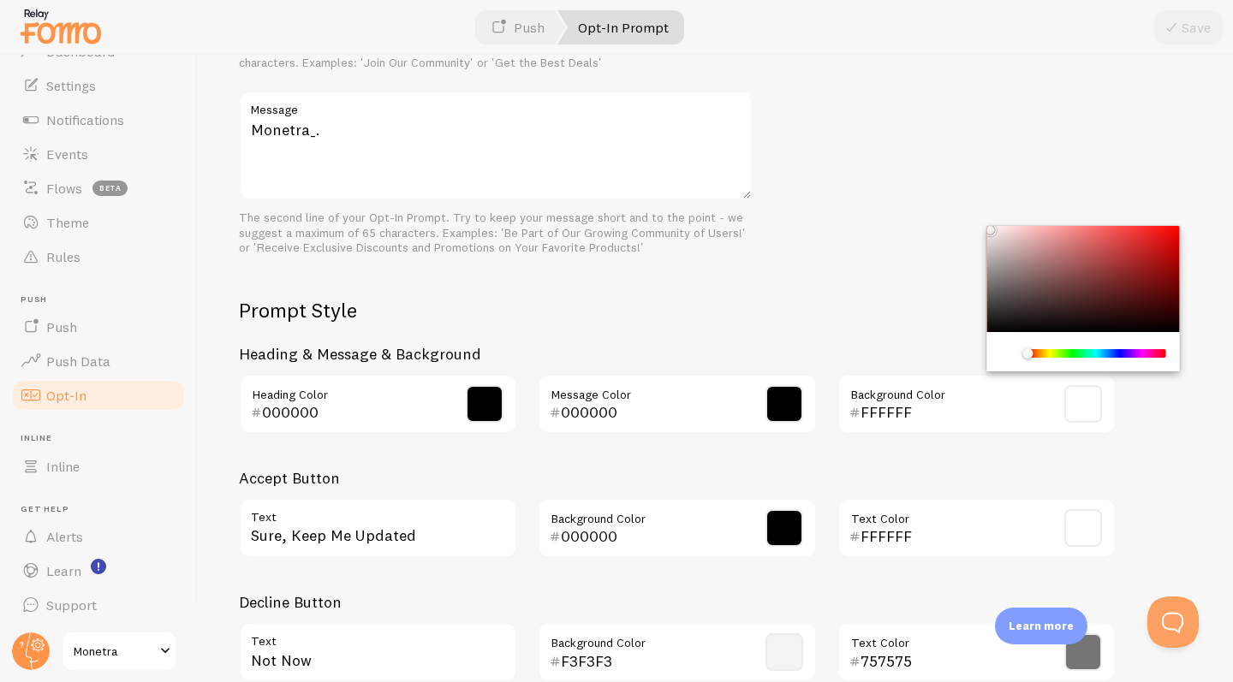
click at [868, 404] on input "FFFFFF" at bounding box center [951, 412] width 183 height 21
